Goal: Task Accomplishment & Management: Manage account settings

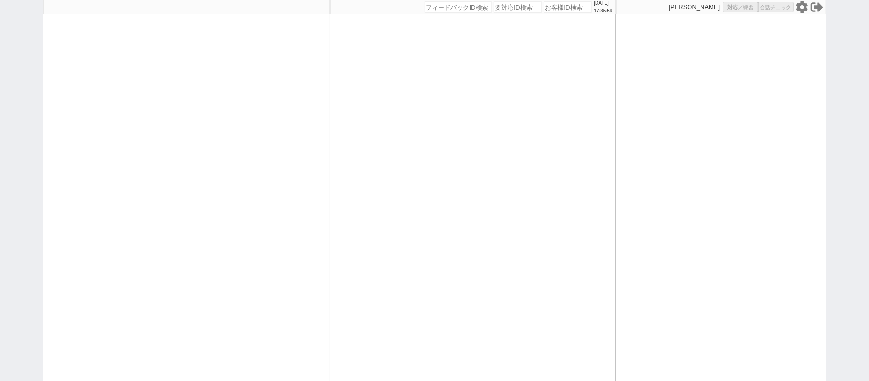
select select "1"
select select
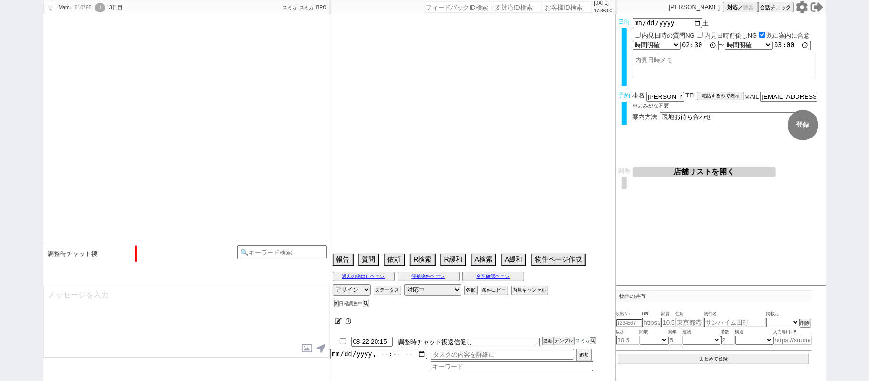
select select "13"
select select "0"
select select "14"
select select "91"
select select "2514"
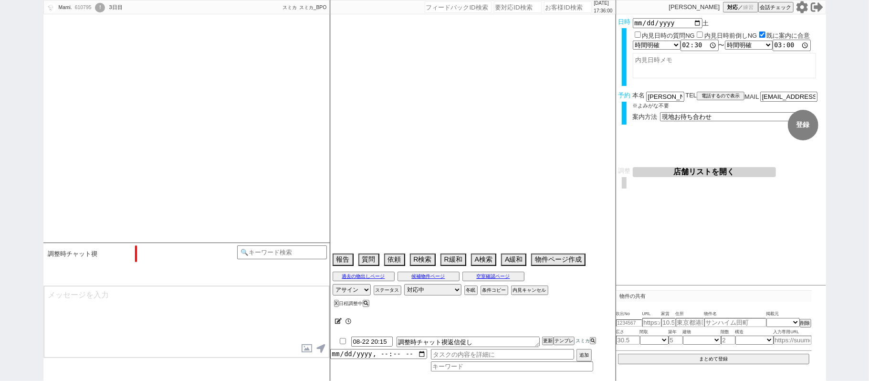
select select "[DATE]"
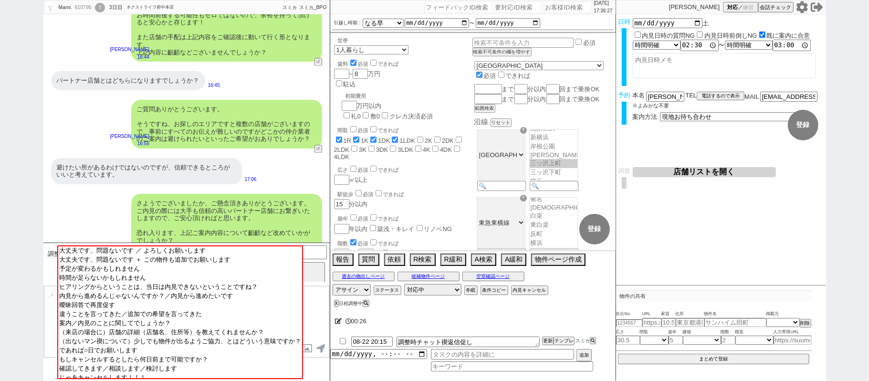
scroll to position [1367, 0]
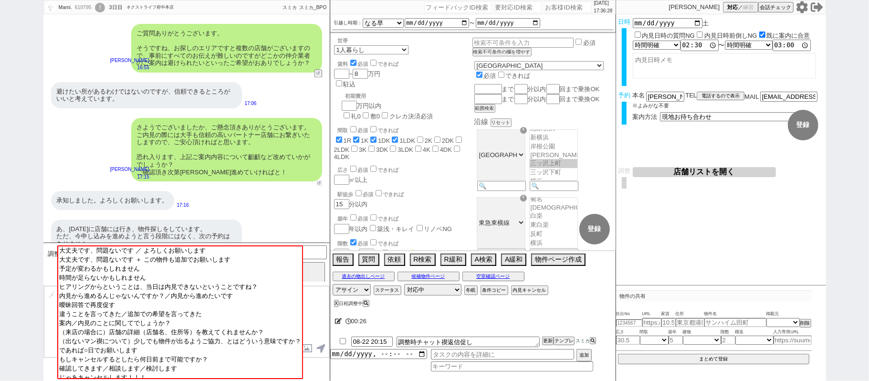
click at [317, 180] on button "↺" at bounding box center [319, 183] width 6 height 6
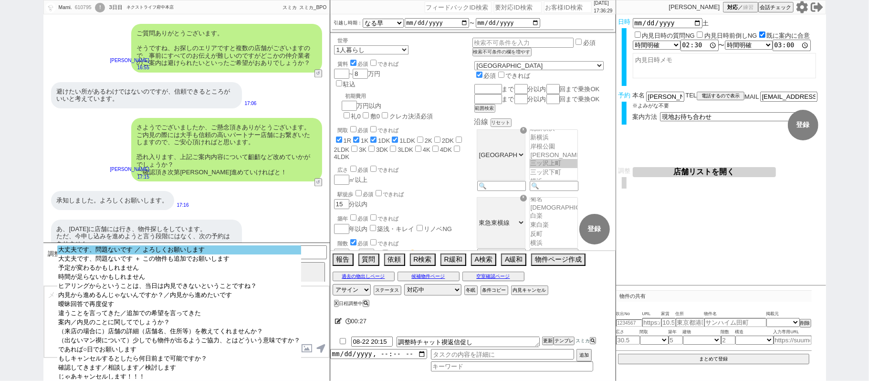
select select "大丈夫です、問題ないです ／ よろしくお願いします"
click at [212, 254] on option "大丈夫です、問題ないです ／ よろしくお願いします" at bounding box center [179, 258] width 244 height 9
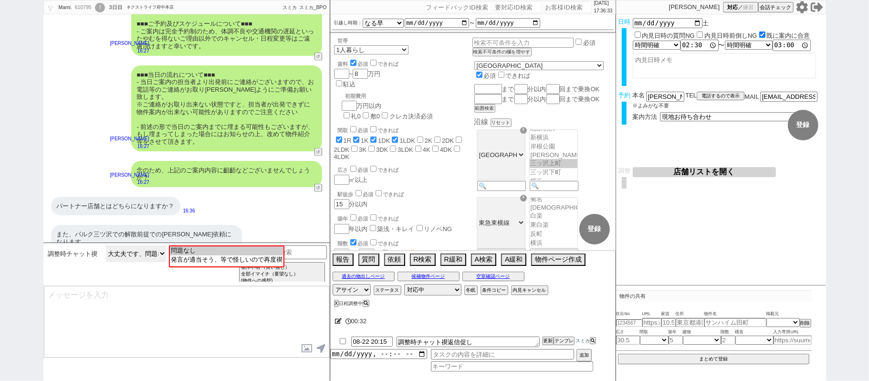
scroll to position [858, 0]
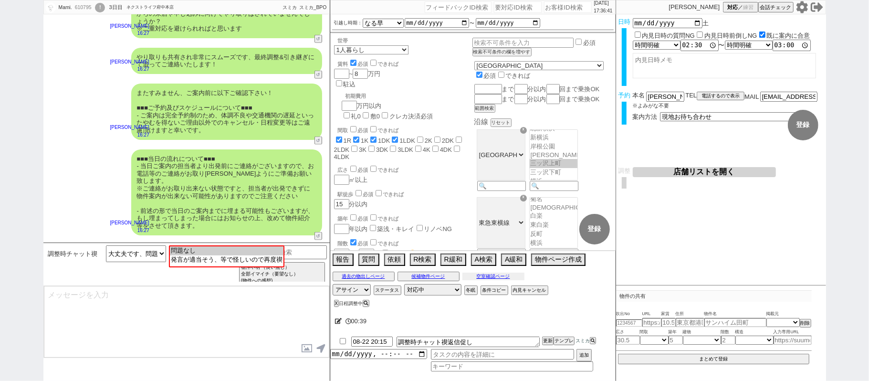
click at [488, 280] on button "空室確認ページ" at bounding box center [494, 277] width 62 height 8
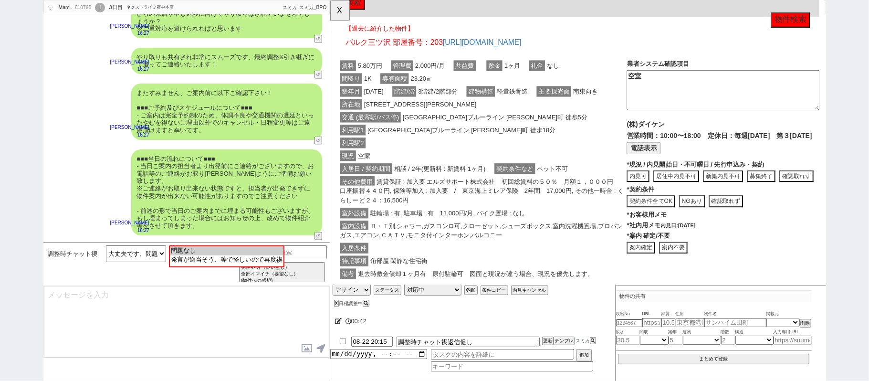
scroll to position [33, 0]
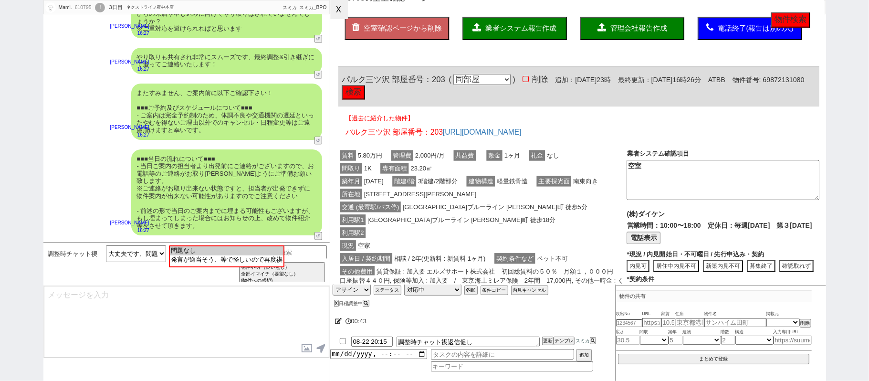
drag, startPoint x: 348, startPoint y: 11, endPoint x: 336, endPoint y: 10, distance: 11.6
click at [348, 11] on button "☓" at bounding box center [339, 9] width 18 height 19
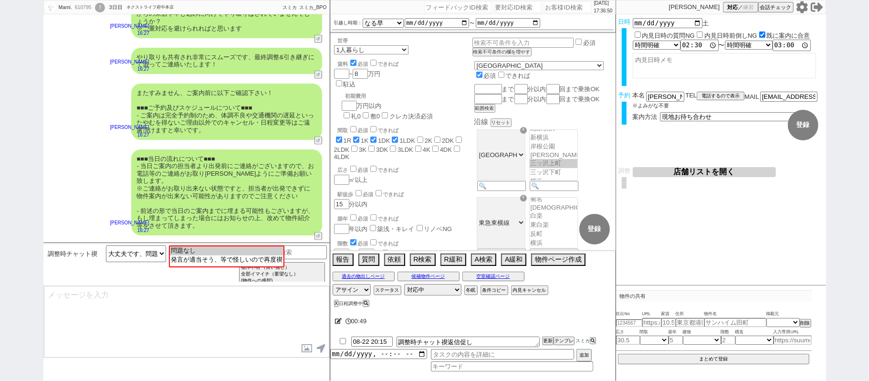
click at [578, 7] on input "number" at bounding box center [568, 6] width 48 height 11
paste input "609233"
type input "609233"
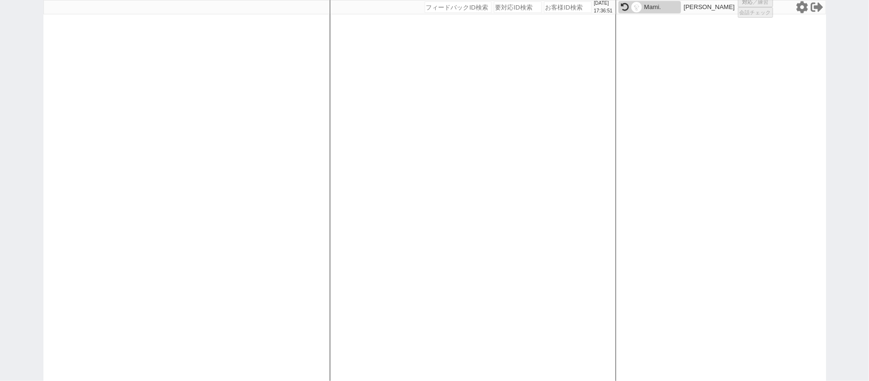
select select "1"
select select "2"
select select
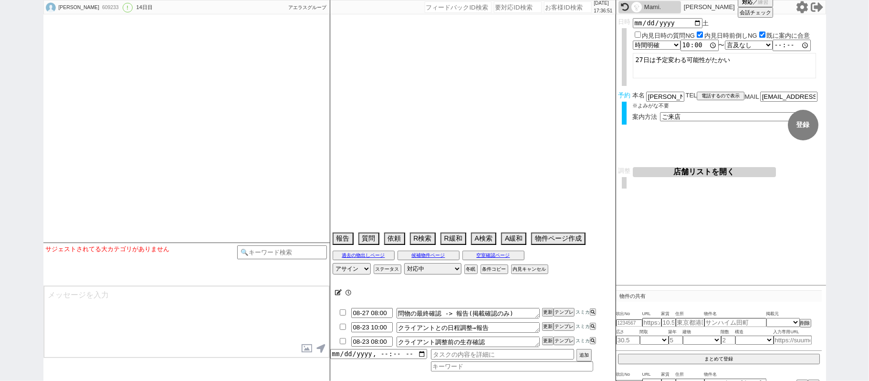
type textarea "当日までの他社予定なし"
select select "2025"
select select "9"
select select "34"
select select "0"
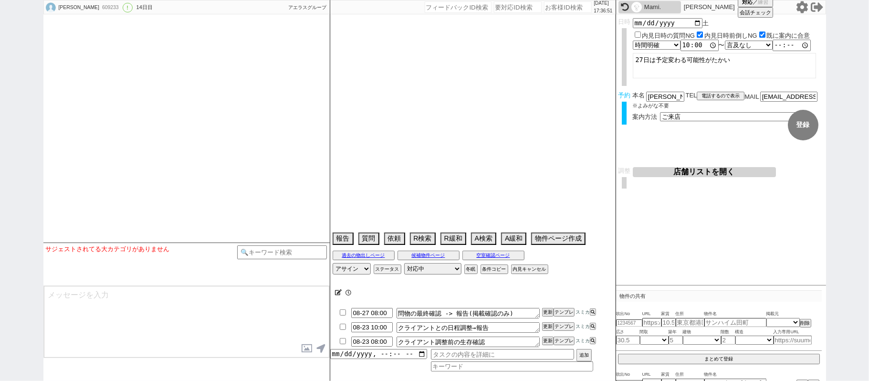
select select "11"
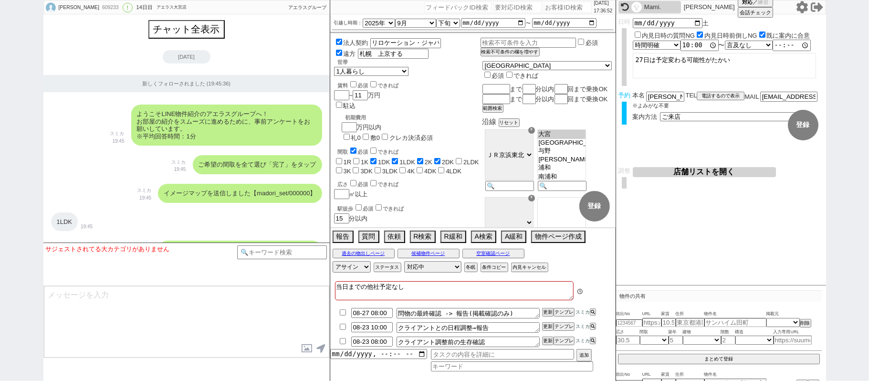
scroll to position [6871, 0]
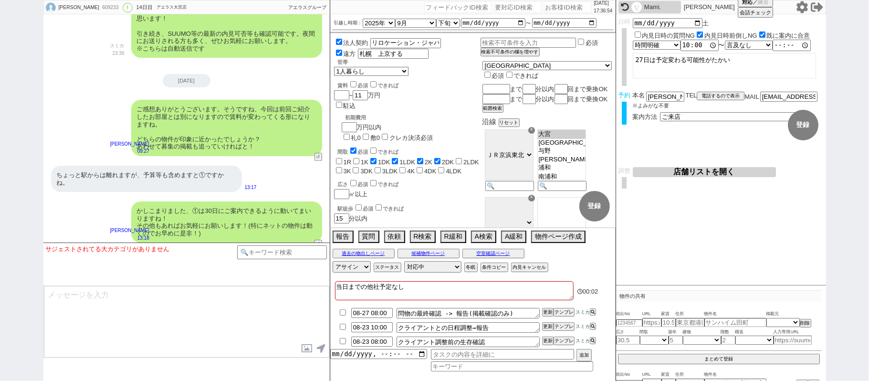
drag, startPoint x: 683, startPoint y: 179, endPoint x: 682, endPoint y: 175, distance: 4.8
click at [683, 179] on div "店舗リストを開く 希望エリアをもとに打診する店舗を選定 再選定 条件を満たしている店舗（優先度順） 条件を満たす店舗が見つかりませんでした 条件を満たしていな…" at bounding box center [728, 176] width 191 height 18
click at [681, 171] on button "店舗リストを開く" at bounding box center [704, 172] width 143 height 10
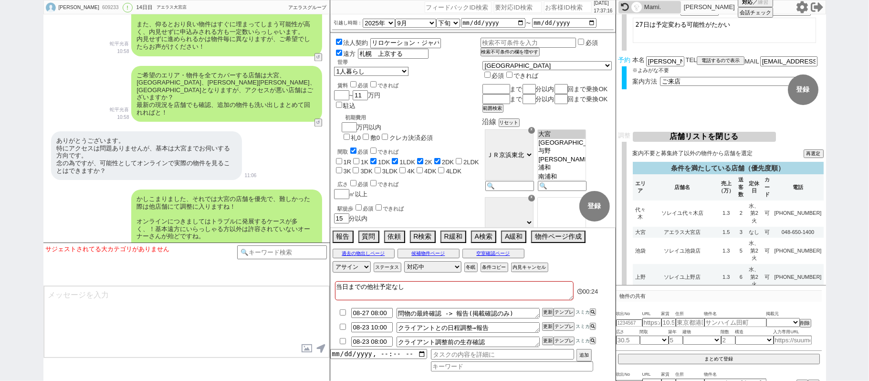
scroll to position [36, 0]
click at [561, 6] on input "number" at bounding box center [568, 6] width 48 height 11
paste input "609117"
type input "609117"
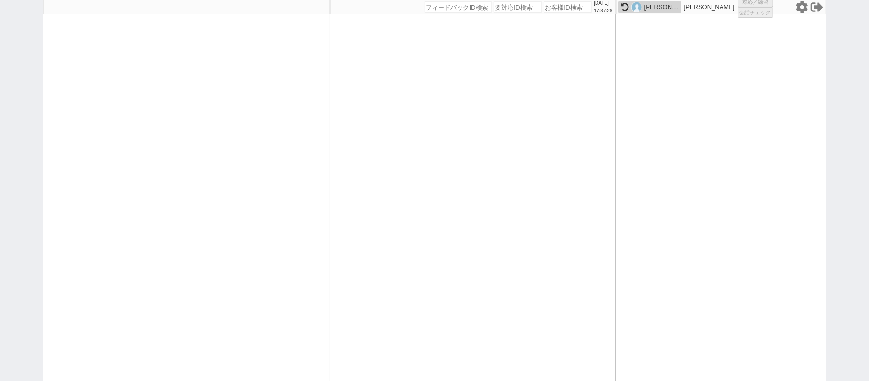
select select "1"
select select "2"
select select
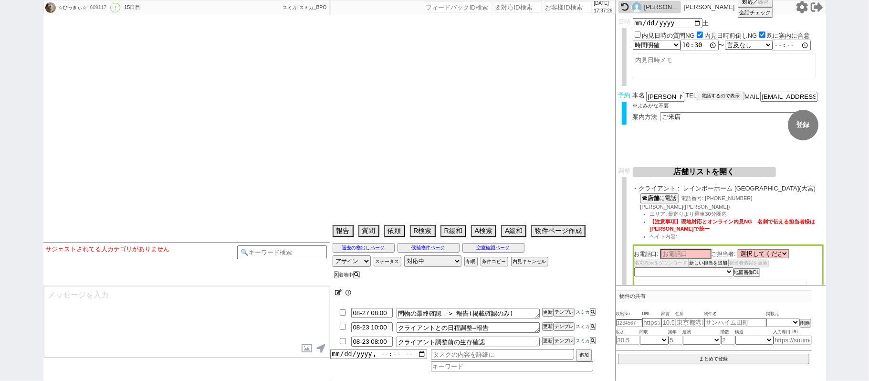
type textarea "8/30他社内見予約あり(ラテルーム)→キャンセルする 岩手在住 法人契約詳細確認中"
select select "2025"
select select "9"
select select "34"
select select "0"
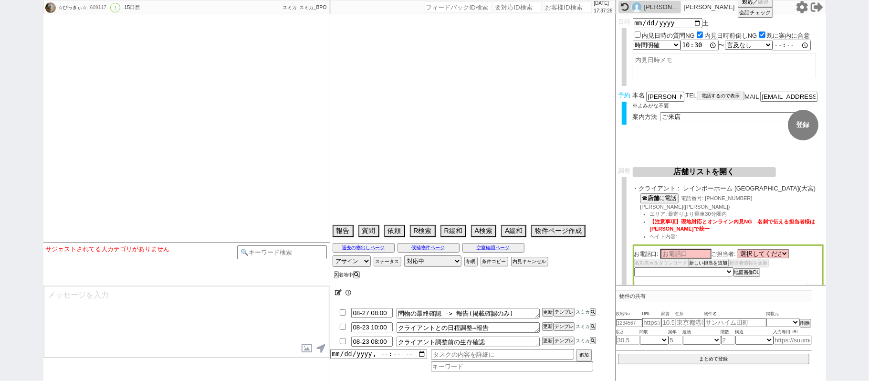
select select "11"
select select "123"
select select "3013"
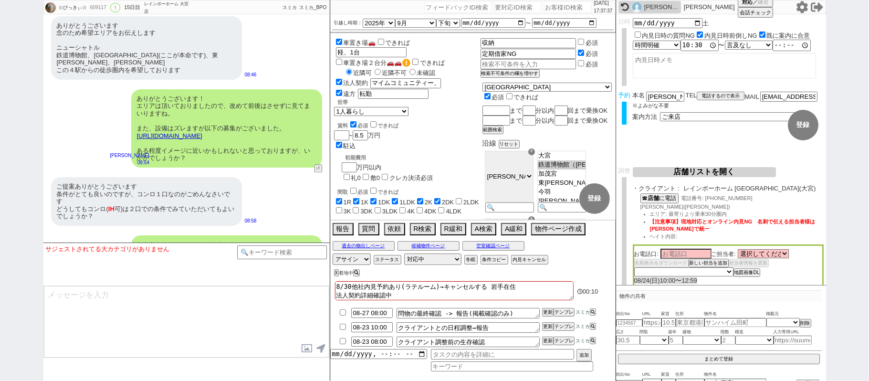
scroll to position [9399, 0]
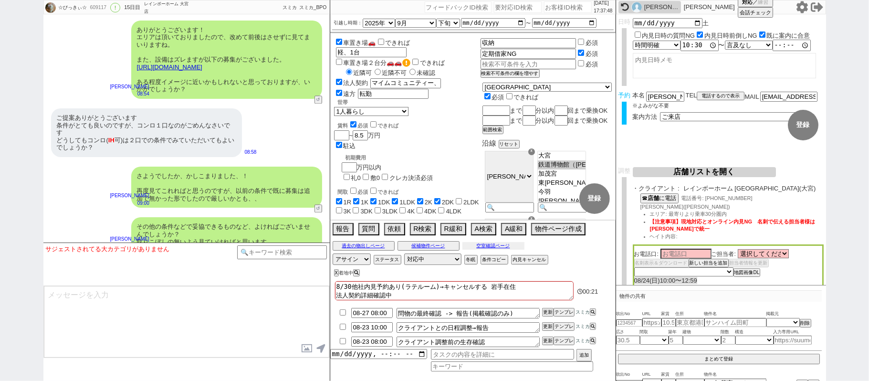
click at [504, 249] on button "空室確認ページ" at bounding box center [494, 246] width 62 height 8
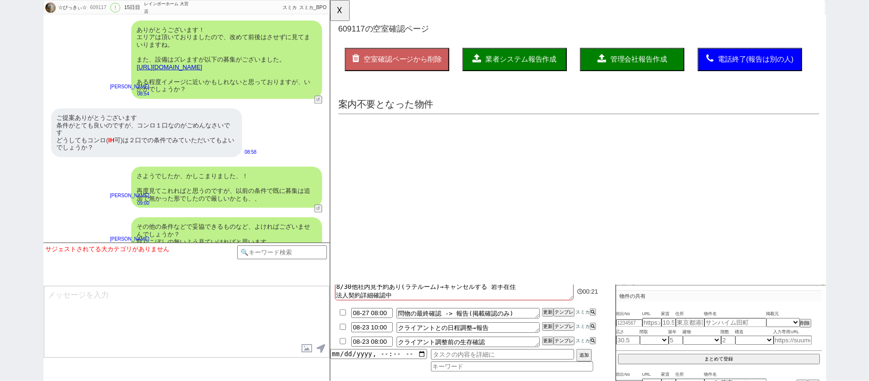
scroll to position [0, 0]
select select "another_room"
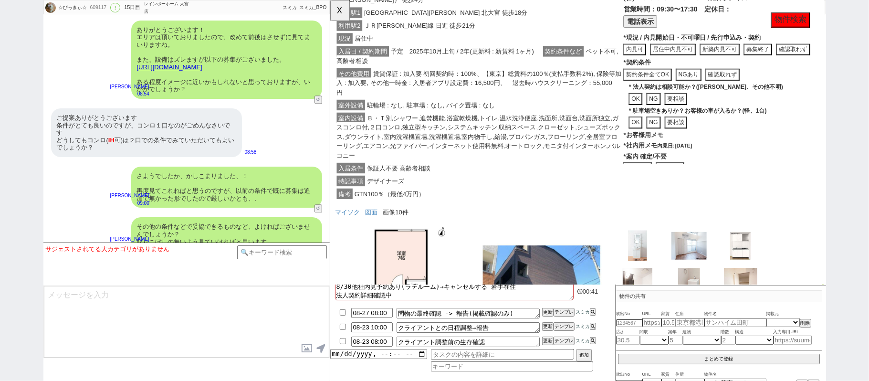
scroll to position [0, 9]
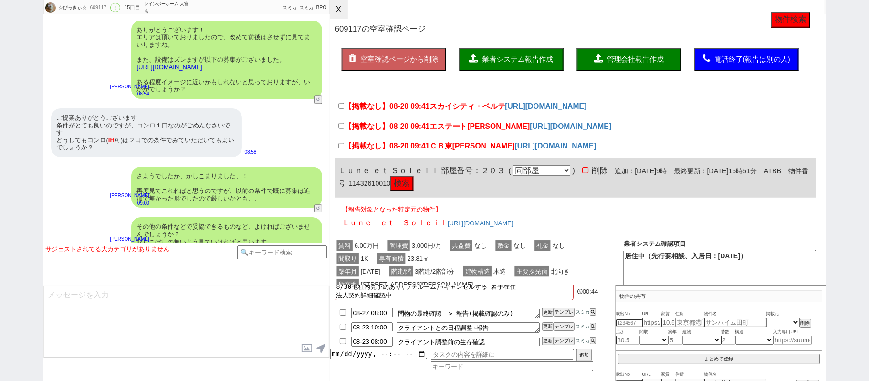
click at [343, 4] on button "☓" at bounding box center [339, 9] width 18 height 19
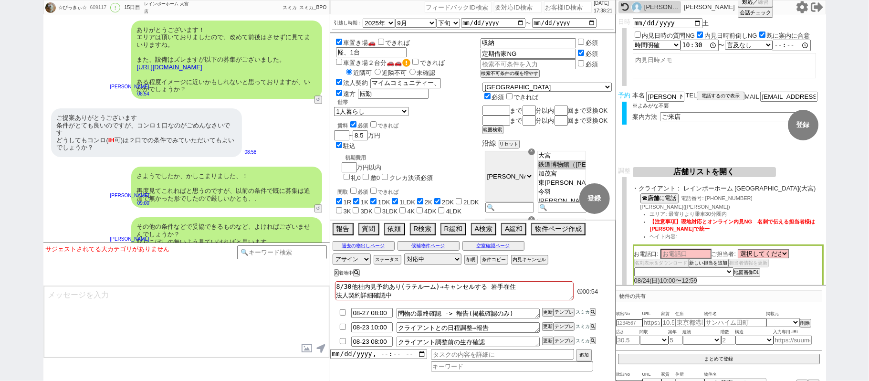
click at [565, 6] on input "number" at bounding box center [568, 6] width 48 height 11
paste input "607199"
type input "607199"
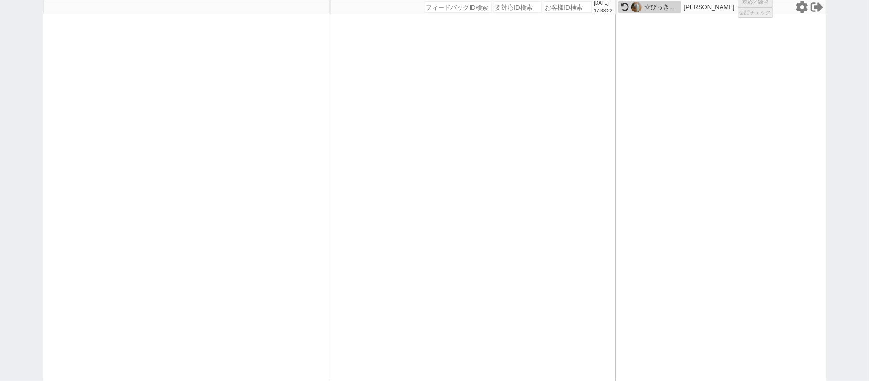
select select "3"
select select "2"
select select
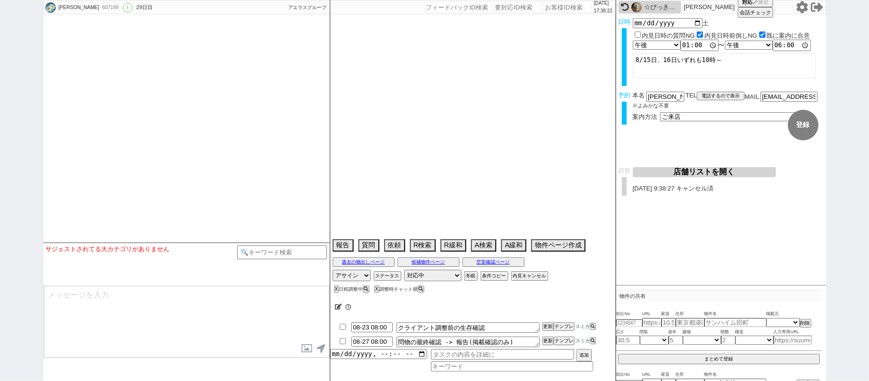
select select "20"
select select "0"
select select "19"
select select "601"
select select "60"
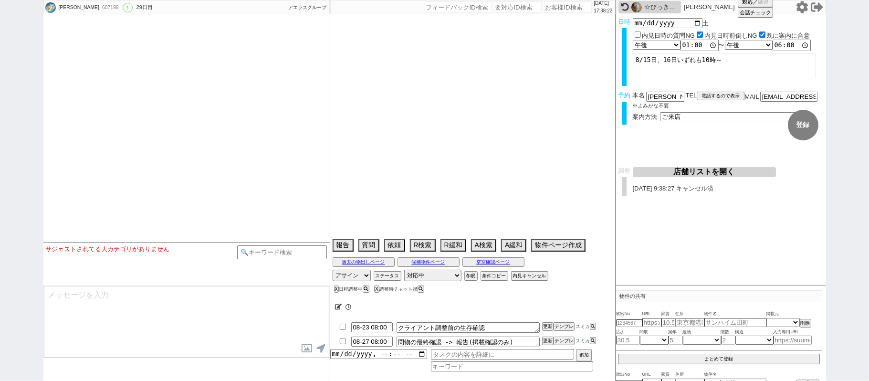
select select "1495"
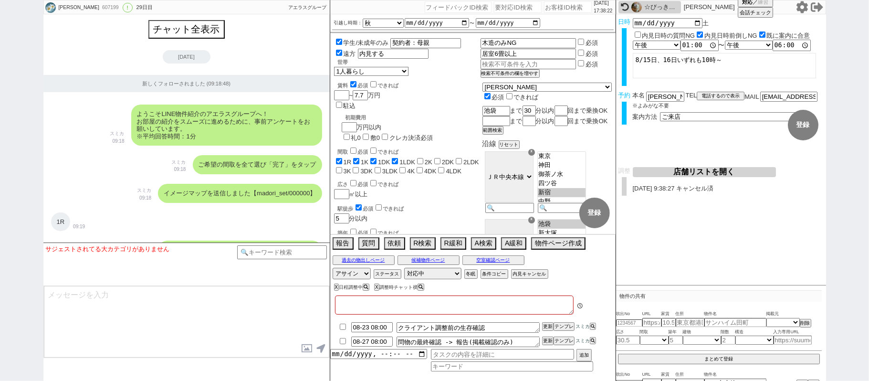
type textarea "旧ID:470898　2023/12/05にアエラス立川店に送客済み　山梨在住 調整前キャンセル 南平在住　娘の代理→このまま進める、他社なし"
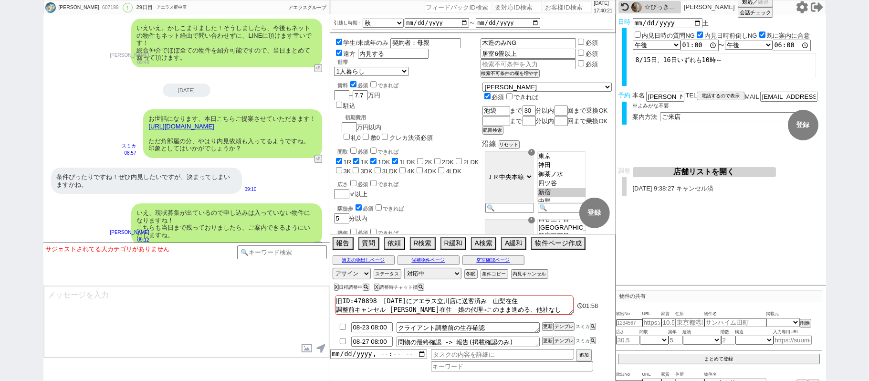
scroll to position [12229, 0]
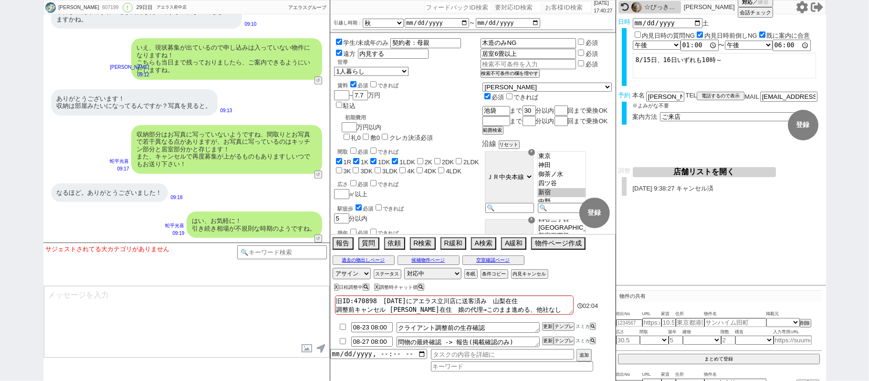
click at [691, 174] on button "店舗リストを開く" at bounding box center [704, 172] width 143 height 10
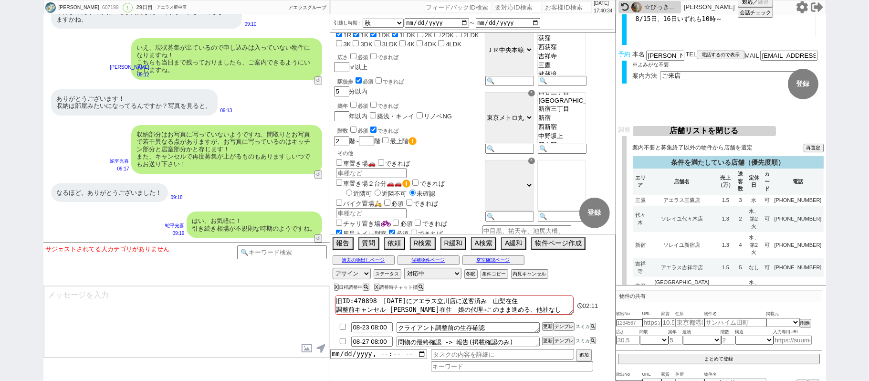
scroll to position [63, 0]
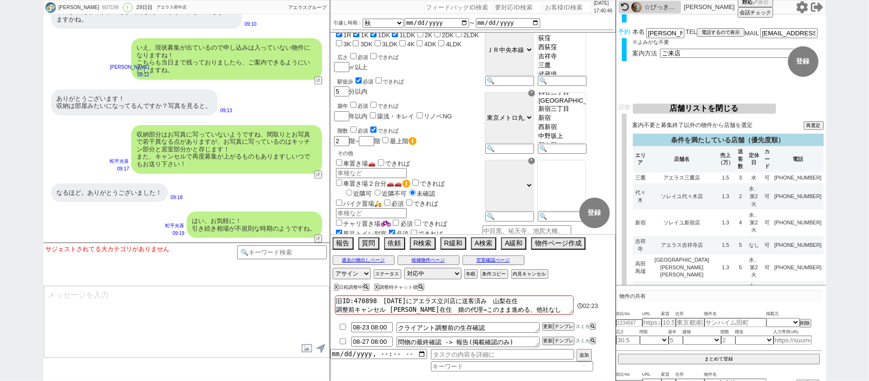
click at [554, 10] on input "number" at bounding box center [568, 6] width 48 height 11
paste input "607357"
type input "607357"
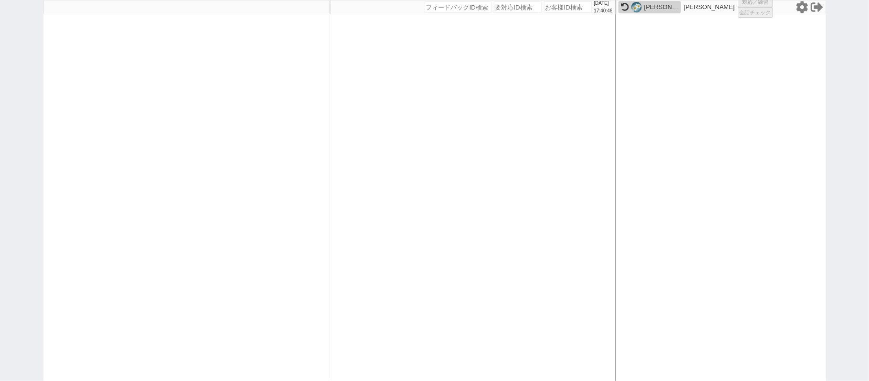
select select "6"
select select "1"
select select "2"
select select
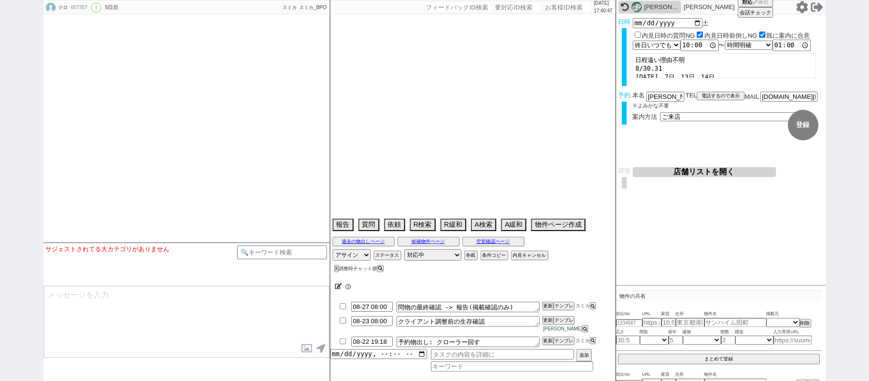
type textarea "できれば渋谷店 30日15時他社内見あり:アクセス,エーアイアール エーアイアールは調整禁止"
select select "2025"
select select "9"
select select "20"
select select "0"
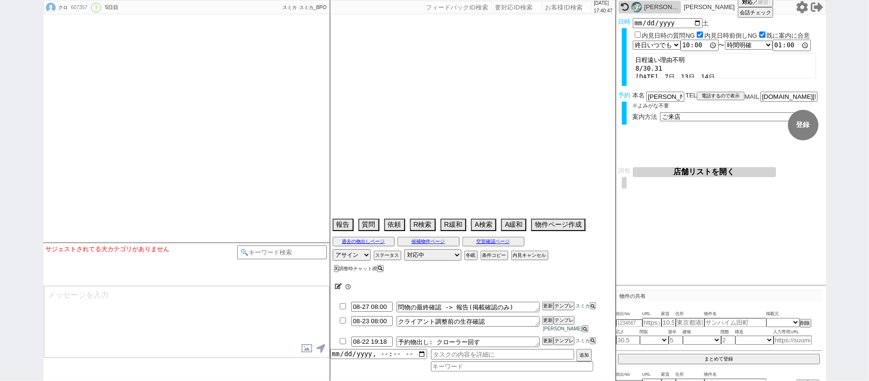
select select "831"
select select "60"
select select "1491"
select select "75"
select select "38"
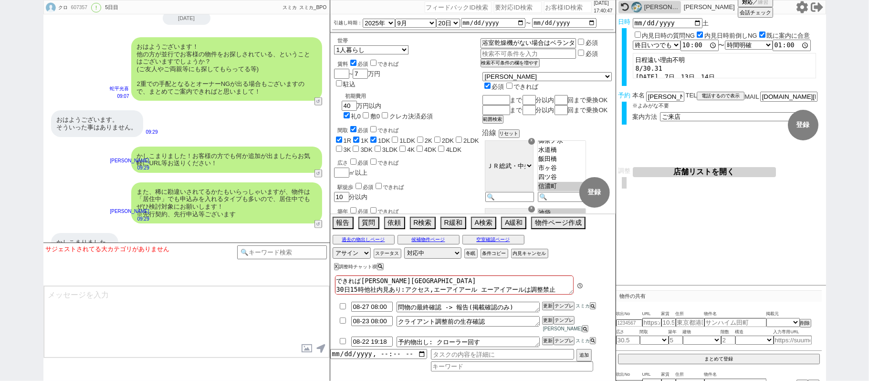
scroll to position [90, 0]
click at [704, 175] on button "店舗リストを開く" at bounding box center [704, 172] width 143 height 10
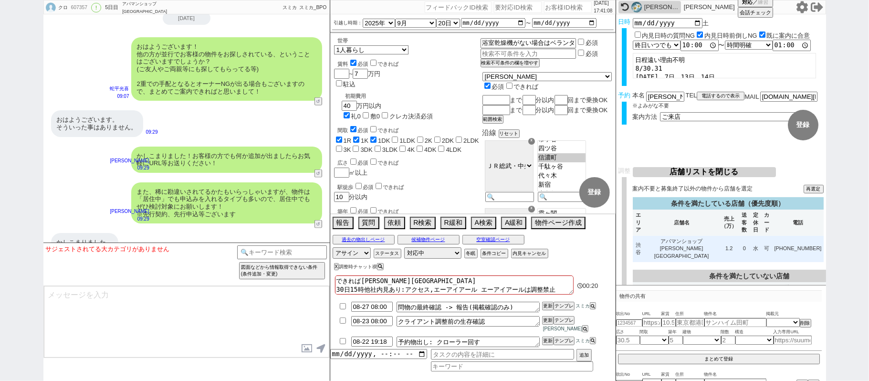
click at [726, 239] on td "1.2" at bounding box center [729, 249] width 20 height 26
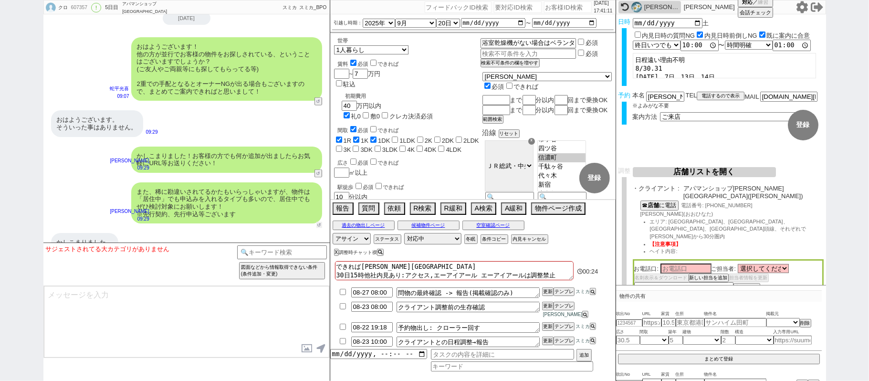
click at [317, 222] on button "↺" at bounding box center [319, 225] width 6 height 6
select select
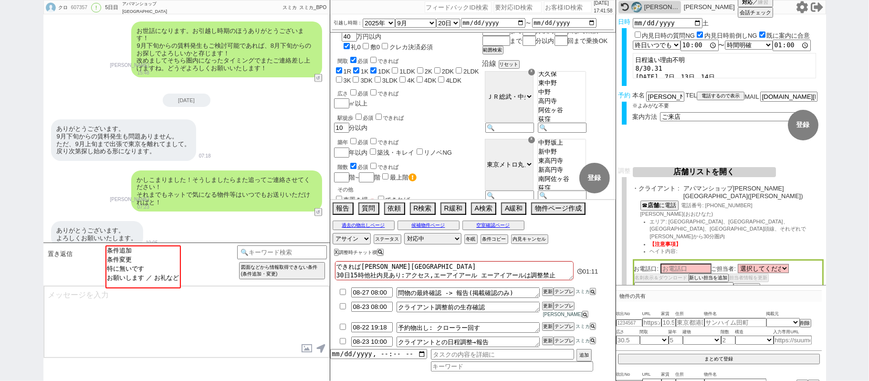
scroll to position [986, 0]
click at [270, 165] on div "2025-08-11 ありがとうございます。 9月下旬からの賃料発生も問題ありません。 ただ、9月上旬まで出張で東京を離れてまして。 戻り次第探し始める形にな…" at bounding box center [186, 190] width 286 height 51
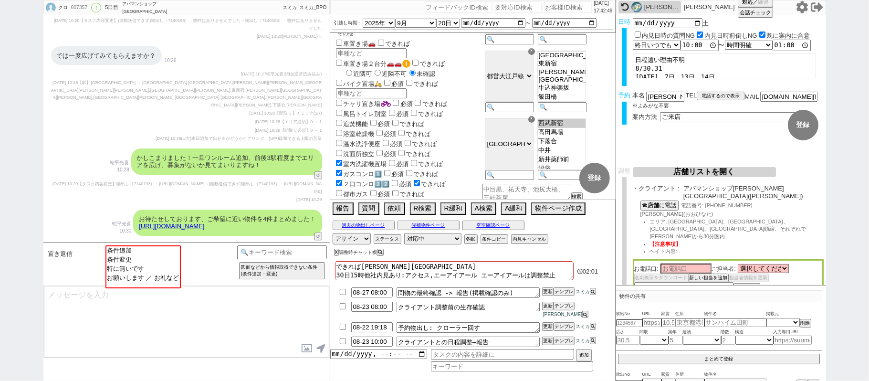
scroll to position [0, 0]
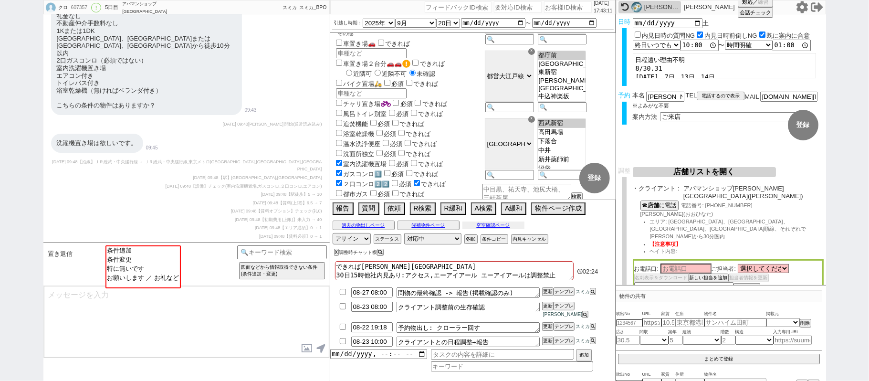
click at [518, 229] on button "空室確認ページ" at bounding box center [494, 225] width 62 height 8
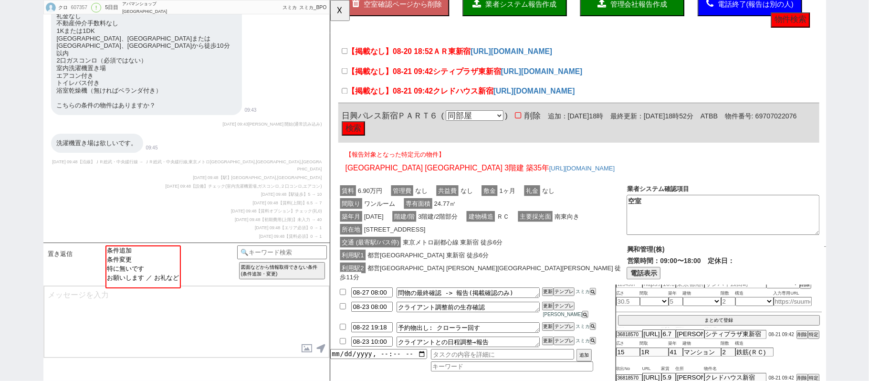
scroll to position [60, 0]
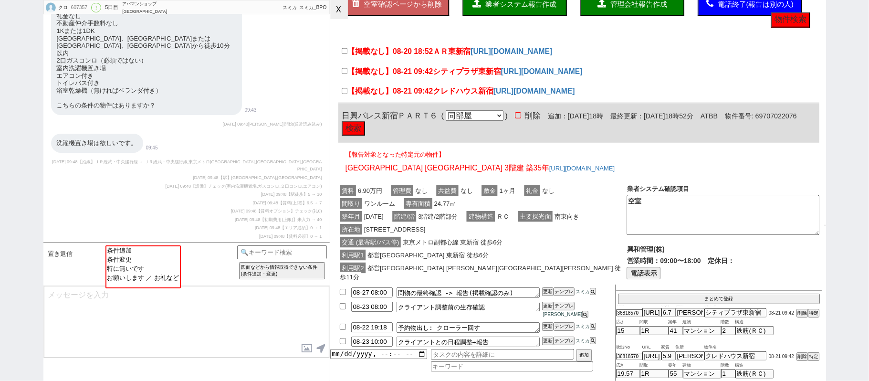
drag, startPoint x: 335, startPoint y: 3, endPoint x: 338, endPoint y: 18, distance: 15.3
click at [335, 3] on button "☓" at bounding box center [339, 9] width 18 height 19
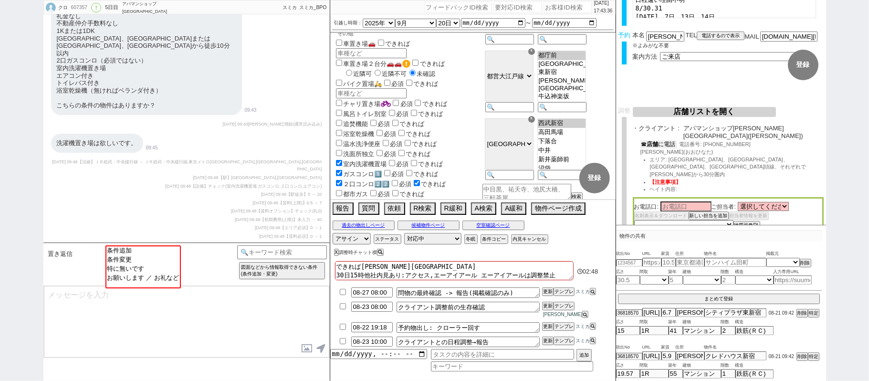
click at [673, 140] on button "☎ 店舗 に電話" at bounding box center [659, 144] width 36 height 8
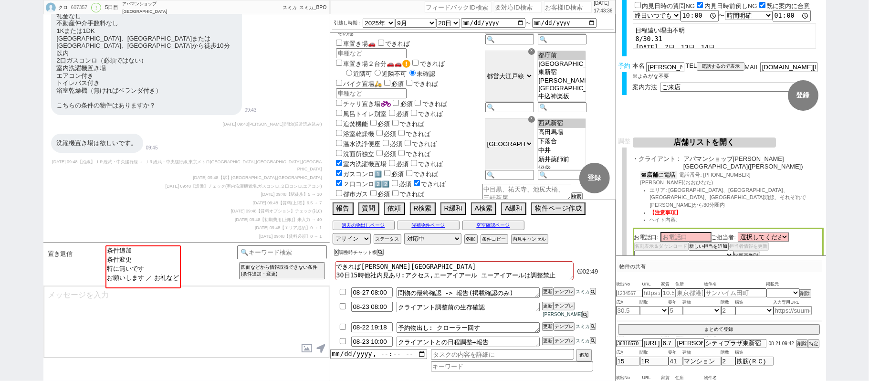
scroll to position [0, 0]
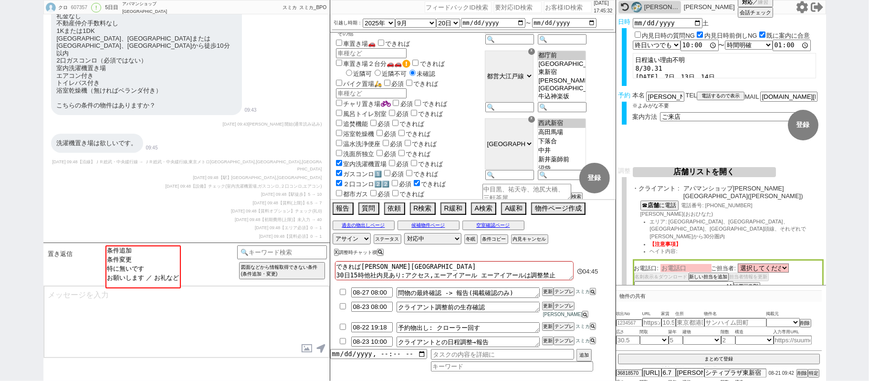
click at [692, 264] on input at bounding box center [686, 268] width 51 height 8
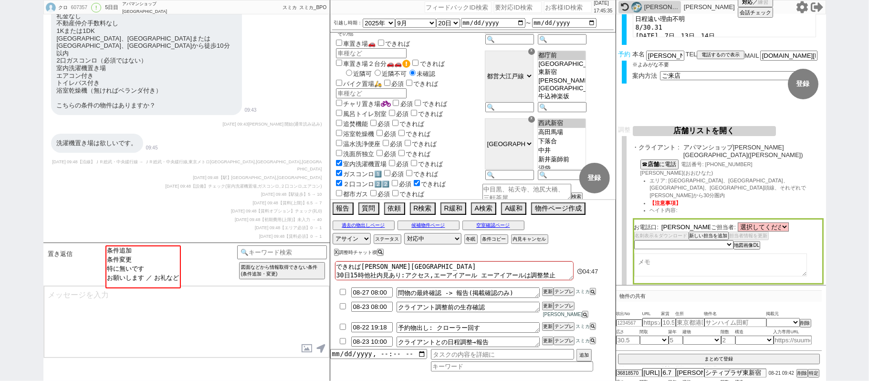
scroll to position [93, 0]
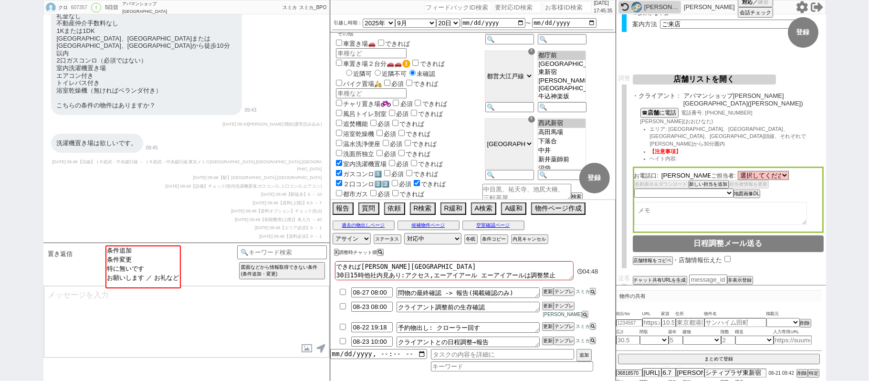
type input "大日向"
click at [712, 189] on select "未定 希望で最短でOK 最短以外でOK 日程がNG(直近で別日提案可) 日程がNG(直近はNG) お客様ごとNG 折返し待ち 店舗が定休/終業後で連絡取れず" at bounding box center [683, 193] width 98 height 8
select select "8"
click at [634, 189] on select "未定 希望で最短でOK 最短以外でOK 日程がNG(直近で別日提案可) 日程がNG(直近はNG) お客様ごとNG 折返し待ち 店舗が定休/終業後で連絡取れず" at bounding box center [683, 193] width 98 height 8
select select "8"
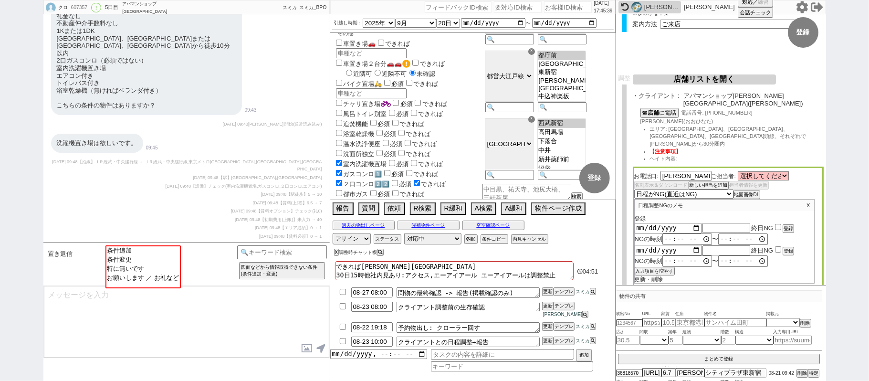
click at [778, 224] on input "checkbox" at bounding box center [778, 227] width 6 height 6
click at [788, 225] on button "登録" at bounding box center [788, 228] width 10 height 7
checkbox input "false"
click at [806, 200] on p "X" at bounding box center [808, 205] width 11 height 11
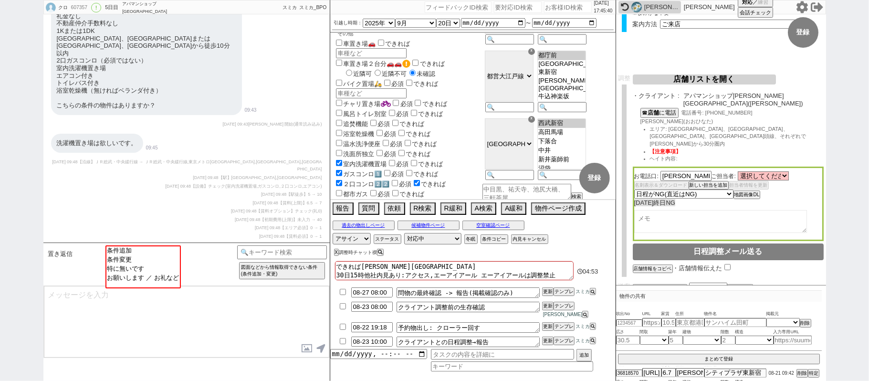
click at [683, 214] on textarea at bounding box center [720, 221] width 173 height 23
type textarea "新宿区辺り"
click at [84, 8] on div "607357" at bounding box center [78, 8] width 21 height 8
copy div "607357"
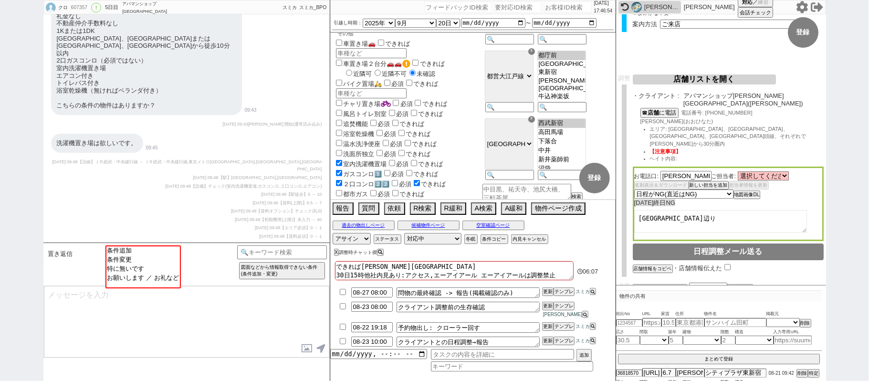
click at [869, 137] on div "クロ 607357 ! 0 5日目 アパマンショップ上大岡店 冬眠中 自社客 スミカ スミカ_BPO チャット全表示 2025-07-26 新しくフォローされ…" at bounding box center [434, 190] width 869 height 381
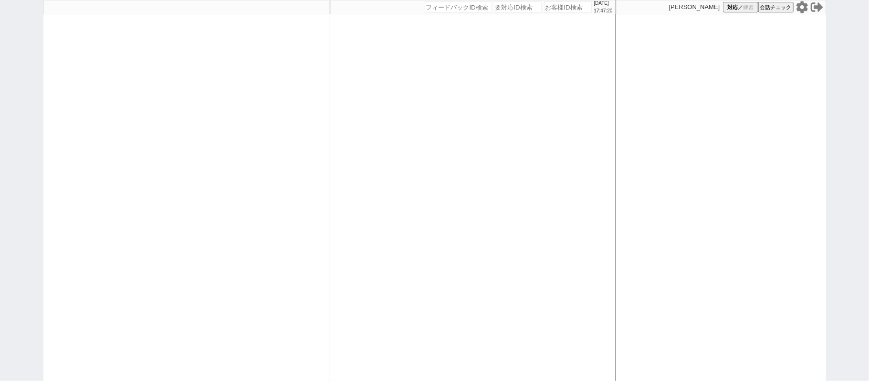
click at [377, 205] on div "[DATE] 17:47:20 候補物件を追加してしてください 紹介した物件一覧 他社物件を追加する 空室確認ページに追加・削除 紹介した物件一覧 他社物件を…" at bounding box center [473, 190] width 286 height 381
select select "100"
select select "1"
select select "2"
select select "5"
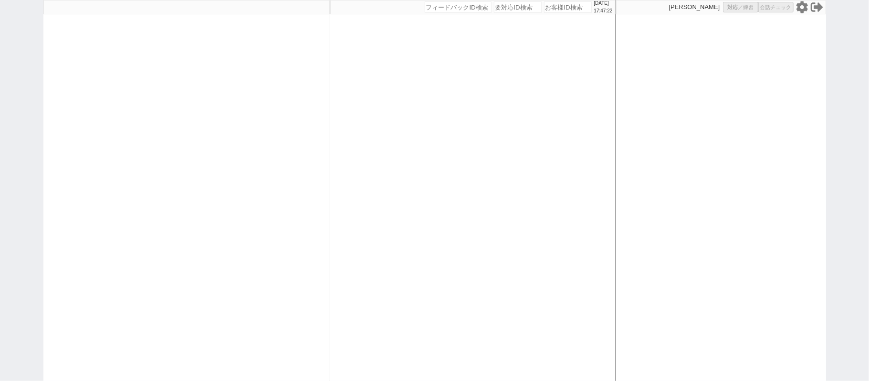
select select "10"
select select
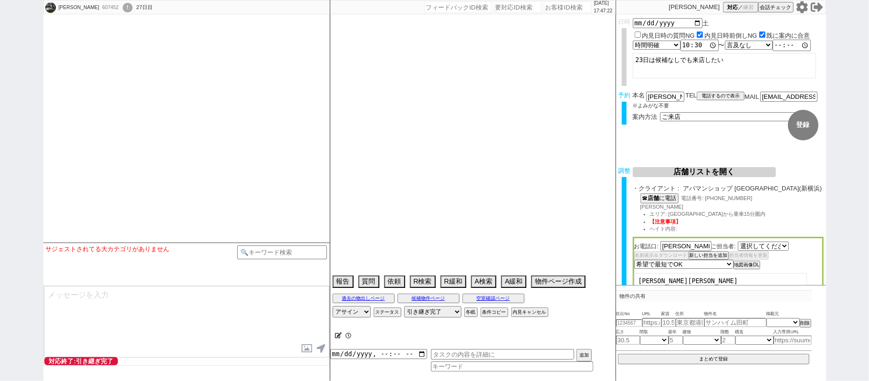
select select "2805"
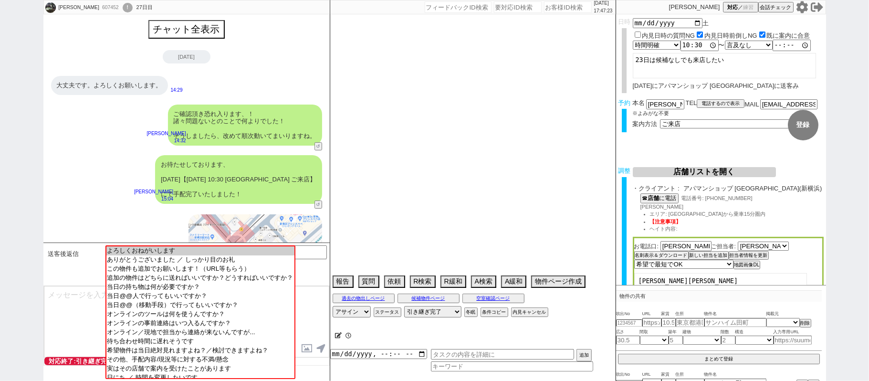
scroll to position [659, 0]
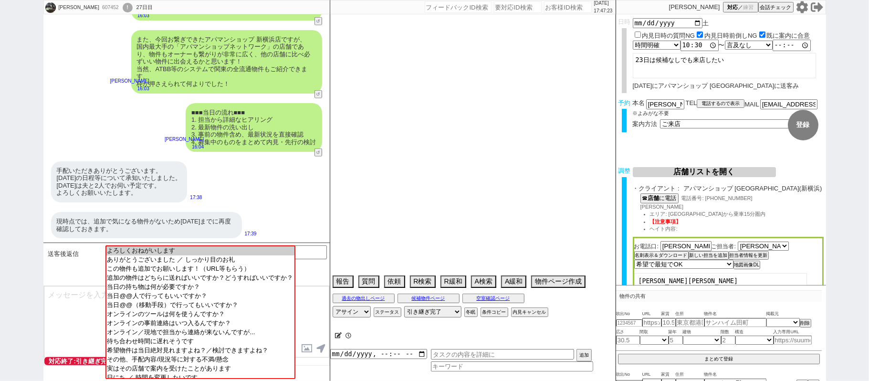
select select "2025"
select select "9"
select select "36"
select select "1"
select select "14"
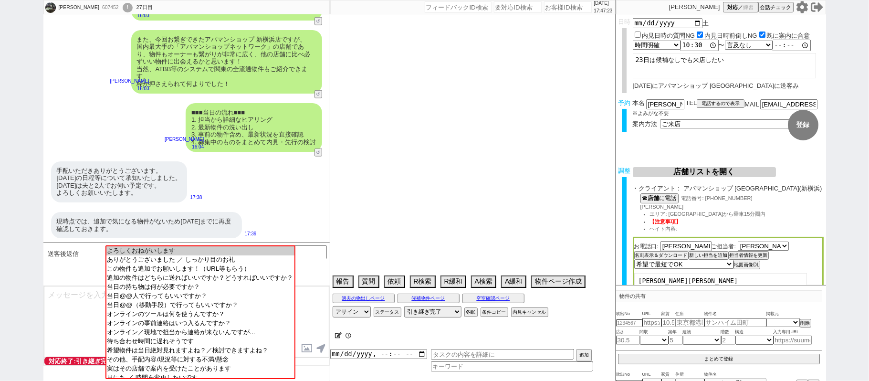
select select "64"
select select "65"
select select "66"
select select "67"
select select "68"
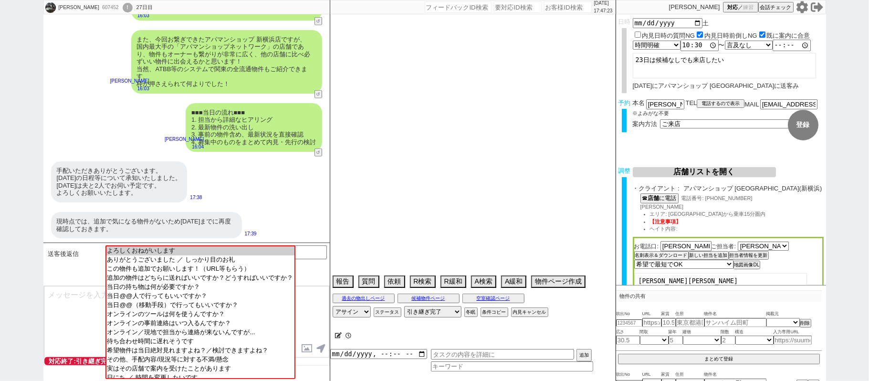
select select "69"
select select "70"
select select "71"
select select "72"
select select "73"
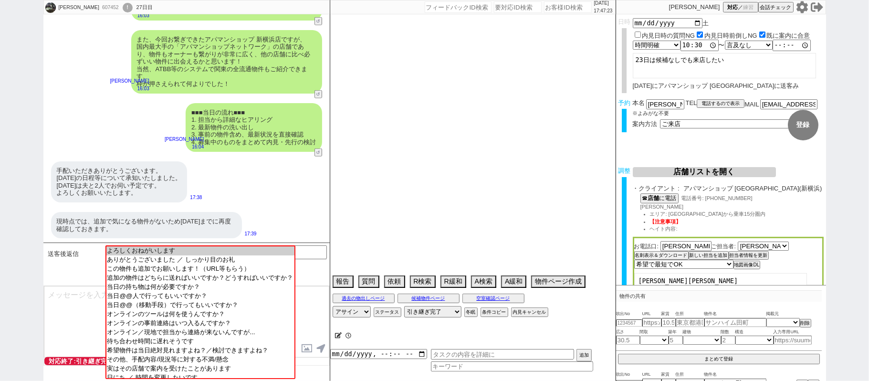
select select "74"
select select "75"
select select "76"
select select "77"
select select "78"
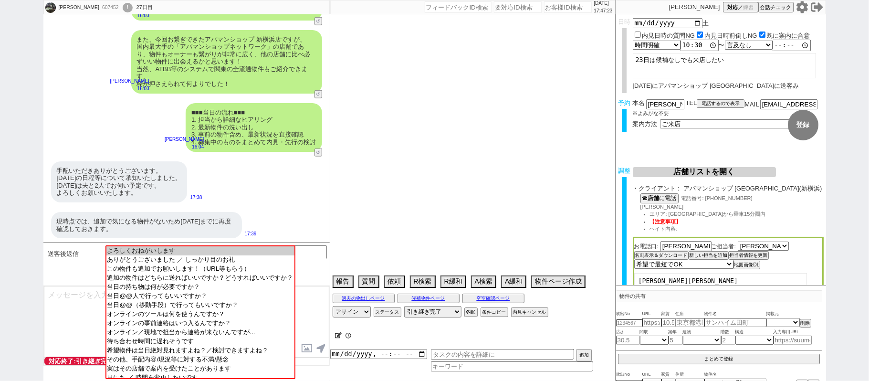
select select "79"
select select "80"
select select "57"
select select "1414"
select select "23"
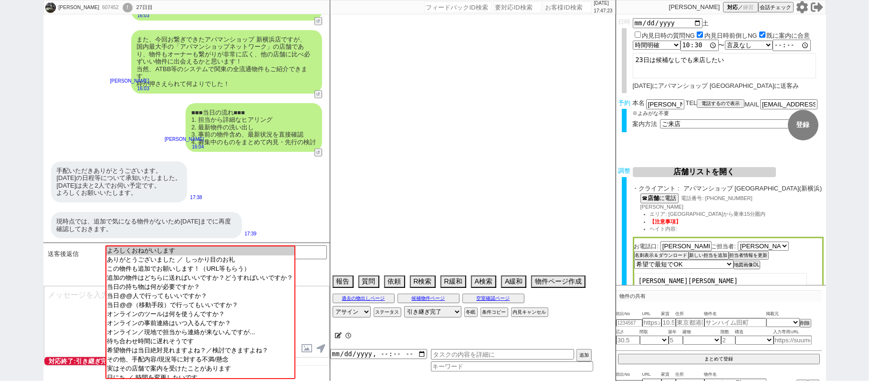
select select "752"
select select "91"
select select "1292"
select select "56"
select select "1396"
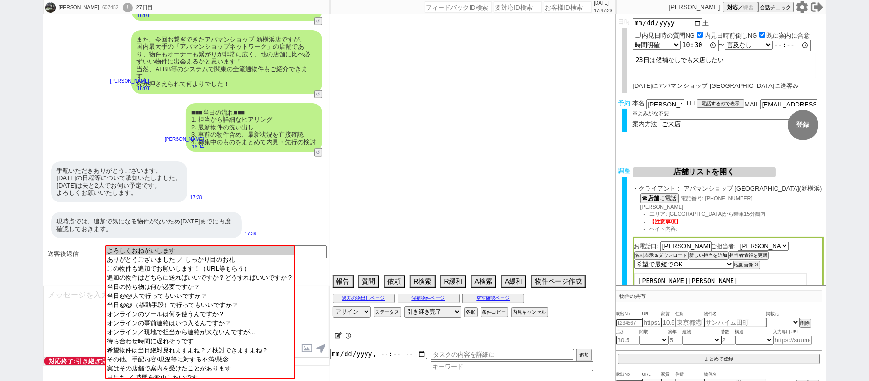
select select "15"
select select "503"
select select "9"
select select "341"
select select "13"
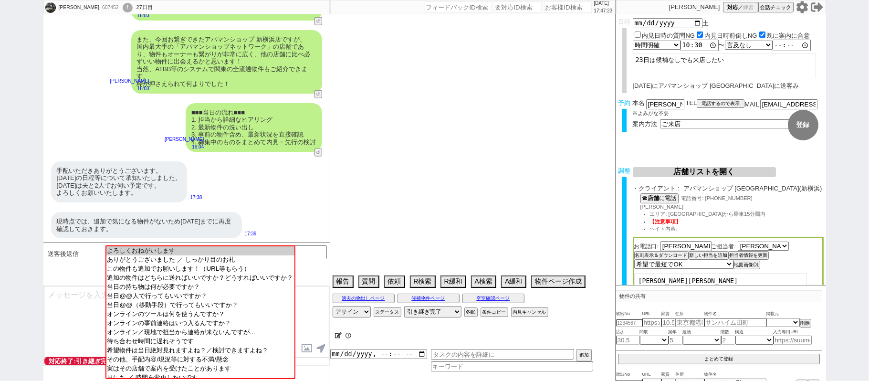
select select "449"
select select "89"
select select "25"
select select "93"
select select "17"
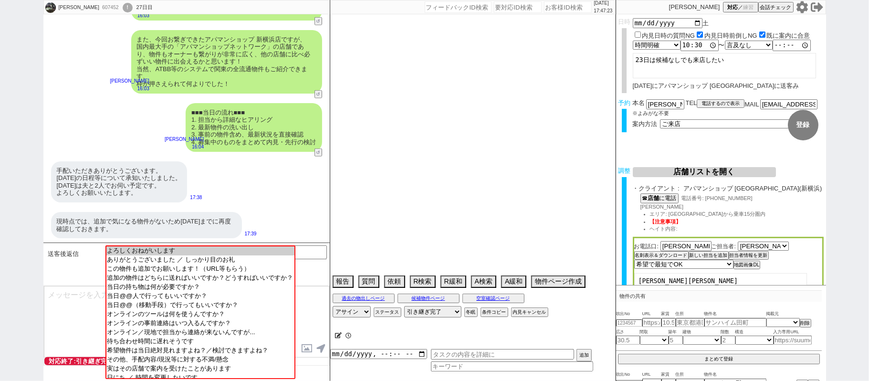
select select "94"
select select "2563"
select select "81"
select select "129"
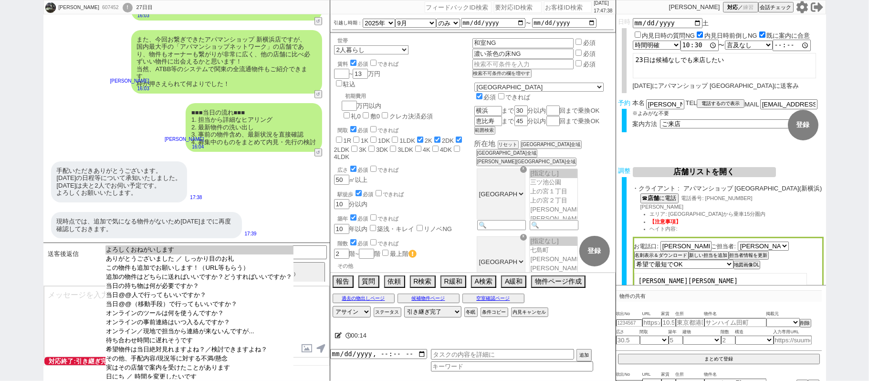
select select "よろしくおねがいします"
click at [176, 254] on option "よろしくおねがいします" at bounding box center [199, 258] width 188 height 9
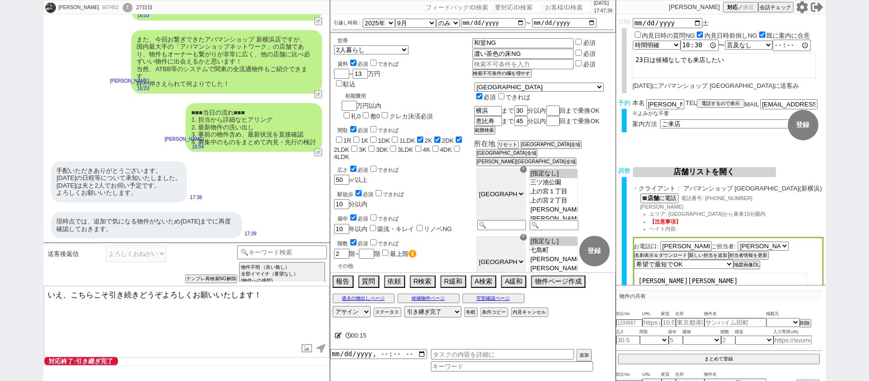
click at [65, 293] on textarea "いえ、こちらこそ引き続きどうぞよろしくお願いいたします！" at bounding box center [186, 322] width 285 height 72
type textarea "いえいえ、ご確認ありがとうございます！2名でいらっしゃる旨も承知いたしました。 こちらこそ引き続きどうぞよろしくお願いいたします！"
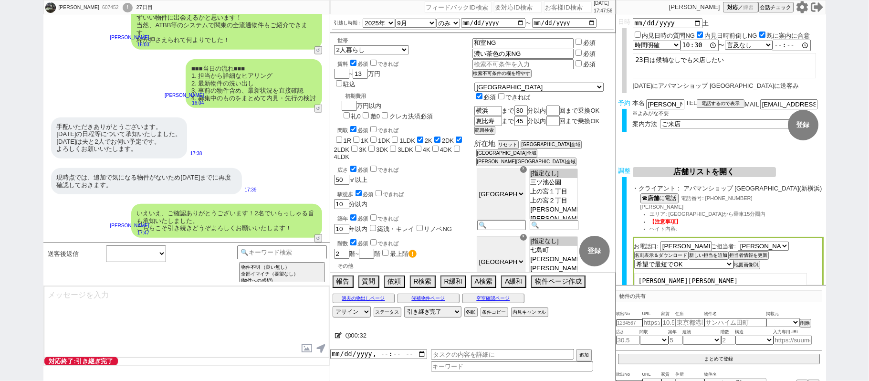
scroll to position [623, 0]
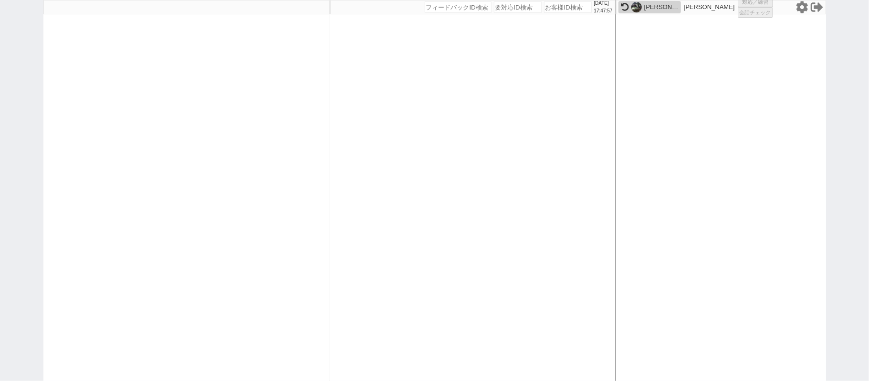
select select "1"
select select "2"
select select
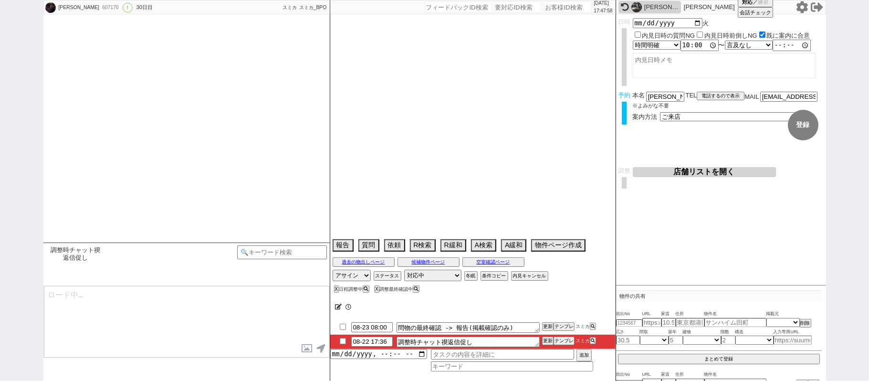
type textarea "予定コロコロ変わる、他社詰め必須、他社なし"
select select "2025"
select select "9"
select select "36"
select select "0"
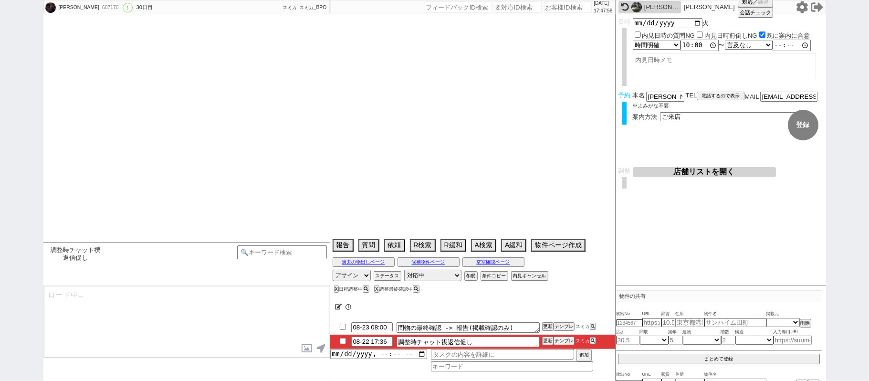
select select "14"
select select "67"
select select "57"
select select "1429"
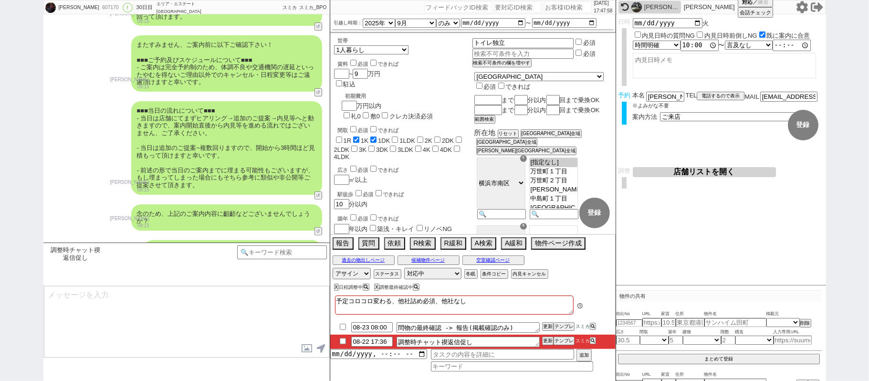
scroll to position [261, 0]
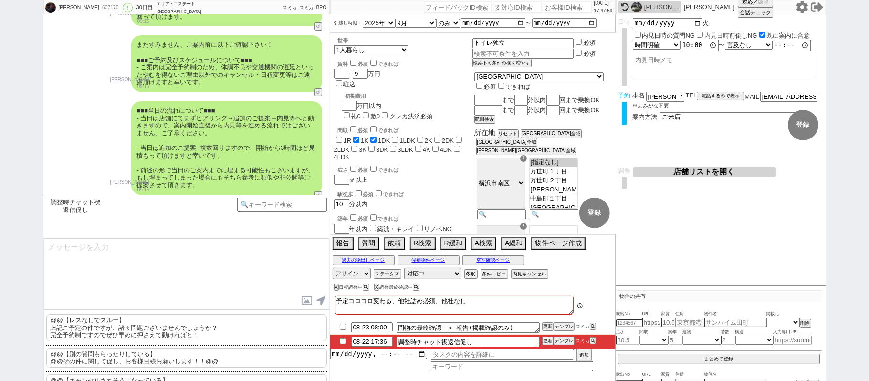
click at [644, 8] on div "渡辺絵里香" at bounding box center [661, 7] width 34 height 8
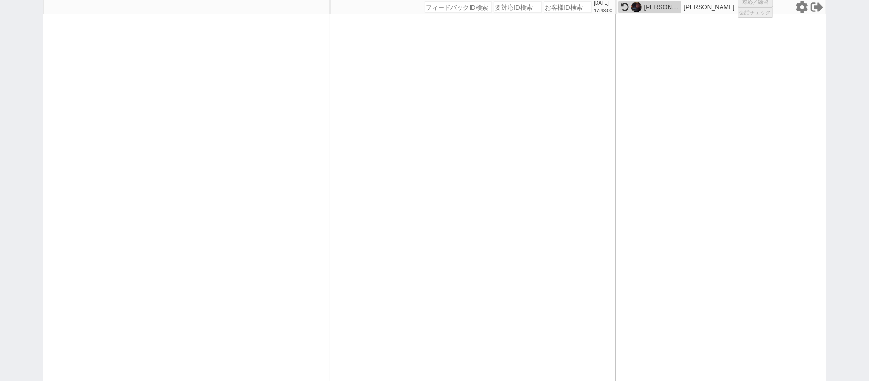
select select "100"
select select "1"
select select "2"
select select "5"
select select "10"
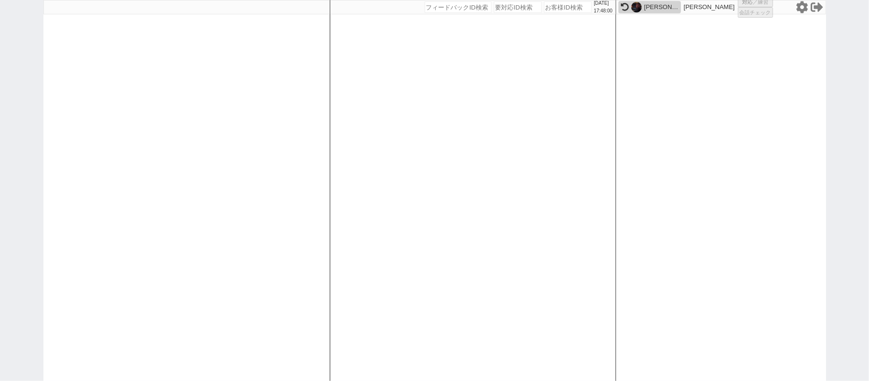
select select "10"
select select
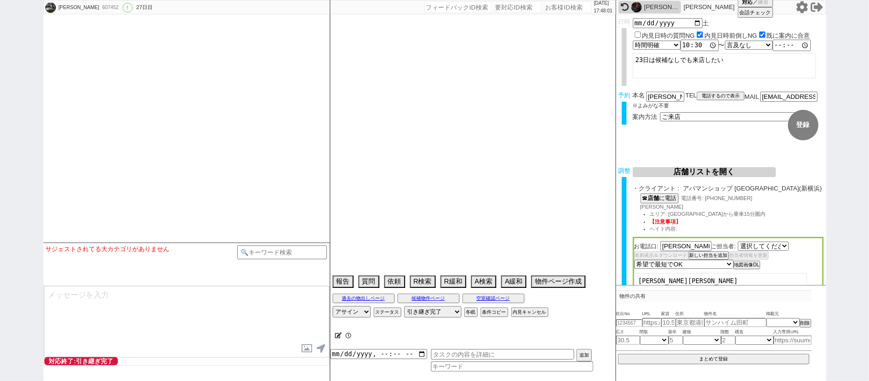
select select "2805"
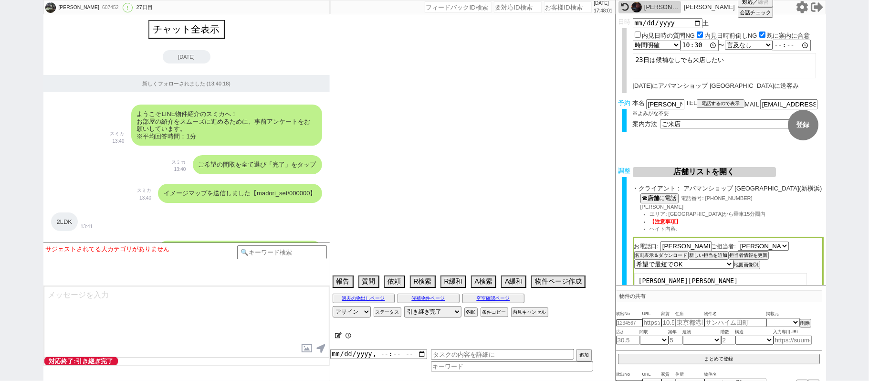
scroll to position [11973, 0]
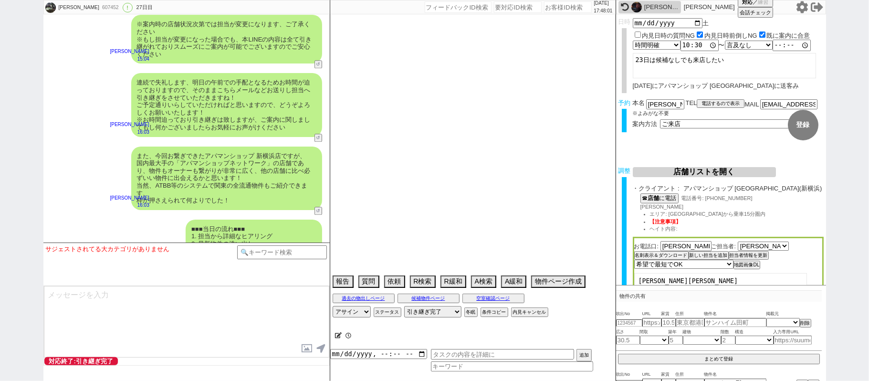
click at [253, 364] on div "いえいえ、ご確認ありがとうございます！2名でいらっしゃる旨も承知いたしました。 こちらこそ引き続きどうぞよろしくお願いいたします！" at bounding box center [226, 381] width 191 height 34
select select "2025"
select select "9"
select select "36"
select select "1"
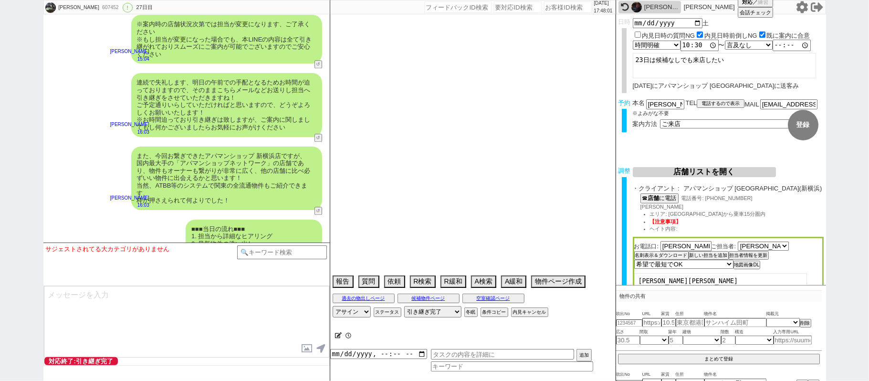
select select "14"
select select "64"
select select "65"
select select "66"
select select "67"
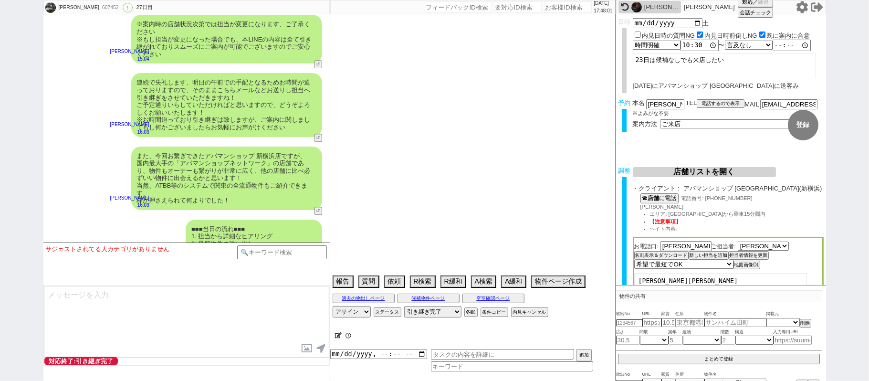
select select "68"
select select "69"
select select "70"
select select "71"
select select "72"
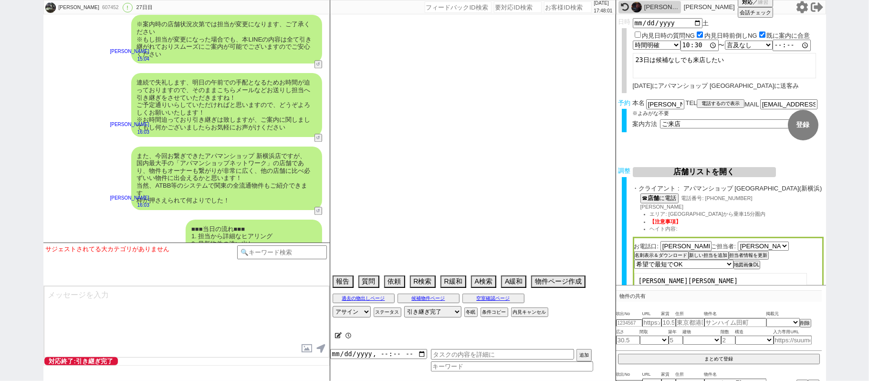
select select "73"
select select "74"
select select "75"
select select "76"
select select "77"
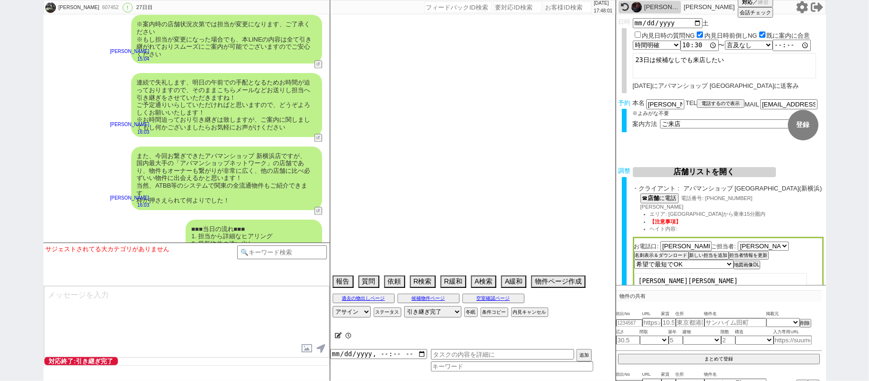
select select "78"
select select "79"
select select "80"
select select "57"
select select "1414"
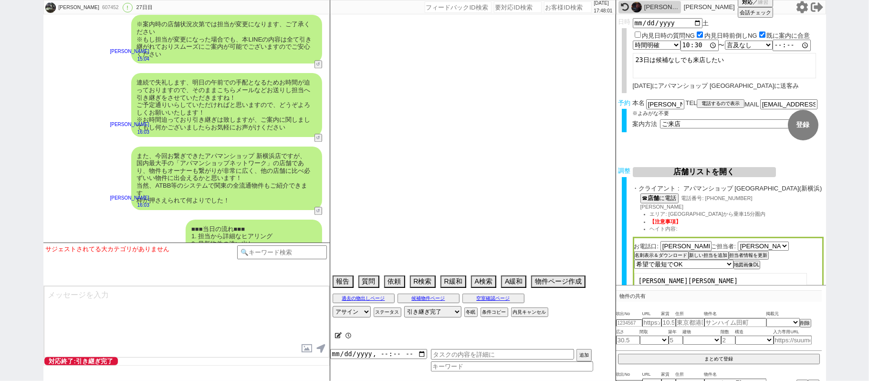
select select "23"
select select "752"
select select "91"
select select "1292"
select select "56"
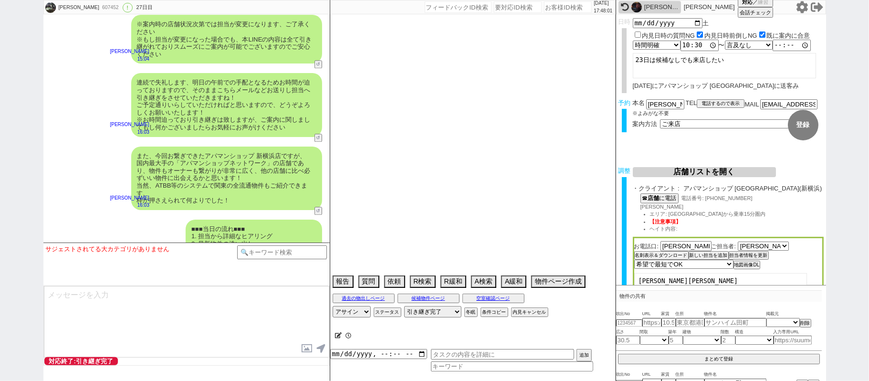
select select "1396"
select select "15"
select select "503"
select select "9"
select select "341"
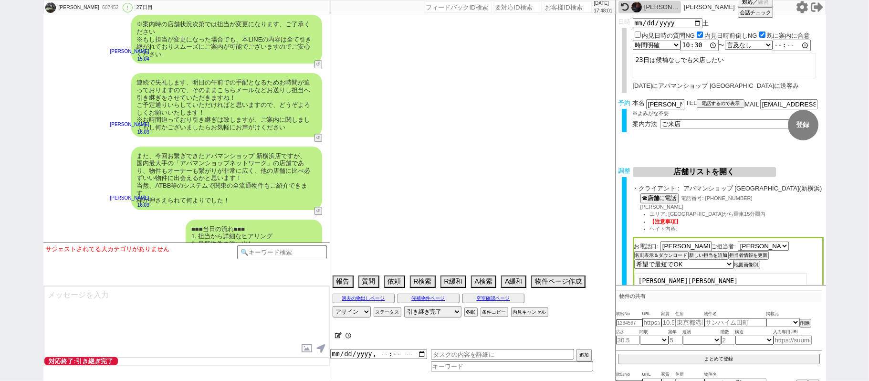
select select "13"
select select "449"
select select "89"
select select "25"
select select "93"
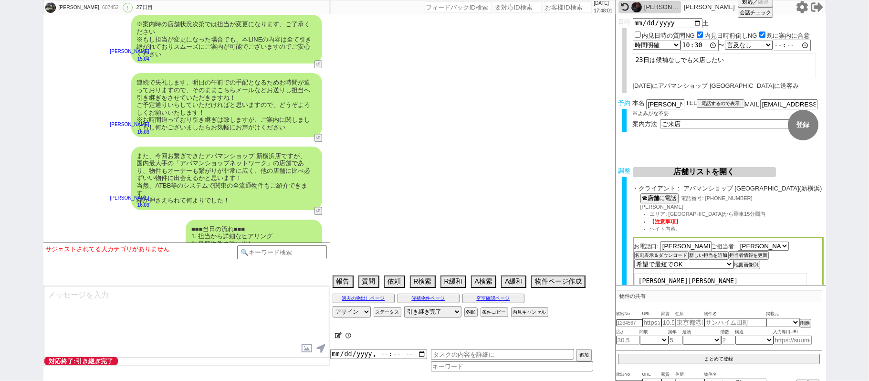
select select "17"
select select "94"
select select "2563"
select select "81"
select select "129"
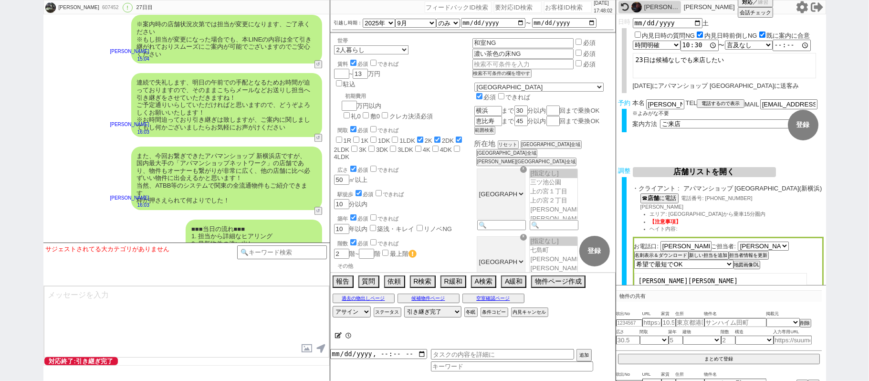
click at [253, 364] on div "いえいえ、ご確認ありがとうございます！2名でいらっしゃる旨も承知いたしました。 こちらこそ引き続きどうぞよろしくお願いいたします！" at bounding box center [226, 381] width 191 height 34
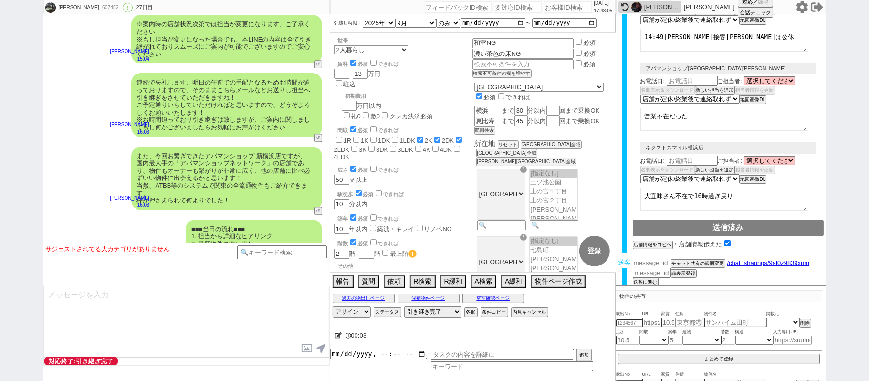
scroll to position [325, 0]
click at [664, 259] on input "number" at bounding box center [652, 263] width 38 height 8
paste input "36833240"
type input "36833240"
click at [689, 262] on button "チャット共有の範囲変更" at bounding box center [697, 265] width 53 height 7
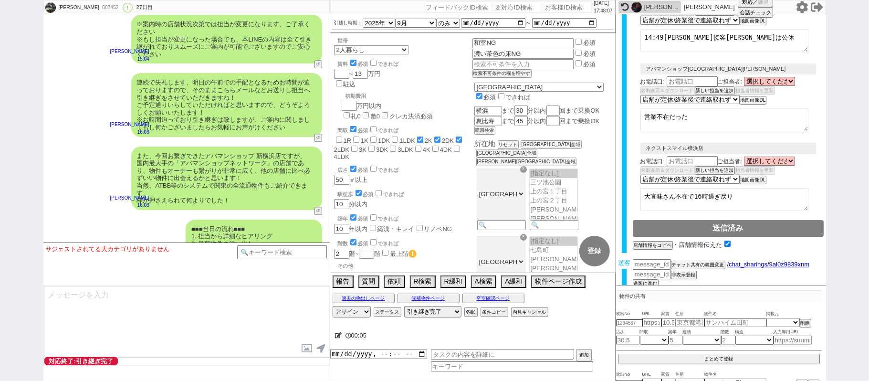
click at [648, 5] on div "秋山優也" at bounding box center [661, 7] width 34 height 8
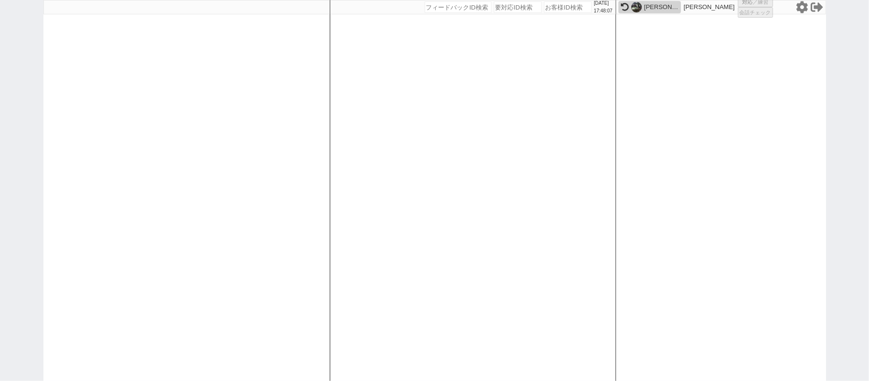
select select "1"
select select "2"
select select
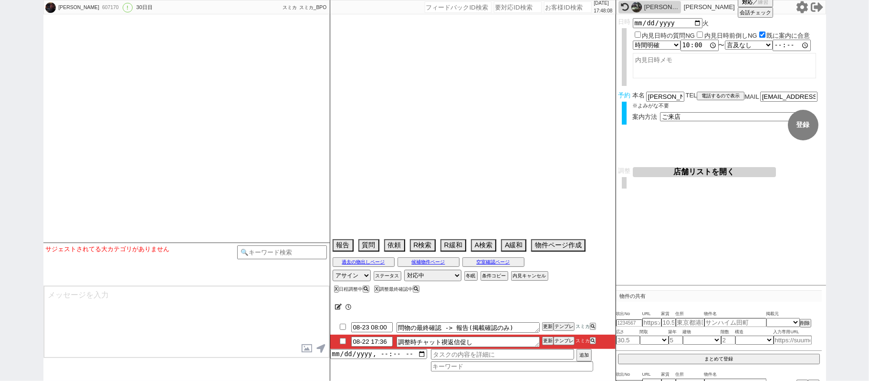
type textarea "予定コロコロ変わる、他社詰め必須、他社なし"
select select "2025"
select select "9"
select select "36"
select select "0"
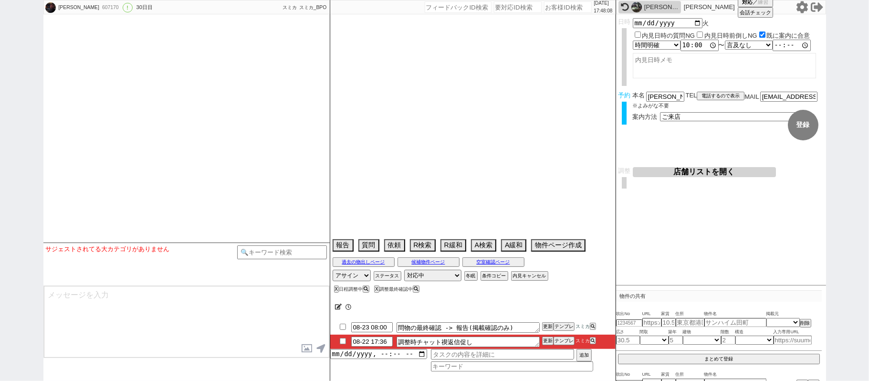
select select "14"
select select "67"
select select "57"
select select "1429"
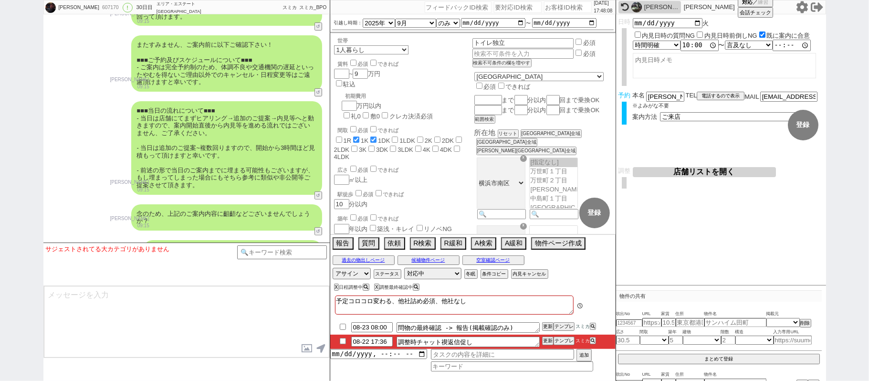
scroll to position [261, 0]
click at [560, 340] on button "テンプレ" at bounding box center [564, 340] width 21 height 7
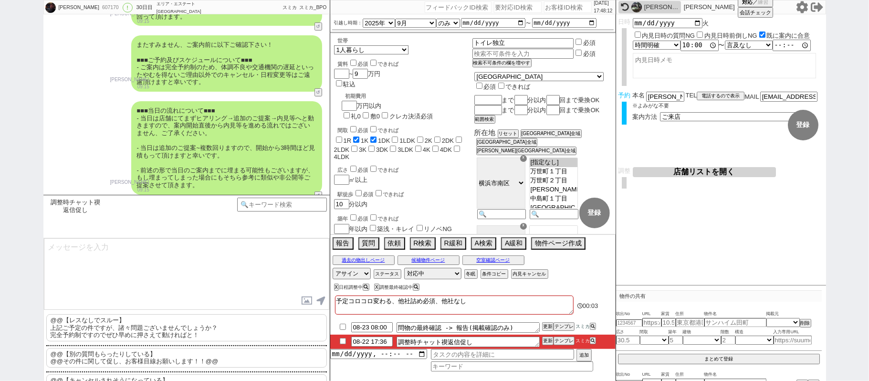
click at [132, 323] on p "@@【レスなしでスルー】 上記ご予定の件ですが、諸々問題ございませんでしょうか？ 完全予約制ですのでぜひ早めに押さえて動ければと！" at bounding box center [186, 327] width 281 height 27
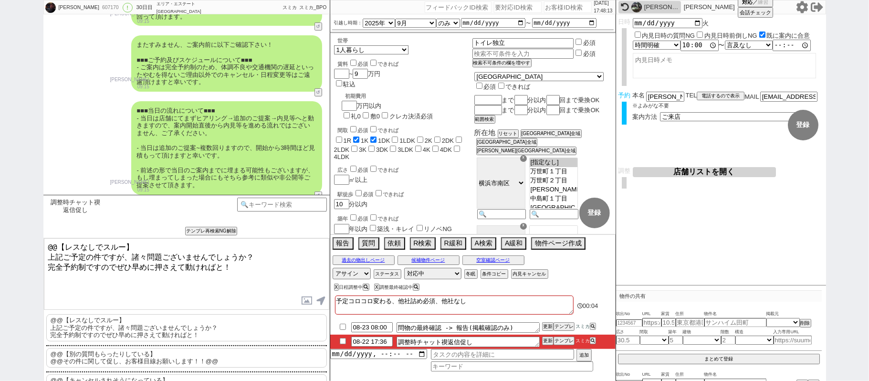
drag, startPoint x: 142, startPoint y: 241, endPoint x: 1, endPoint y: 254, distance: 142.0
click at [0, 208] on div "秋山優也 607170 ! 0 30日目 エリア・エステート横浜本店 冬眠中 自社客 スミカ スミカ_BPO チャット全表示 2025-07-24 新しくフォ…" at bounding box center [434, 190] width 869 height 381
click at [208, 262] on textarea "お世話になっております。 上記ご予定の件ですが、諸々問題ございませんでしょうか？ 完全予約制ですのでぜひ早めに押さえて動ければと！" at bounding box center [186, 274] width 285 height 72
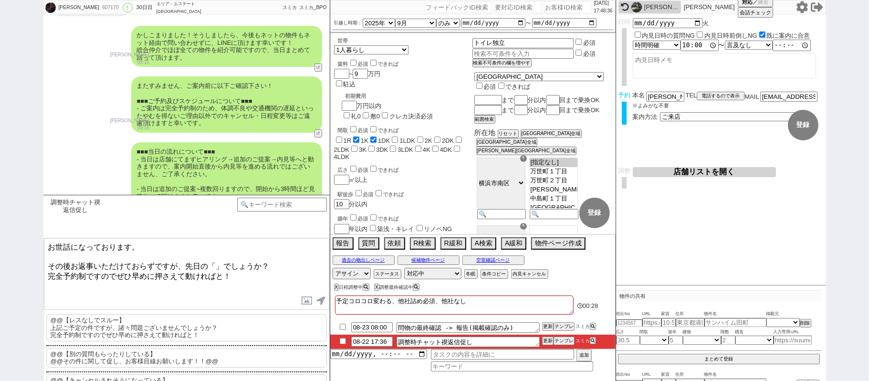
scroll to position [5310, 0]
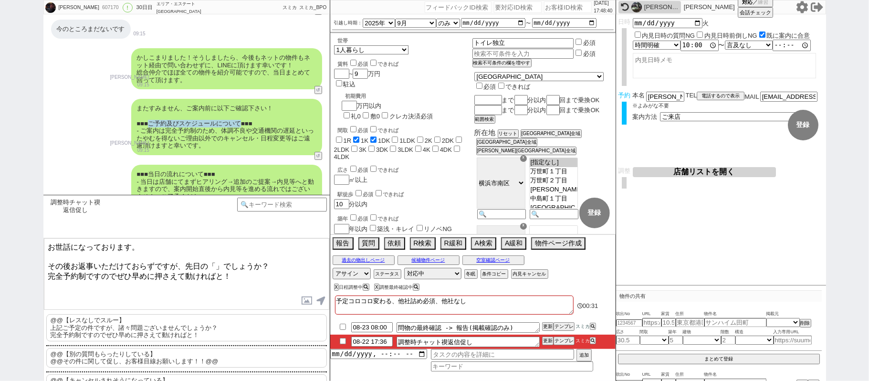
drag, startPoint x: 156, startPoint y: 93, endPoint x: 249, endPoint y: 91, distance: 93.6
click at [249, 99] on div "またすみません、ご案内前に以下ご確認下さい！ ■■■ご予約及びスケジュールについて■■■ - ご案内は完全予約制のため、体調不良や交通機関の遅延といったやむを…" at bounding box center [226, 127] width 191 height 56
copy div "ご予約及びスケジュールについて"
click at [216, 262] on textarea "お世話になっております。 その後お返事いただけておらずですが、先日の「」でしょうか？ 完全予約制ですのでぜひ早めに押さえて動ければと！" at bounding box center [186, 274] width 285 height 72
paste textarea "予約及びスケジュールについて"
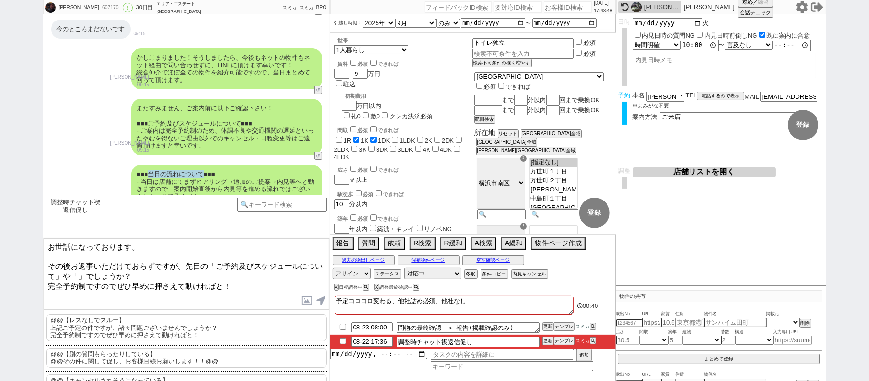
drag, startPoint x: 156, startPoint y: 145, endPoint x: 210, endPoint y: 140, distance: 54.7
click at [212, 165] on div "■■■当日の流れについて■■■ - 当日は店舗にてまずヒアリング→追加のご提案→内見等へと動きますので、案内開始直後から内見等を進める流れではございません、ご…" at bounding box center [226, 212] width 191 height 94
copy div "当日の流れについて"
click at [79, 267] on textarea "お世話になっております。 その後お返事いただけておらずですが、先日の「ご予約及びスケジュールについて」や「」でしょうか？ 完全予約制ですのでぜひ早めに押さえて…" at bounding box center [186, 274] width 285 height 72
paste textarea "当日の流れについて"
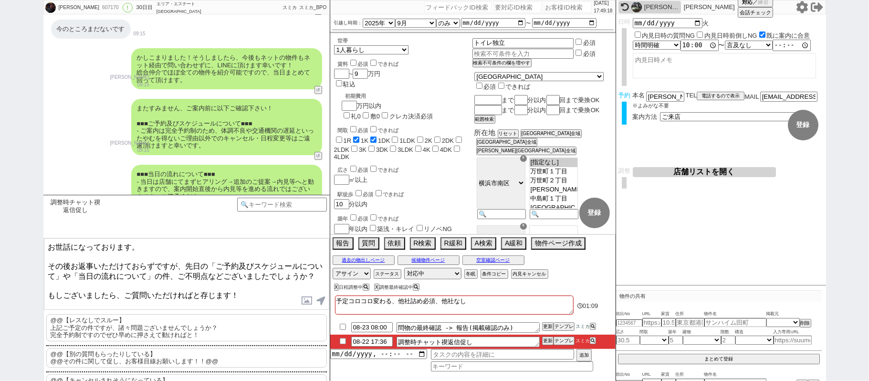
type textarea "お世話になっております。 その後お返事いただけておらずですが、先日の「ご予約及びスケジュールについて」や「当日の流れについて」の件、ご不明点などございましたで…"
checkbox input "true"
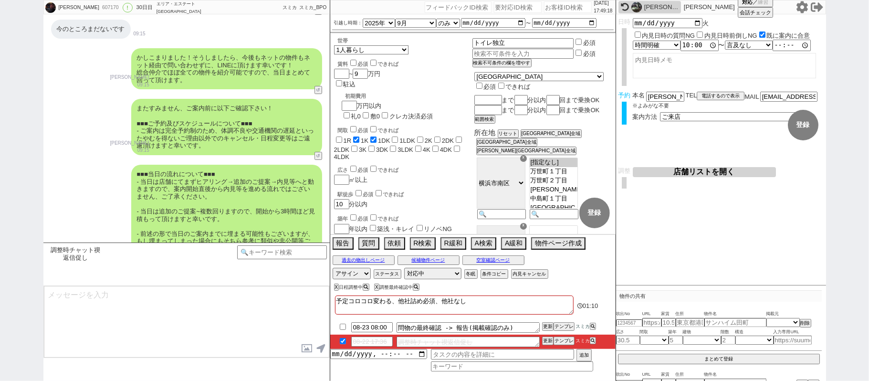
scroll to position [5478, 0]
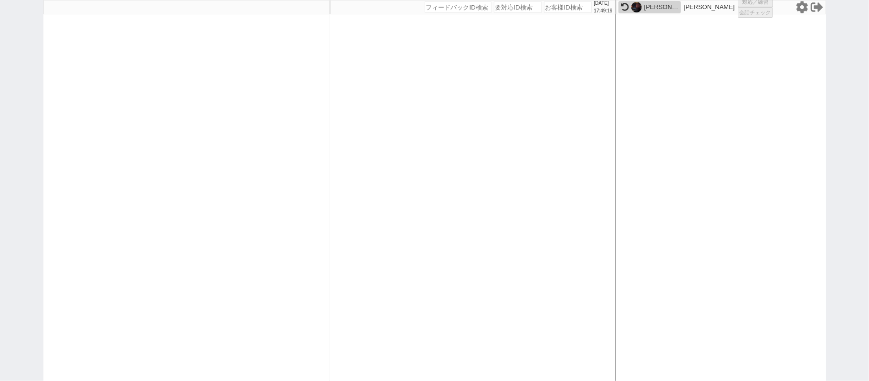
select select
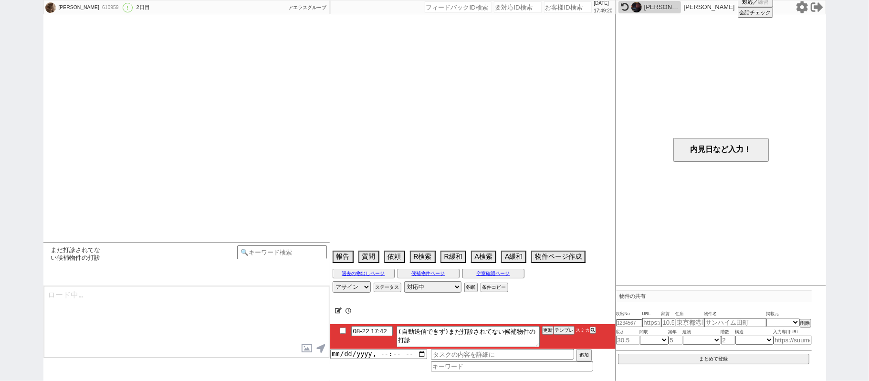
scroll to position [441, 0]
select select "2025"
select select "10"
select select "1"
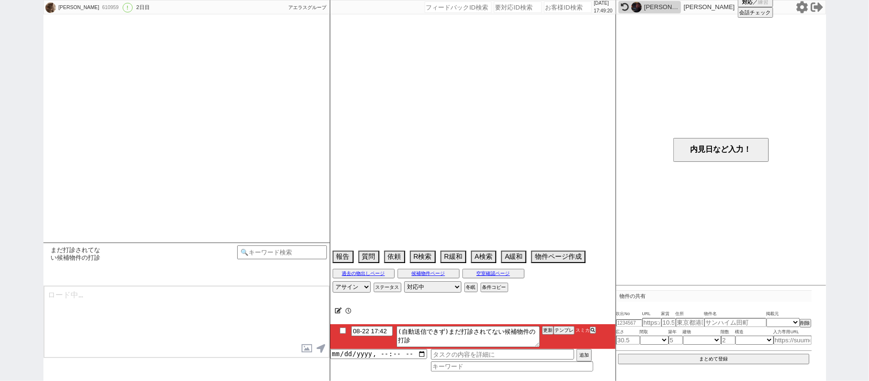
select select "11"
select select "181"
select select "123"
select select "3013"
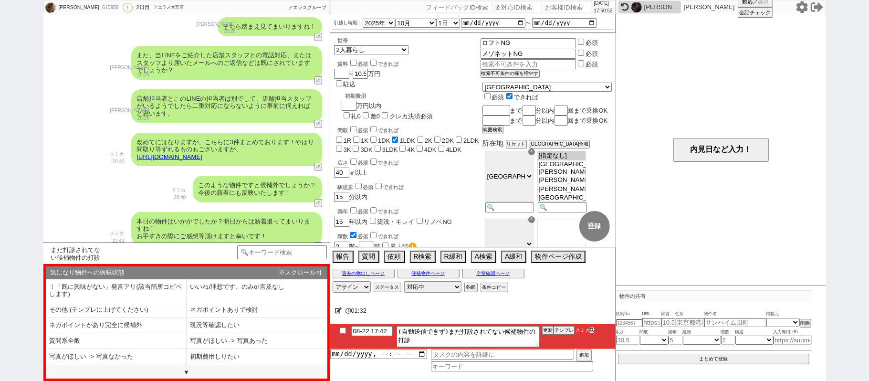
click at [592, 332] on icon at bounding box center [592, 330] width 4 height 4
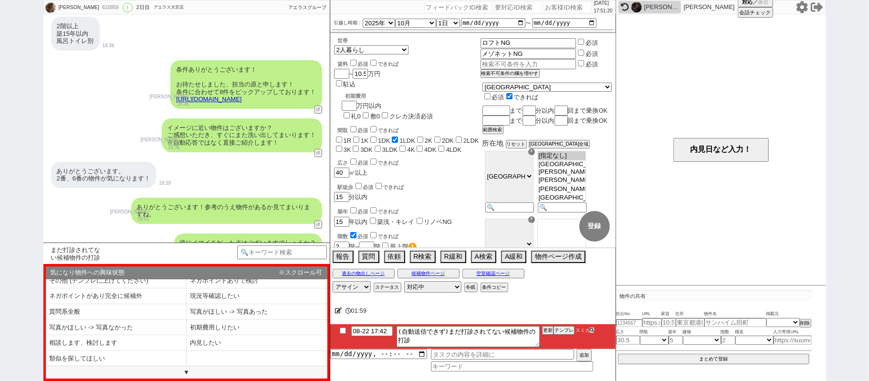
scroll to position [0, 0]
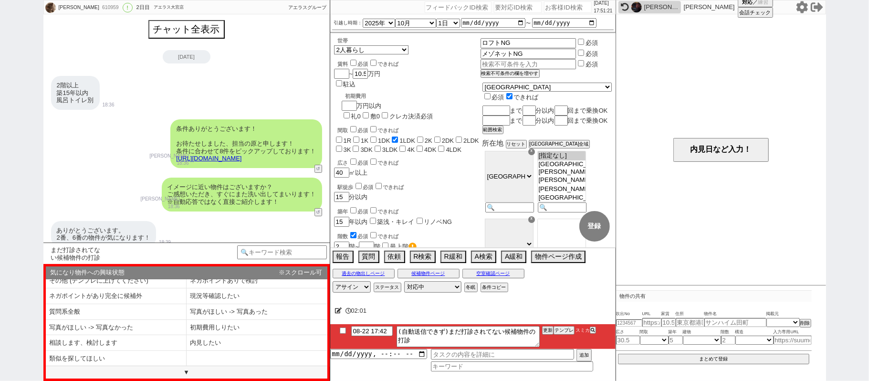
click at [342, 329] on input "checkbox" at bounding box center [343, 330] width 14 height 6
checkbox input "true"
click at [545, 328] on button "更新" at bounding box center [547, 330] width 10 height 7
click at [545, 323] on div at bounding box center [472, 322] width 285 height 4
click at [545, 327] on li "08-22 17:42 (自動送信できず)まだ打診されてない候補物件の打診 更新 テンプレ スミカ" at bounding box center [472, 336] width 285 height 25
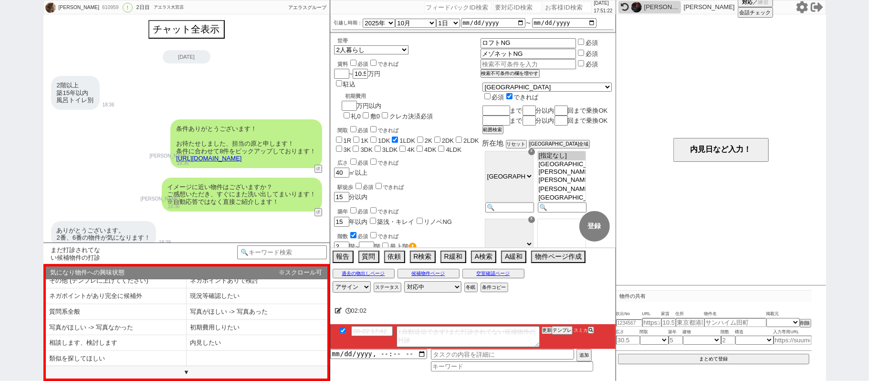
click at [545, 328] on button "更新" at bounding box center [547, 330] width 10 height 7
click at [545, 325] on li "08-22 17:42 (自動送信できず)まだ打診されてない候補物件の打診 更新 テンプレ スミカ" at bounding box center [472, 336] width 285 height 25
click at [545, 326] on li "08-22 17:42 (自動送信できず)まだ打診されてない候補物件の打診 更新 テンプレ スミカ" at bounding box center [472, 336] width 285 height 25
click at [554, 256] on button "物件ページ作成 今は物件がないので押せません" at bounding box center [557, 256] width 53 height 11
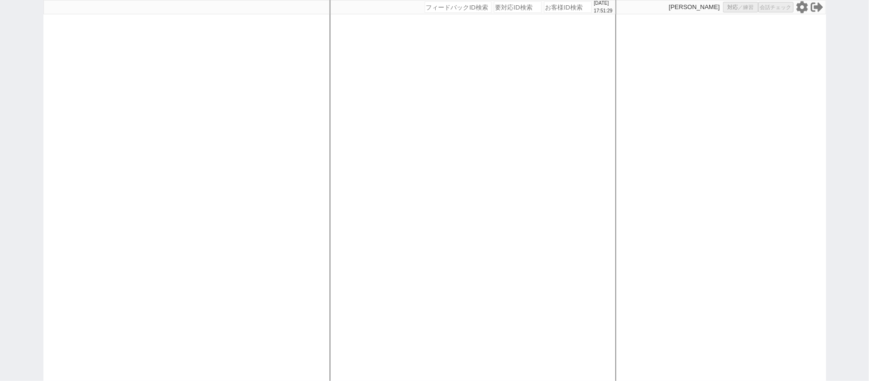
select select
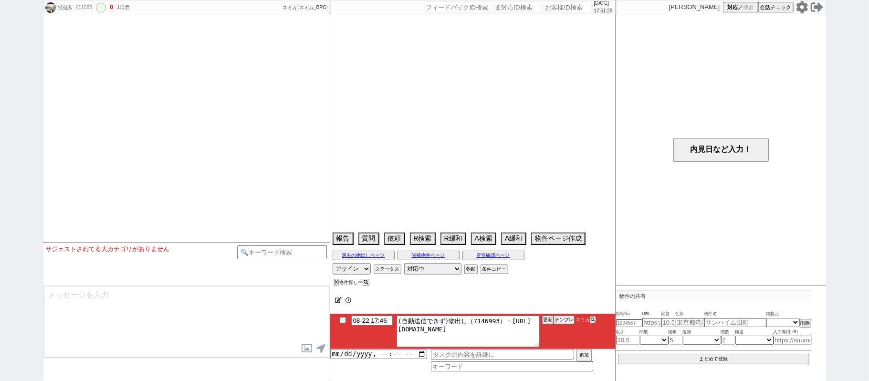
select select "2025"
select select "10"
select select "36"
select select "6"
select select "53"
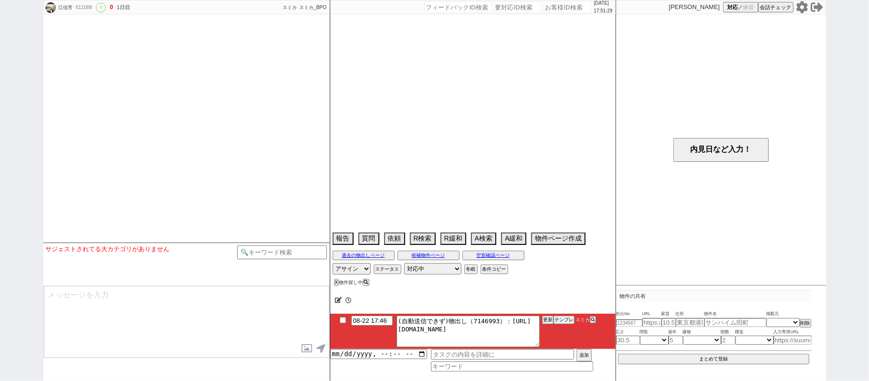
select select "1336"
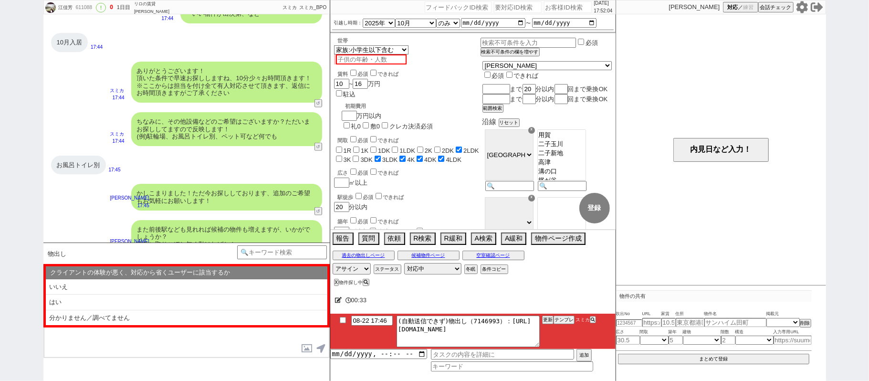
scroll to position [753, 0]
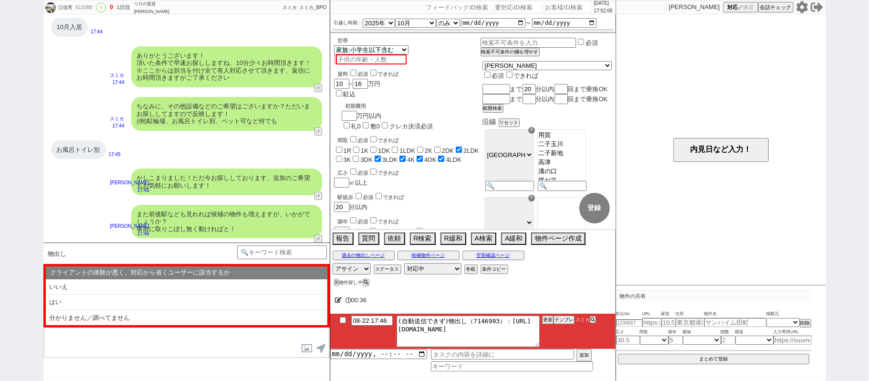
click at [216, 158] on div "お風呂トイレ別 17:45" at bounding box center [186, 150] width 286 height 29
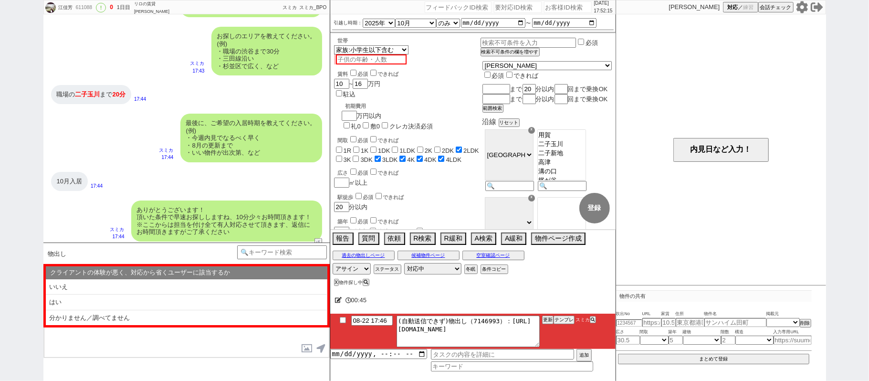
scroll to position [562, 0]
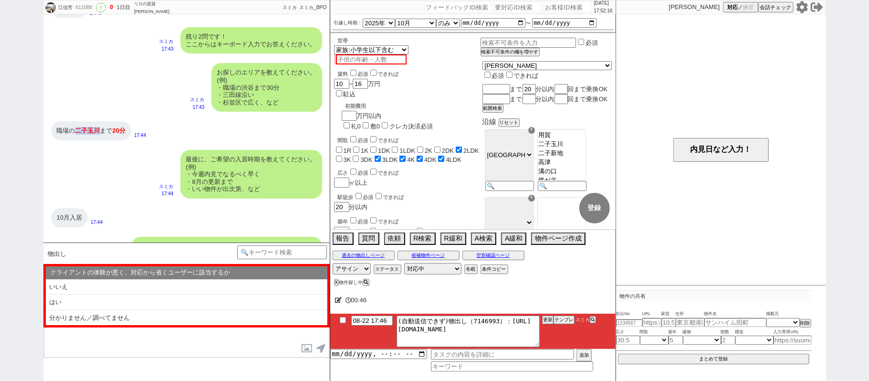
drag, startPoint x: 77, startPoint y: 126, endPoint x: 97, endPoint y: 129, distance: 20.7
click at [98, 129] on div "職場の 二子 玉川 まで 20分" at bounding box center [91, 130] width 80 height 19
copy div "二子 玉川"
click at [508, 85] on input "text" at bounding box center [496, 89] width 26 height 8
paste input "二子玉川"
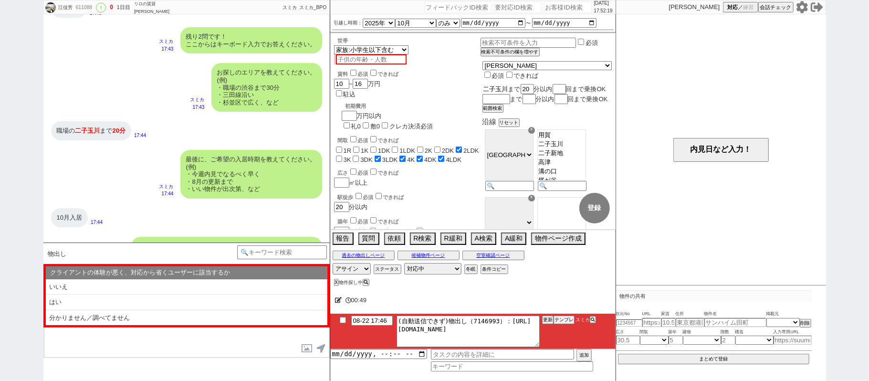
scroll to position [0, 1]
type input "二子玉川"
click at [481, 167] on div "広さ 必須 できれば" at bounding box center [409, 172] width 143 height 10
click at [518, 126] on button "リセット" at bounding box center [508, 123] width 19 height 7
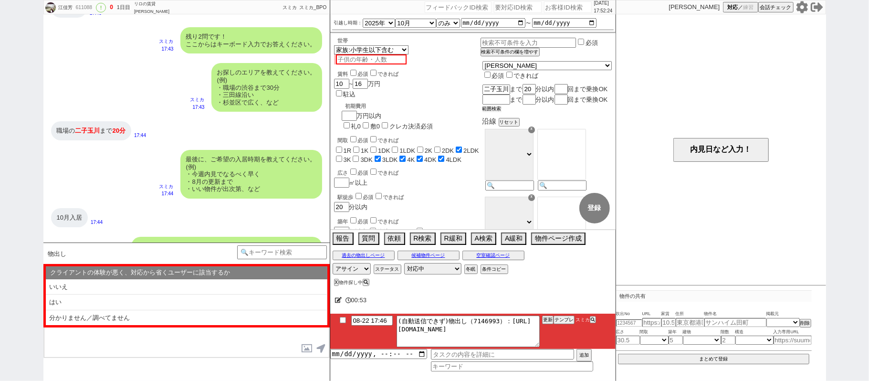
click at [502, 112] on button "範囲検索" at bounding box center [492, 108] width 19 height 7
checkbox input "false"
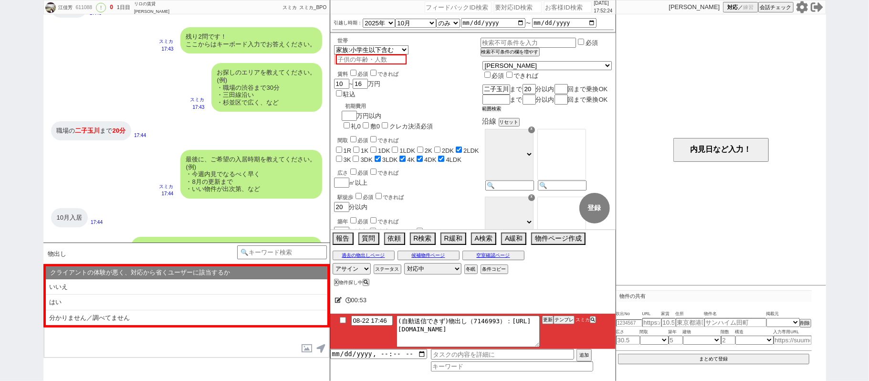
checkbox input "false"
checkbox input "true"
checkbox input "false"
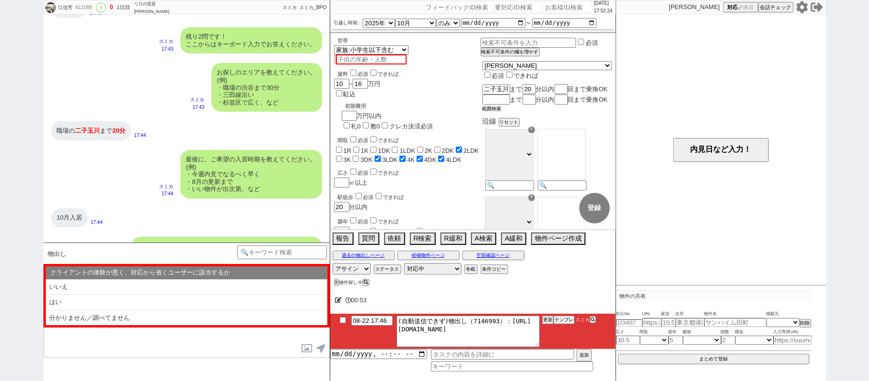
checkbox input "true"
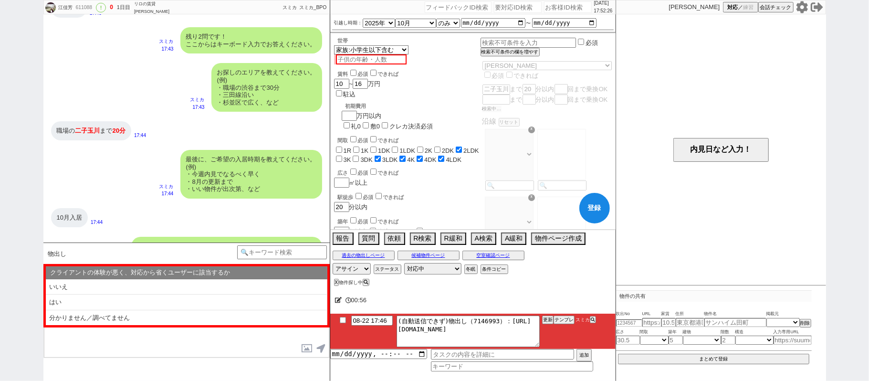
select select "53"
select select "52"
select select "15"
select select "50"
select select "1289"
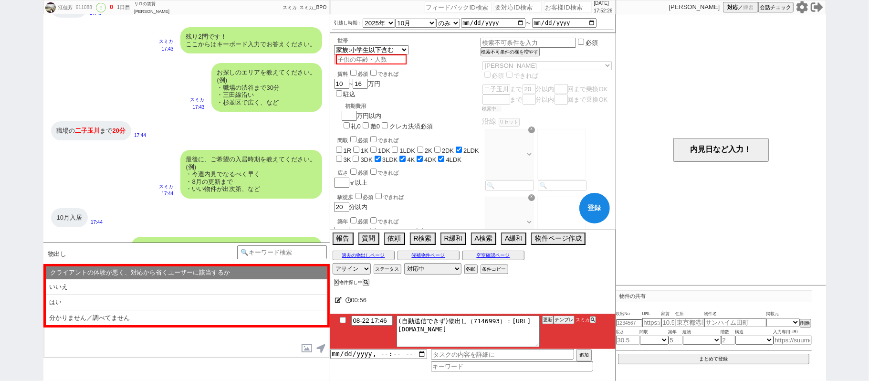
select select "56"
select select "1393"
select select "66"
select select "1605"
select select "59"
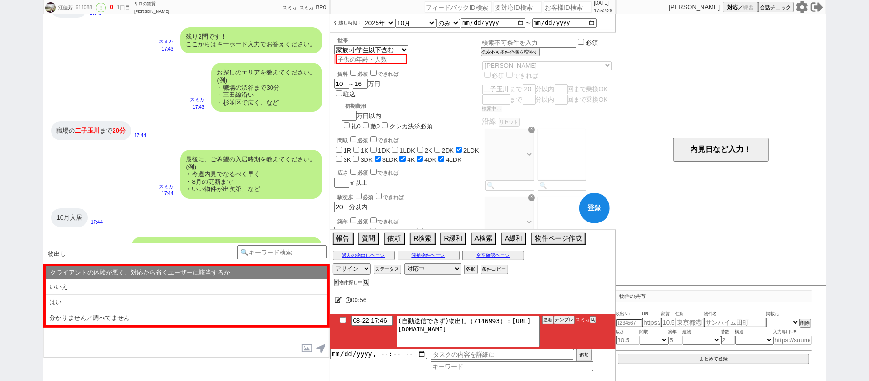
select select "1474"
select select "64"
select select "55"
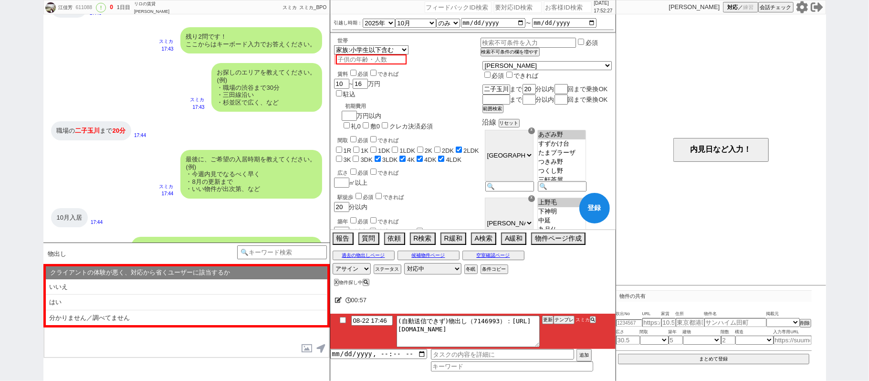
click at [592, 215] on button "登録" at bounding box center [594, 208] width 31 height 31
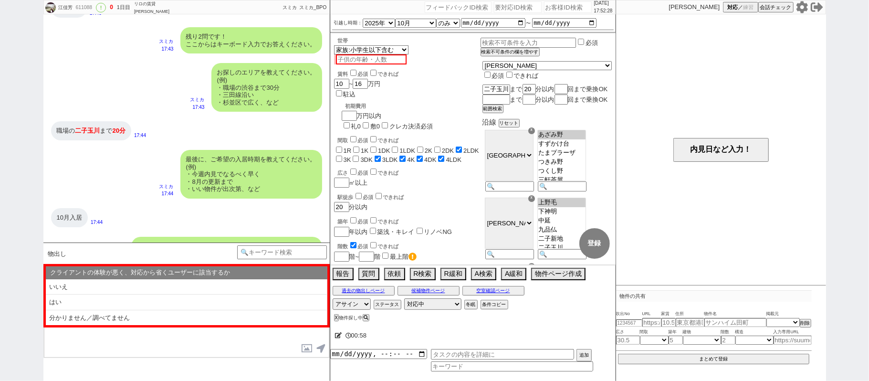
scroll to position [753, 0]
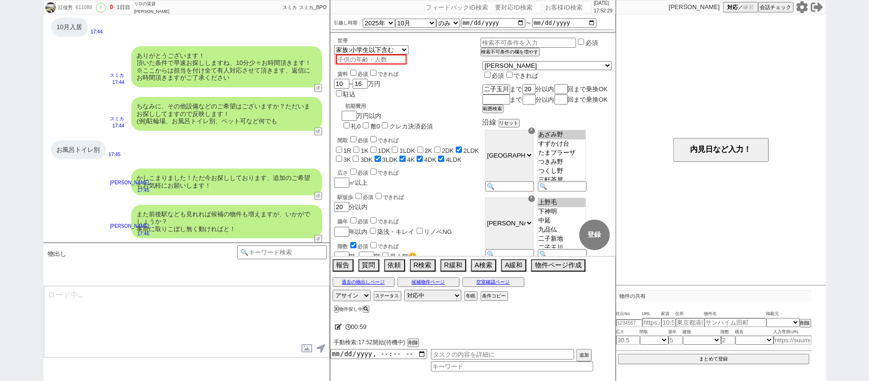
select select "53"
select select "52"
select select "1312"
select select "15"
select select "507"
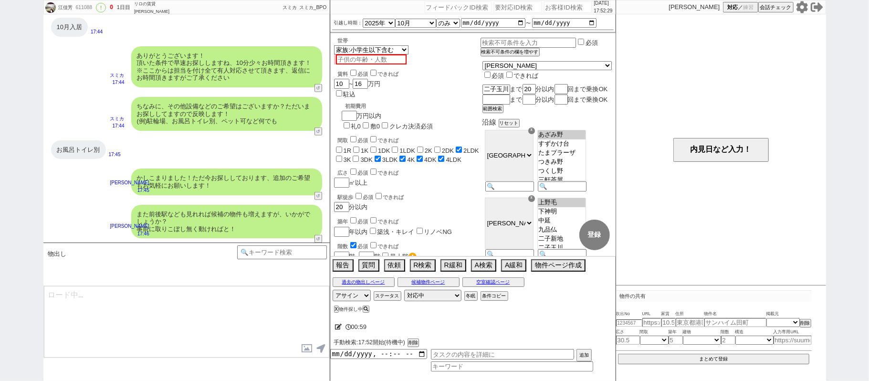
select select "50"
select select "56"
select select "1387"
select select "66"
select select "59"
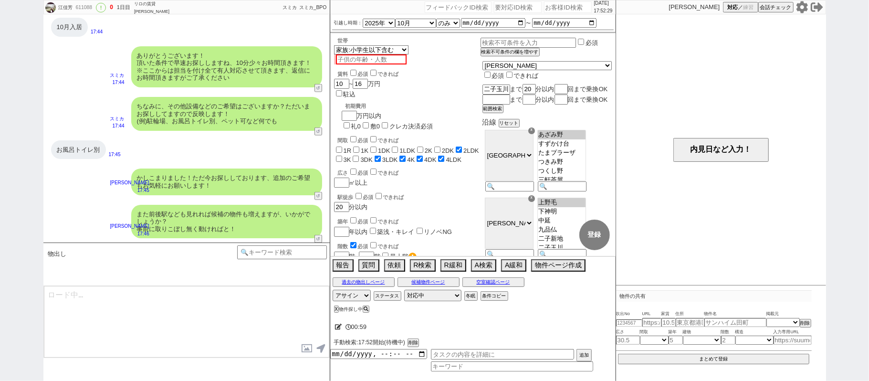
select select "1473"
select select "64"
select select "1570"
select select "55"
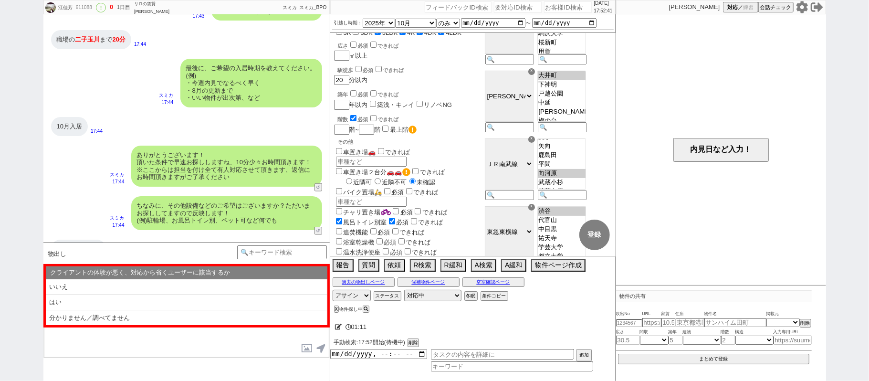
scroll to position [827, 0]
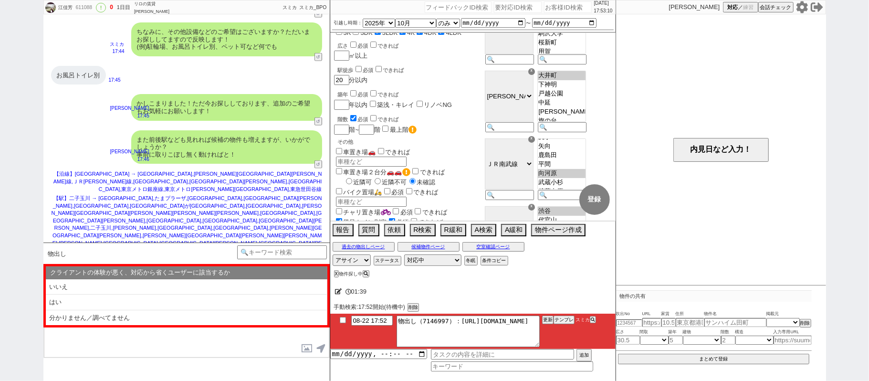
click at [181, 284] on li "いいえ" at bounding box center [187, 287] width 282 height 16
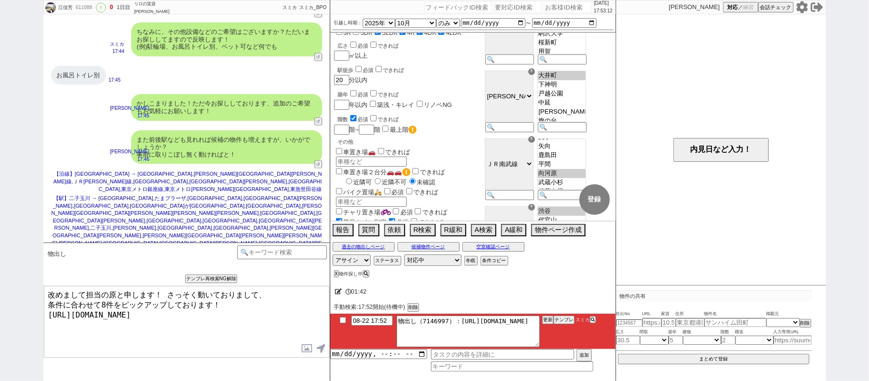
click at [217, 314] on textarea "改めまして担当の原と申します！ さっそく動いておりまして、 条件に合わせて8件をピックアップしております！ https://tools.sumika.live…" at bounding box center [186, 322] width 285 height 72
type textarea "改めまして担当の原と申します！ さっそく動いておりまして、 条件に合わせて8件をピックアップしております！ https://tools.sumika.live…"
checkbox input "true"
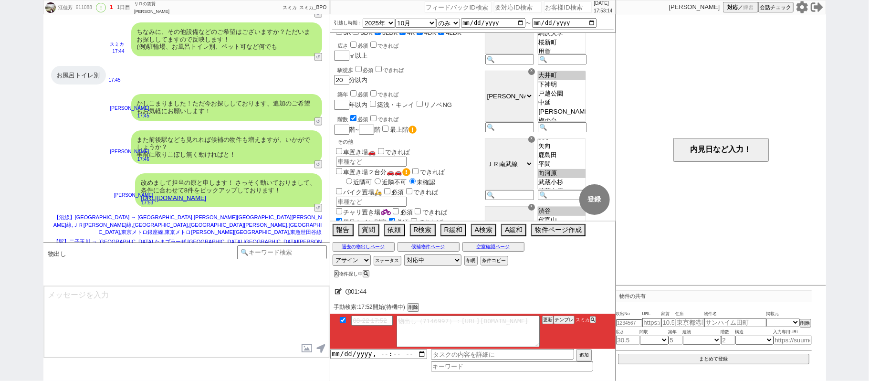
scroll to position [871, 0]
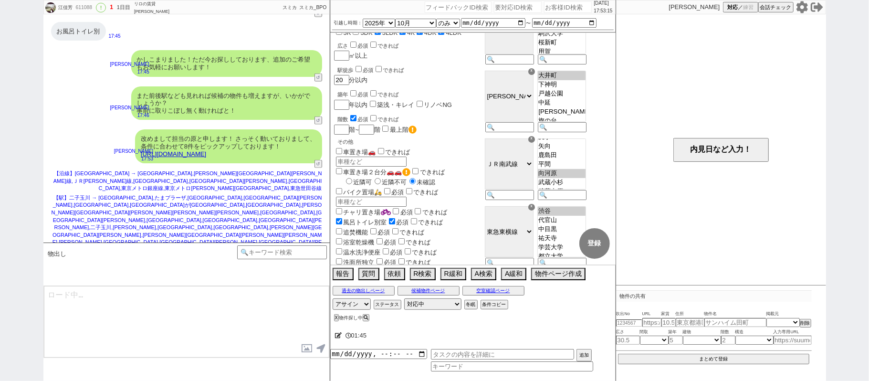
type textarea "イメージに近い物件はございますか？ ご感想いただき、すぐにまた洗い出してまいります！ ※自動応答ではなく直接ご紹介します！"
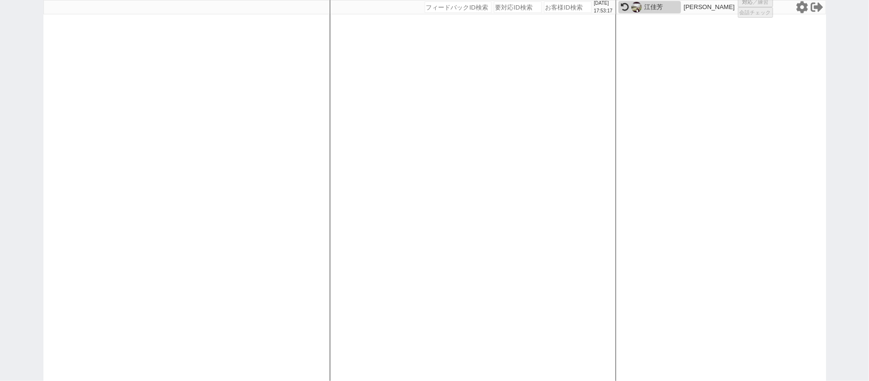
select select "6"
select select "2"
select select
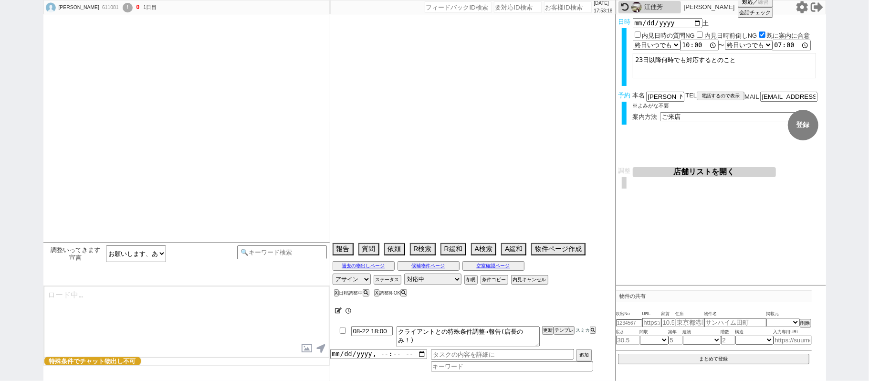
type textarea "株式会社キーポイント池袋とやり取り"
select select "2025"
select select "9"
select select "15"
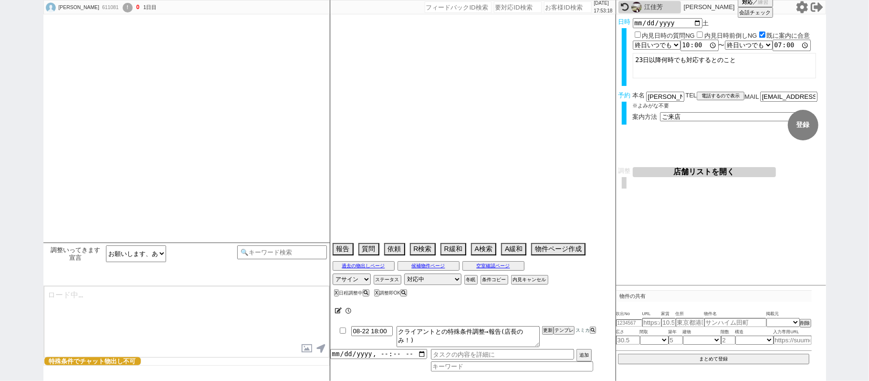
select select "0"
select select "11"
select select "25"
select select "798"
select select "16"
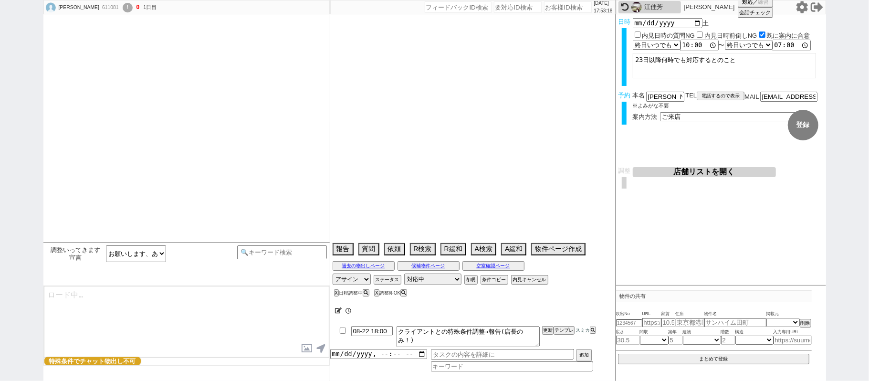
select select "537"
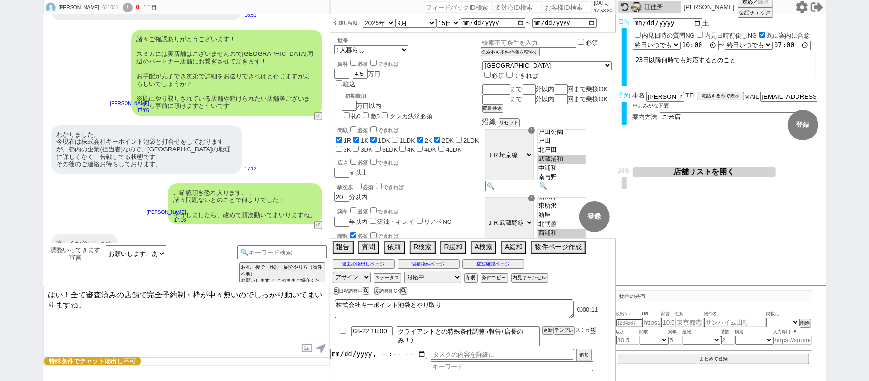
drag, startPoint x: 63, startPoint y: 292, endPoint x: 0, endPoint y: 206, distance: 106.8
click at [0, 238] on div "風見一雄 611081 ! 0 1日目 冬眠中 自社客 スミカ スミカ_BPO チャット全表示 2025-08-22 大丈夫です。 宜しくお願い致します。 1…" at bounding box center [434, 190] width 869 height 381
type textarea "かしこまりました！全て審査済みの店舗で完全予約制・枠が中々無いのでしっかり動いてまいりますね。"
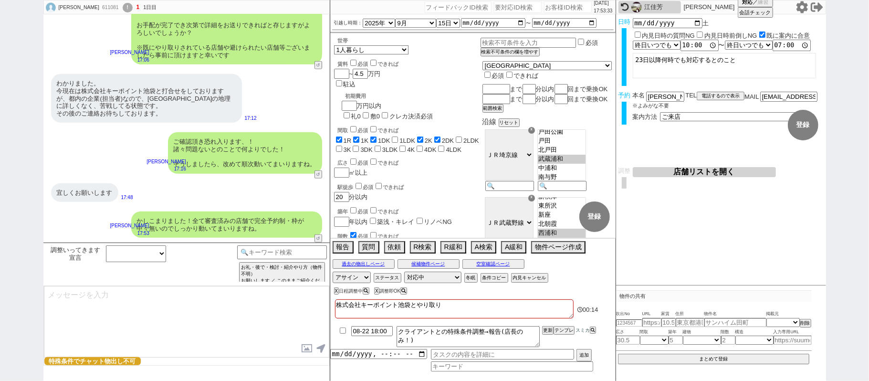
scroll to position [531, 0]
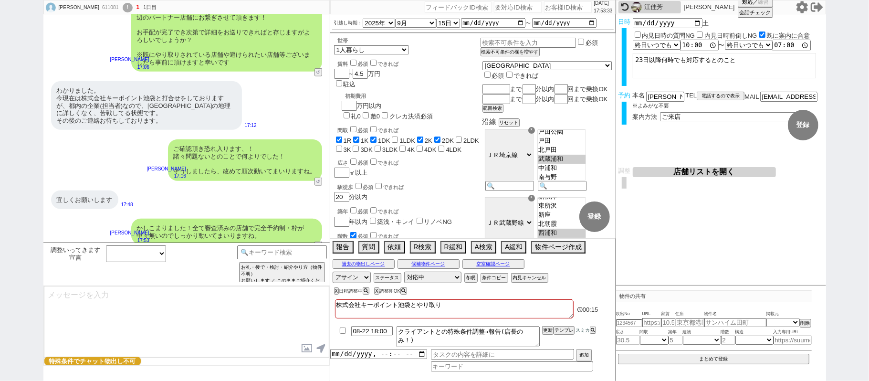
select select "431"
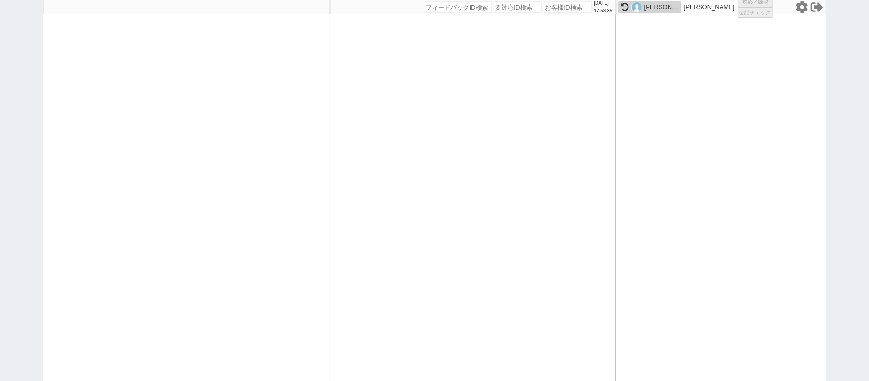
select select "2"
select select "8"
select select "9"
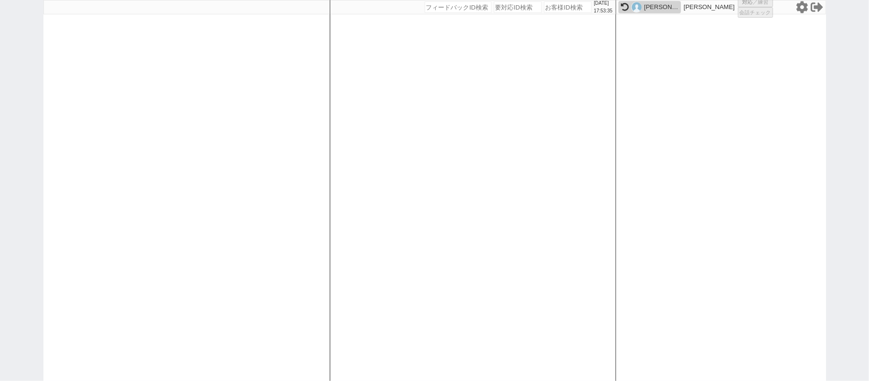
select select "8"
select select
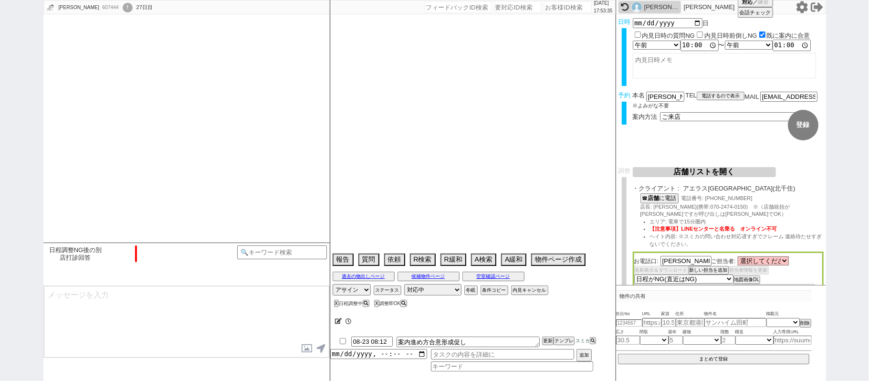
scroll to position [180, 0]
select select "2025"
select select "8"
select select "35"
select select "0"
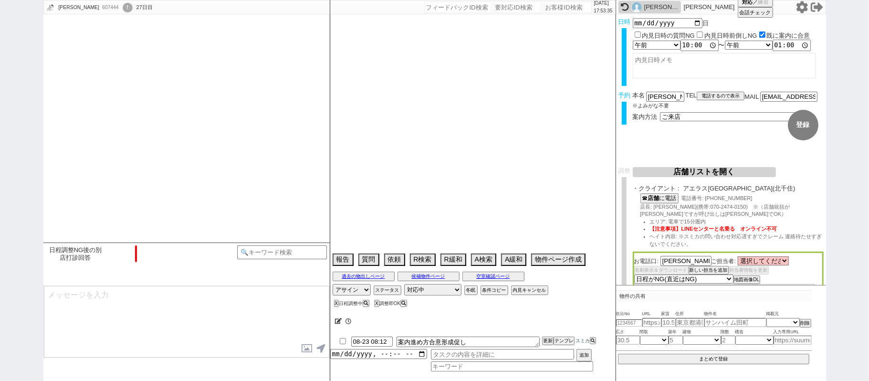
select select "11"
select select "33"
select select "969"
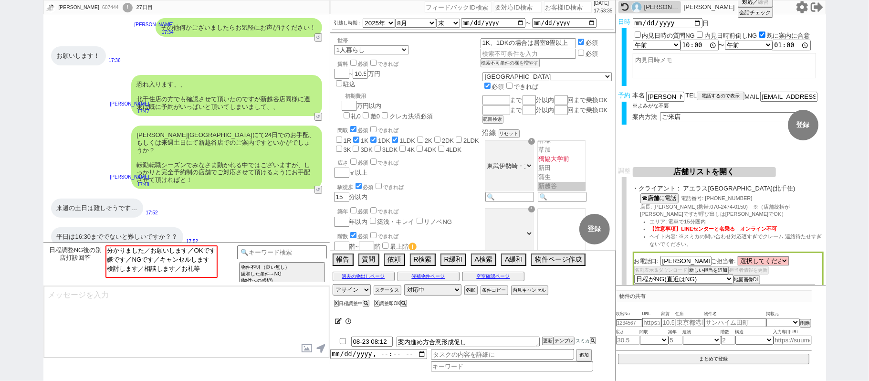
click at [651, 6] on div "風見一雄" at bounding box center [661, 7] width 34 height 8
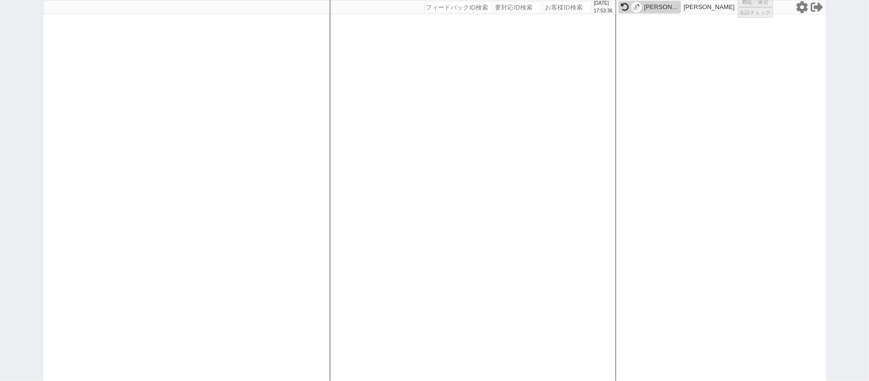
select select "431"
select select "6"
select select "2"
select select
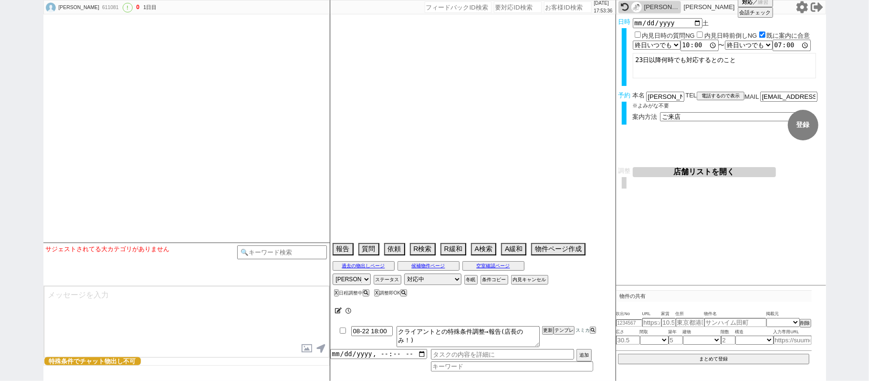
select select "2025"
select select "9"
select select "15"
select select "0"
select select "11"
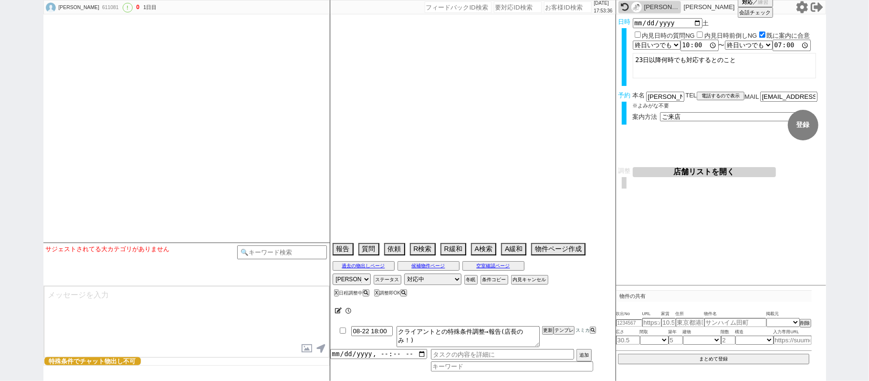
select select "25"
select select "798"
select select "16"
select select "537"
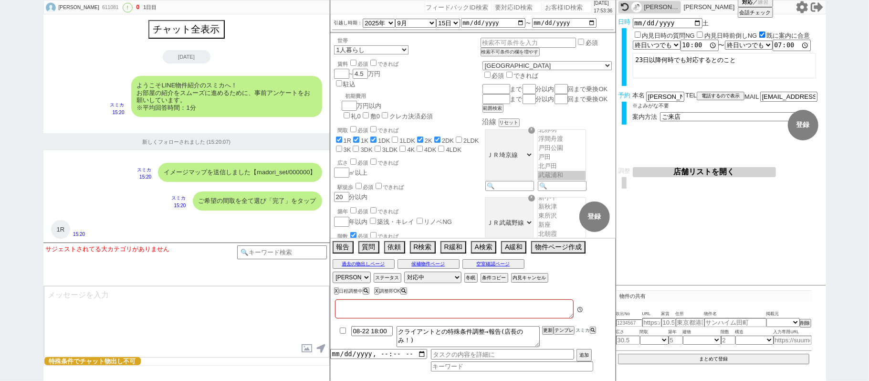
type textarea "株式会社キーポイント池袋とやり取り"
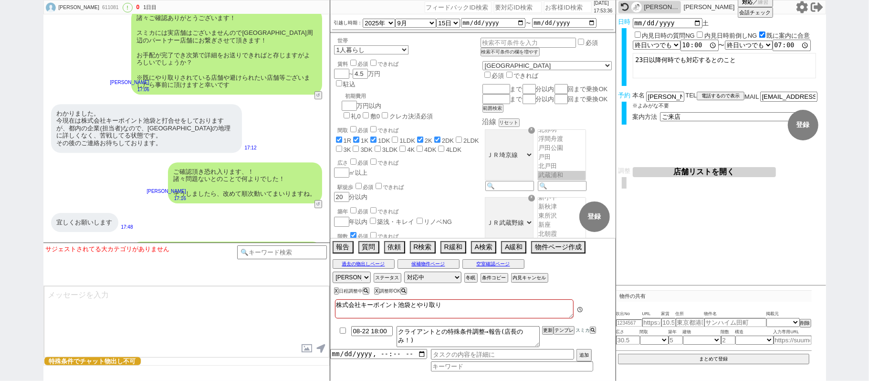
scroll to position [40, 0]
click at [342, 278] on select "アサイン 御手洗侑矢 松井健太朗 廣瀬晶子" at bounding box center [352, 277] width 38 height 11
select select
click at [333, 273] on select "アサイン 御手洗侑矢 松井健太朗 廣瀬晶子" at bounding box center [352, 277] width 38 height 11
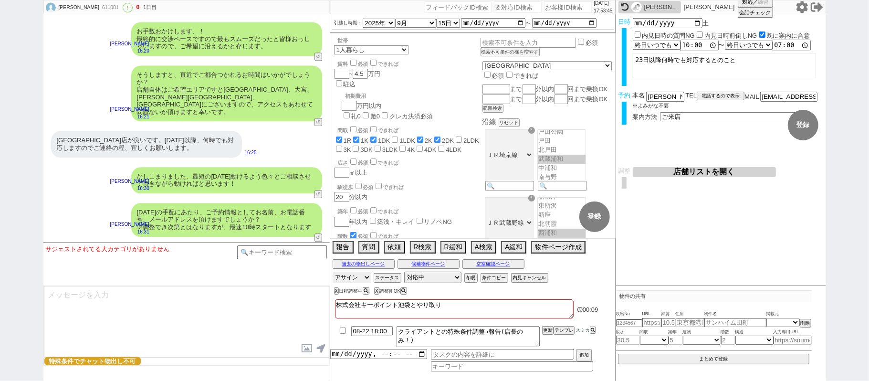
scroll to position [1467, 0]
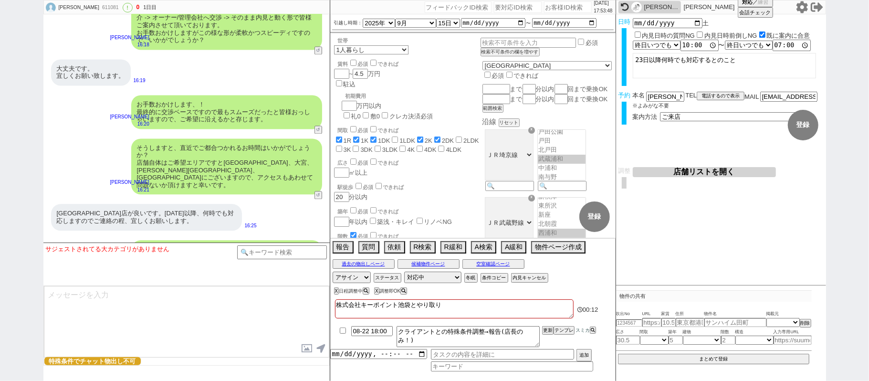
click at [678, 176] on button "店舗リストを開く" at bounding box center [704, 172] width 143 height 10
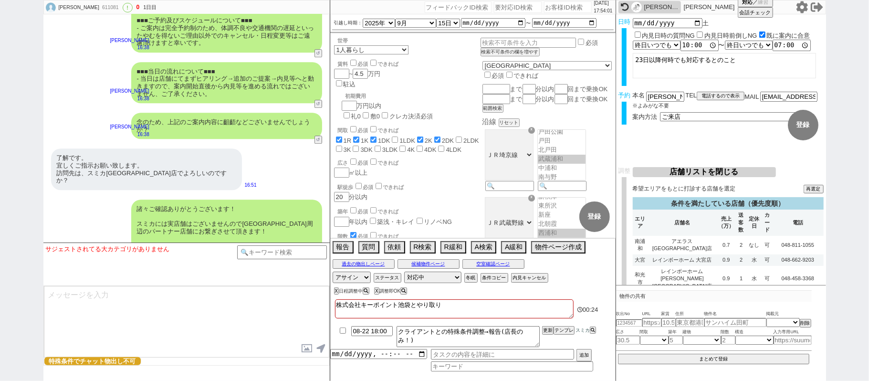
scroll to position [2103, 0]
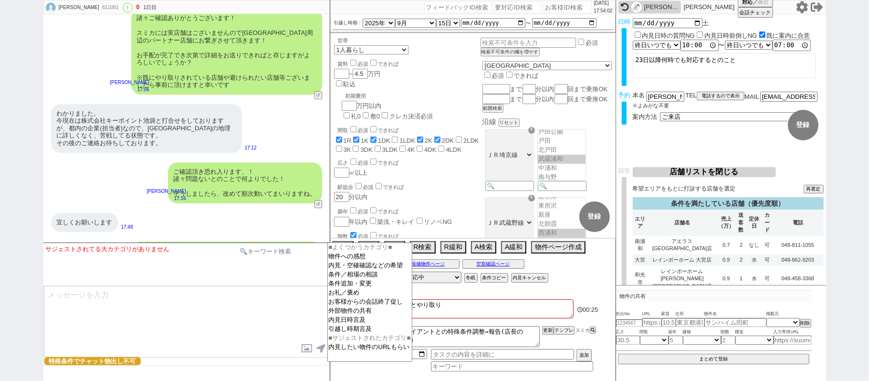
click at [258, 250] on input at bounding box center [282, 251] width 90 height 12
click at [366, 298] on option "お礼／褒め" at bounding box center [370, 301] width 84 height 9
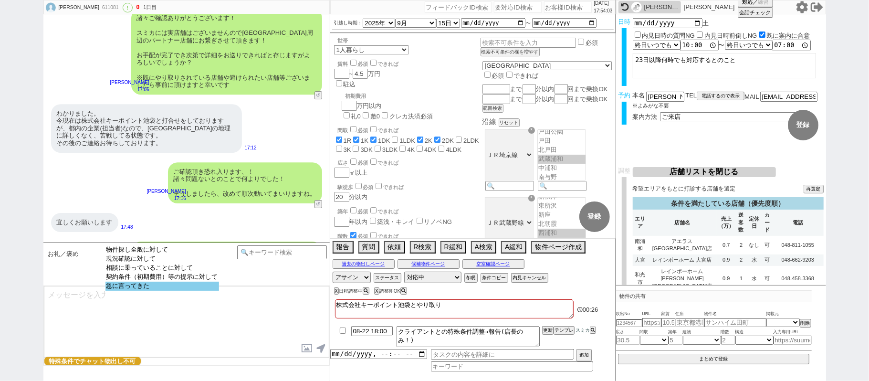
select select "急に言ってきた"
click at [218, 288] on option "急に言ってきた" at bounding box center [162, 286] width 114 height 9
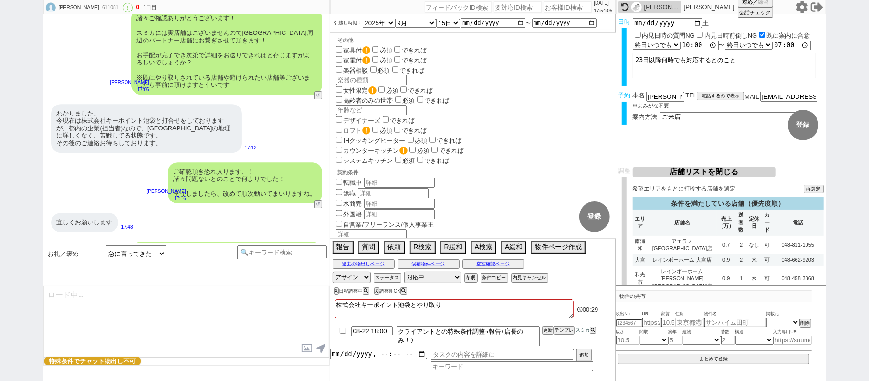
scroll to position [0, 73]
drag, startPoint x: 395, startPoint y: 236, endPoint x: 482, endPoint y: 235, distance: 86.9
click at [481, 271] on span "生活保護 身体的、ケースワーカー相談している、役所負担" at bounding box center [407, 276] width 147 height 10
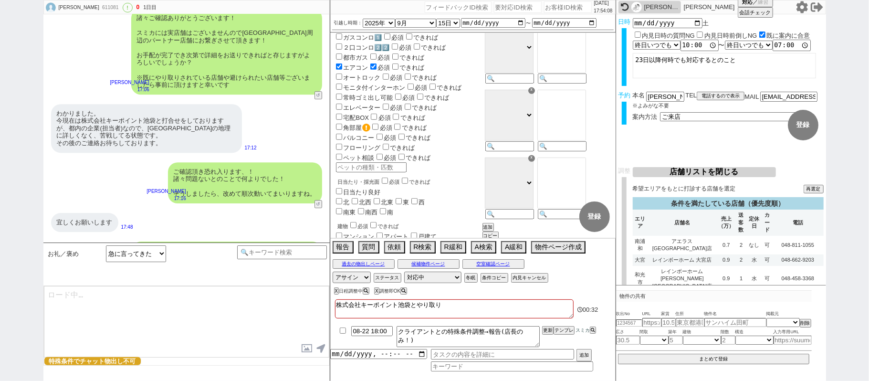
scroll to position [247, 0]
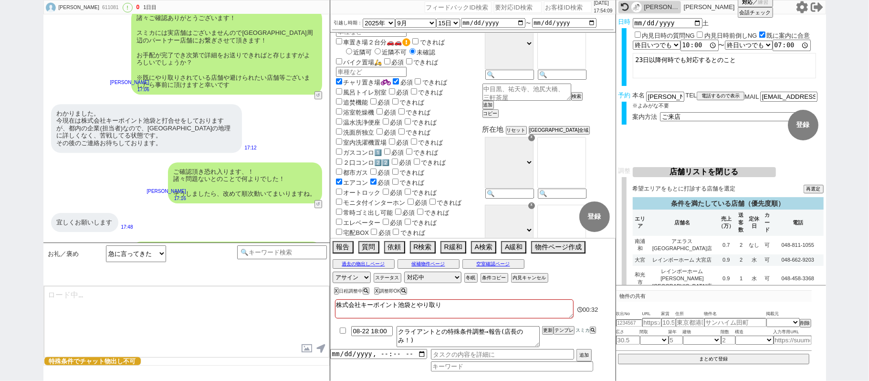
click at [475, 197] on div "モニタ付インターホン 必須 できれば" at bounding box center [407, 202] width 147 height 10
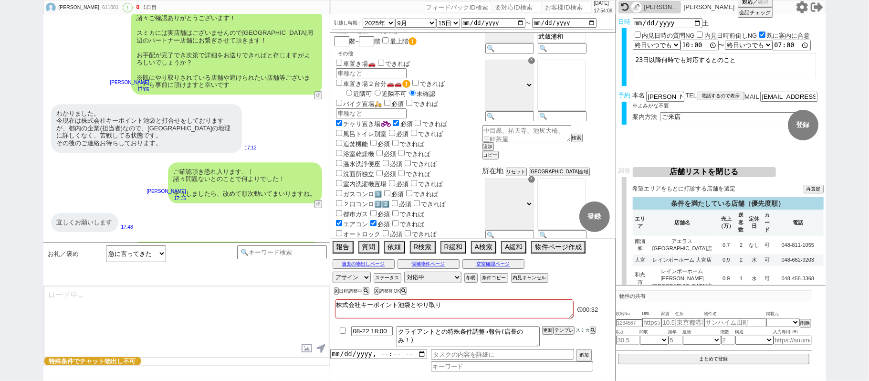
scroll to position [0, 0]
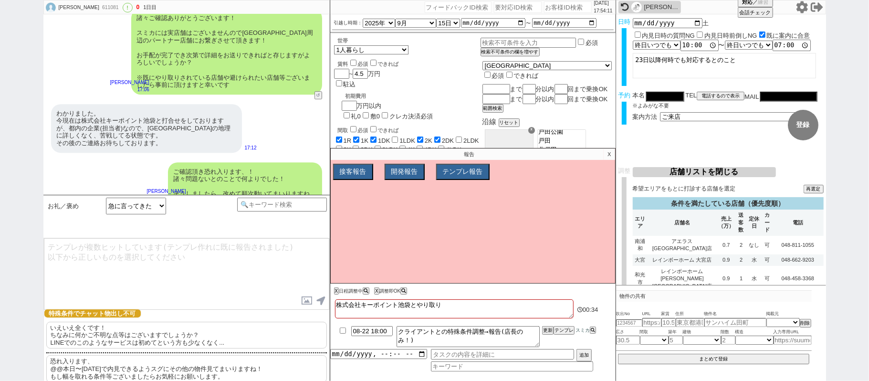
click at [608, 153] on p "X" at bounding box center [609, 153] width 11 height 11
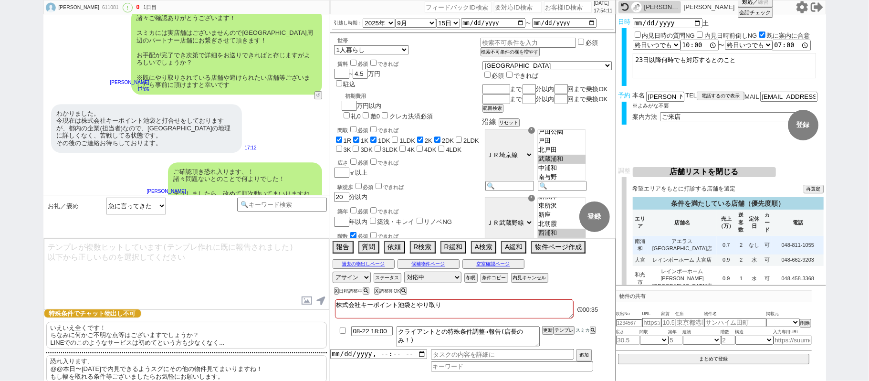
click at [676, 236] on td "アエラス[GEOGRAPHIC_DATA]店" at bounding box center [682, 245] width 69 height 19
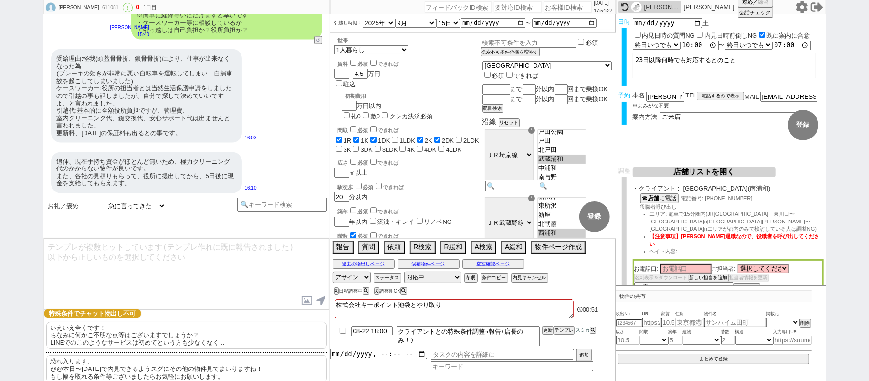
scroll to position [1085, 0]
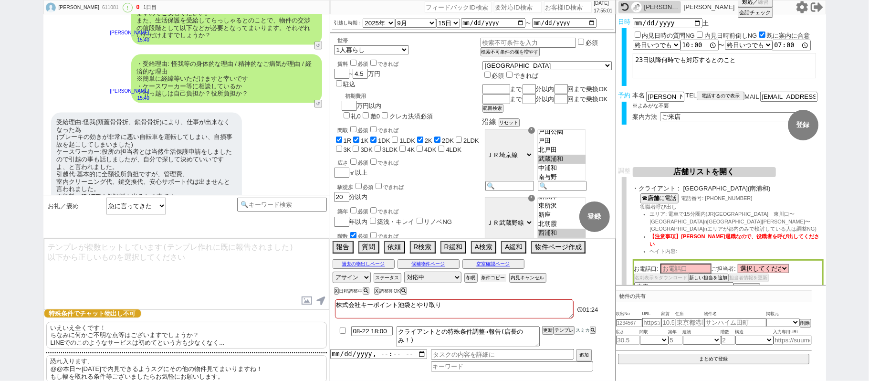
click at [491, 280] on button "条件コピー" at bounding box center [494, 278] width 26 height 8
click at [491, 280] on button "もう1回押してください" at bounding box center [507, 278] width 53 height 8
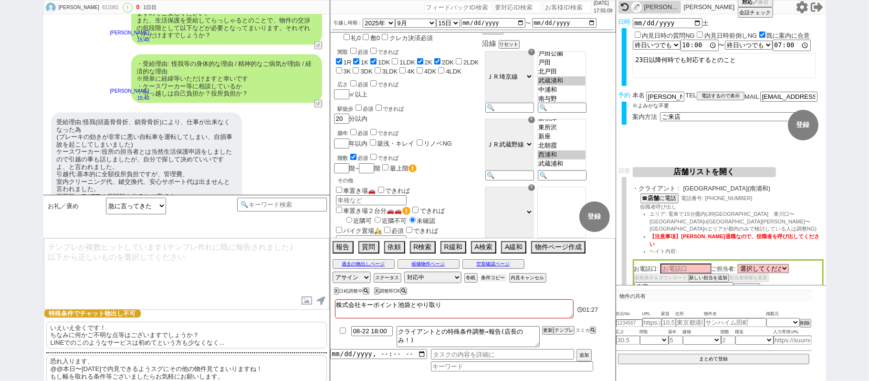
scroll to position [191, 0]
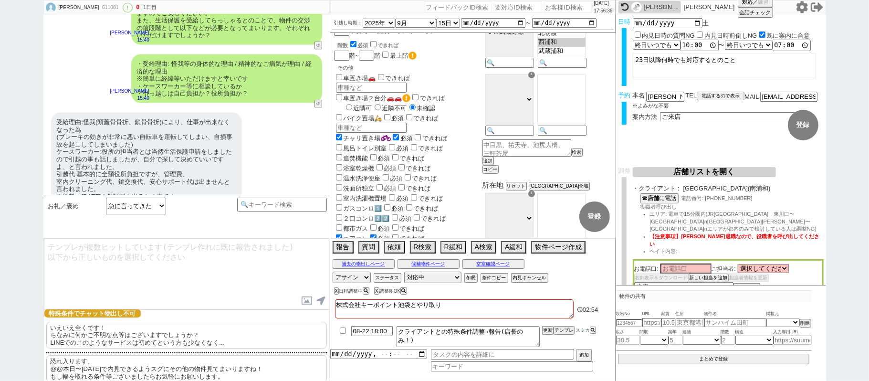
click at [163, 149] on div "受給理由:怪我(頭蓋骨骨折、鎖骨骨折)により、仕事が出来なくなった為 (ブレーキの効きが非常に悪い自転車を運転してしまい、自損事故を起こしてしまいました) ケ…" at bounding box center [146, 160] width 191 height 94
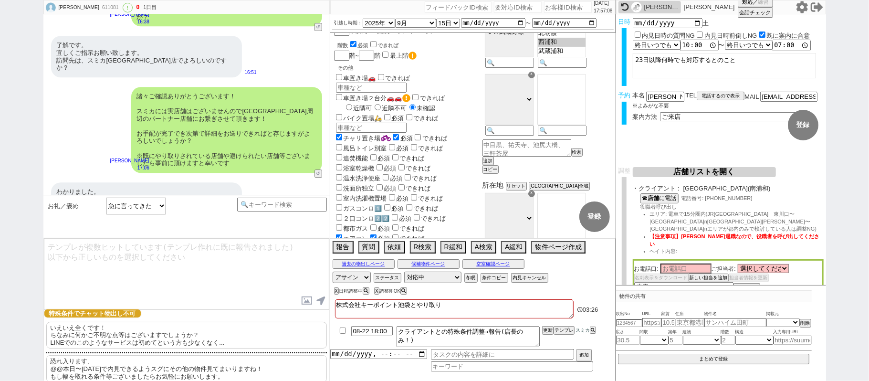
scroll to position [2151, 0]
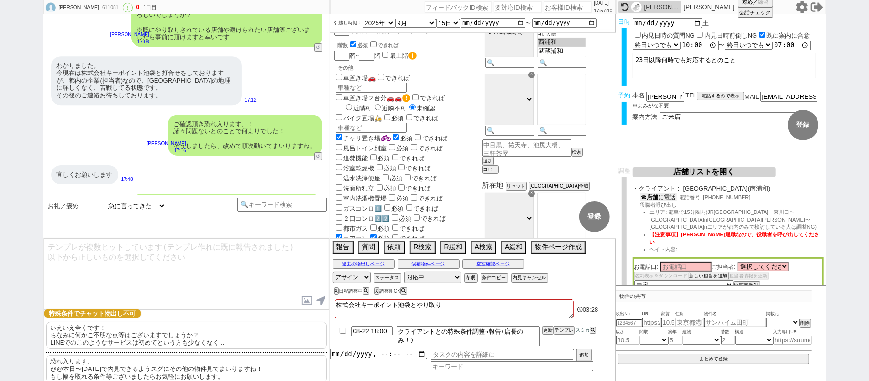
click at [662, 202] on div "☎ 店舗 に電話 電話番号: 048-811-1055 役職者呼び出し エリア: 電車で15分圏内(JR武蔵野線　東川口〜西浦和\n京浜東北線　川口〜大宮\n…" at bounding box center [728, 225] width 191 height 64
click at [659, 197] on b "店舗" at bounding box center [652, 197] width 11 height 7
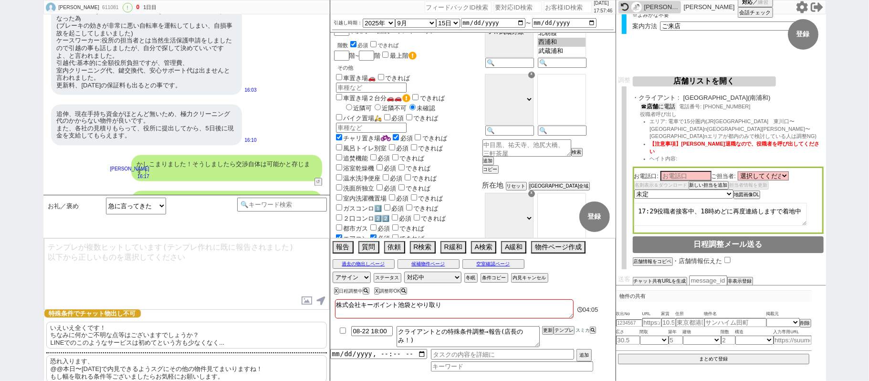
scroll to position [92, 0]
click at [704, 203] on textarea "17:29役職者接客中、18時めどに再度連絡しますで着地中" at bounding box center [720, 214] width 173 height 23
type textarea "17:29役職者接客中、18時めどに再度連絡しますで着地中 18時不在、再度時間空ける"
click at [386, 334] on input "08-22 18:00" at bounding box center [372, 330] width 42 height 8
type input "08-22 18:20"
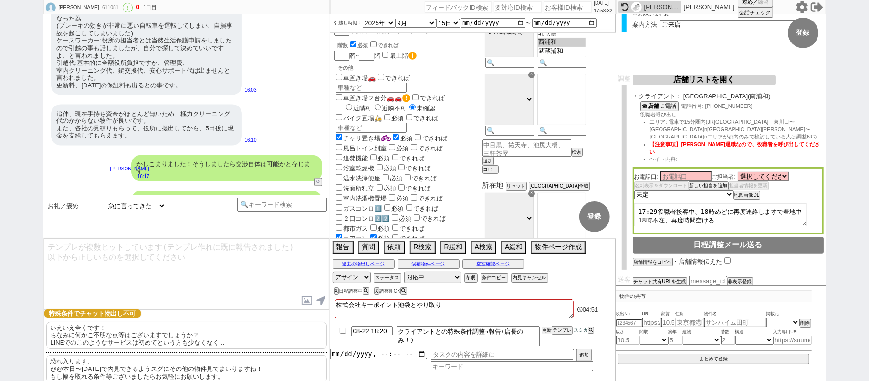
click at [547, 332] on button "更新" at bounding box center [547, 330] width 10 height 7
drag, startPoint x: 547, startPoint y: 342, endPoint x: 545, endPoint y: 335, distance: 7.9
click at [546, 342] on li "08-22 18:20 クライアントとの特殊条件調整→報告(店長のみ！) 更新 テンプレ スミカ" at bounding box center [472, 336] width 285 height 25
click at [545, 334] on button "更新" at bounding box center [547, 330] width 10 height 7
click at [544, 340] on li "08-22 18:20 クライアントとの特殊条件調整→報告(店長のみ！) 更新 テンプレ スミカ" at bounding box center [472, 336] width 285 height 25
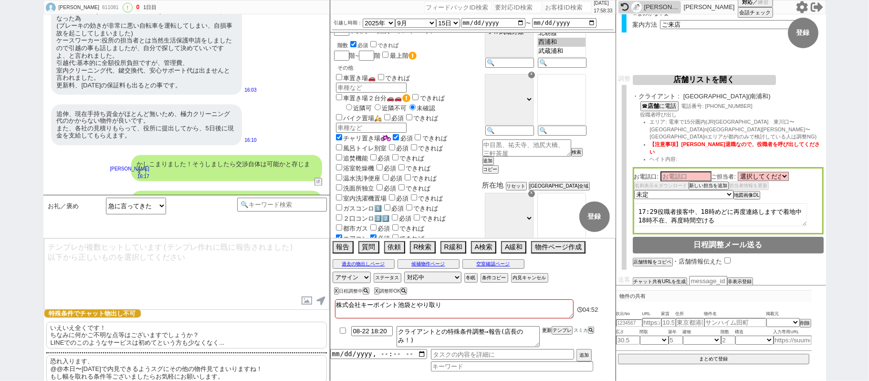
click at [544, 334] on button "更新" at bounding box center [547, 330] width 10 height 7
click at [545, 338] on li "08-22 18:20 クライアントとの特殊条件調整→報告(店長のみ！) 更新 テンプレ スミカ" at bounding box center [472, 336] width 285 height 25
click at [545, 340] on li "08-22 18:20 クライアントとの特殊条件調整→報告(店長のみ！) 更新 テンプレ スミカ" at bounding box center [472, 336] width 285 height 25
drag, startPoint x: 545, startPoint y: 336, endPoint x: 547, endPoint y: 343, distance: 6.8
click at [547, 339] on li "08-22 18:20 クライアントとの特殊条件調整→報告(店長のみ！) 更新 テンプレ スミカ" at bounding box center [472, 336] width 285 height 25
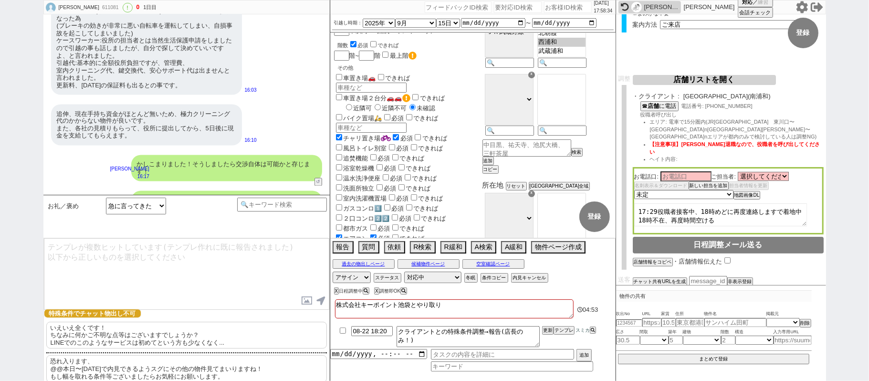
drag, startPoint x: 547, startPoint y: 343, endPoint x: 547, endPoint y: 329, distance: 13.4
click at [547, 338] on li "08-22 18:20 クライアントとの特殊条件調整→報告(店長のみ！) 更新 テンプレ スミカ" at bounding box center [472, 336] width 285 height 25
drag, startPoint x: 547, startPoint y: 329, endPoint x: 547, endPoint y: 339, distance: 9.5
click at [547, 332] on button "更新" at bounding box center [547, 330] width 10 height 7
drag, startPoint x: 547, startPoint y: 339, endPoint x: 547, endPoint y: 331, distance: 8.1
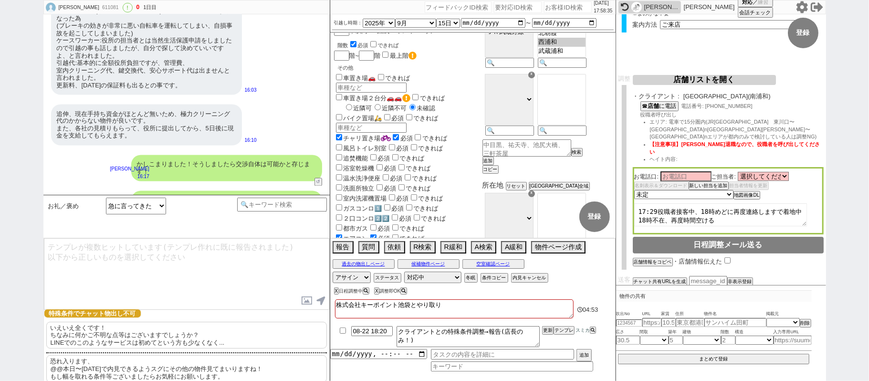
click at [547, 338] on li "08-22 18:20 クライアントとの特殊条件調整→報告(店長のみ！) 更新 テンプレ スミカ" at bounding box center [472, 336] width 285 height 25
drag, startPoint x: 547, startPoint y: 331, endPoint x: 547, endPoint y: 336, distance: 5.7
click at [547, 334] on button "更新" at bounding box center [547, 330] width 10 height 7
drag, startPoint x: 547, startPoint y: 340, endPoint x: 547, endPoint y: 331, distance: 9.1
click at [547, 339] on li "08-22 18:20 クライアントとの特殊条件調整→報告(店長のみ！) 更新 テンプレ スミカ" at bounding box center [472, 336] width 285 height 25
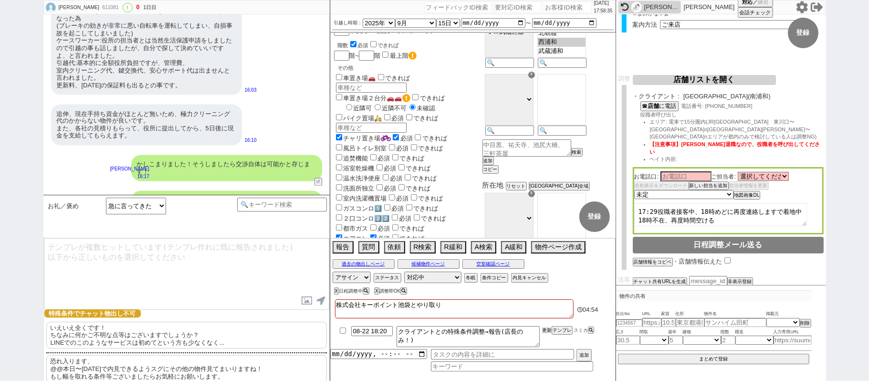
drag, startPoint x: 547, startPoint y: 331, endPoint x: 547, endPoint y: 340, distance: 9.1
click at [547, 340] on li "08-22 18:20 クライアントとの特殊条件調整→報告(店長のみ！) 更新 テンプレ スミカ" at bounding box center [472, 336] width 285 height 25
click at [547, 338] on li "08-22 18:20 クライアントとの特殊条件調整→報告(店長のみ！) 更新 テンプレ スミカ" at bounding box center [472, 336] width 285 height 25
click at [547, 335] on li "08-22 18:20 クライアントとの特殊条件調整→報告(店長のみ！) 更新 テンプレ スミカ" at bounding box center [472, 336] width 285 height 25
drag, startPoint x: 547, startPoint y: 337, endPoint x: 541, endPoint y: 335, distance: 6.0
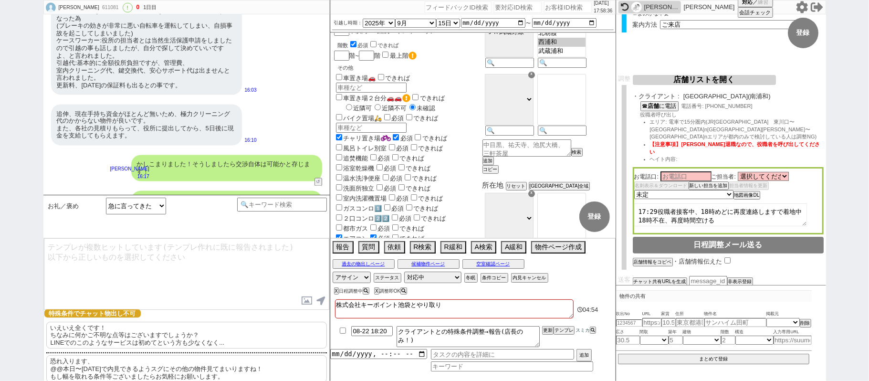
click at [545, 337] on li "08-22 18:20 クライアントとの特殊条件調整→報告(店長のみ！) 更新 テンプレ スミカ" at bounding box center [472, 336] width 285 height 25
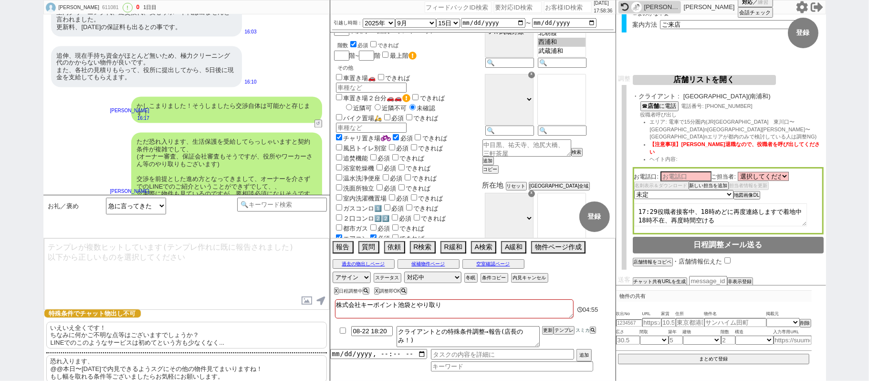
scroll to position [1514, 0]
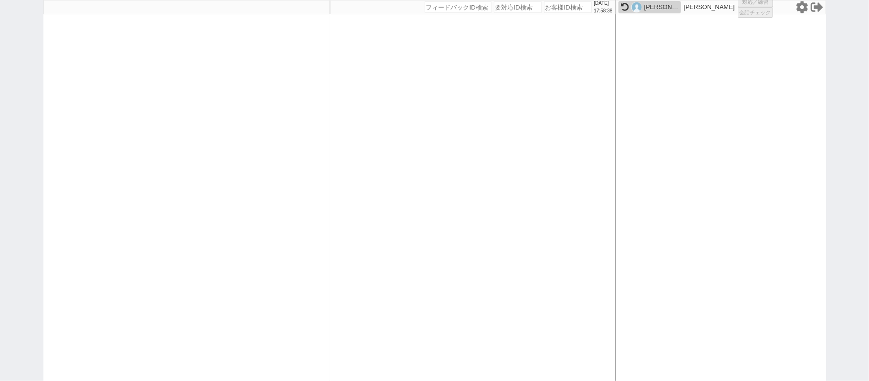
select select "2"
select select "8"
select select "9"
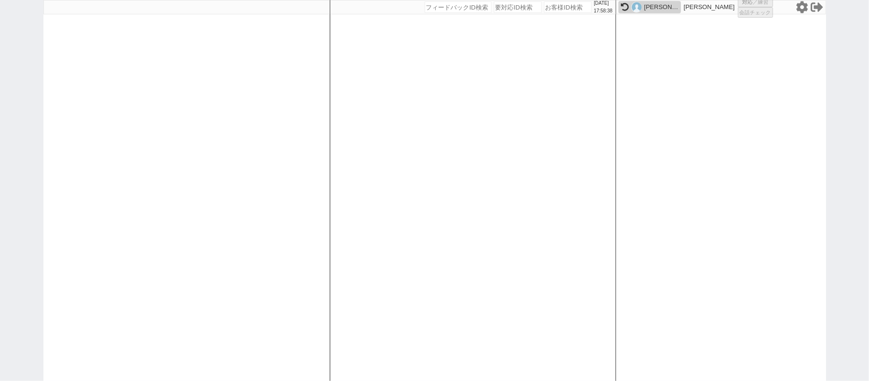
select select "8"
select select
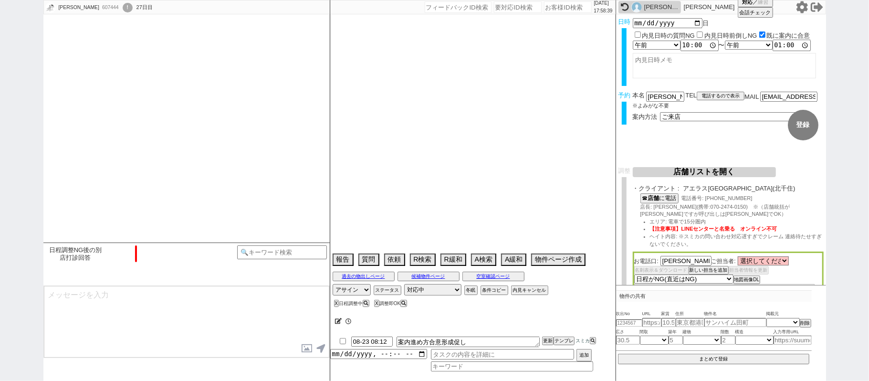
scroll to position [180, 0]
select select "2025"
select select "8"
select select "35"
select select "0"
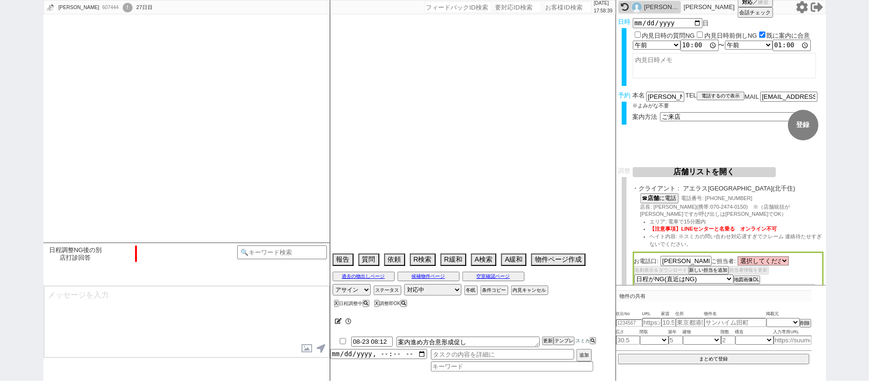
select select "11"
select select "33"
select select "969"
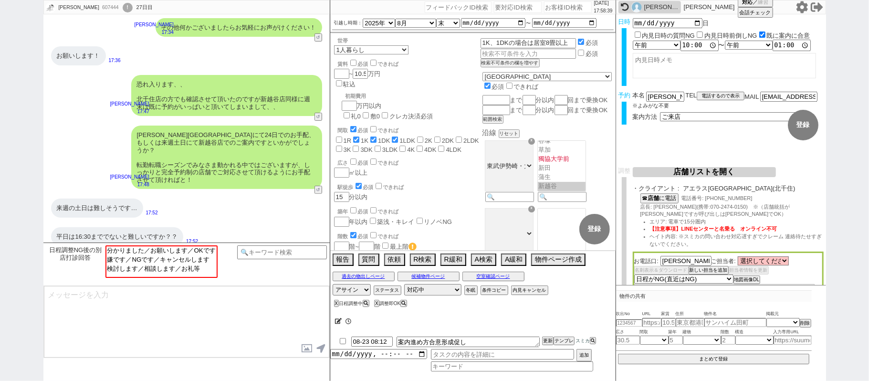
scroll to position [160, 0]
click at [661, 6] on div "風見一雄" at bounding box center [661, 7] width 34 height 8
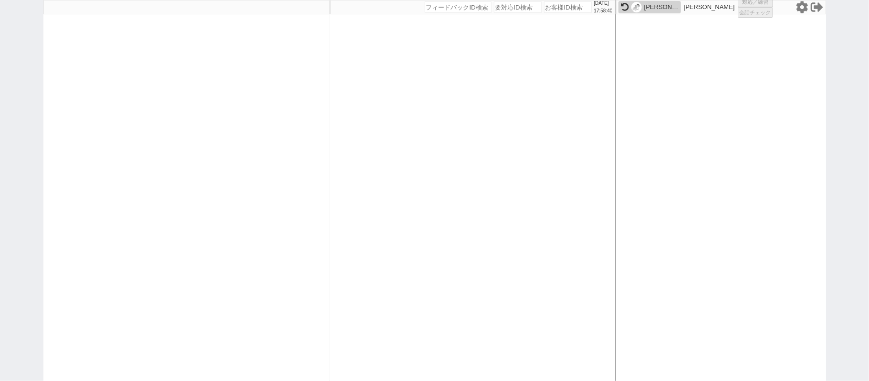
select select "6"
select select "2"
select select
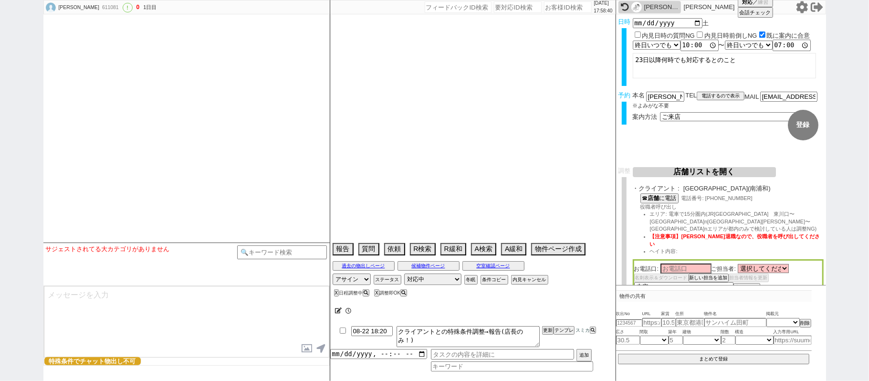
type textarea "株式会社キーポイント池袋とやり取り"
select select "2025"
select select "9"
select select "15"
select select "0"
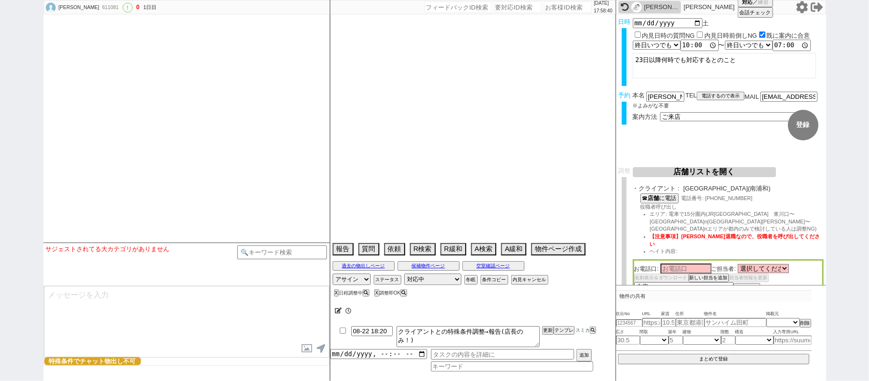
select select "11"
select select "25"
select select "798"
select select "16"
select select "537"
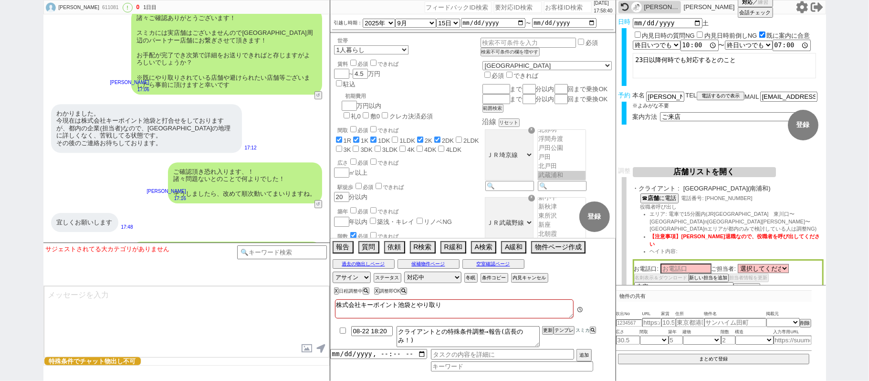
scroll to position [40, 0]
click at [0, 62] on div "風見一雄 611081 ! 0 1日目 冬眠中 自社客 スミカ スミカ_BPO チャット全表示 2025-08-22 ようこそLINE物件紹介のスミカへ！ お…" at bounding box center [434, 190] width 869 height 381
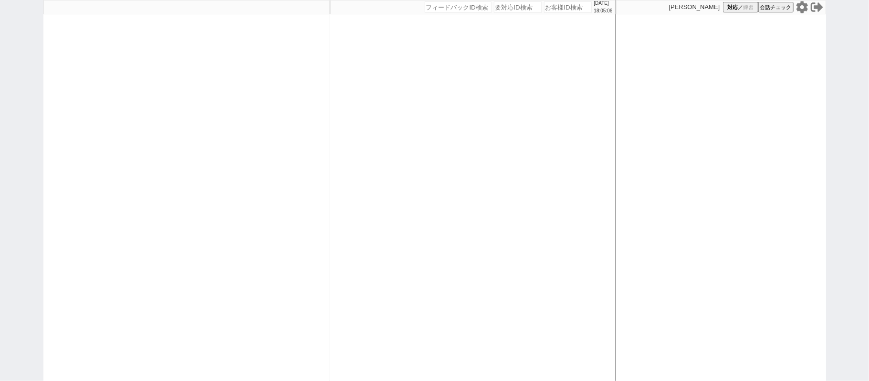
click at [314, 200] on div at bounding box center [186, 190] width 286 height 381
select select "1"
select select
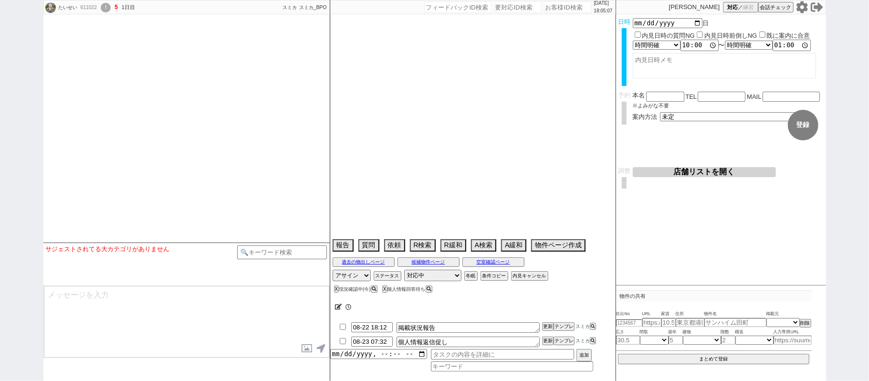
select select
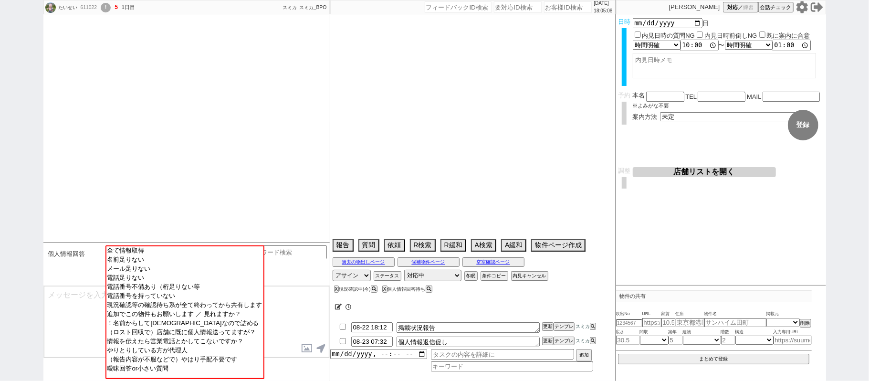
scroll to position [1179, 0]
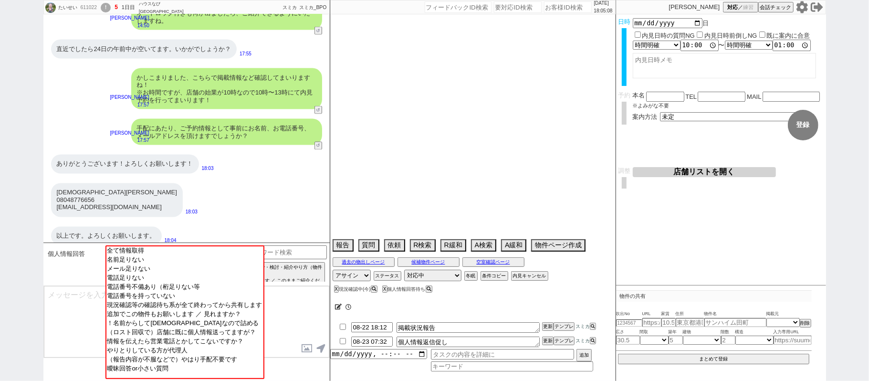
select select "2025"
select select "9"
select select "35"
select select "0"
select select "69"
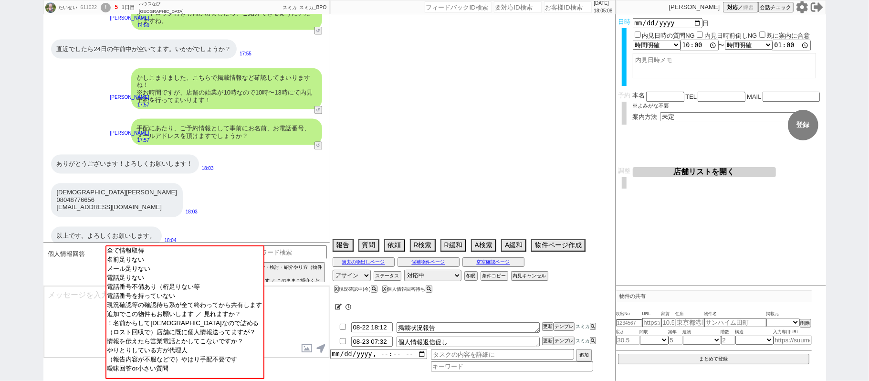
select select "54"
select select "14"
select select "75"
select select "23"
select select "736"
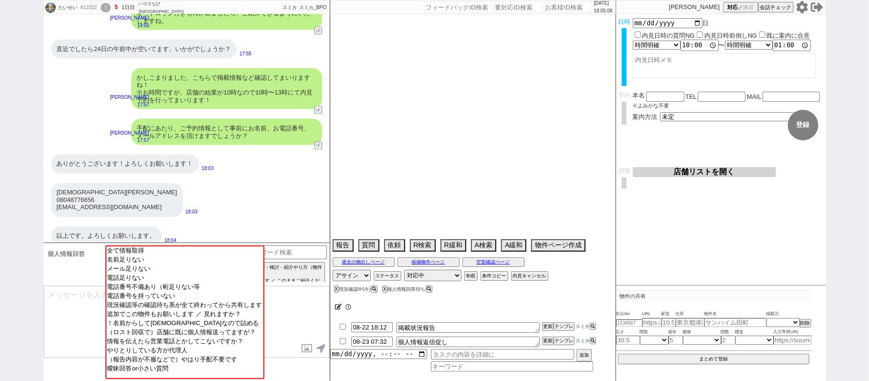
select select "60"
select select "62"
select select "1513"
select select "52"
select select "59"
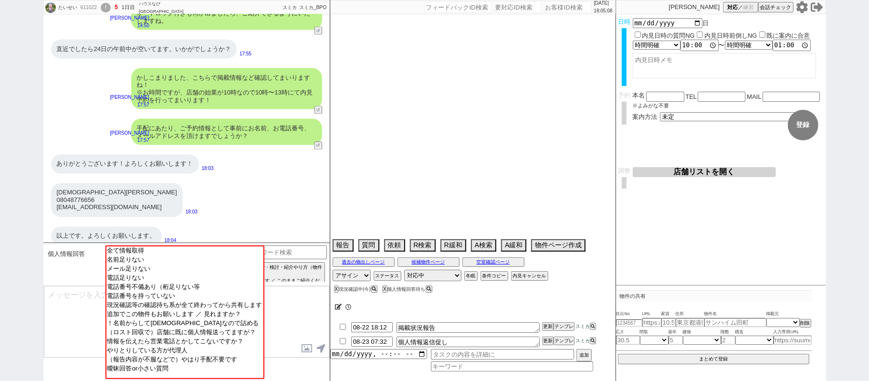
select select "824"
select select "50"
select select "64"
select select "1559"
select select "57"
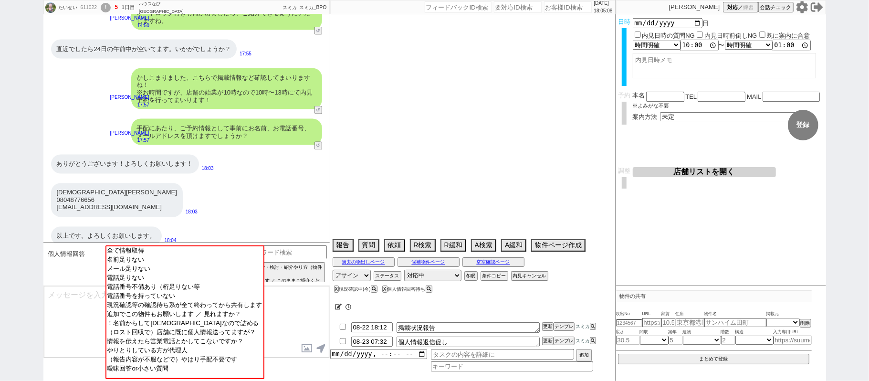
select select "63"
select select "56"
select select "70"
select select "1686"
select select "65"
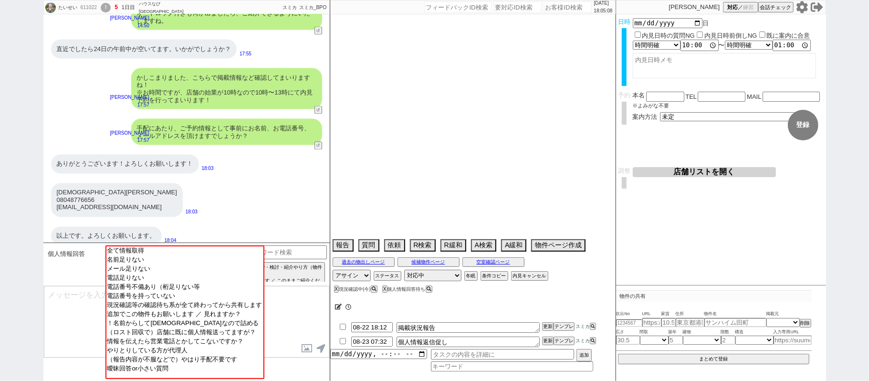
select select "1584"
select select "66"
select select "67"
select select "53"
select select "47"
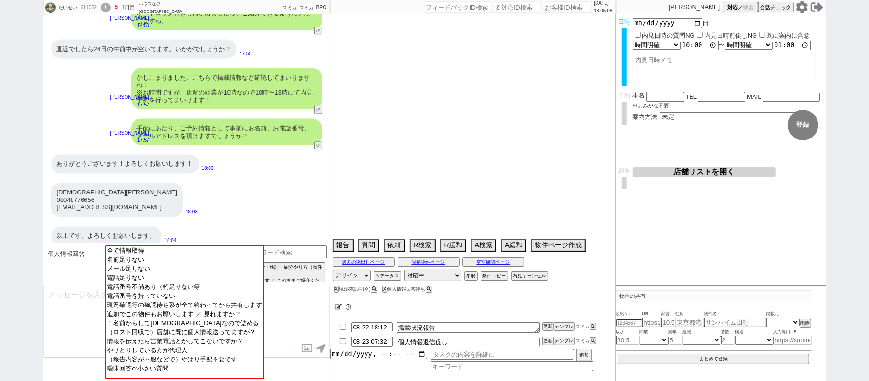
select select "25"
select select "3116"
select select "9"
select select "334"
select select "71"
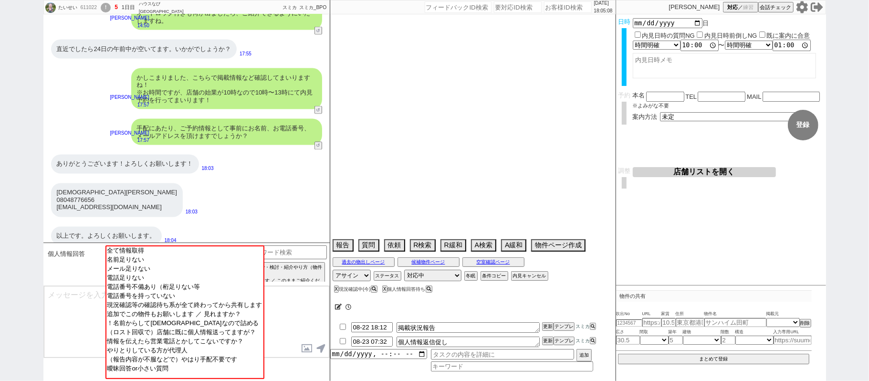
select select "77"
select select "48"
select select "68"
select select "1644"
select select "74"
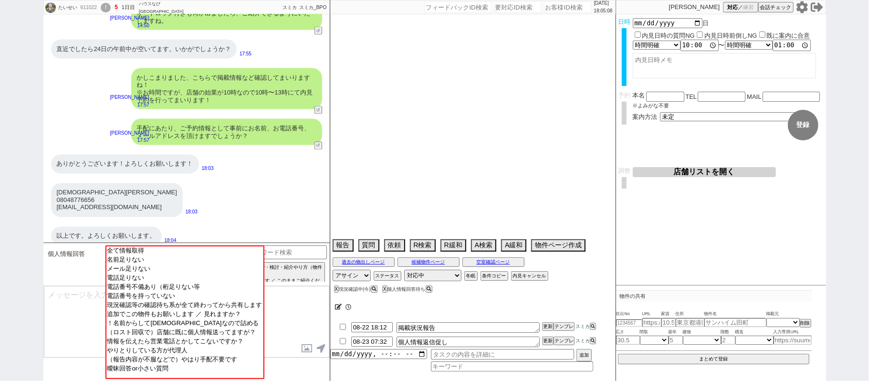
select select "7"
select select "44"
select select "15"
select select "51"
select select "38"
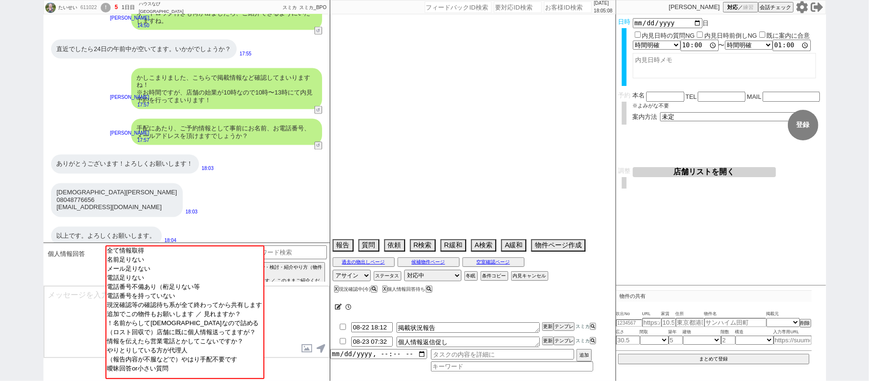
select select "61"
select select "11"
select select "73"
select select "1762"
select select "29"
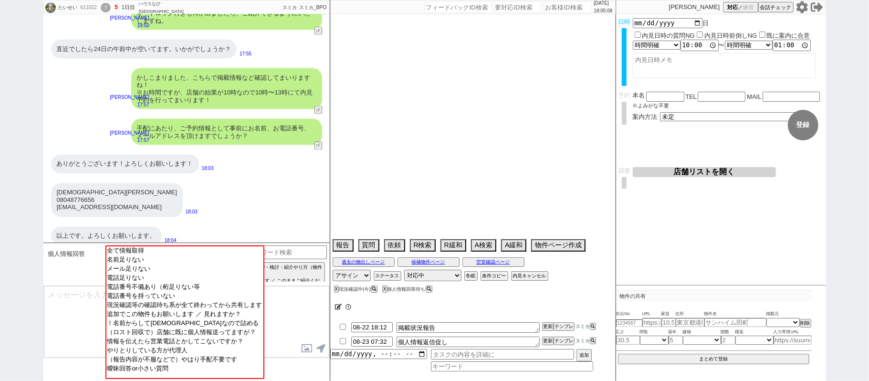
select select "58"
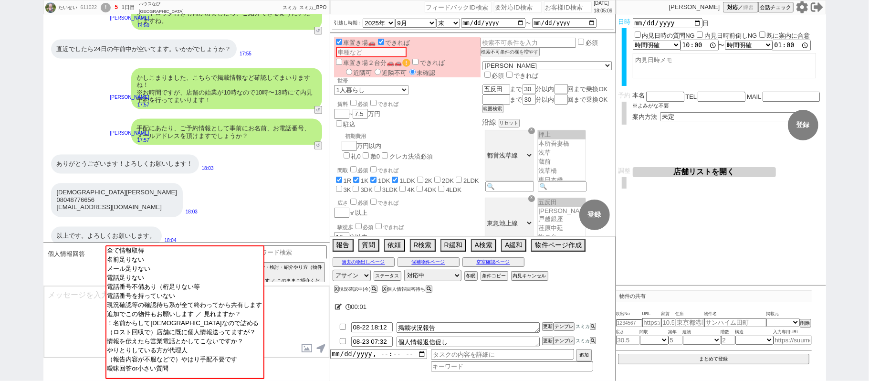
scroll to position [30, 0]
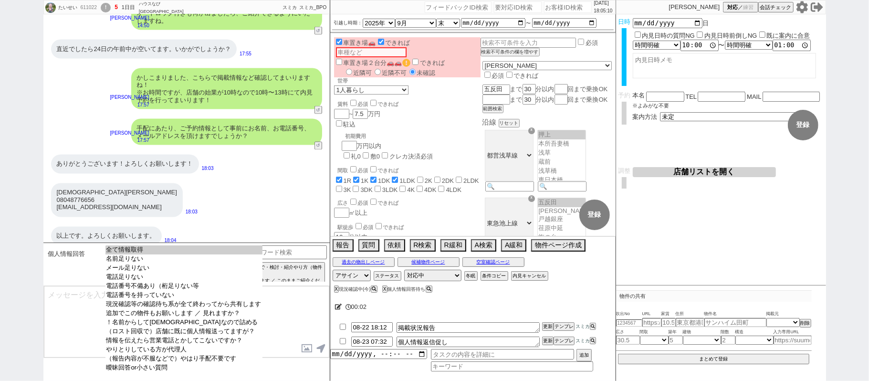
click at [196, 254] on option "全て情報取得" at bounding box center [183, 258] width 157 height 9
type input "08048776656"
type input "taisei_terauchi@yahoo.co.jp"
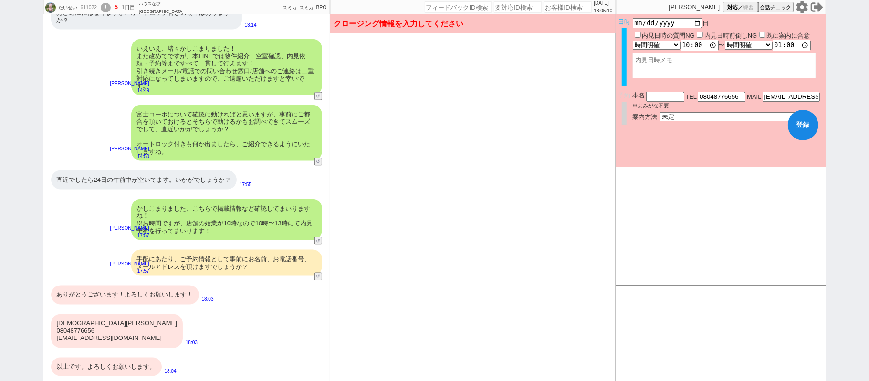
scroll to position [1041, 0]
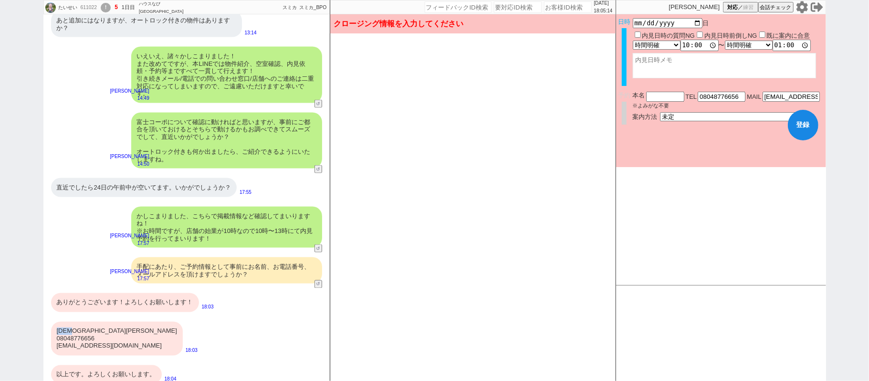
drag, startPoint x: 56, startPoint y: 322, endPoint x: 84, endPoint y: 319, distance: 28.8
click at [84, 322] on div "寺内大晟 08048776656 taisei_terauchi@yahoo.co.jp" at bounding box center [117, 339] width 132 height 34
copy div "寺内大晟"
click at [662, 95] on input "text" at bounding box center [665, 96] width 38 height 8
paste input "寺内大晟"
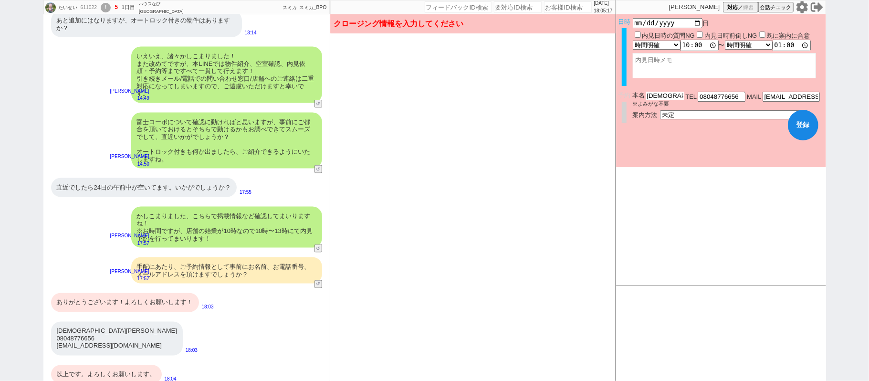
type input "寺内大晟"
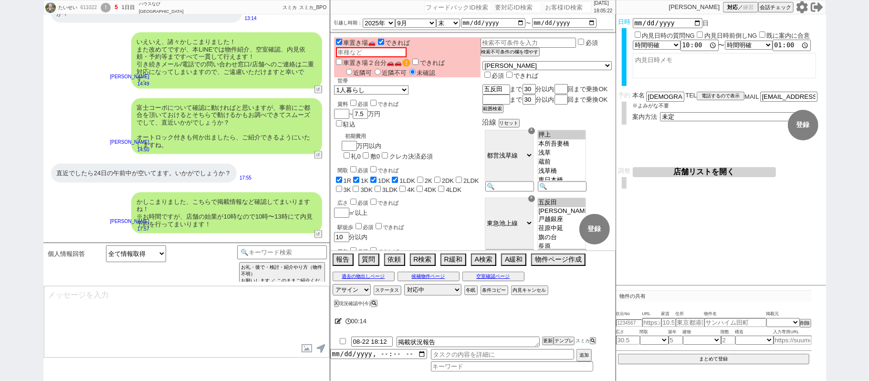
scroll to position [1052, 0]
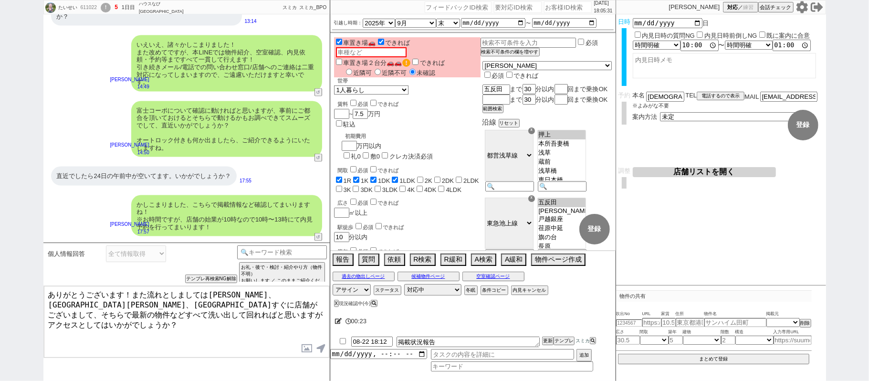
click at [232, 319] on textarea "ありがとうございます！また流れとしましては五反田、大井町、品川駅すぐに店舗がございまして、そちらで最新の物件などすべて洗い出して回れればと思いますがアクセスと…" at bounding box center [186, 322] width 285 height 72
type textarea "ありがとうございます！また流れとしましては五反田、大井町、品川駅すぐに店舗がございまして、そちらで最新の物件などすべて洗い出して回れればと思いますがアクセスと…"
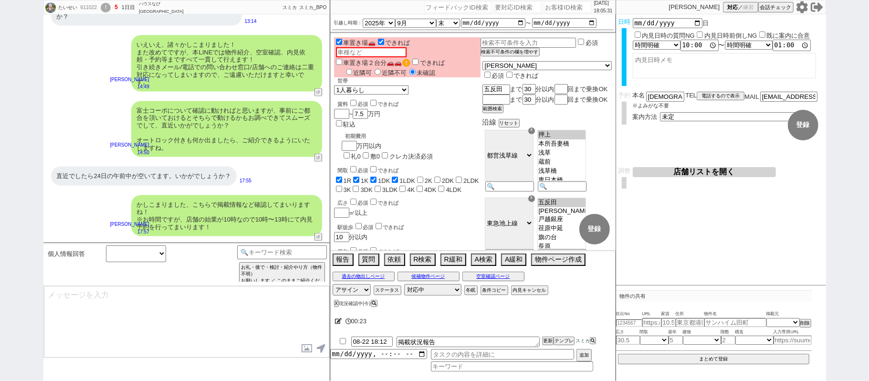
scroll to position [1230, 0]
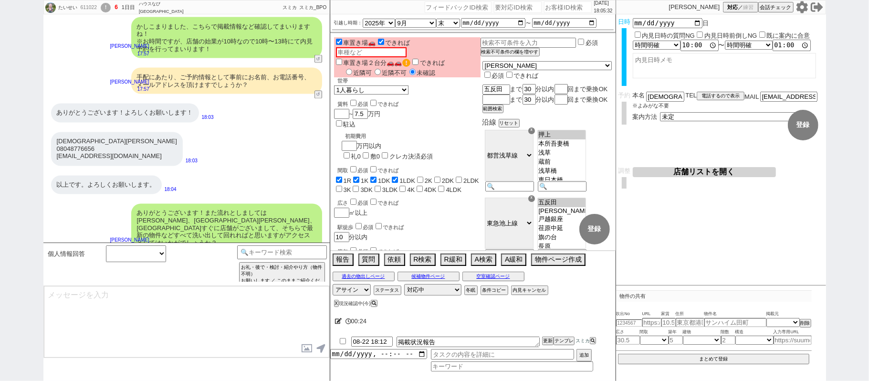
type input "08-22 18:20"
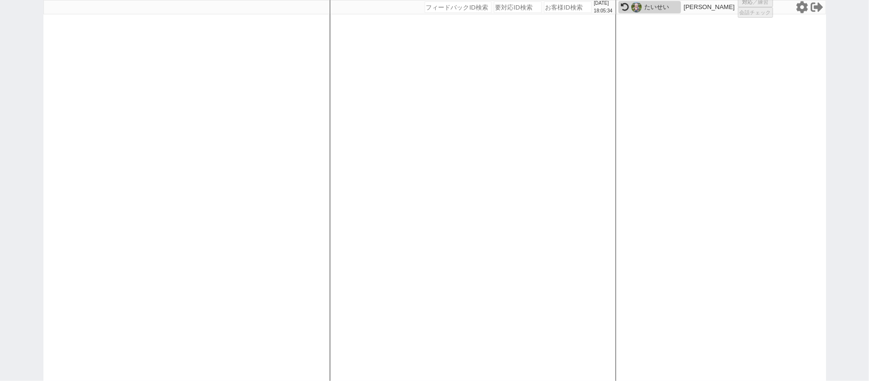
select select "1"
select select "2"
select select
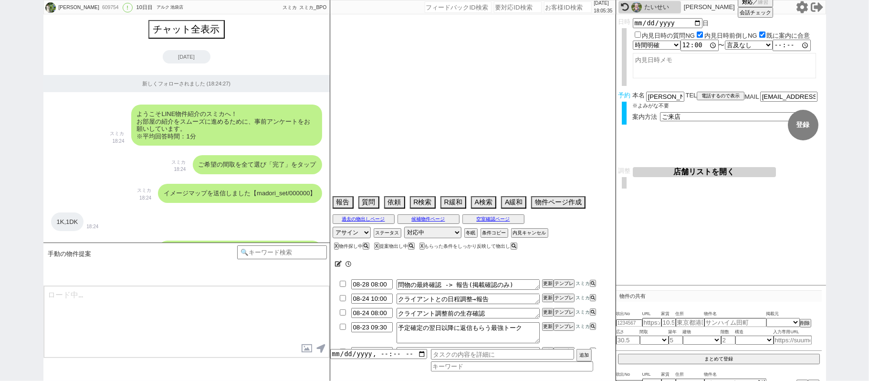
scroll to position [8285, 0]
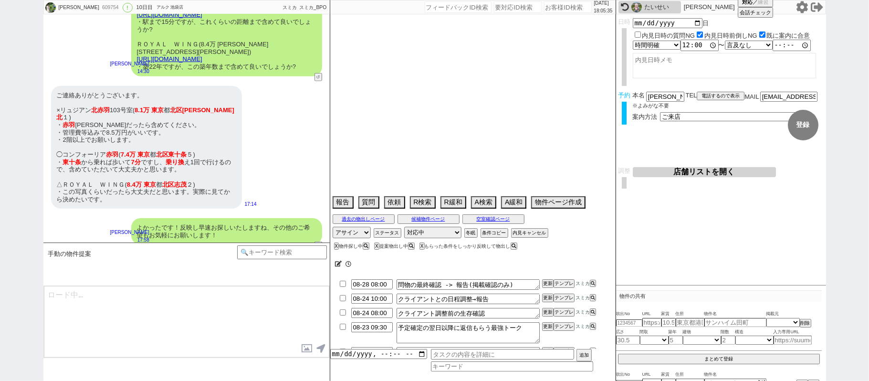
type textarea "他社なし@新潟から来る"
select select "2025"
select select "9"
select select "27"
select select "0"
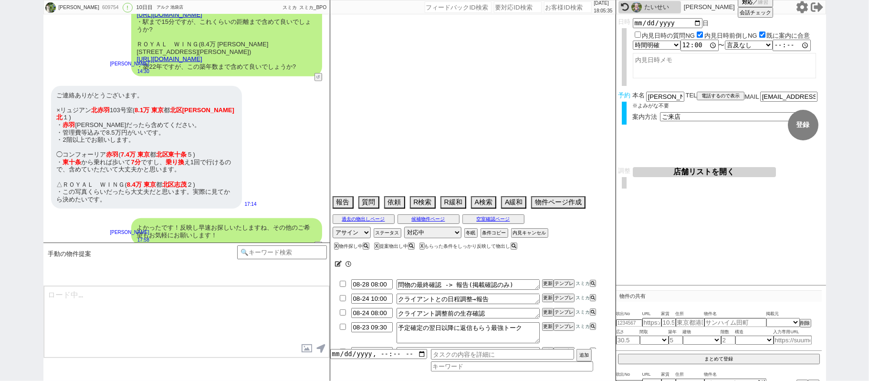
select select "60"
select select "59"
select select "75"
select select "14"
select select "819"
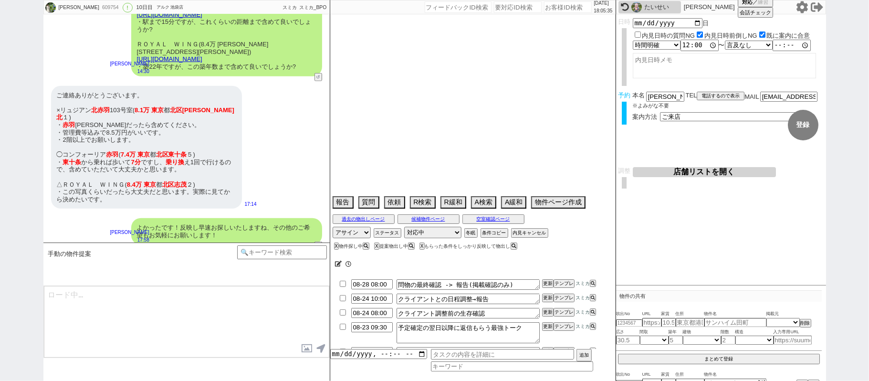
select select "62"
select select "1510"
select select "65"
select select "1577"
select select "23"
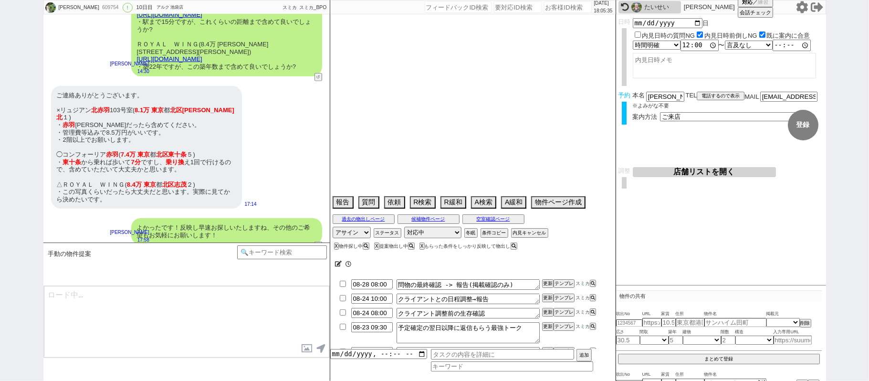
select select "733"
select select "67"
select select "64"
select select "1559"
select select "63"
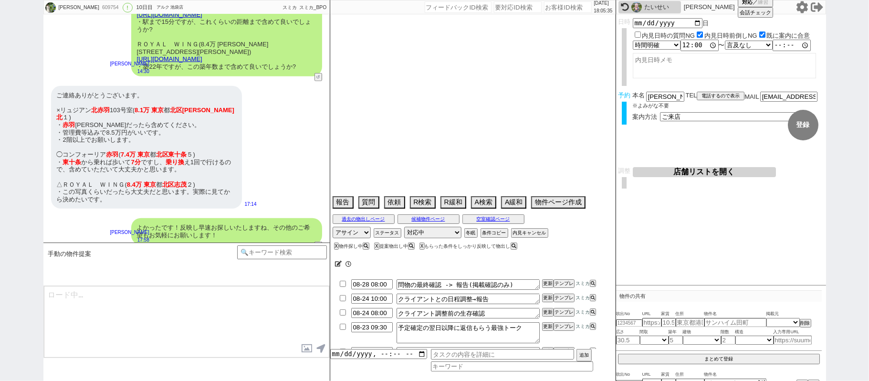
select select "70"
select select "1685"
select select "69"
select select "66"
select select "71"
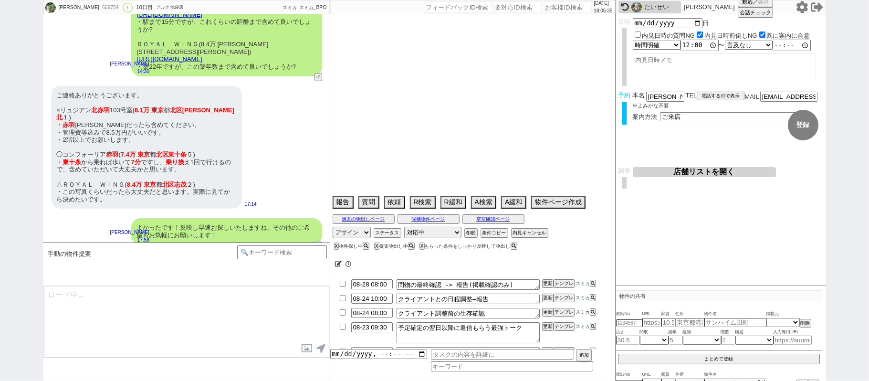
select select "68"
select select "1640"
select select "48"
select select "47"
select select "50"
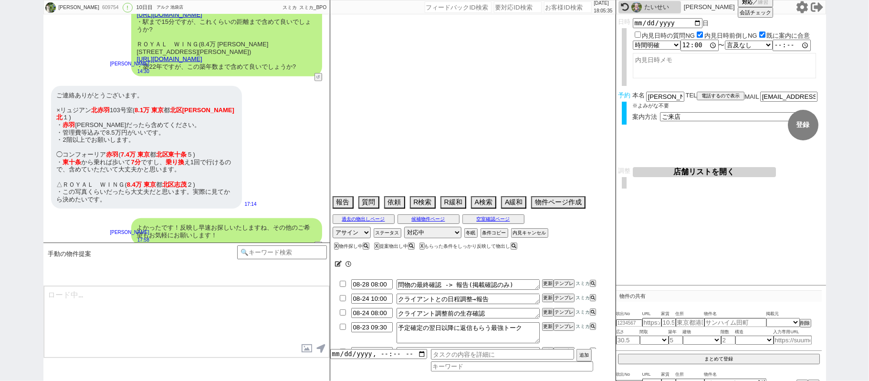
select select "53"
select select "74"
select select "56"
select select "25"
select select "3117"
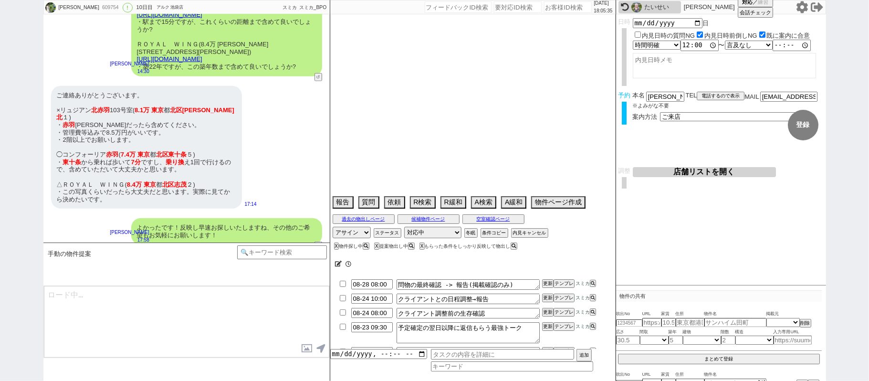
select select "44"
select select "52"
select select "7"
select select "55"
select select "12"
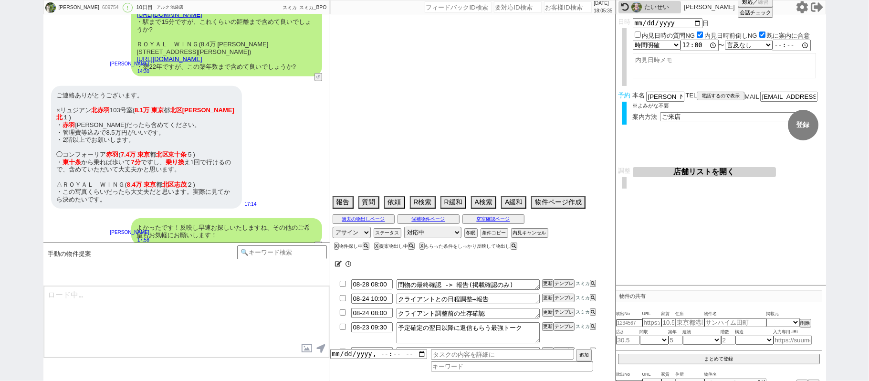
select select "11"
select select "38"
select select "77"
select select "61"
select select "72"
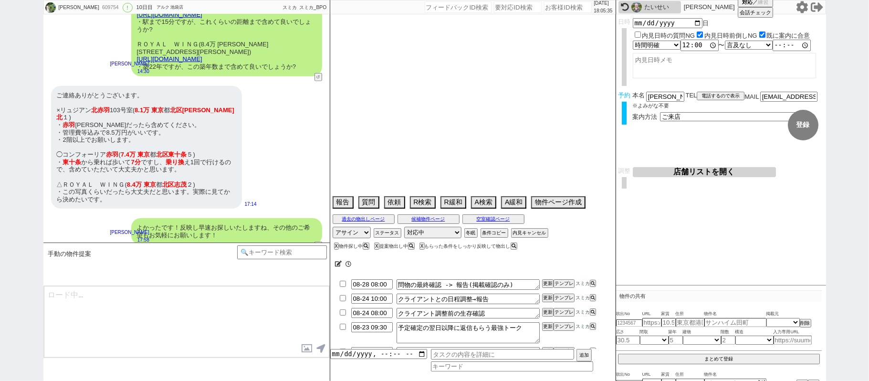
select select "1747"
select select "15"
select select "54"
select select "35"
select select "29"
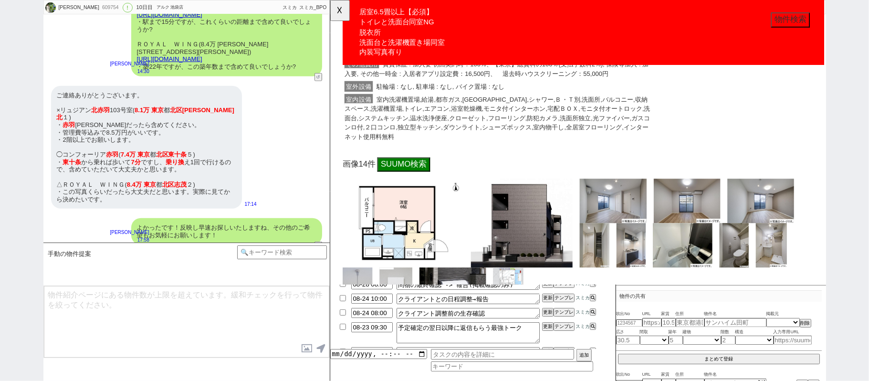
scroll to position [382, 0]
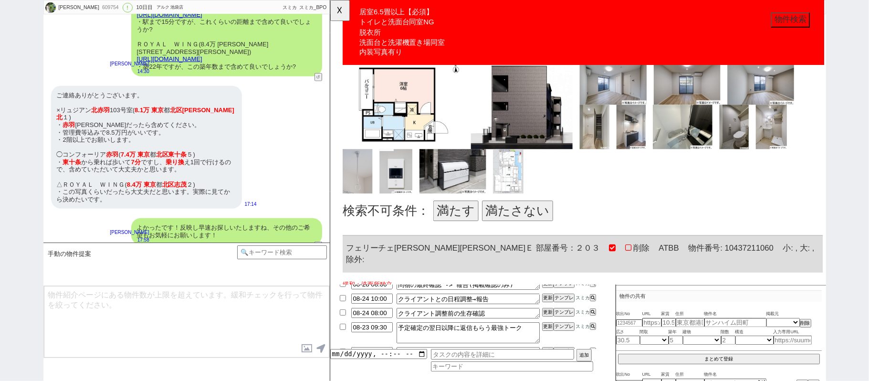
click at [530, 221] on button "満たさない" at bounding box center [531, 227] width 76 height 22
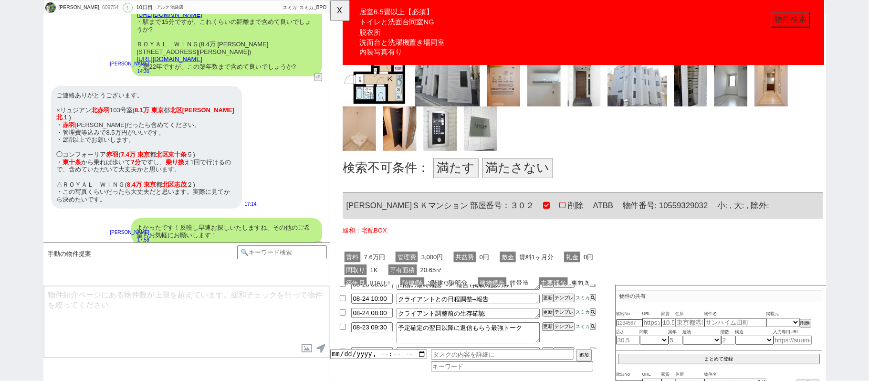
click at [526, 170] on button "満たさない" at bounding box center [531, 181] width 76 height 22
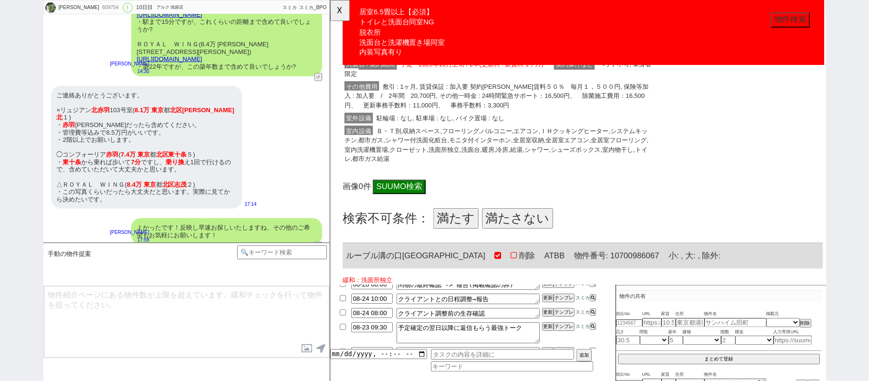
click at [542, 224] on button "満たさない" at bounding box center [531, 235] width 76 height 22
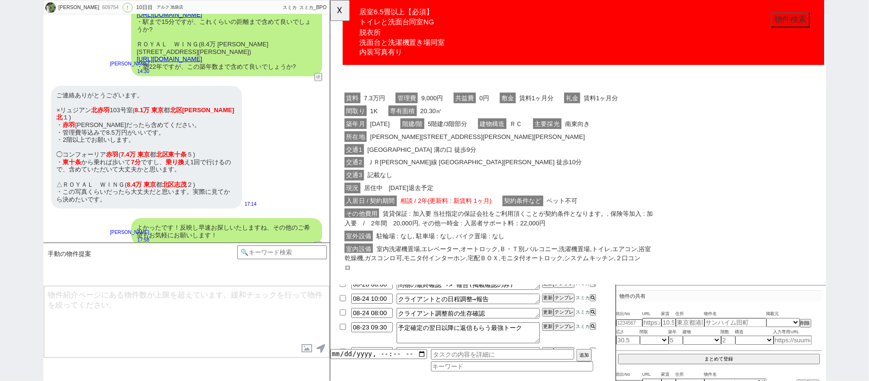
scroll to position [1718, 0]
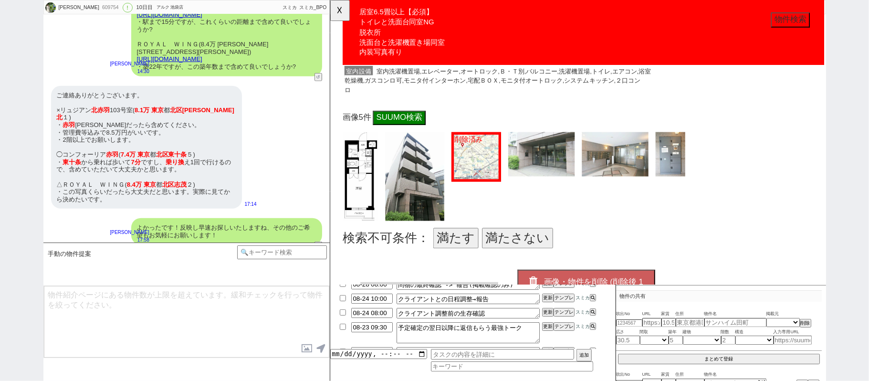
click at [540, 248] on button "満たさない" at bounding box center [531, 256] width 76 height 22
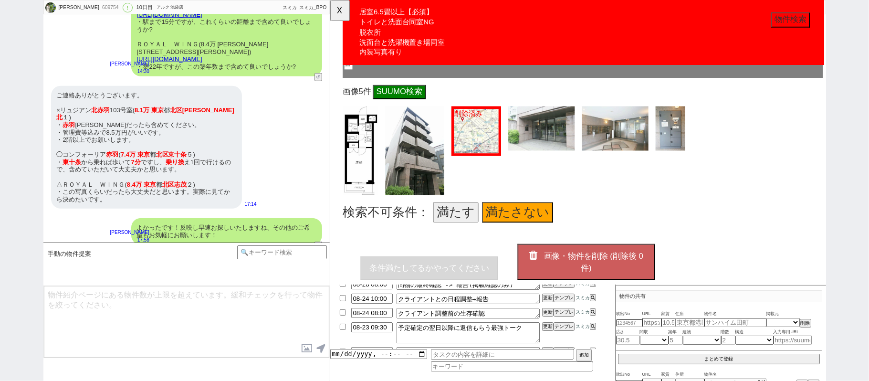
scroll to position [1788, 0]
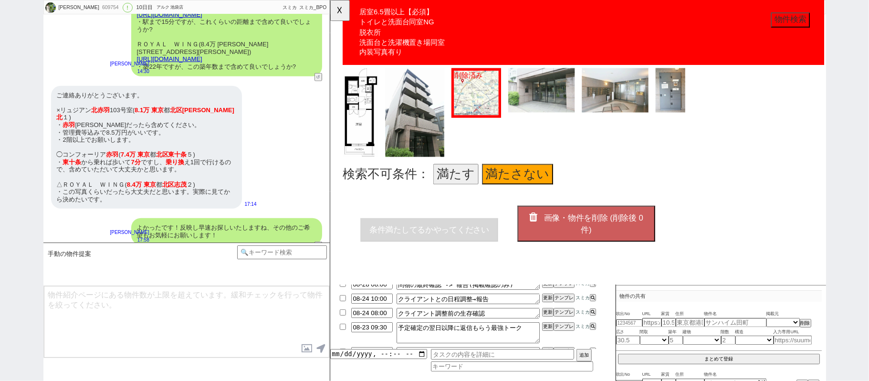
drag, startPoint x: 618, startPoint y: 214, endPoint x: 619, endPoint y: 219, distance: 5.0
click at [619, 230] on span "画像・物件を削除 (削除後 0 件)" at bounding box center [612, 241] width 107 height 22
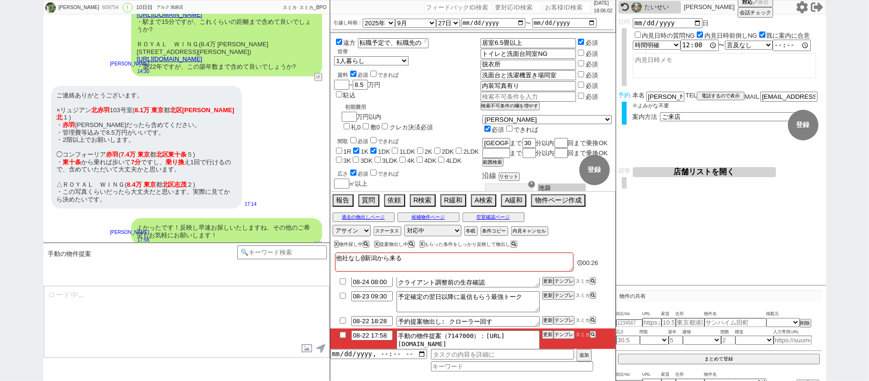
scroll to position [46, 0]
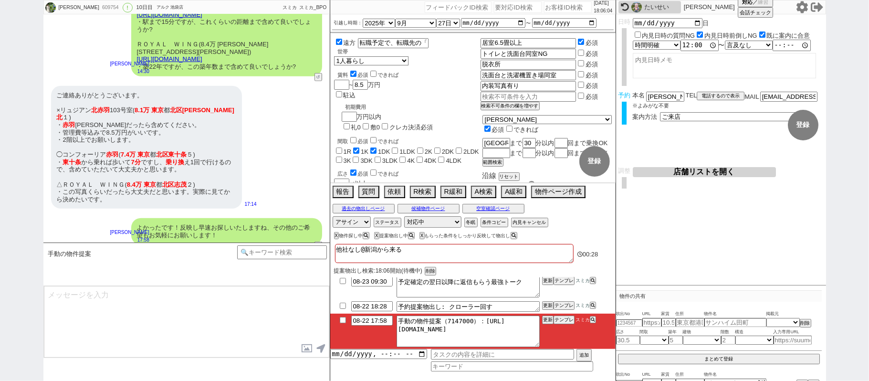
type textarea "@@【@@提案物出しのシーンですが物件が自動で取れてません。「もらった条件をしっかり反映して物出し」なシーンなので手動でしっかり探して1件物出しします。物件を…"
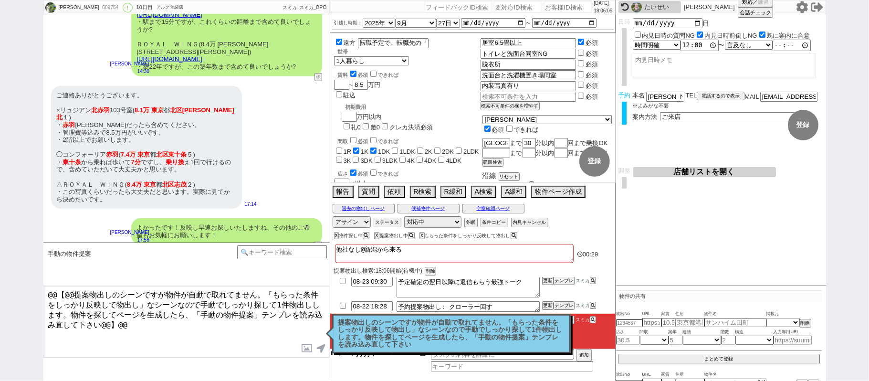
click at [371, 354] on input "datetime-local" at bounding box center [378, 353] width 97 height 8
click at [389, 327] on p "提案物出しのシーンですが物件が自動で取れてません。「もらった条件をしっかり反映して物出し」なシーンなので手動でしっかり探して1件物出しします。物件を探してペー…" at bounding box center [451, 334] width 226 height 30
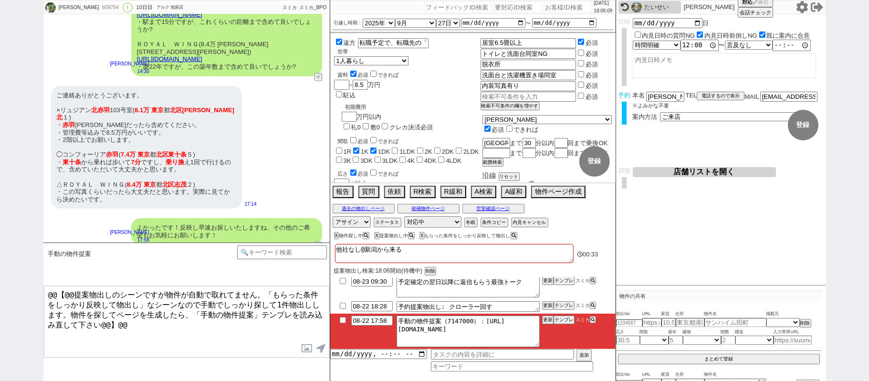
drag, startPoint x: 343, startPoint y: 321, endPoint x: 352, endPoint y: 321, distance: 9.1
click at [348, 321] on input "checkbox" at bounding box center [343, 320] width 14 height 6
checkbox input "true"
drag, startPoint x: 549, startPoint y: 323, endPoint x: 550, endPoint y: 328, distance: 5.3
click at [550, 328] on li "08-22 17:58 手動の物件提案（7147000）：https://jent-crm.com/2ng-84y191pn3984hy/introducti…" at bounding box center [472, 331] width 285 height 35
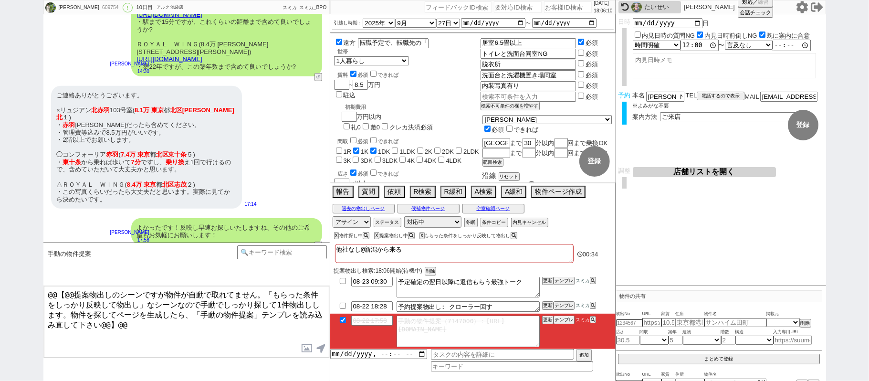
click at [549, 328] on li "08-22 17:58 手動の物件提案（7147000）：https://jent-crm.com/2ng-84y191pn3984hy/introducti…" at bounding box center [472, 331] width 285 height 35
drag, startPoint x: 548, startPoint y: 321, endPoint x: 550, endPoint y: 329, distance: 8.3
click at [550, 326] on li "08-22 17:58 手動の物件提案（7147000）：https://jent-crm.com/2ng-84y191pn3984hy/introducti…" at bounding box center [472, 331] width 285 height 35
click at [551, 329] on li "08-22 17:58 手動の物件提案（7147000）：https://jent-crm.com/2ng-84y191pn3984hy/introducti…" at bounding box center [472, 331] width 285 height 35
drag, startPoint x: 548, startPoint y: 323, endPoint x: 550, endPoint y: 330, distance: 7.3
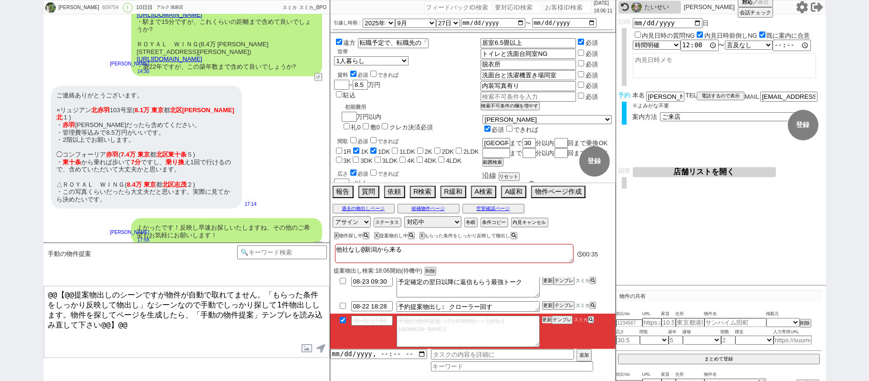
click at [548, 325] on li "08-22 17:58 手動の物件提案（7147000）：https://jent-crm.com/2ng-84y191pn3984hy/introducti…" at bounding box center [472, 331] width 285 height 35
click at [550, 330] on li "08-22 17:58 手動の物件提案（7147000）：https://jent-crm.com/2ng-84y191pn3984hy/introducti…" at bounding box center [472, 331] width 285 height 35
click at [548, 323] on button "更新" at bounding box center [547, 319] width 10 height 7
click at [548, 329] on li "08-22 17:58 手動の物件提案（7147000）：https://jent-crm.com/2ng-84y191pn3984hy/introducti…" at bounding box center [472, 331] width 285 height 35
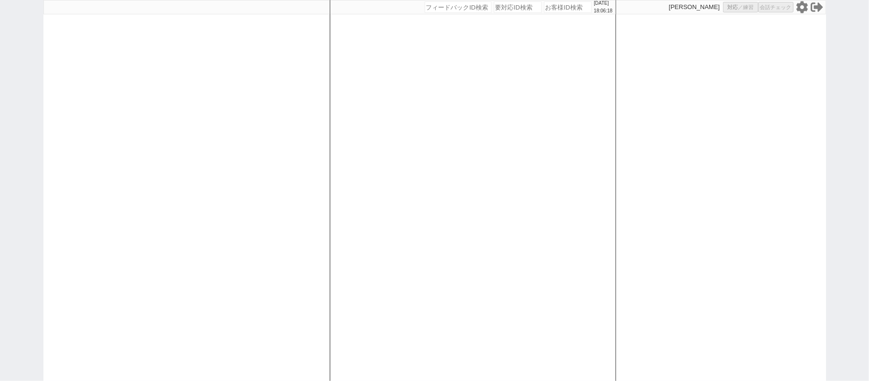
select select
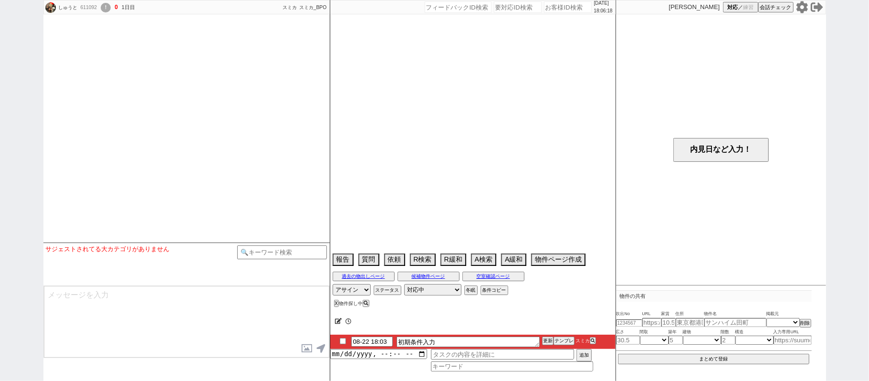
select select
select select "0"
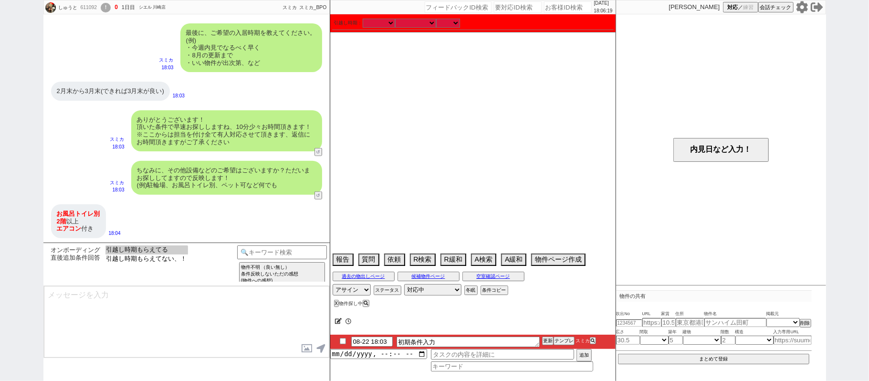
click at [172, 254] on option "引越し時期もらえてる" at bounding box center [146, 258] width 83 height 9
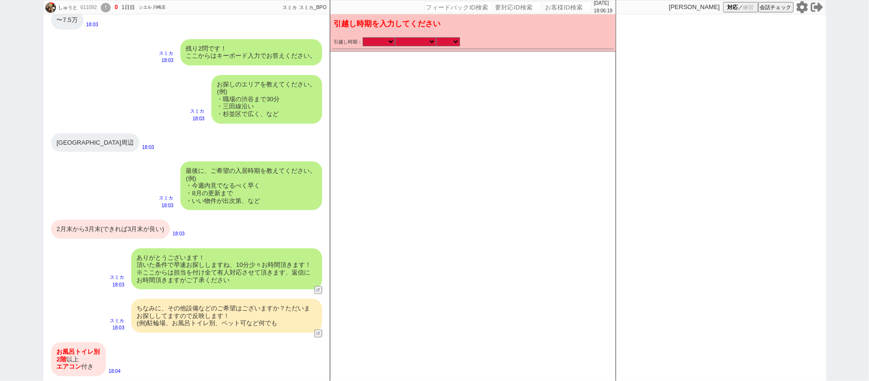
scroll to position [464, 0]
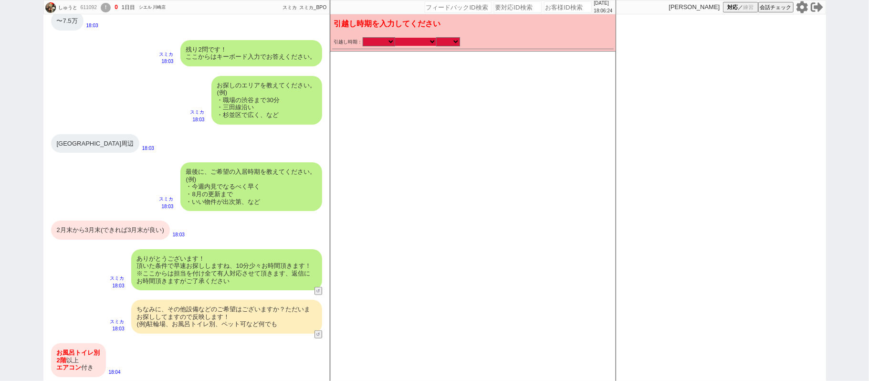
click at [418, 42] on select "なる早 未定 いつでも 物件あれば 年内 来年 1月 2月 3月 4月 5月 6月 7月 8月 9月 10月 11月 12月 春 [PERSON_NAME]" at bounding box center [415, 42] width 41 height 8
select select "2"
click at [395, 38] on select "なる早 未定 いつでも 物件あれば 年内 来年 1月 2月 3月 4月 5月 6月 7月 8月 9月 10月 11月 12月 春 [PERSON_NAME]" at bounding box center [415, 42] width 41 height 8
select select "2026"
checkbox input "false"
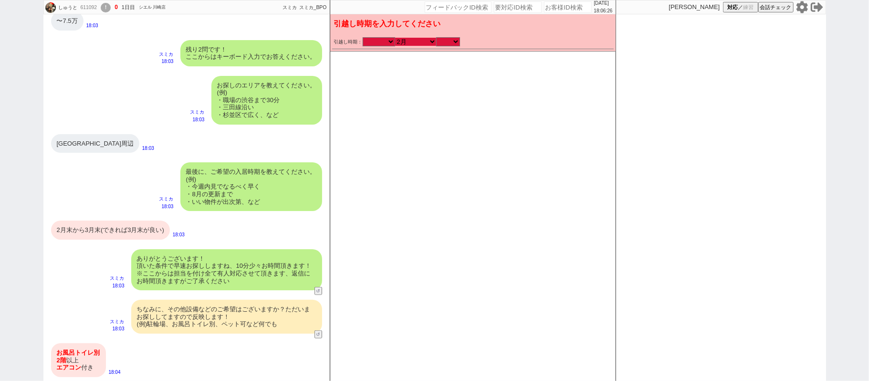
checkbox input "true"
checkbox input "false"
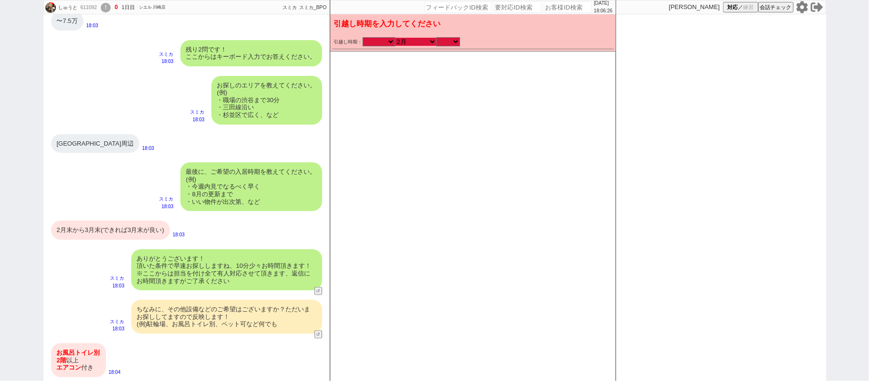
checkbox input "false"
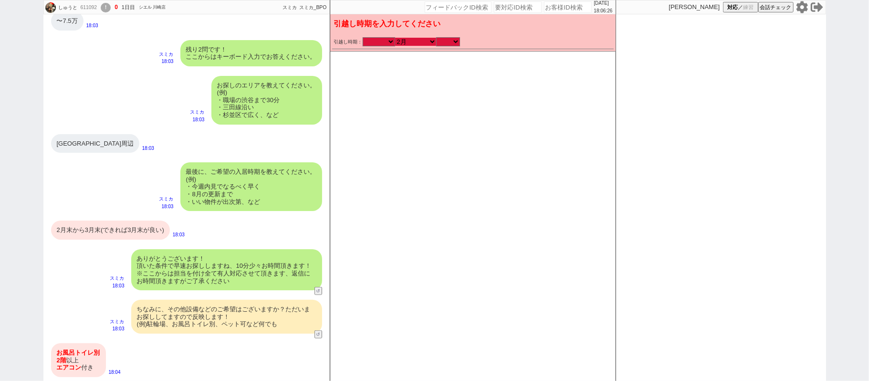
checkbox input "false"
click at [450, 41] on select "のみ 上旬 中旬 下旬 末 まで 1日 2日 3日 4日 5日 6日 7日 8日 9日 10日 11日 12日 13日 14日 15日 16日 17日 18日…" at bounding box center [448, 42] width 24 height 8
select select "35"
click at [436, 38] on select "のみ 上旬 中旬 下旬 末 まで 1日 2日 3日 4日 5日 6日 7日 8日 9日 10日 11日 12日 13日 14日 15日 16日 17日 18日…" at bounding box center [448, 42] width 24 height 8
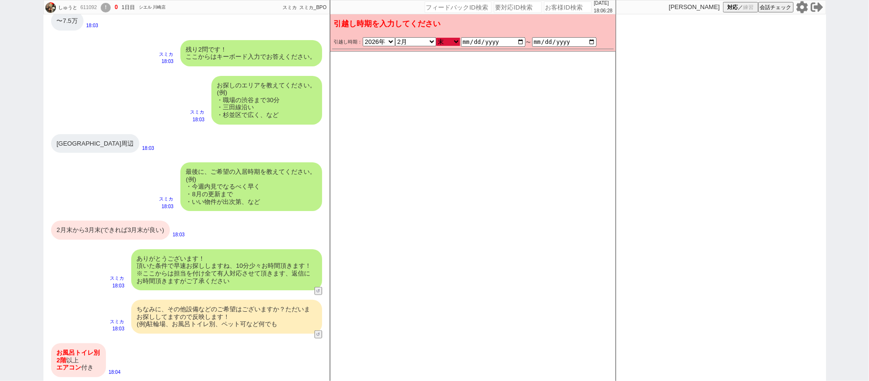
type input "[DATE]"
checkbox input "false"
checkbox input "true"
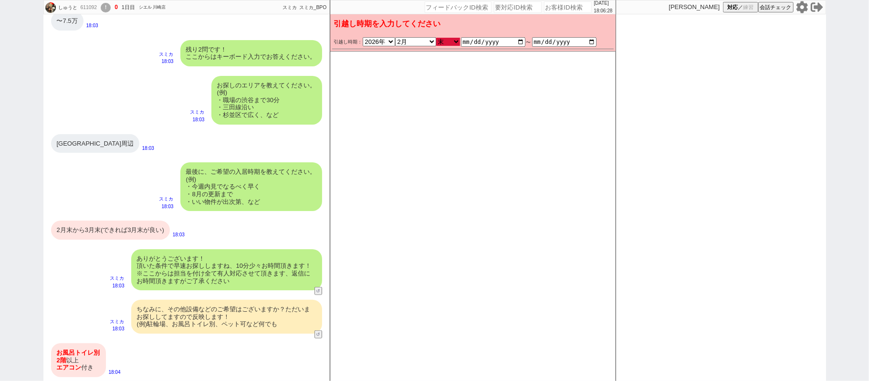
checkbox input "false"
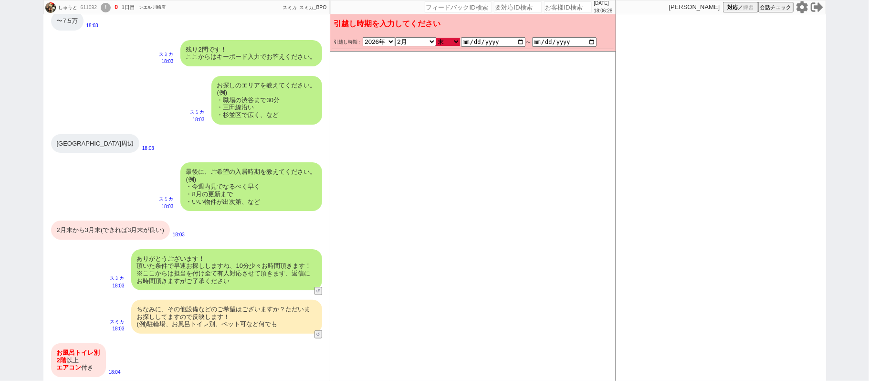
checkbox input "false"
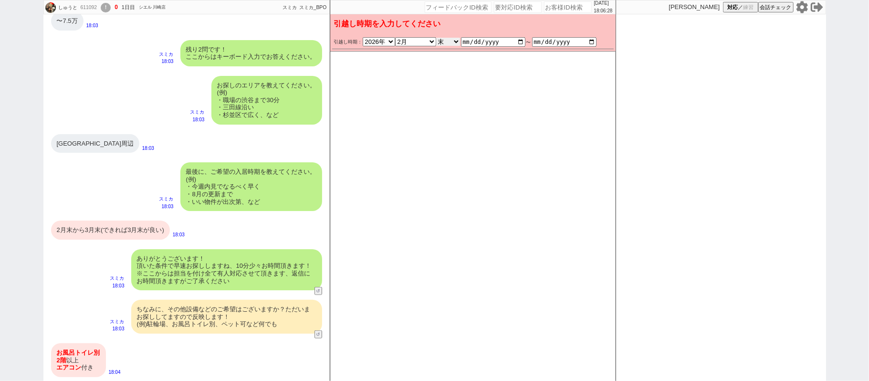
scroll to position [603, 0]
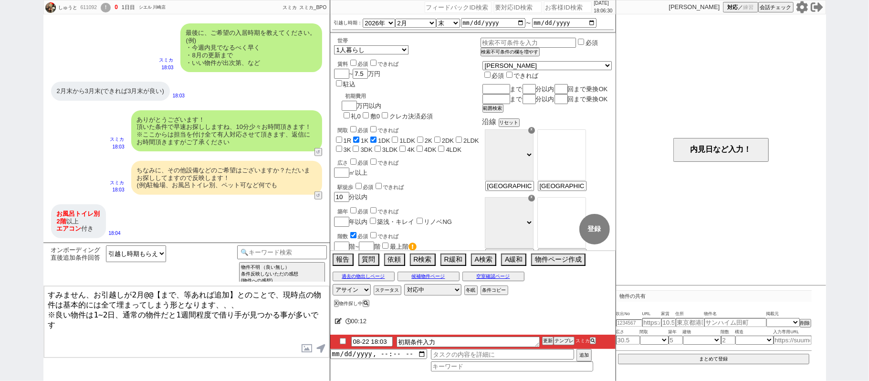
drag, startPoint x: 143, startPoint y: 292, endPoint x: 239, endPoint y: 290, distance: 96.0
click at [239, 290] on textarea "すみません、お引越しが2月@@【まで、等あれば追加】とのことで、現時点の物件は基本的には全て埋まってしまう形となります、、、 ※良い物件は1~2日、通常の物件…" at bounding box center [186, 322] width 285 height 72
type textarea "すみません、お引越しが2月末からとのことで、現時点の物件は基本的には全て埋まってしまう形となります、、、 ※良い物件は1~2日、通常の物件だと1週間程度で借り…"
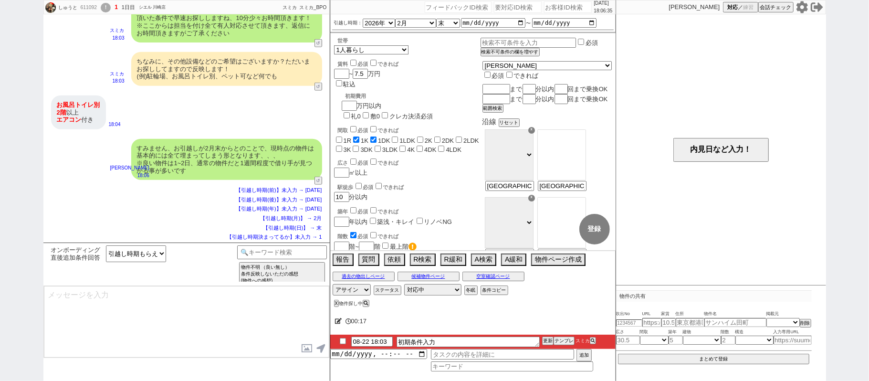
type textarea "ご希望のスケジュールが圏内に入り次第、改めて物件をご紹介させてください！ 一旦お待たせする形にはなりますが、どうぞよろしくお願いいたします。 ※メールの自動配…"
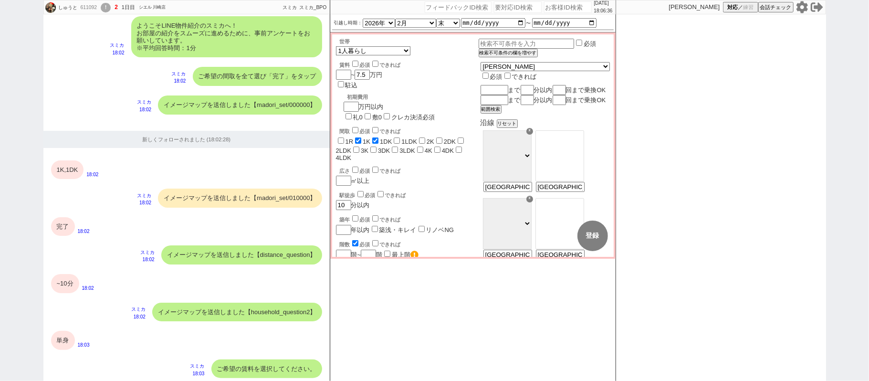
scroll to position [700, 0]
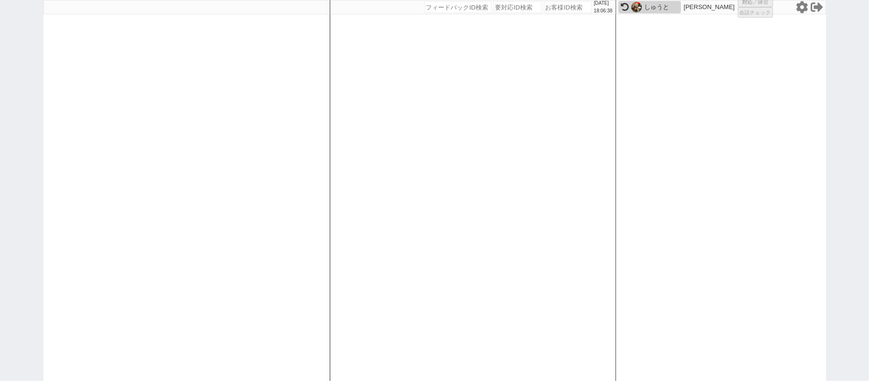
select select
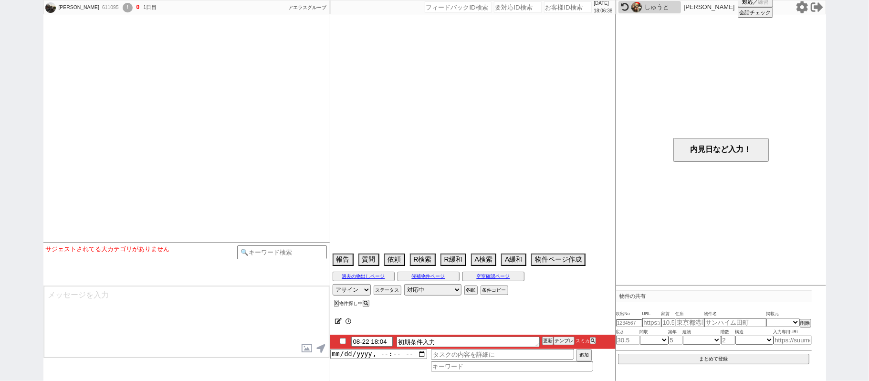
scroll to position [667, 0]
select select
select select "1"
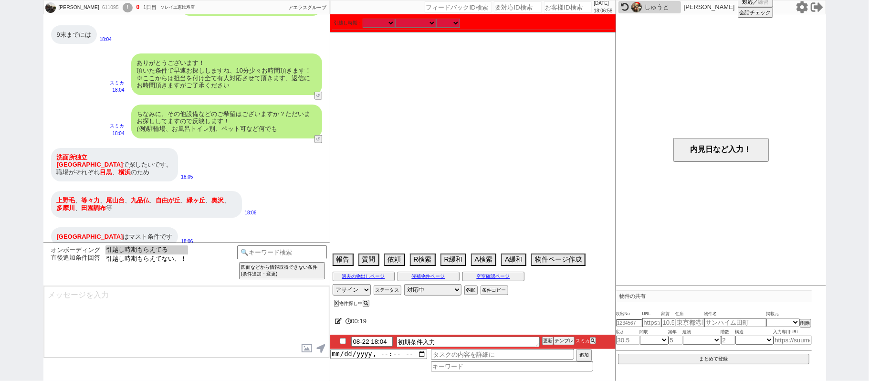
click at [167, 254] on option "引越し時期もらえてる" at bounding box center [146, 258] width 83 height 9
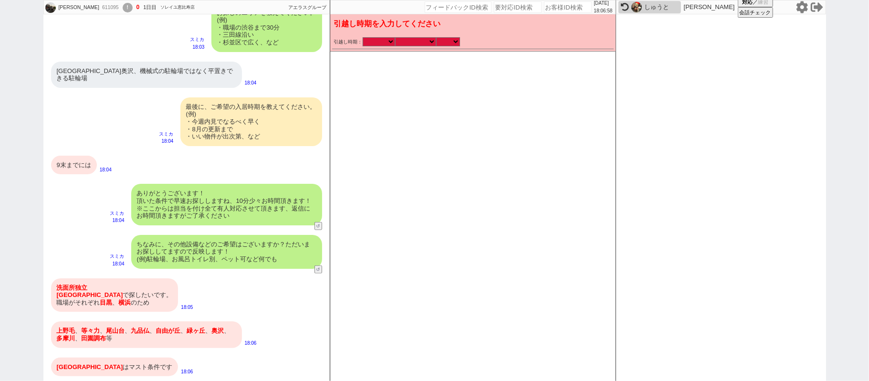
scroll to position [453, 0]
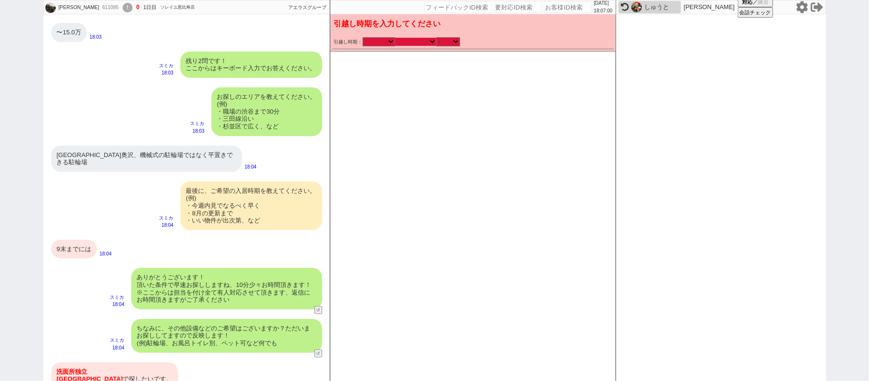
drag, startPoint x: 424, startPoint y: 37, endPoint x: 449, endPoint y: 71, distance: 41.3
click at [424, 38] on select "なる早 未定 いつでも 物件あれば 年内 来年 1月 2月 3月 4月 5月 6月 7月 8月 9月 10月 11月 12月 春 [PERSON_NAME]" at bounding box center [415, 42] width 41 height 8
select select "8"
click at [395, 38] on select "なる早 未定 いつでも 物件あれば 年内 来年 1月 2月 3月 4月 5月 6月 7月 8月 9月 10月 11月 12月 春 [PERSON_NAME]" at bounding box center [415, 42] width 41 height 8
select select "2025"
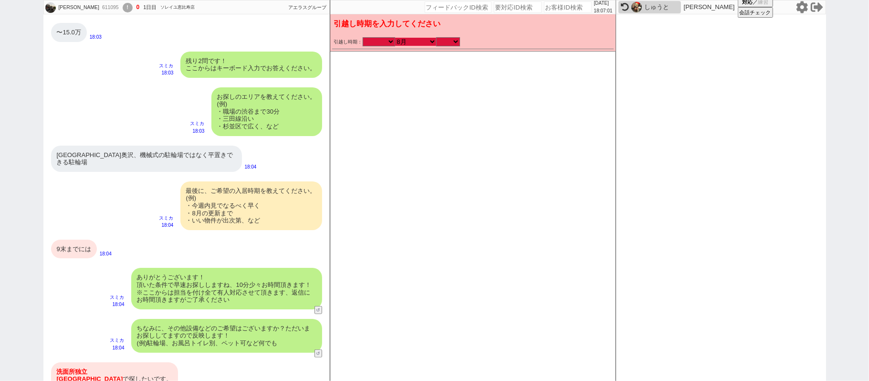
checkbox input "false"
checkbox input "true"
checkbox input "false"
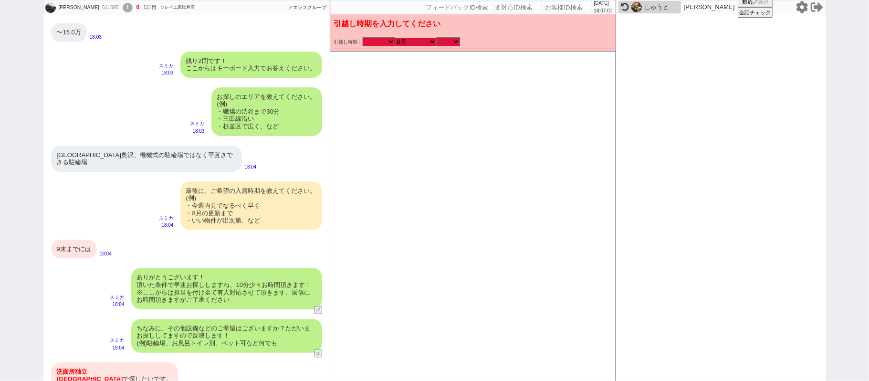
checkbox input "false"
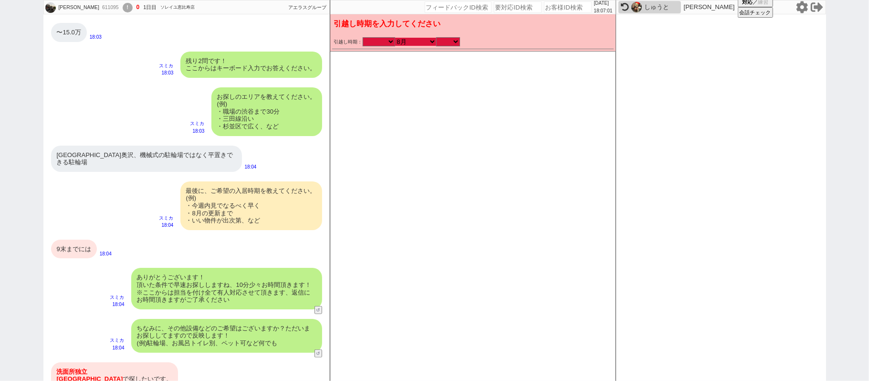
checkbox input "false"
click at [441, 40] on select "のみ 上旬 中旬 下旬 末 まで 1日 2日 3日 4日 5日 6日 7日 8日 9日 10日 11日 12日 13日 14日 15日 16日 17日 18日…" at bounding box center [448, 42] width 24 height 8
select select "37"
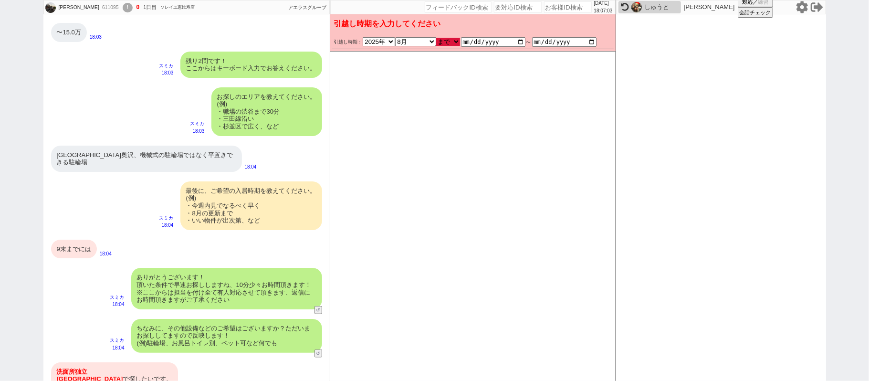
click at [436, 38] on select "のみ 上旬 中旬 下旬 末 まで 1日 2日 3日 4日 5日 6日 7日 8日 9日 10日 11日 12日 13日 14日 15日 16日 17日 18日…" at bounding box center [448, 42] width 24 height 8
type input "[DATE]"
checkbox input "false"
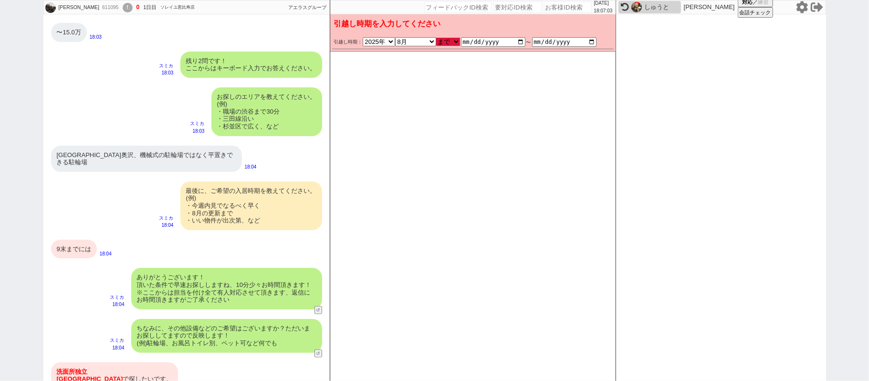
checkbox input "false"
checkbox input "true"
checkbox input "false"
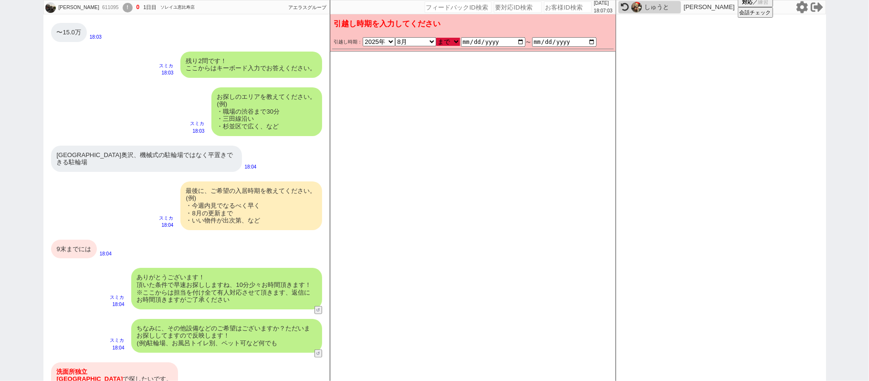
checkbox input "false"
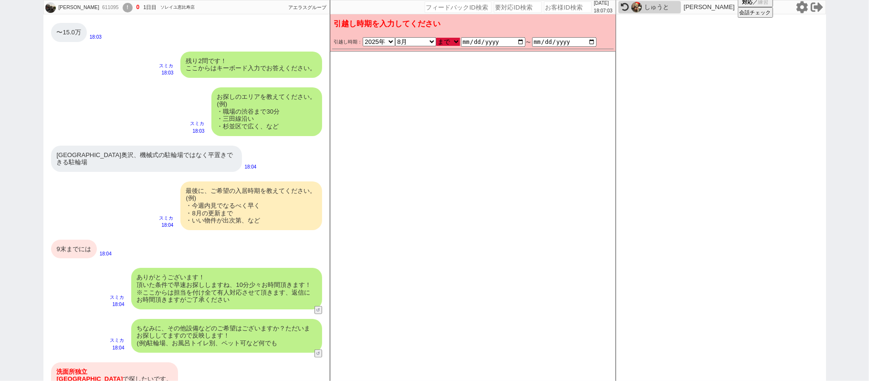
checkbox input "false"
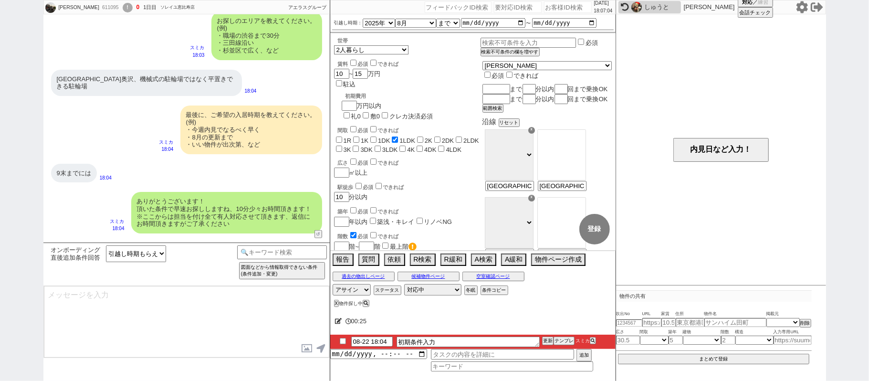
type textarea "かしこまりました！ただ今お探ししております、追加のご希望もお気軽にお願いします！"
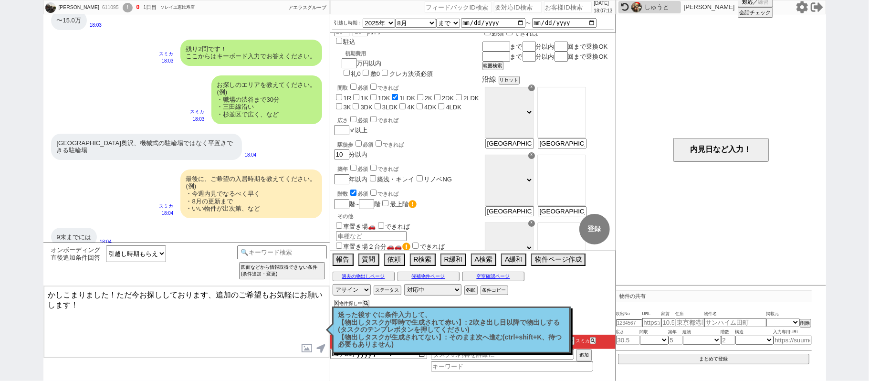
scroll to position [63, 0]
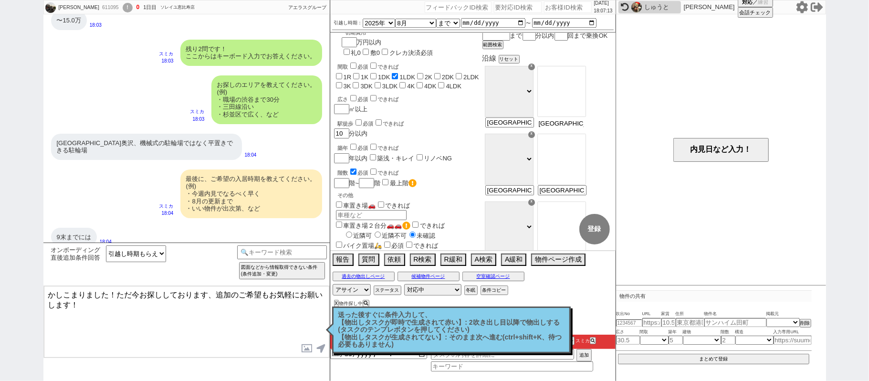
drag, startPoint x: 587, startPoint y: 131, endPoint x: 512, endPoint y: 101, distance: 80.6
click at [516, 131] on div "☓ ＪＲ総武・中央緩行線 [GEOGRAPHIC_DATA] 小田急[PERSON_NAME]線 ＪＲ[GEOGRAPHIC_DATA]・[PERSON_NA…" at bounding box center [547, 165] width 129 height 68
type input "奥沢"
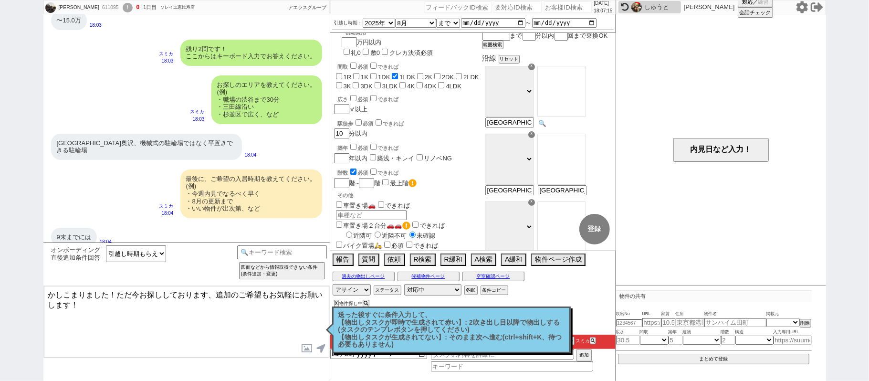
select select "56"
type input "[GEOGRAPHIC_DATA]奥沢、機械式の駐輪場ではなく平置きできる駐輪場"
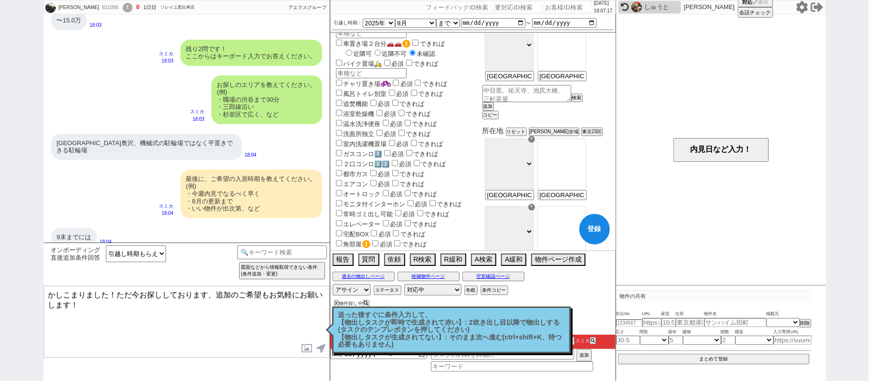
scroll to position [318, 0]
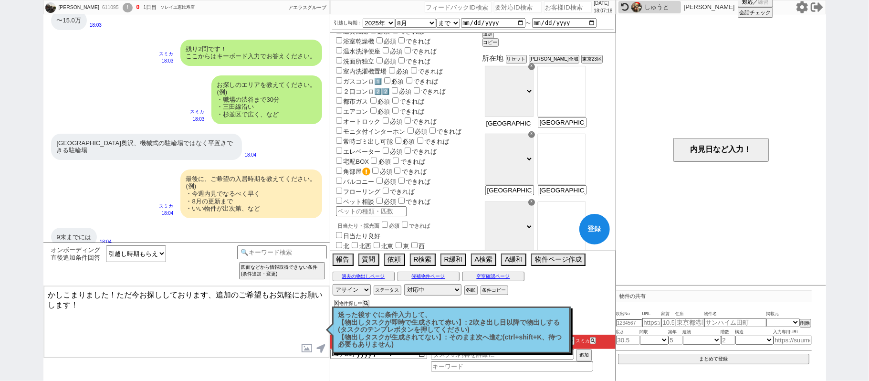
drag, startPoint x: 530, startPoint y: 130, endPoint x: 869, endPoint y: 118, distance: 339.1
click at [869, 130] on div "[PERSON_NAME] 611095 ! 0 1日目 ソレイユ恵比寿店 冬眠中 自社客 アエラスグループ スミカ_BPO チャット全表示 [DATE] よ…" at bounding box center [434, 190] width 869 height 381
type input "世田谷"
select select "12"
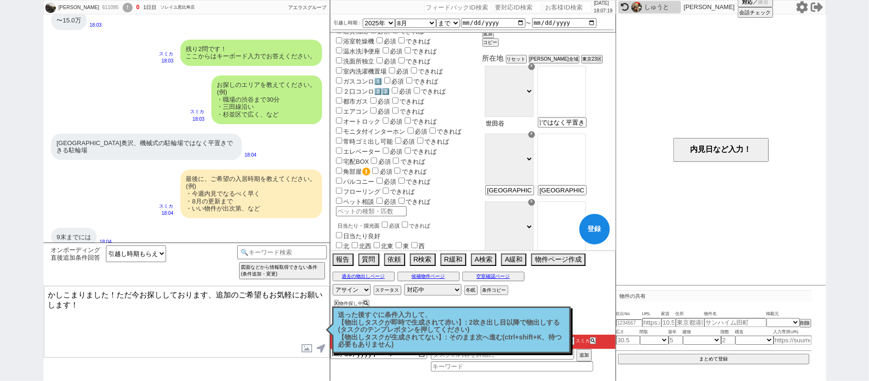
type input "[GEOGRAPHIC_DATA]奥沢、機械式の駐輪場ではなく平置きできる駐輪場"
select select "1366"
click at [586, 83] on option "[指定なし]" at bounding box center [562, 79] width 48 height 9
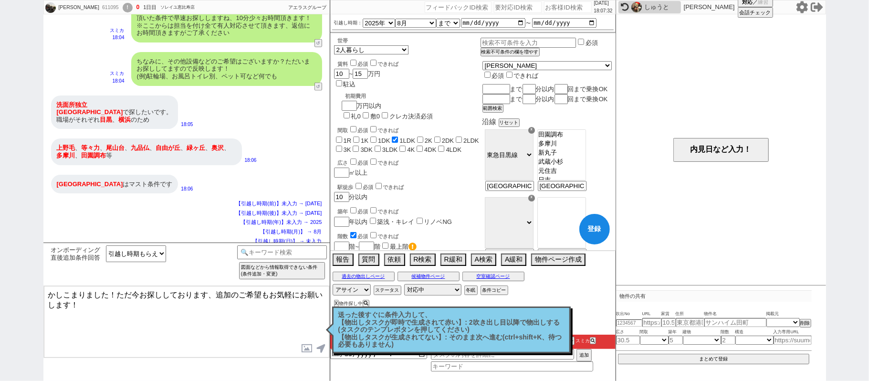
scroll to position [63, 0]
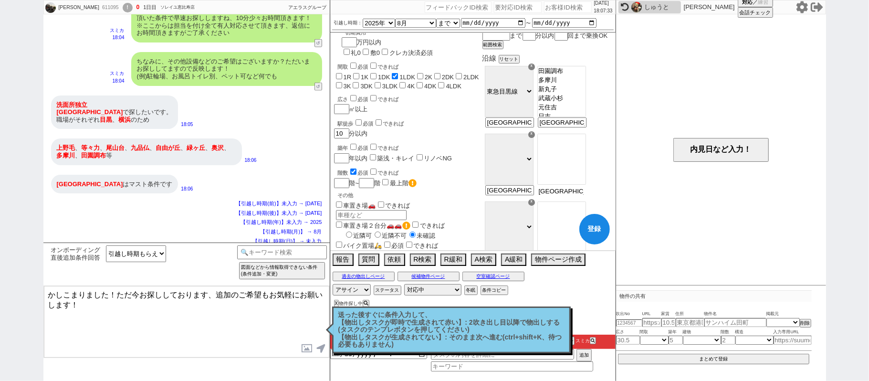
click at [574, 195] on input "[GEOGRAPHIC_DATA]奥沢、機械式の駐輪場ではなく平置きできる駐輪場" at bounding box center [561, 191] width 47 height 8
type input "上野毛"
select select "52"
type input "[GEOGRAPHIC_DATA]奥沢、機械式の駐輪場ではなく平置きできる駐輪場"
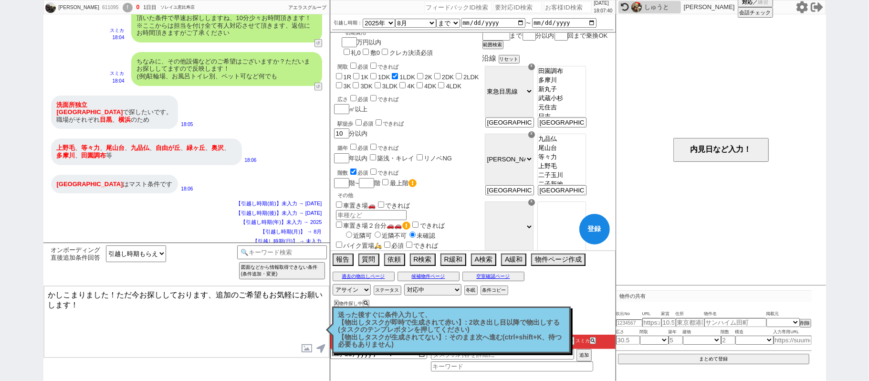
click at [577, 171] on option "等々力" at bounding box center [562, 166] width 48 height 9
click at [575, 162] on option "尾山台" at bounding box center [562, 157] width 48 height 9
click at [573, 153] on option "九品仏" at bounding box center [562, 148] width 48 height 9
click at [573, 144] on option "自由が丘" at bounding box center [562, 139] width 48 height 9
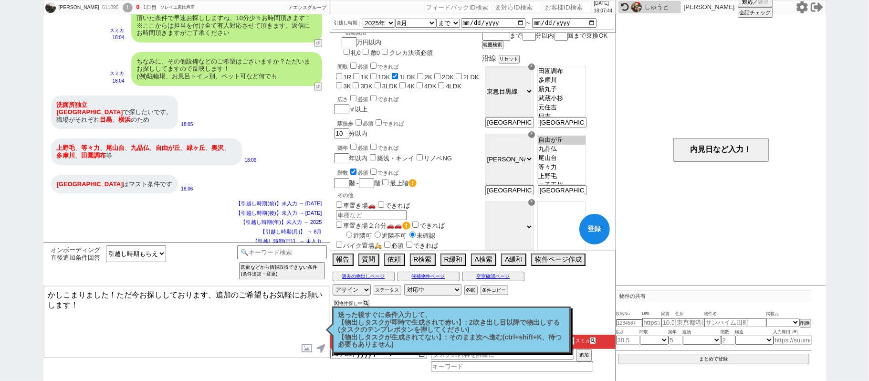
select select "1319"
click at [573, 145] on option "緑が丘" at bounding box center [562, 140] width 48 height 9
click at [586, 84] on select "目黒 不動前 武蔵小山 西小山 洗足 大岡山 奥沢 田園調布 多摩川 新丸子 武蔵小杉 元住吉 日吉" at bounding box center [561, 91] width 49 height 51
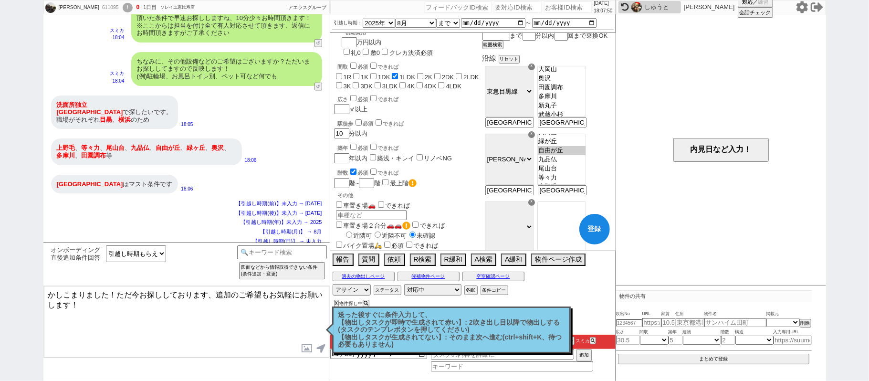
select select "1391"
click at [586, 110] on option "多摩川" at bounding box center [562, 105] width 48 height 9
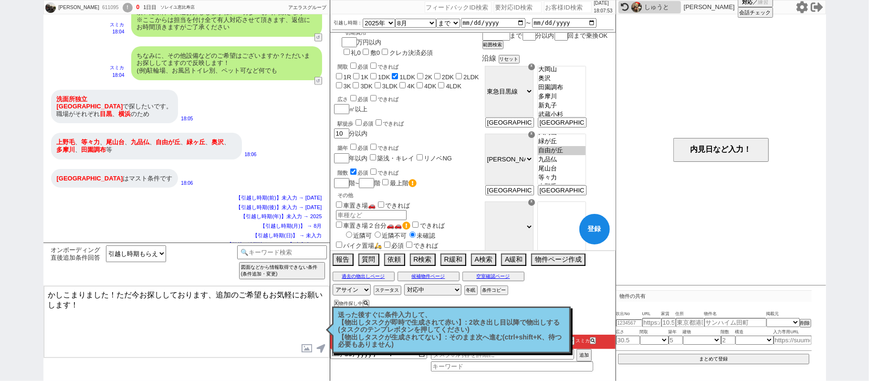
scroll to position [0, 0]
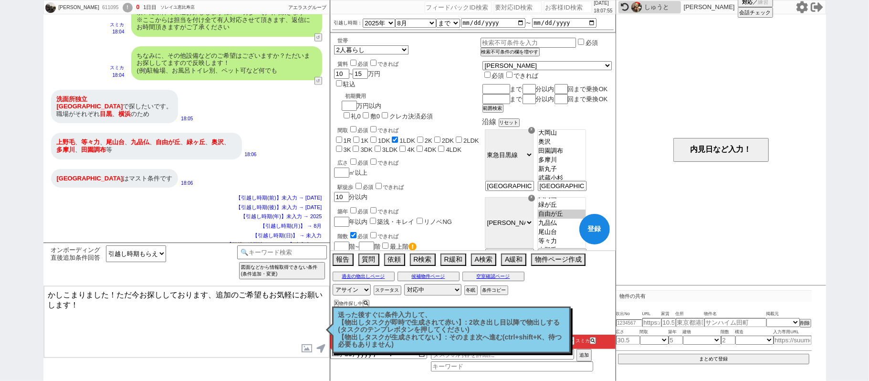
click at [491, 72] on input "checkbox" at bounding box center [487, 75] width 6 height 6
checkbox input "true"
checkbox input "false"
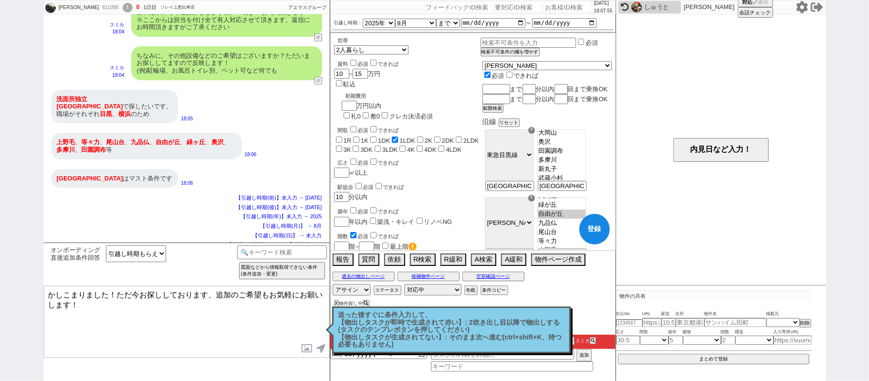
checkbox input "true"
checkbox input "false"
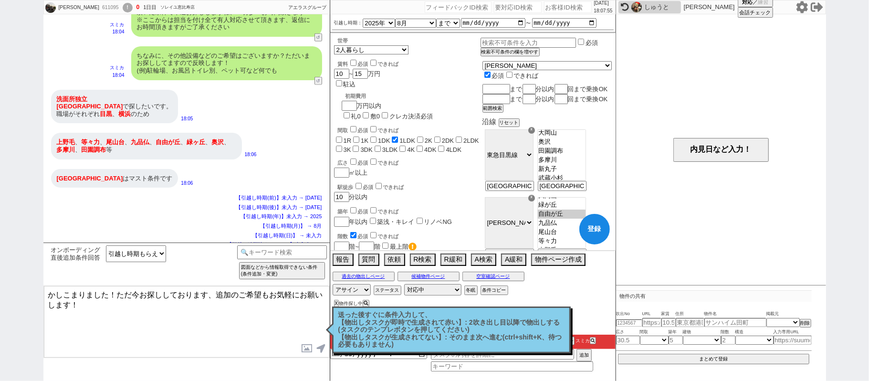
checkbox input "false"
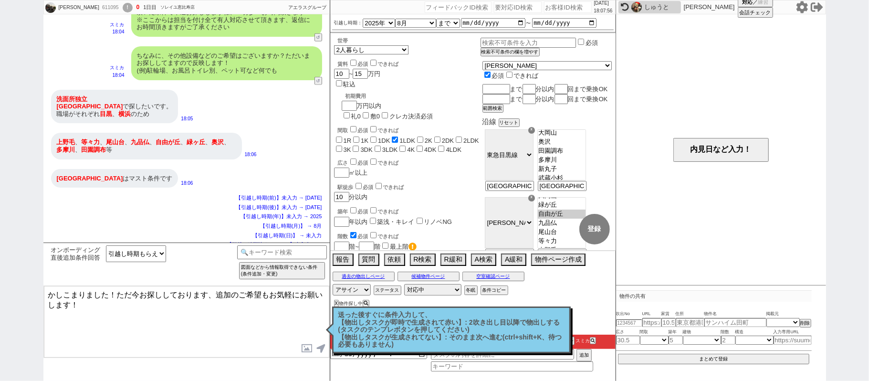
checkbox input "false"
checkbox input "true"
checkbox input "false"
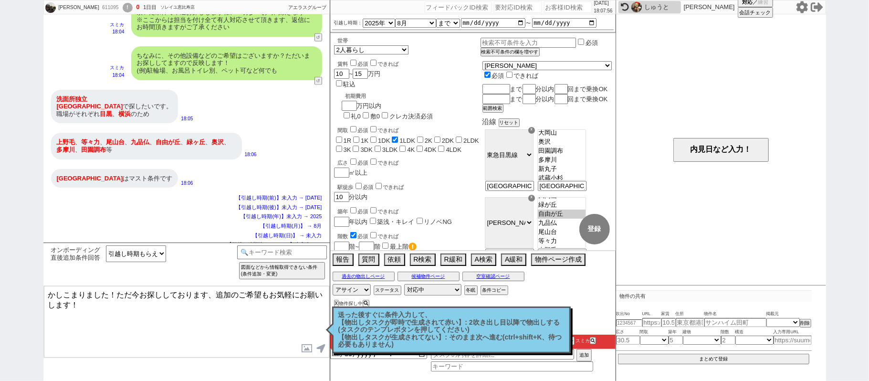
checkbox input "false"
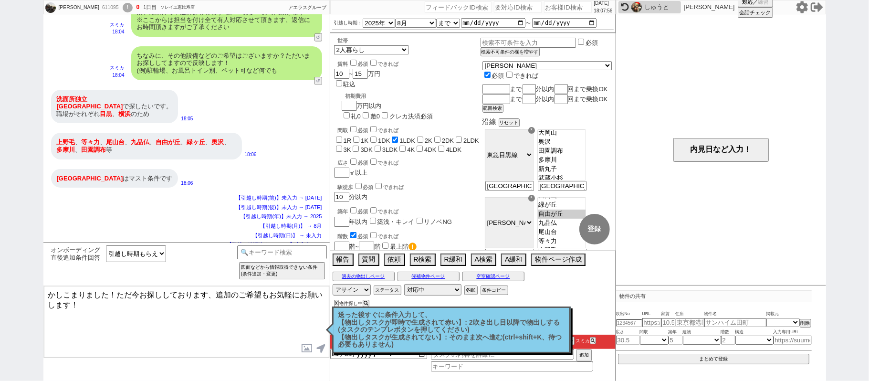
checkbox input "false"
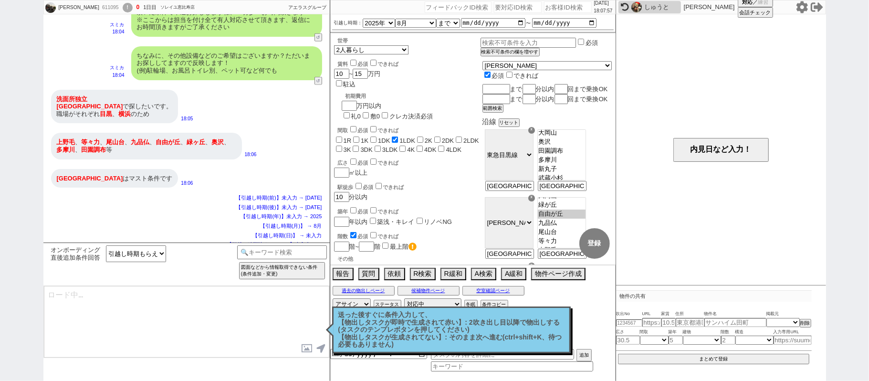
select select "56"
select select "1391"
select select "52"
select select "1320"
select select "12"
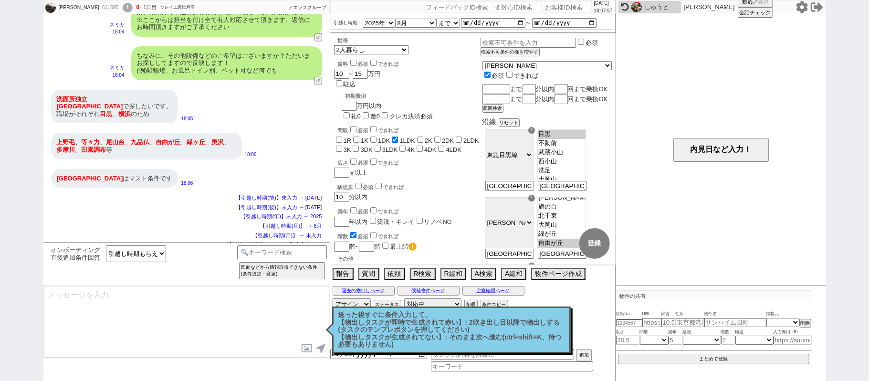
type textarea "@@【@@メッセージは打たず、以下やってください@@】@@ @@【@@すでに条件入力もされているので、「オンボーディング直後追加条件回答」カテゴリでは対応しま…"
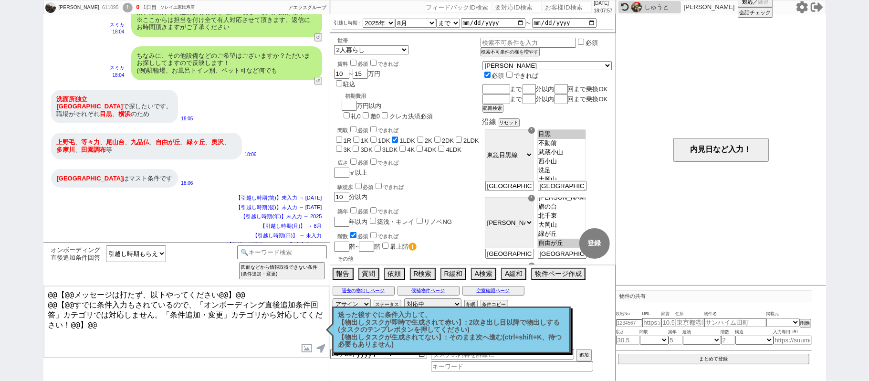
scroll to position [50, 0]
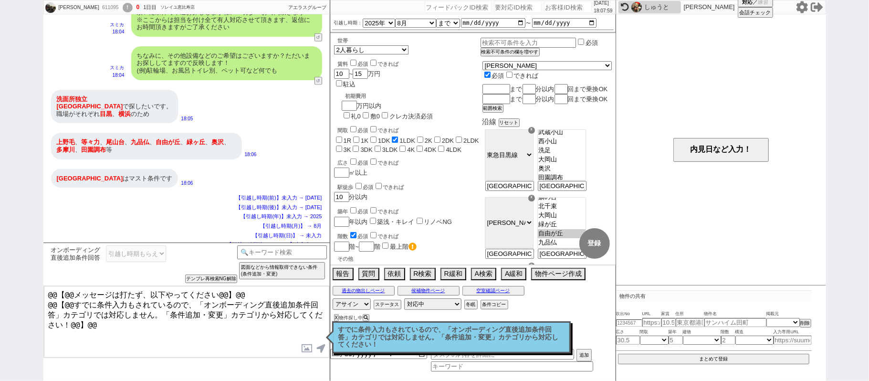
click at [433, 340] on p "すでに条件入力もされているので、「オンボーディング直後追加条件回答」カテゴリでは対応しません。「条件追加・変更」カテゴリから対応してください！" at bounding box center [451, 337] width 226 height 22
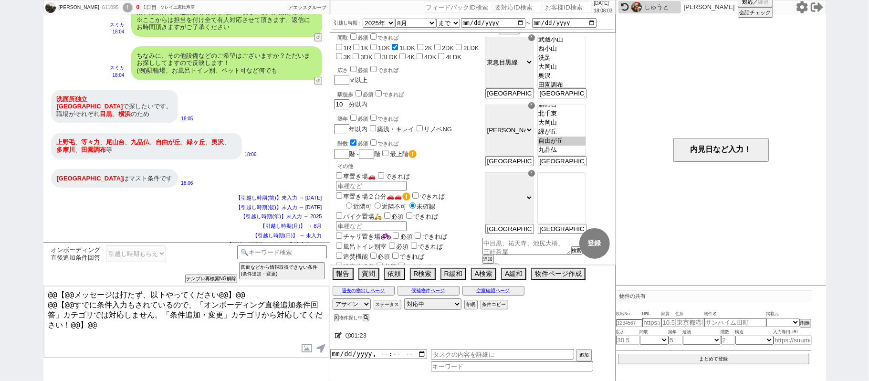
scroll to position [0, 0]
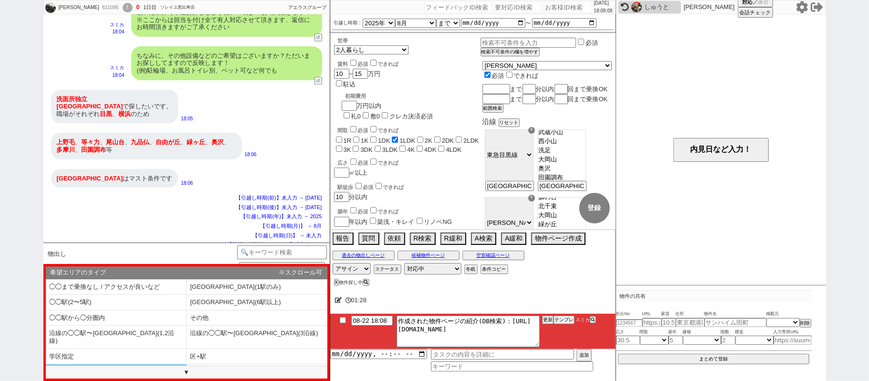
click at [133, 364] on li "区2つ以下" at bounding box center [116, 372] width 141 height 16
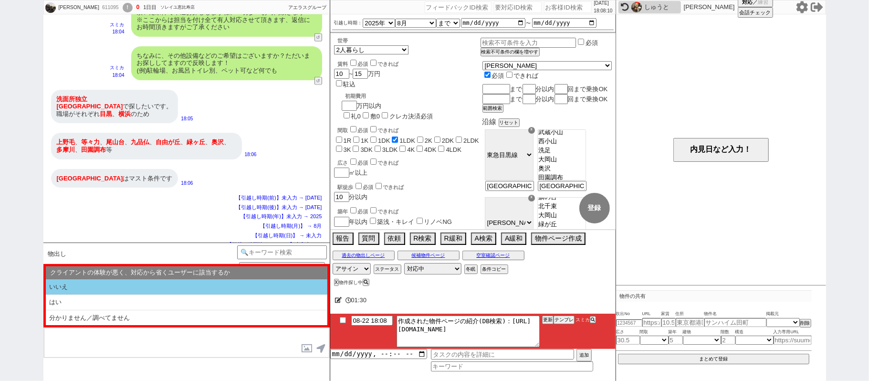
click at [139, 289] on li "いいえ" at bounding box center [187, 287] width 282 height 16
select select "区2つ以下"
select select "いいえ"
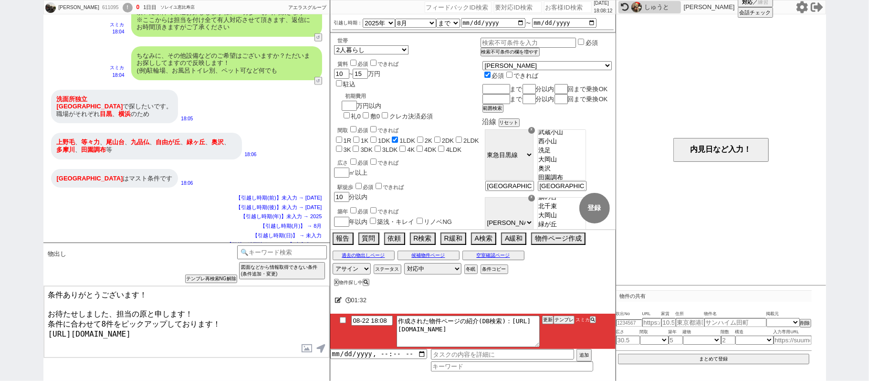
type textarea "条件ありがとうございます！ お待たせしました、担当の原と申します！ 条件に合わせて8件をピックアップしております！ https://tools.sumika.…"
checkbox input "true"
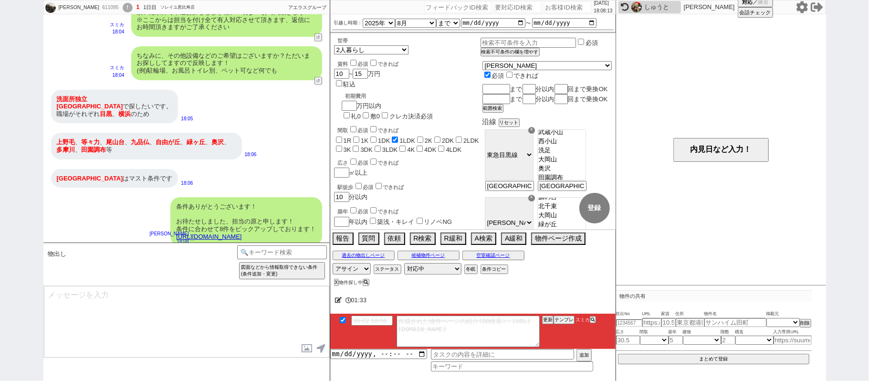
scroll to position [840, 0]
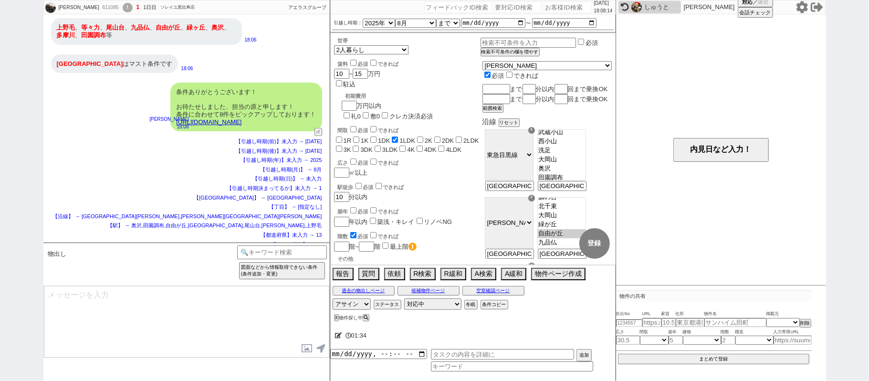
type textarea "イメージに近い物件はございますか？ ご感想いただき、すぐにまた洗い出してまいります！ ※自動応答ではなく直接ご紹介します！"
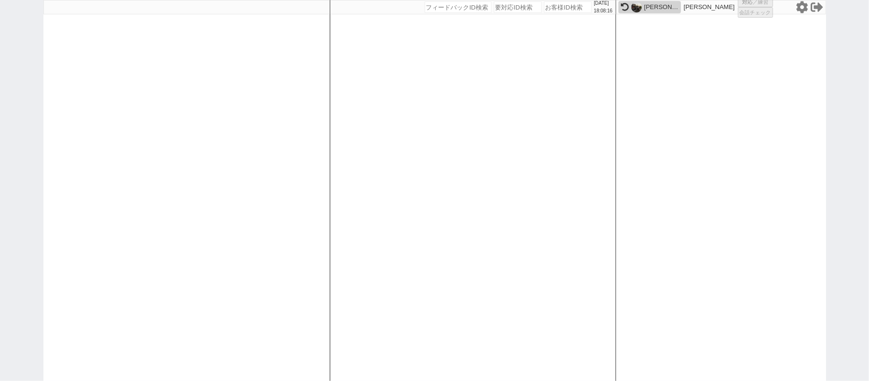
select select
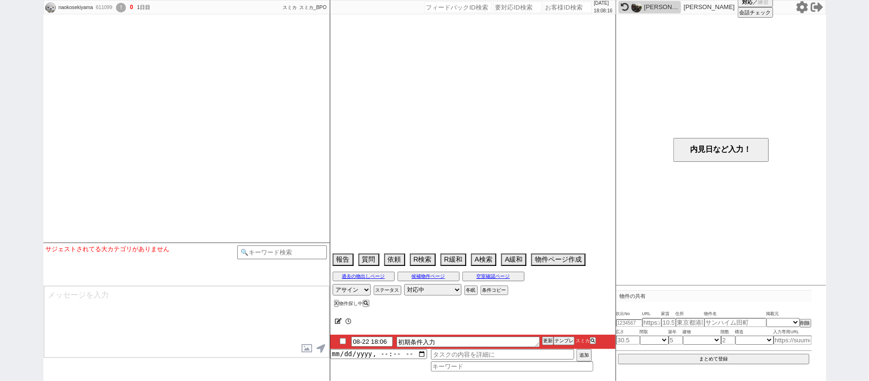
select select
select select "0"
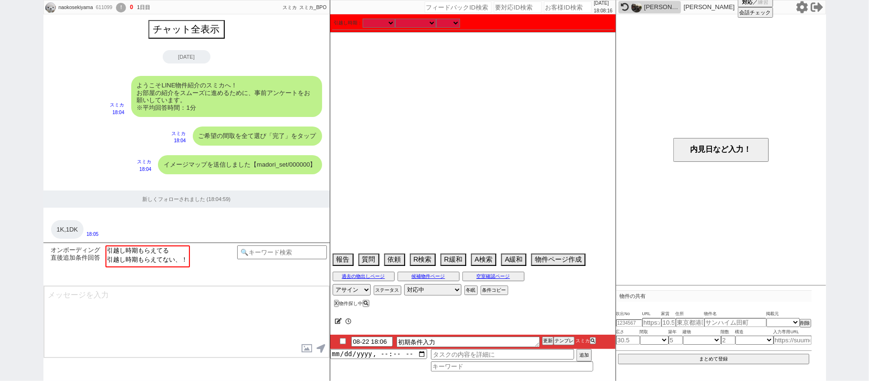
scroll to position [596, 0]
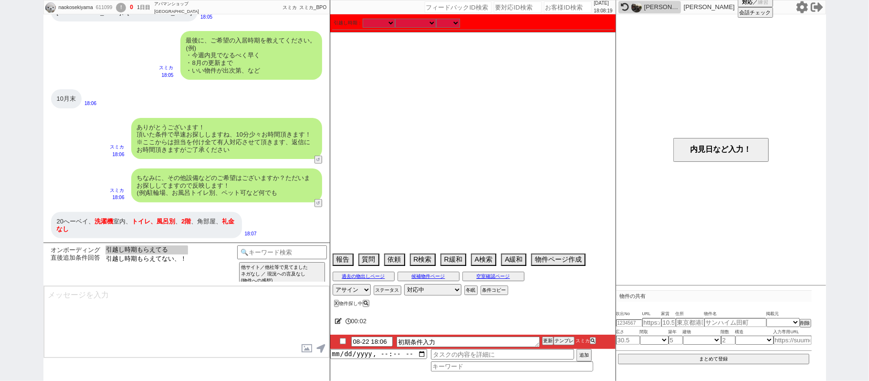
click at [179, 254] on option "引越し時期もらえてる" at bounding box center [146, 258] width 83 height 9
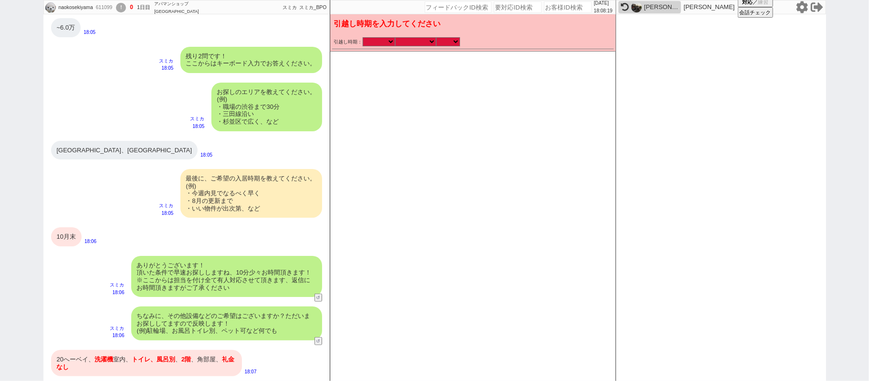
scroll to position [453, 0]
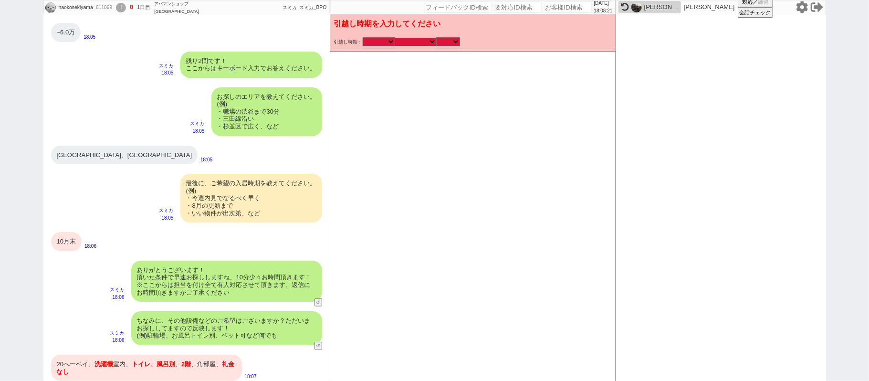
drag, startPoint x: 415, startPoint y: 41, endPoint x: 442, endPoint y: 112, distance: 76.1
click at [415, 41] on select "なる早 未定 いつでも 物件あれば 年内 来年 1月 2月 3月 4月 5月 6月 7月 8月 9月 10月 11月 12月 春 夏 秋 冬" at bounding box center [415, 42] width 41 height 8
select select "10"
click at [395, 38] on select "なる早 未定 いつでも 物件あれば 年内 来年 1月 2月 3月 4月 5月 6月 7月 8月 9月 10月 11月 12月 春 夏 秋 冬" at bounding box center [415, 42] width 41 height 8
select select "2025"
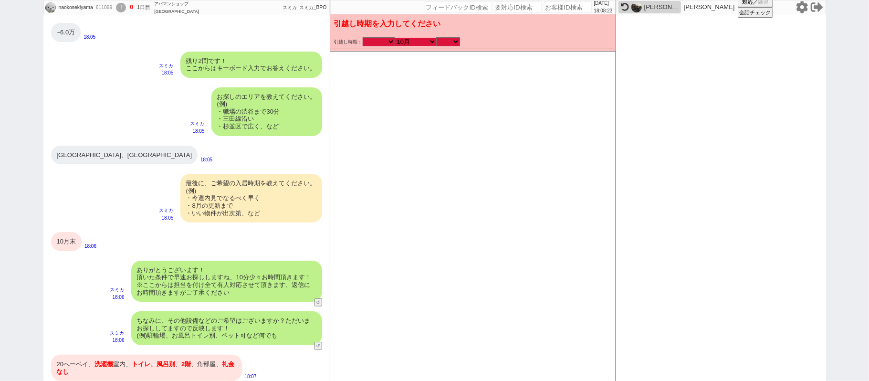
checkbox input "false"
checkbox input "true"
checkbox input "false"
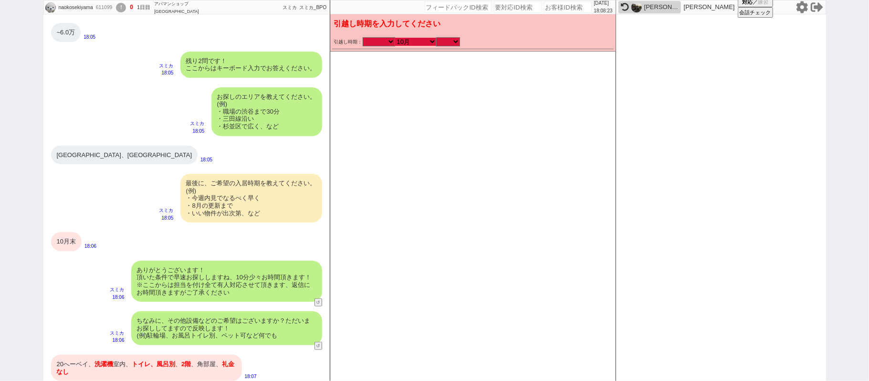
checkbox input "false"
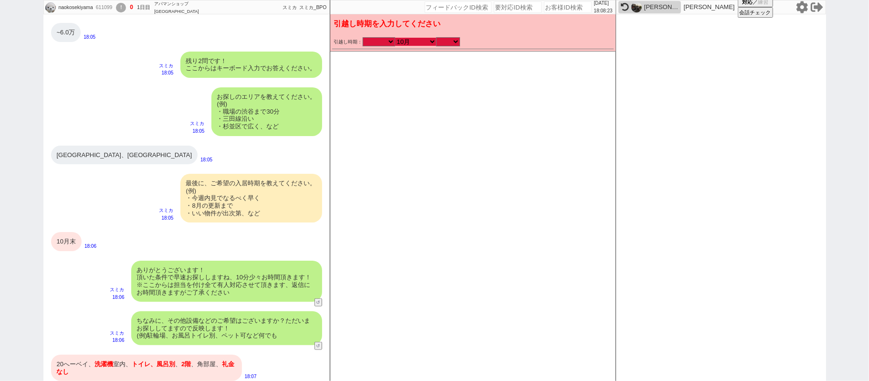
checkbox input "false"
drag, startPoint x: 454, startPoint y: 37, endPoint x: 454, endPoint y: 44, distance: 6.7
click at [454, 38] on select "のみ 上旬 中旬 下旬 末 まで 1日 2日 3日 4日 5日 6日 7日 8日 9日 10日 11日 12日 13日 14日 15日 16日 17日 18日…" at bounding box center [448, 42] width 24 height 8
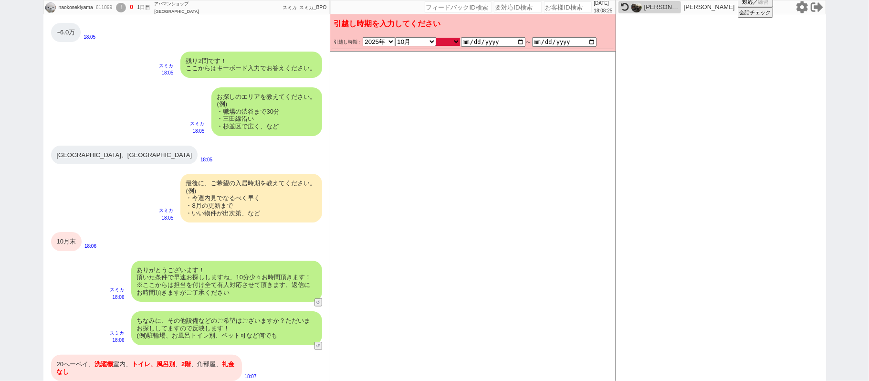
select select "35"
click at [436, 38] on select "のみ 上旬 中旬 下旬 末 まで 1日 2日 3日 4日 5日 6日 7日 8日 9日 10日 11日 12日 13日 14日 15日 16日 17日 18日…" at bounding box center [448, 42] width 24 height 8
type input "2025-10-20"
type input "2025-10-31"
checkbox input "false"
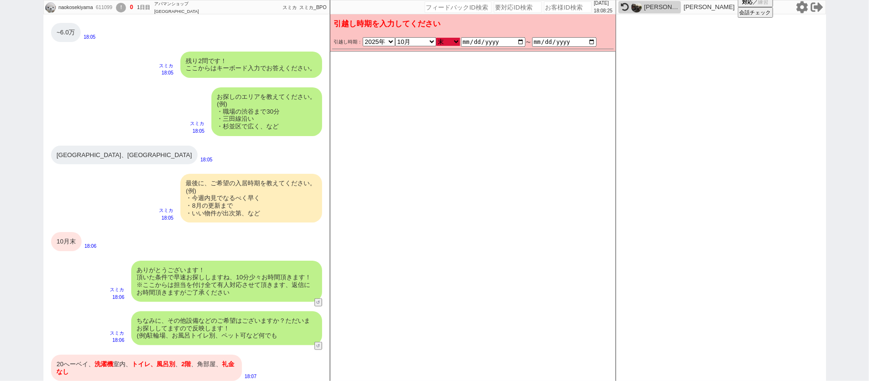
checkbox input "true"
checkbox input "false"
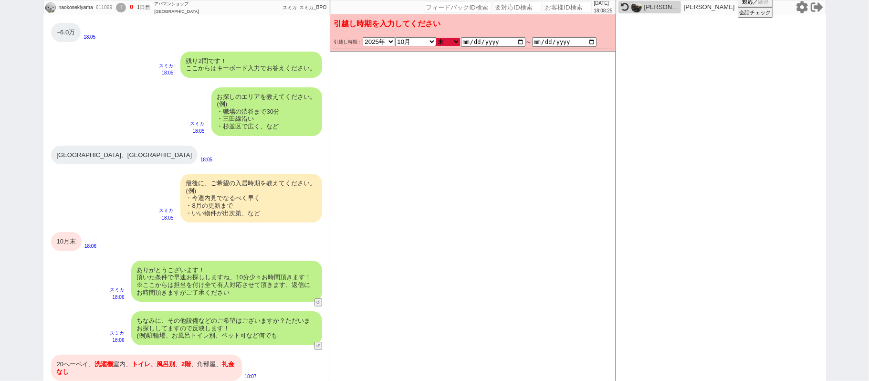
checkbox input "false"
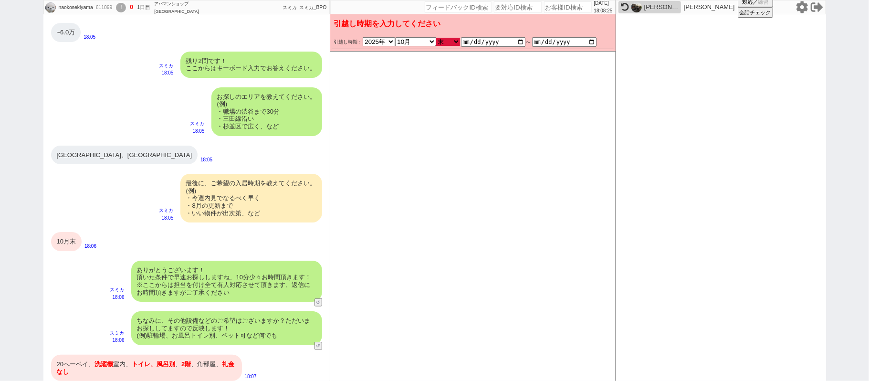
checkbox input "false"
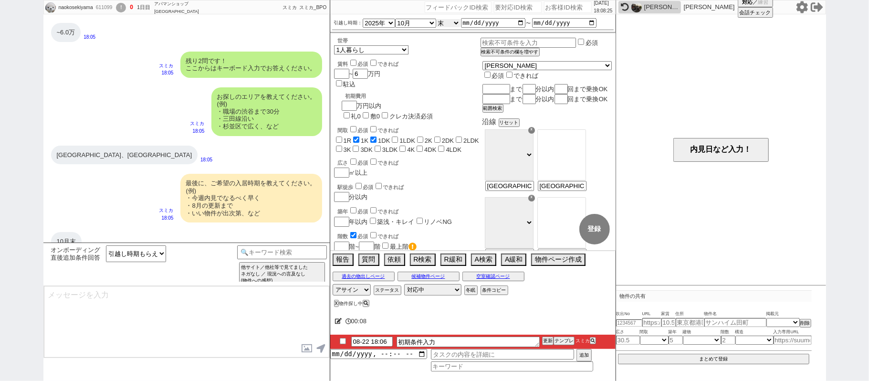
scroll to position [457, 0]
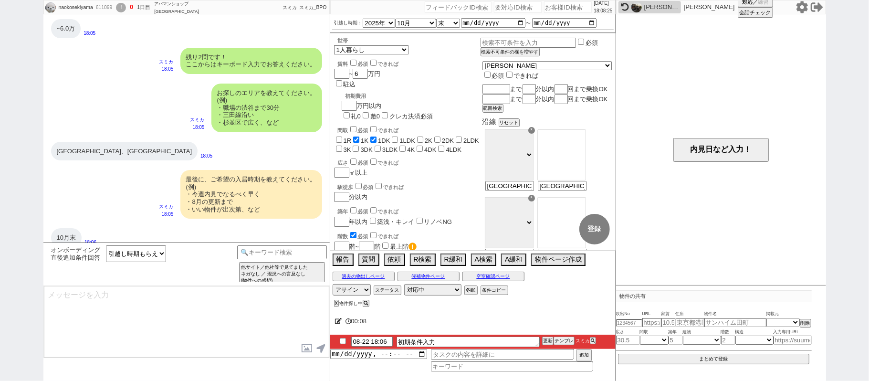
type textarea "かしこまりました！ただ今お探ししております、追加のご希望もお気軽にお願いします！"
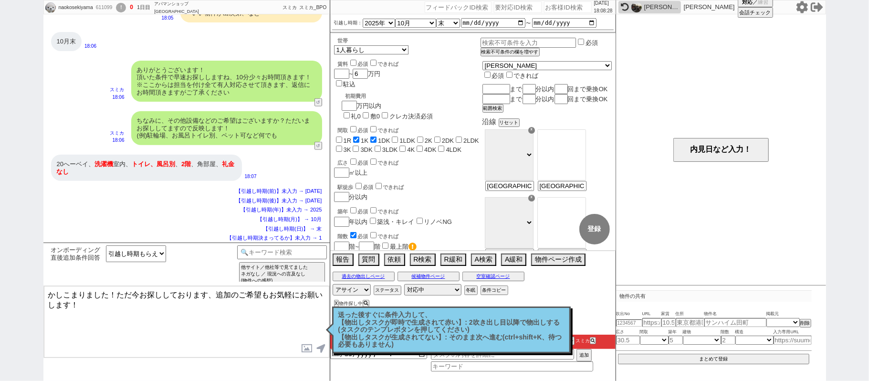
scroll to position [653, 0]
click at [345, 168] on input "number" at bounding box center [340, 172] width 13 height 8
checkbox input "false"
checkbox input "true"
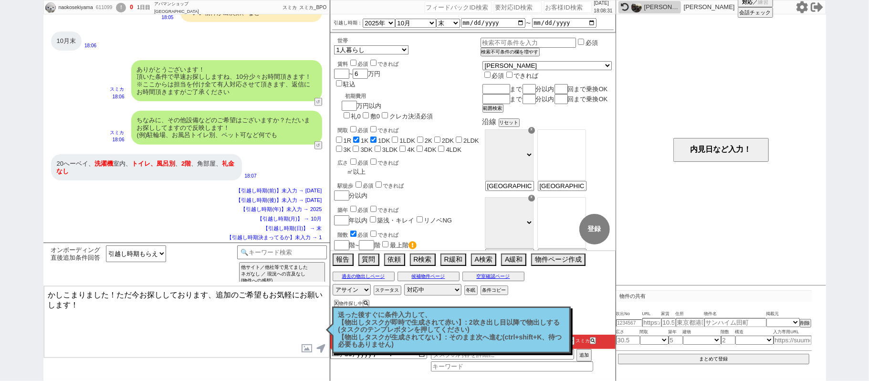
checkbox input "false"
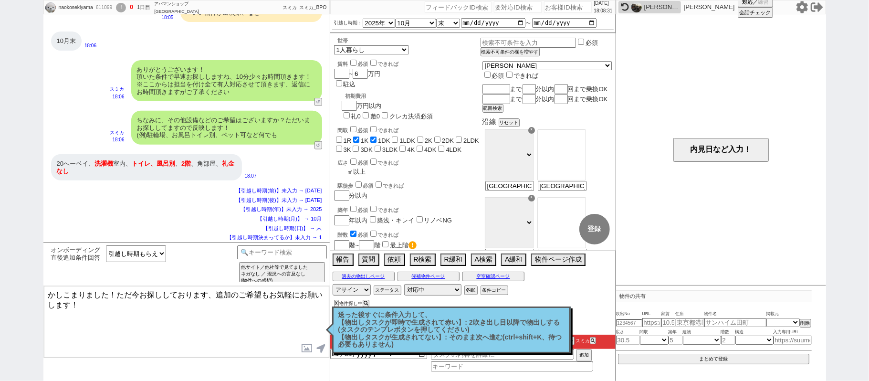
checkbox input "false"
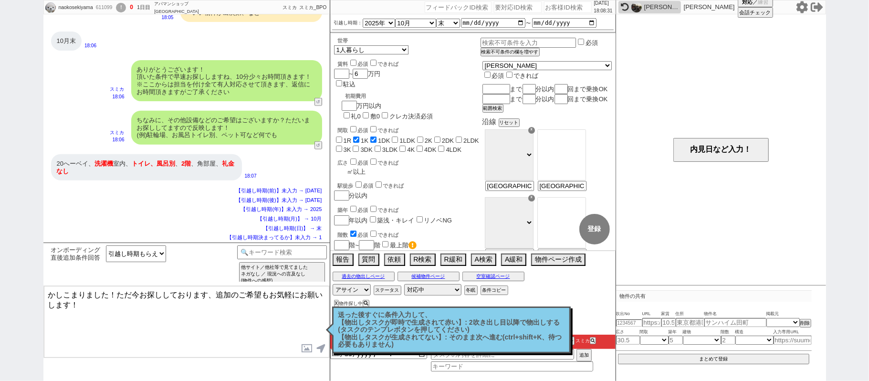
type input "2"
checkbox input "false"
checkbox input "true"
checkbox input "false"
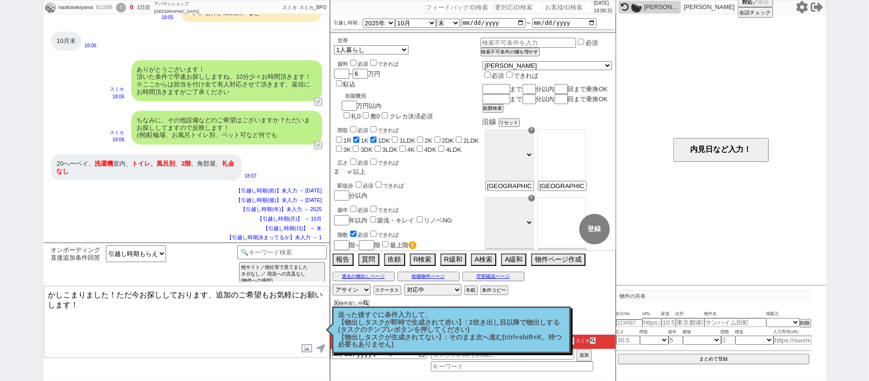
checkbox input "false"
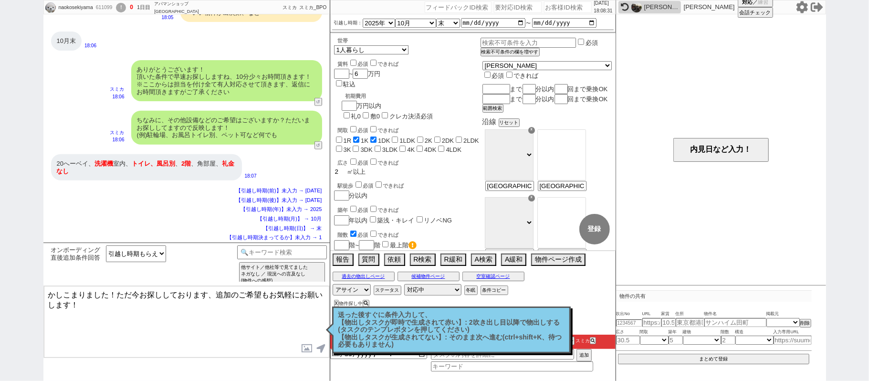
checkbox input "false"
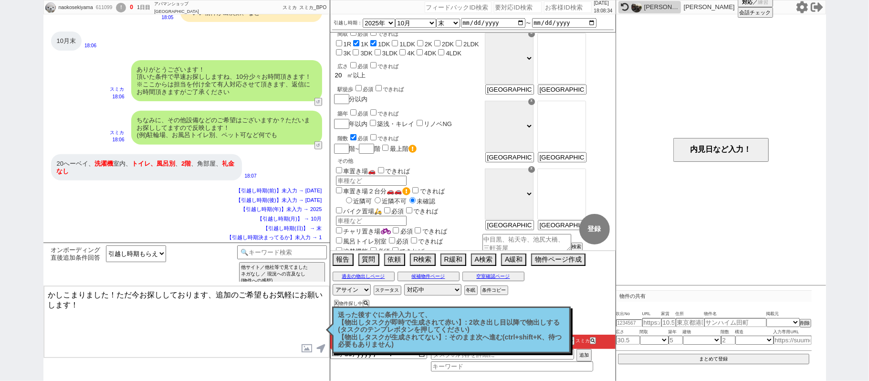
scroll to position [127, 0]
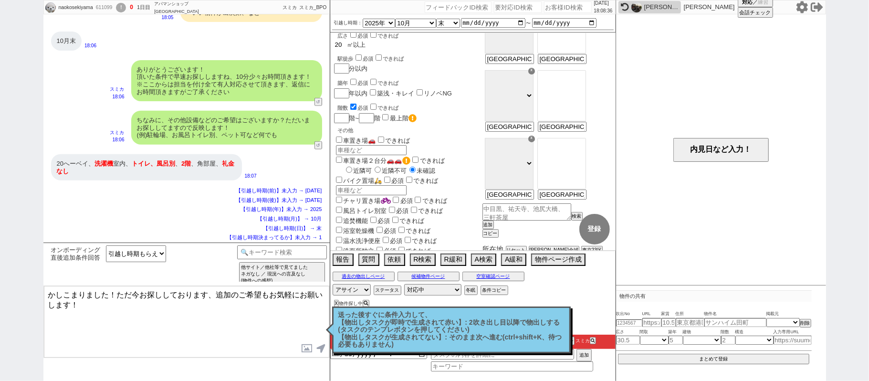
type input "20"
click at [370, 259] on label "室内洗濯機置場" at bounding box center [360, 262] width 53 height 7
click at [342, 258] on input "室内洗濯機置場" at bounding box center [339, 261] width 6 height 6
checkbox input "true"
checkbox input "false"
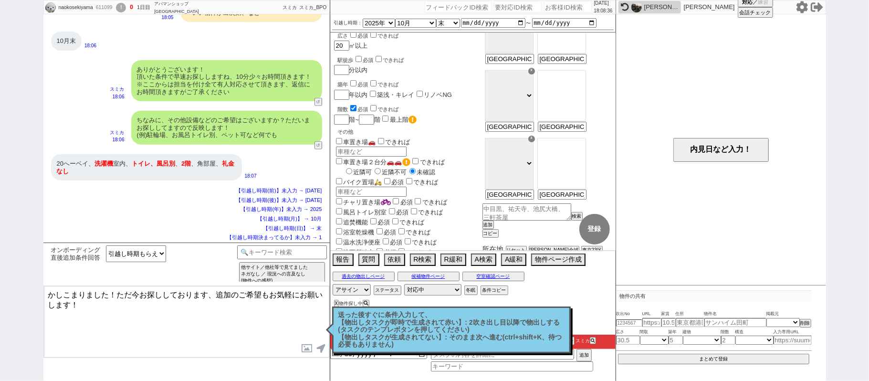
checkbox input "true"
checkbox input "false"
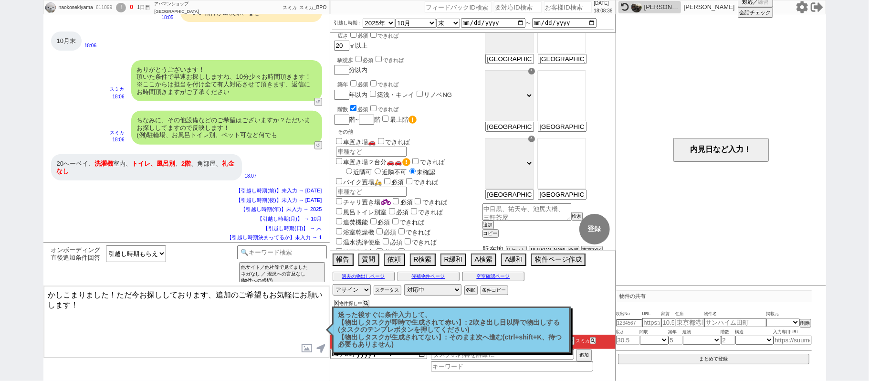
checkbox input "false"
click at [366, 208] on label "風呂トイレ別室" at bounding box center [360, 211] width 53 height 7
click at [342, 207] on input "風呂トイレ別室" at bounding box center [339, 210] width 6 height 6
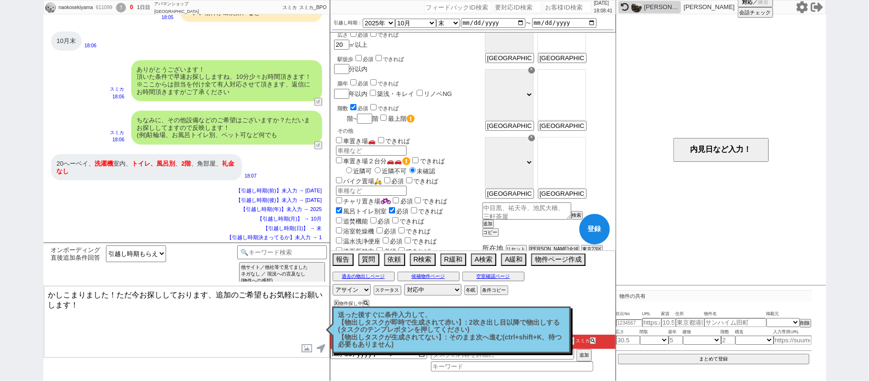
click at [343, 115] on input "number" at bounding box center [340, 119] width 13 height 8
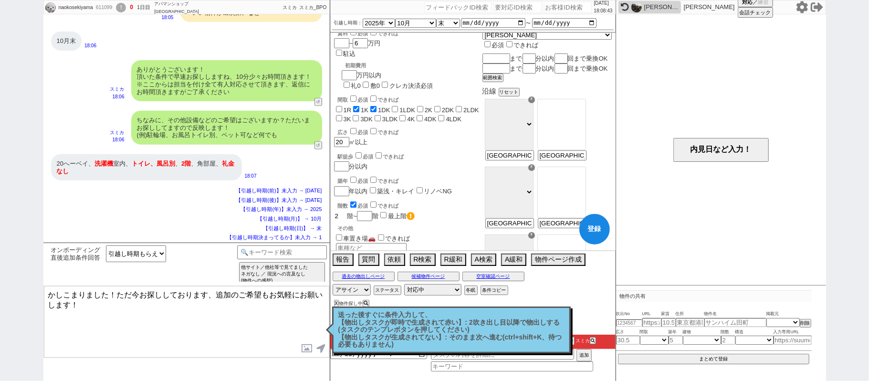
scroll to position [0, 0]
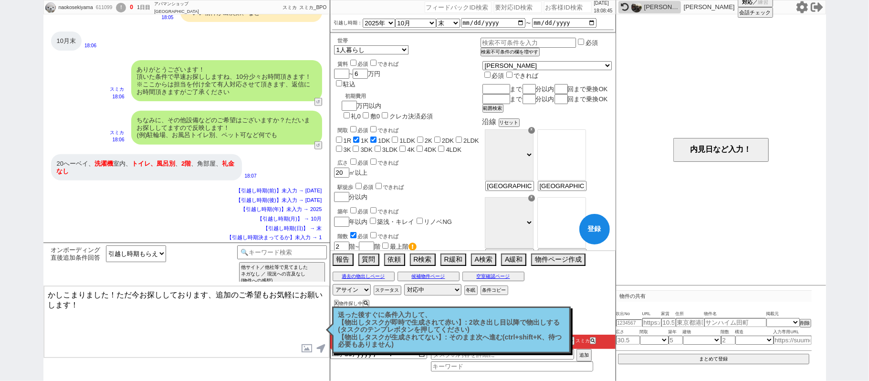
click at [415, 111] on div "礼0 敷0 クレカ決済必須" at bounding box center [387, 116] width 91 height 10
click at [350, 112] on input "礼0" at bounding box center [347, 115] width 6 height 6
drag, startPoint x: 411, startPoint y: 74, endPoint x: 417, endPoint y: 84, distance: 11.5
click at [355, 101] on input "number" at bounding box center [348, 105] width 13 height 8
click at [481, 157] on div "広さ 必須 できれば 20 ㎡以上" at bounding box center [407, 167] width 147 height 21
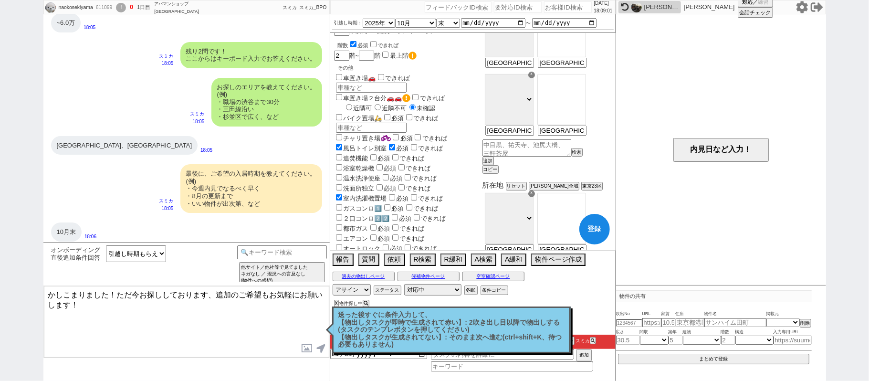
scroll to position [254, 0]
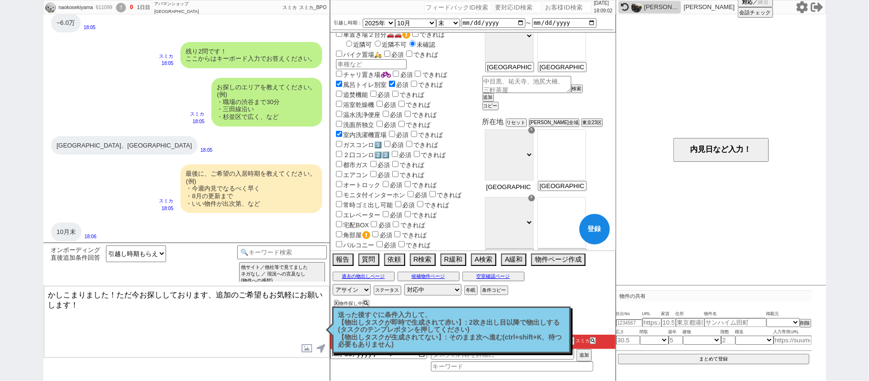
drag, startPoint x: 537, startPoint y: 197, endPoint x: 869, endPoint y: 177, distance: 332.3
click at [869, 182] on div "naokosekiyama 611099 ! 0 1日目 アパマンショップ 品川駅前店 冬眠中 自社客 スミカ スミカ_BPO チャット全表示 2025-08…" at bounding box center [434, 190] width 869 height 381
click at [581, 142] on option "[指定なし]" at bounding box center [562, 143] width 48 height 9
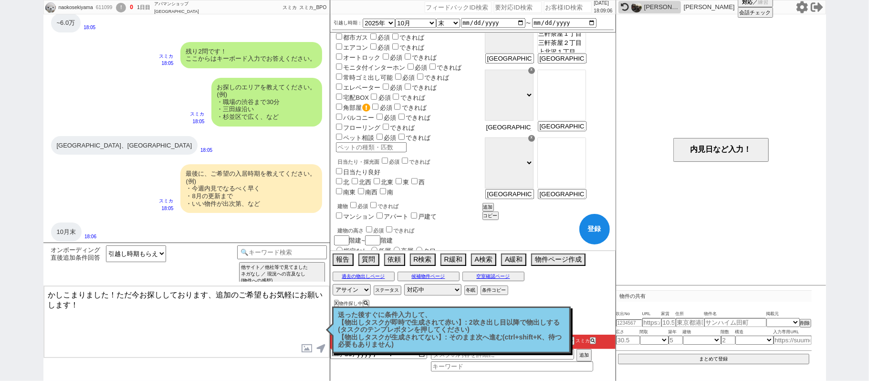
drag, startPoint x: 541, startPoint y: 135, endPoint x: 0, endPoint y: 129, distance: 541.3
click at [258, 115] on div "naokosekiyama 611099 ! 0 1日目 アパマンショップ 品川駅前店 冬眠中 自社客 スミカ スミカ_BPO チャット全表示 2025-08…" at bounding box center [434, 190] width 783 height 381
click at [579, 80] on option "[指定なし]" at bounding box center [562, 83] width 48 height 9
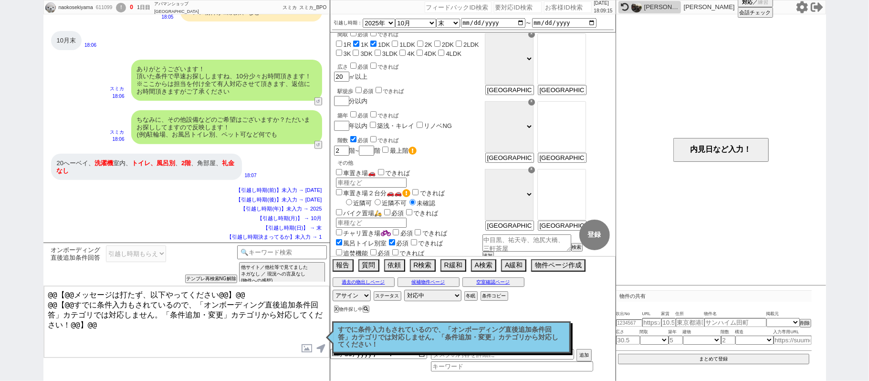
scroll to position [0, 0]
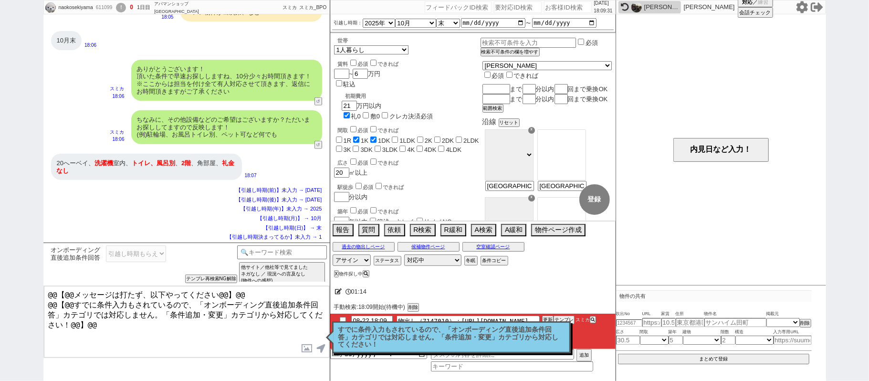
click at [465, 336] on p "すでに条件入力もされているので、「オンボーディング直後追加条件回答」カテゴリでは対応しません。「条件追加・変更」カテゴリから対応してください！" at bounding box center [451, 337] width 226 height 22
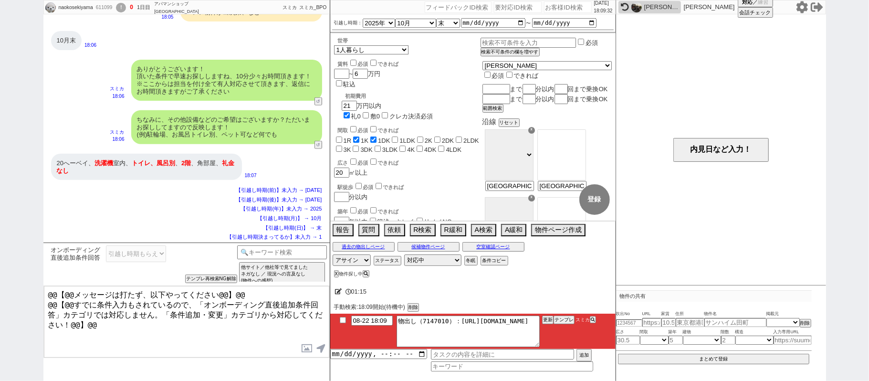
click at [107, 8] on div "611099" at bounding box center [103, 8] width 21 height 8
click at [107, 7] on div "611099" at bounding box center [103, 8] width 21 height 8
copy div "611099"
click at [547, 4] on input "number" at bounding box center [568, 6] width 48 height 11
paste input "611099"
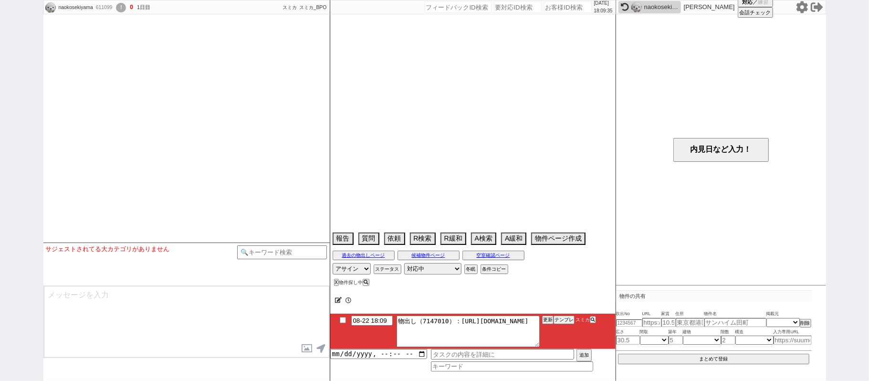
scroll to position [596, 0]
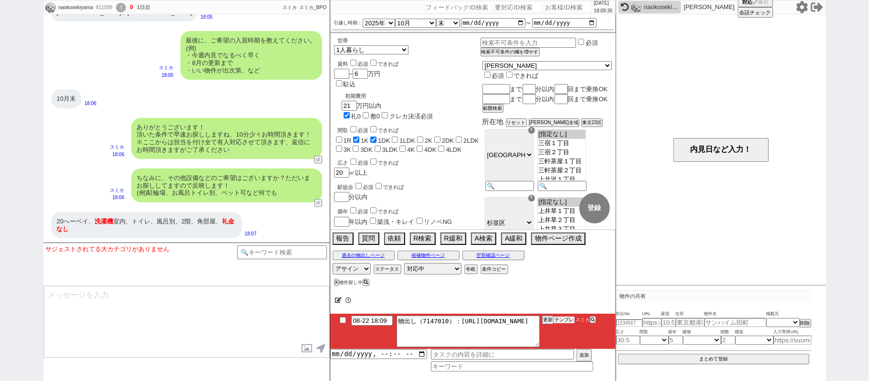
click at [564, 322] on button "テンプレ" at bounding box center [564, 319] width 21 height 7
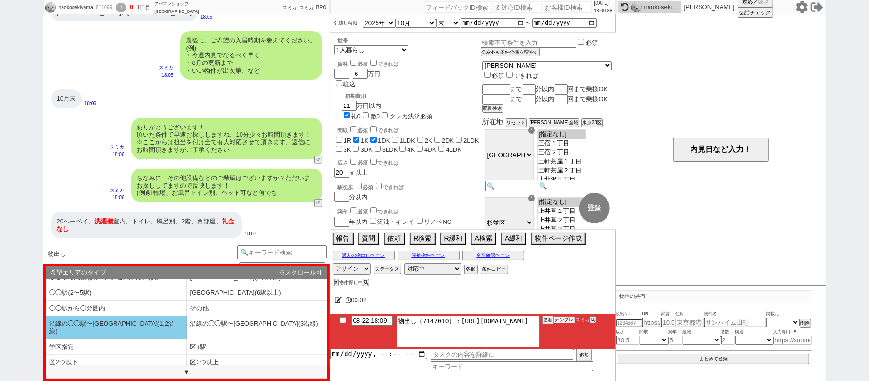
scroll to position [39, 0]
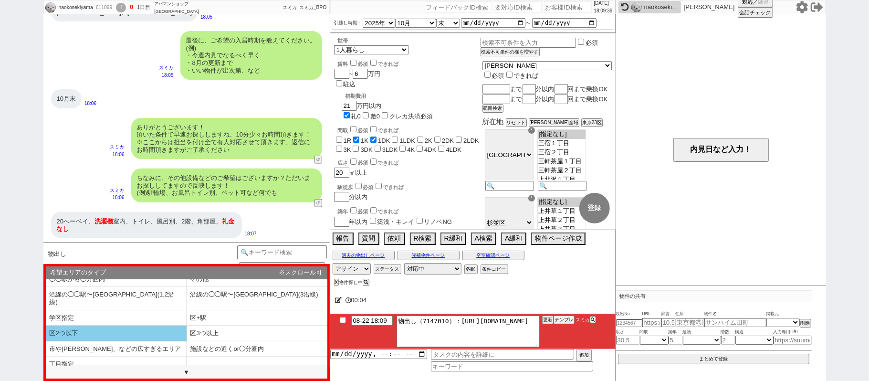
click at [162, 326] on li "区2つ以下" at bounding box center [116, 334] width 141 height 16
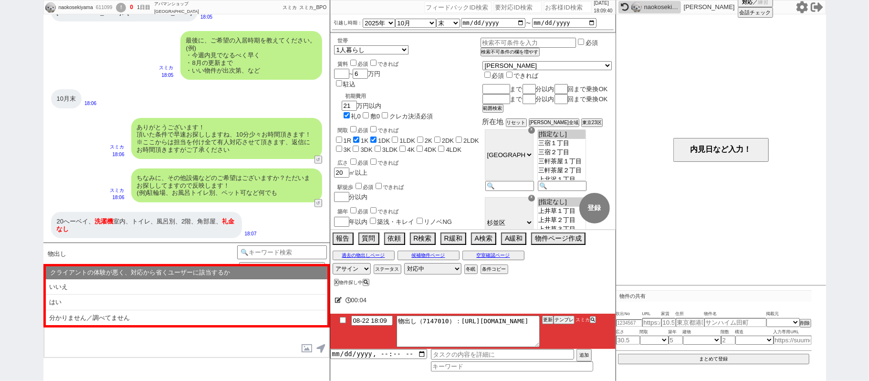
scroll to position [0, 0]
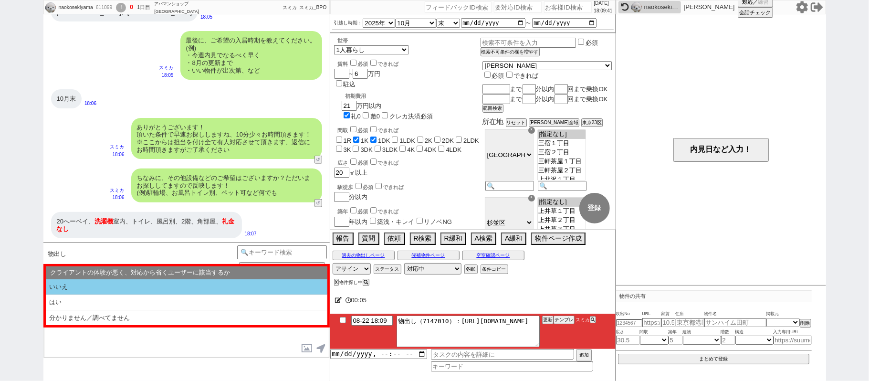
click at [159, 289] on li "いいえ" at bounding box center [187, 287] width 282 height 16
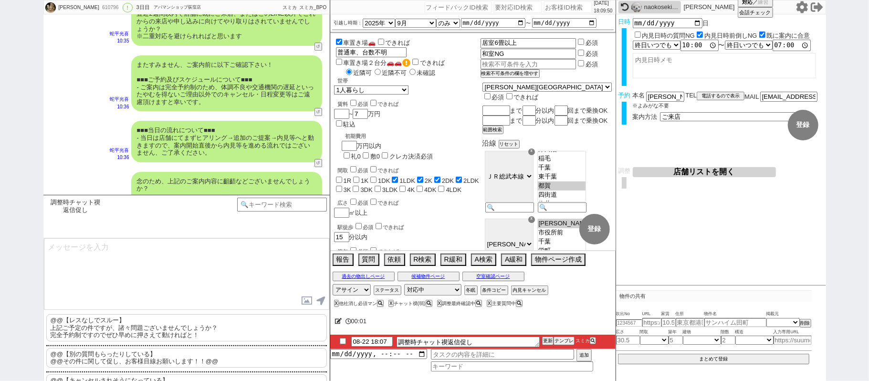
scroll to position [2125, 0]
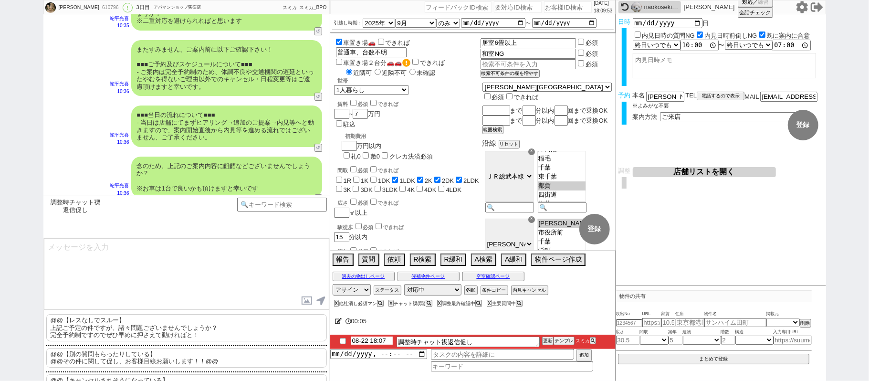
click at [364, 341] on input "08-22 18:07" at bounding box center [372, 340] width 42 height 8
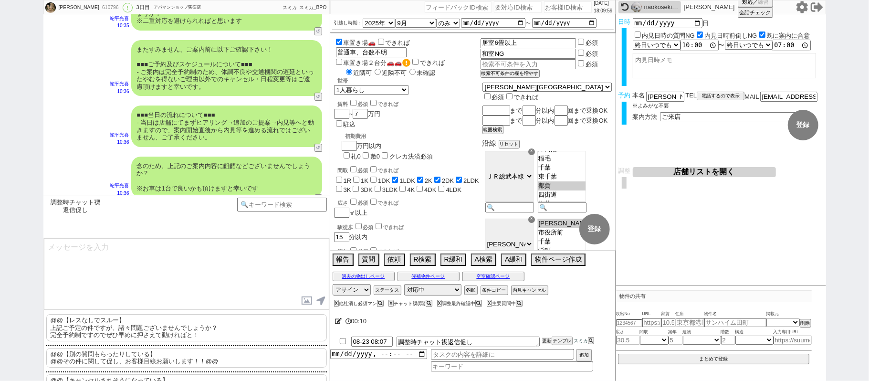
drag, startPoint x: 548, startPoint y: 338, endPoint x: 543, endPoint y: 331, distance: 8.6
click at [546, 336] on li "08-23 08:07 調整時チャット禊返信促し 更新 テンプレ スミカ" at bounding box center [472, 342] width 285 height 14
drag, startPoint x: 543, startPoint y: 331, endPoint x: 543, endPoint y: 338, distance: 6.7
click at [543, 337] on div "00:10 08-23 08:07 調整時チャット禊返信促し 更新 テンプレ スミカ 追加" at bounding box center [472, 345] width 285 height 72
click at [541, 338] on li "08-23 08:07 調整時チャット禊返信促し 更新 テンプレ スミカ" at bounding box center [472, 342] width 285 height 14
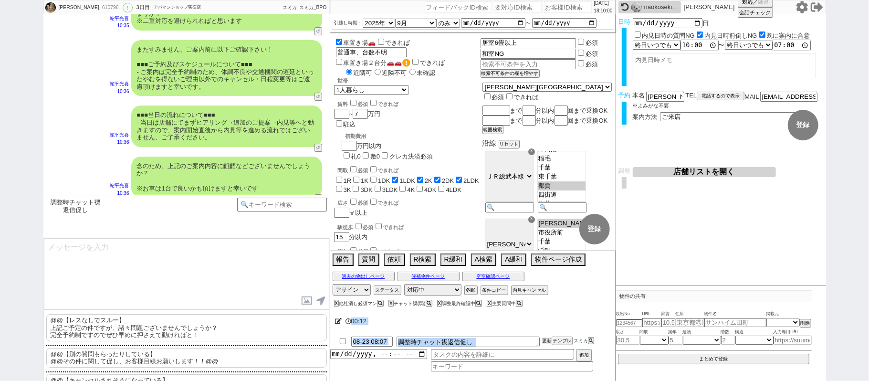
click at [546, 341] on button "更新" at bounding box center [547, 340] width 10 height 7
drag, startPoint x: 546, startPoint y: 342, endPoint x: 548, endPoint y: 334, distance: 8.3
click at [547, 338] on button "更新" at bounding box center [547, 340] width 10 height 7
click at [548, 334] on div at bounding box center [472, 333] width 285 height 4
click at [548, 335] on div "00:12 08-23 08:07 調整時チャット禊返信促し 更新 テンプレ スミカ 追加" at bounding box center [472, 345] width 285 height 72
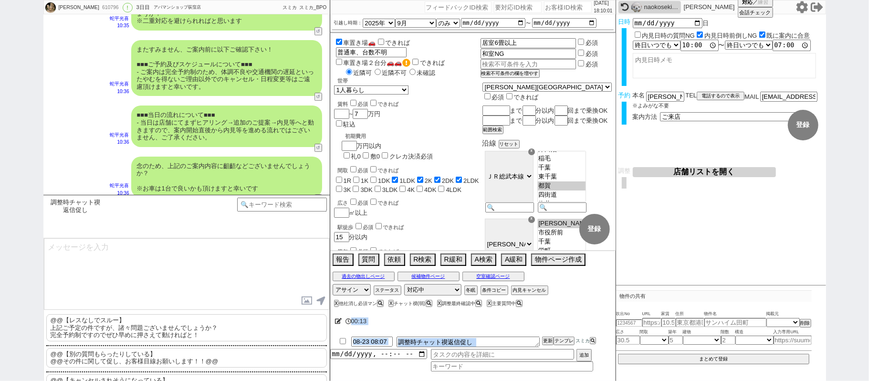
click at [548, 334] on div at bounding box center [472, 333] width 285 height 4
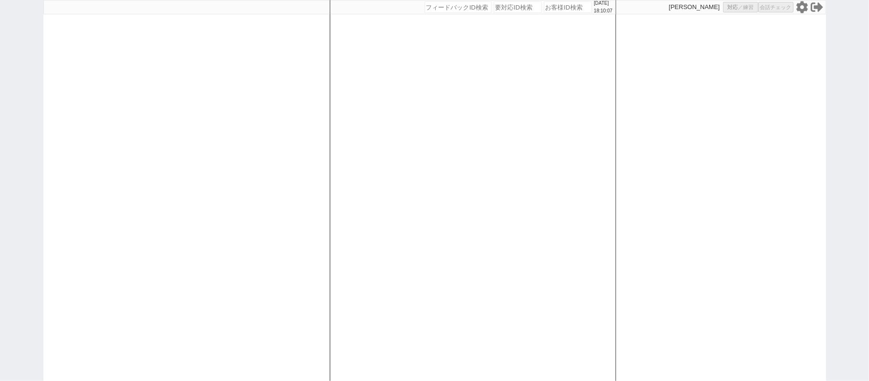
select select "1"
select select "2"
select select
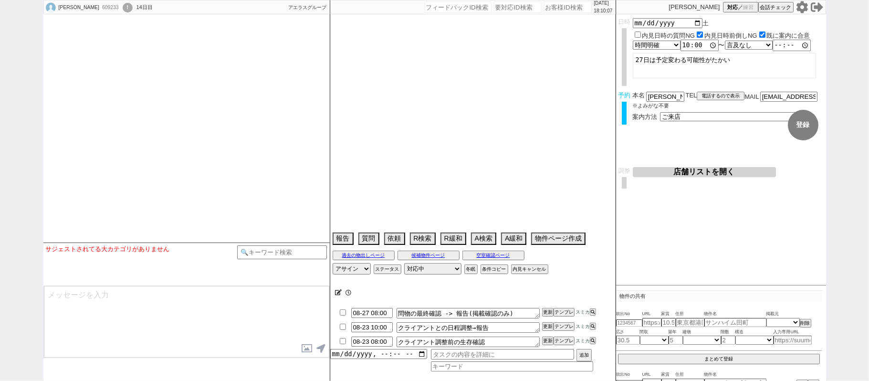
select select
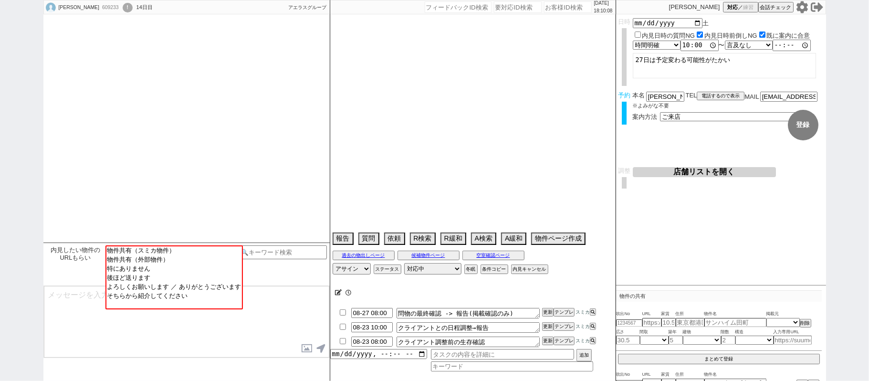
type textarea "当日までの他社予定なし"
select select "2025"
select select "9"
select select "34"
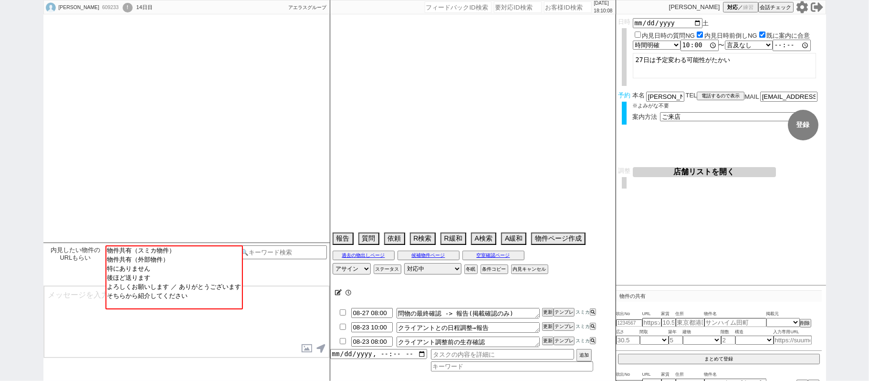
select select "0"
select select "11"
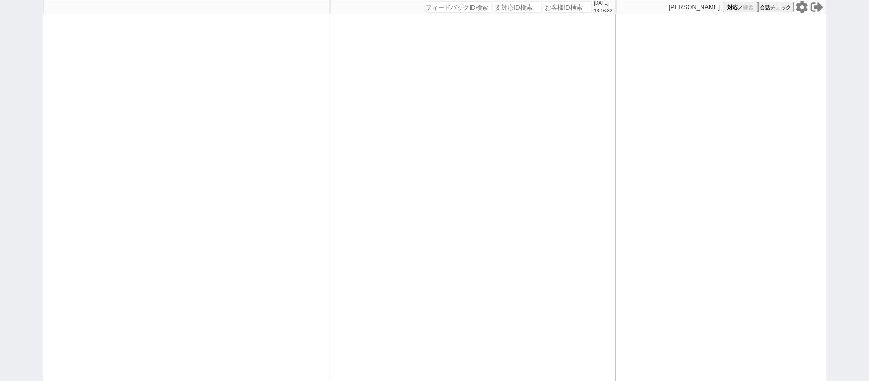
drag, startPoint x: 0, startPoint y: 132, endPoint x: 31, endPoint y: 132, distance: 30.5
click at [0, 132] on div "[DATE] 18:16:32 候補物件を追加してしてください 紹介した物件一覧 他社物件を追加する 空室確認ページに追加・削除 紹介した物件一覧 他社物件を…" at bounding box center [434, 190] width 869 height 381
click at [222, 178] on div at bounding box center [186, 190] width 286 height 381
select select "1"
select select "2"
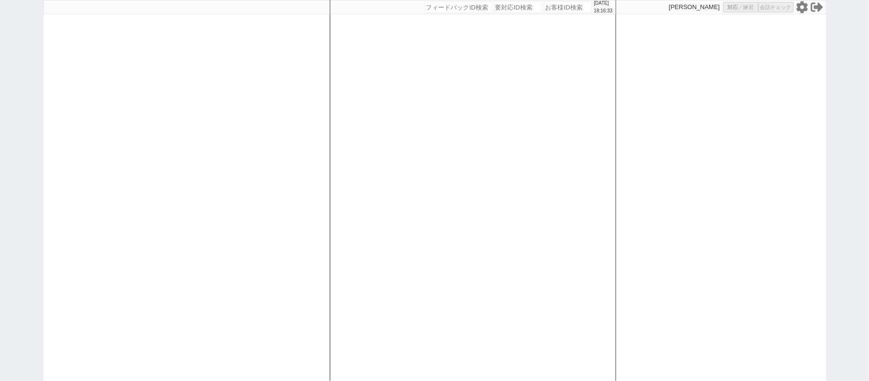
select select
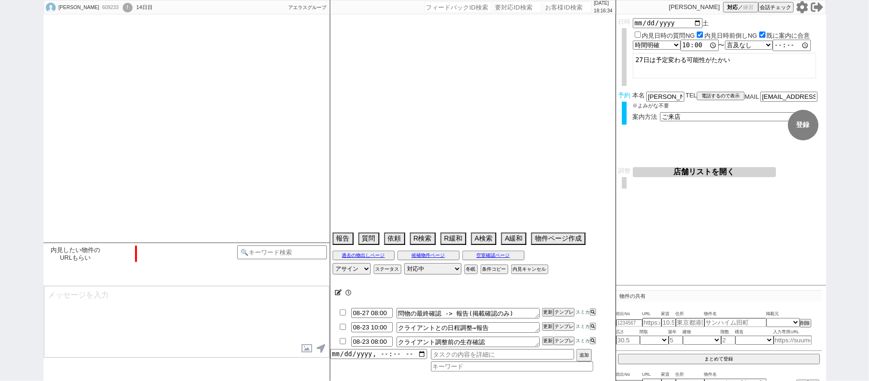
type textarea "当日までの他社予定なし"
select select "2025"
select select "9"
select select "34"
select select "0"
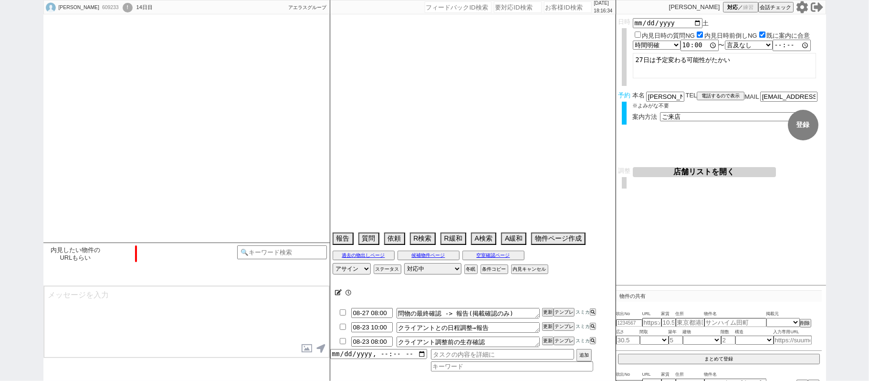
select select "11"
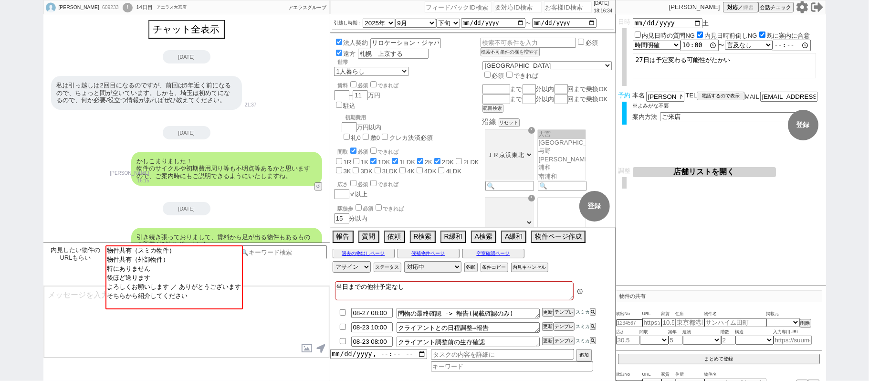
scroll to position [390, 0]
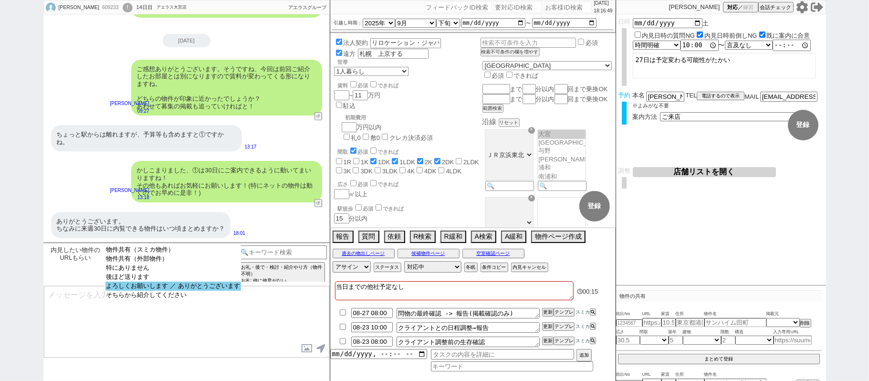
select select "よろしくお願いします ／ ありがとうございます"
click at [177, 291] on option "よろしくお願いします ／ ありがとうございます" at bounding box center [173, 295] width 136 height 9
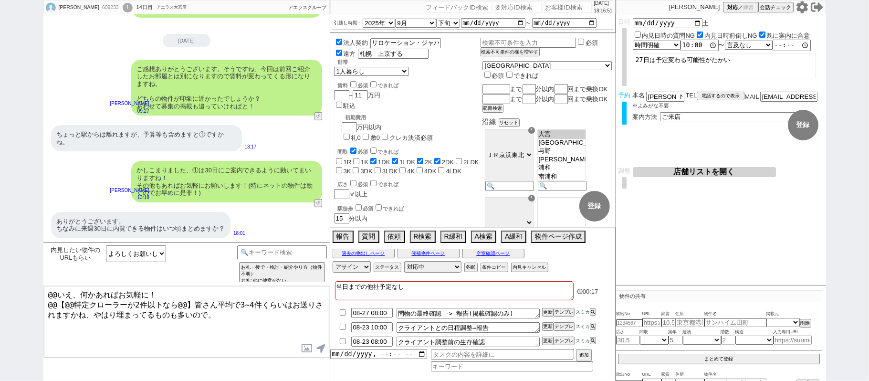
drag, startPoint x: 69, startPoint y: 292, endPoint x: 0, endPoint y: 279, distance: 70.0
click at [0, 275] on div "[PERSON_NAME] 609233 ! 0 14日目 アエラス大宮店 冬眠中 自社客 アエラスグループ スミカ_BPO チャット全表示 [DATE] 私…" at bounding box center [434, 190] width 869 height 381
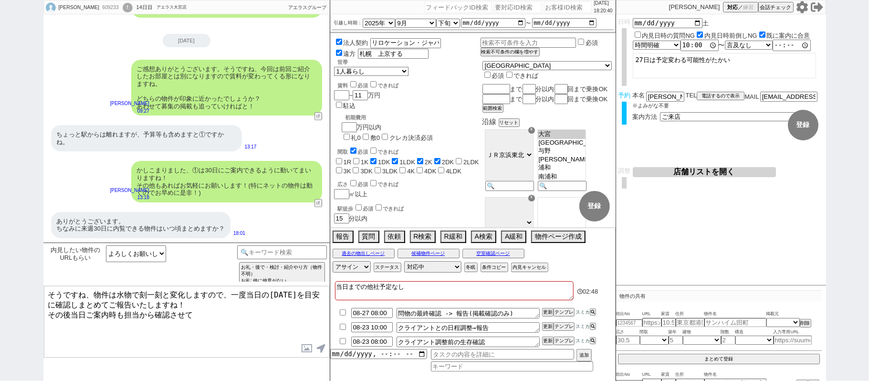
drag, startPoint x: 240, startPoint y: 296, endPoint x: 192, endPoint y: 351, distance: 73.1
click at [190, 351] on textarea "そうですね、物件は水物で刻一刻と変化しますので、一度当日の[DATE]を目安に確認しまとめてご報告いたしますね！ その後当日ご案内時も担当から確認させて" at bounding box center [186, 322] width 285 height 72
click at [187, 296] on textarea "そうですね、物件は水物で刻一刻と変化しますので、一度当日の[DATE]を目安に確認しまとめてご報告いたしますね！ その後当日ご案内時も担当から確認させていただ…" at bounding box center [186, 322] width 285 height 72
type textarea "そうですね、物件は水物で刻一刻と変化しますので、一度当日の[DATE]を目安に確認しまとめてご報告いたしますね。 その後当日ご案内時も担当から確認させていただ…"
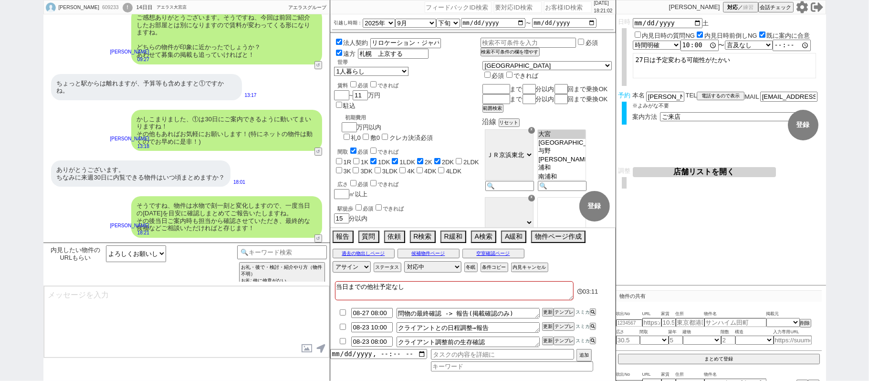
scroll to position [67, 0]
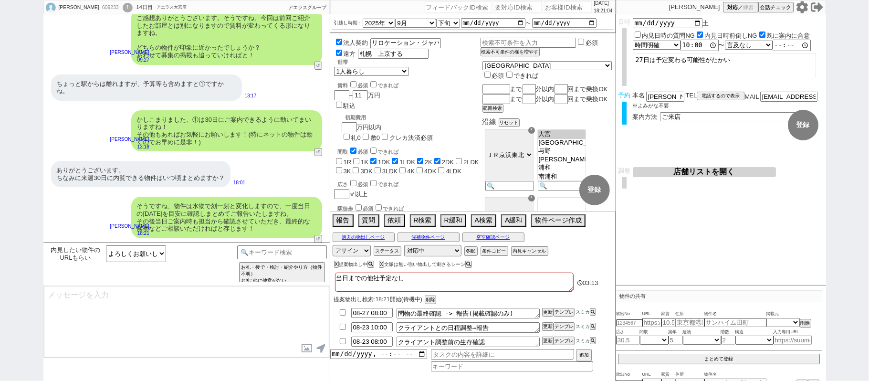
type textarea "@@【@@物出しするシーンなので、このまま物出しします。(タスク等が入っててもこのラリー中の物出しを優先します、場合によってタスクを整理してください) 「文脈…"
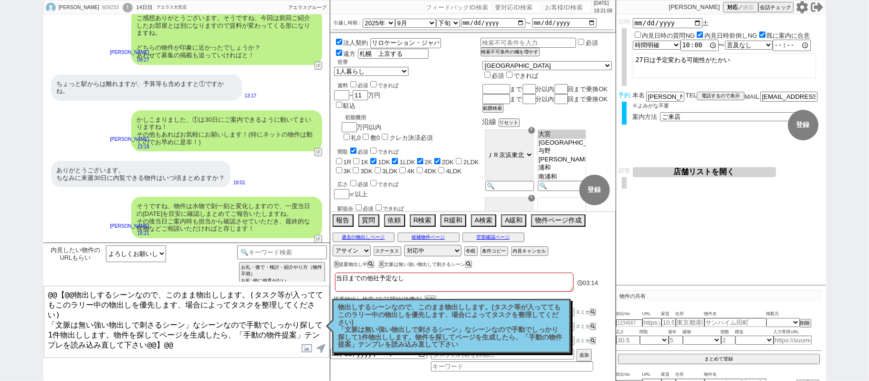
click at [470, 346] on p "物出しするシーンなので、このまま物出しします。(タスク等が入っててもこのラリー中の物出しを優先します、場合によってタスクを整理してください) 「文脈は無い強い…" at bounding box center [451, 326] width 226 height 45
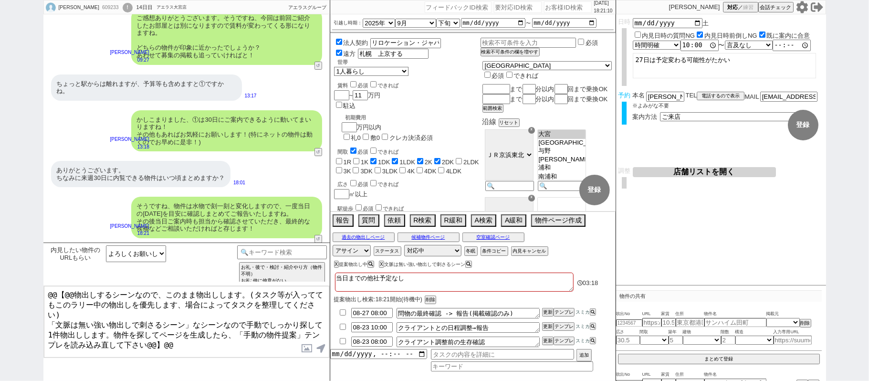
click at [116, 12] on div "[PERSON_NAME] 609233 ! 0 14日目 [GEOGRAPHIC_DATA]" at bounding box center [116, 7] width 145 height 14
copy div "609233"
click at [565, 10] on input "number" at bounding box center [568, 6] width 48 height 11
paste input "609233"
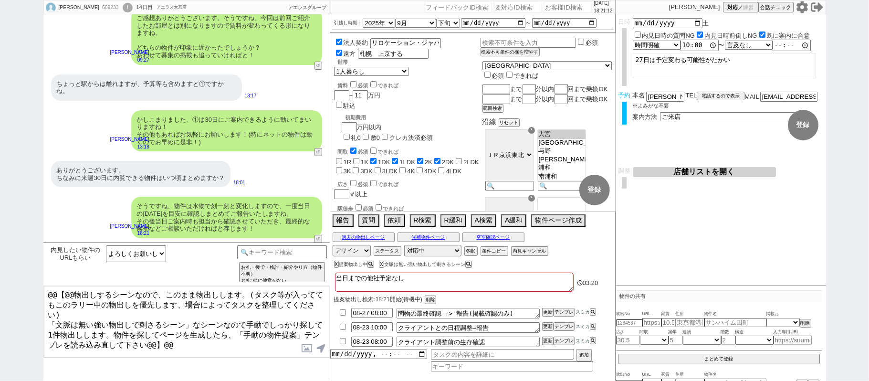
type input "609233"
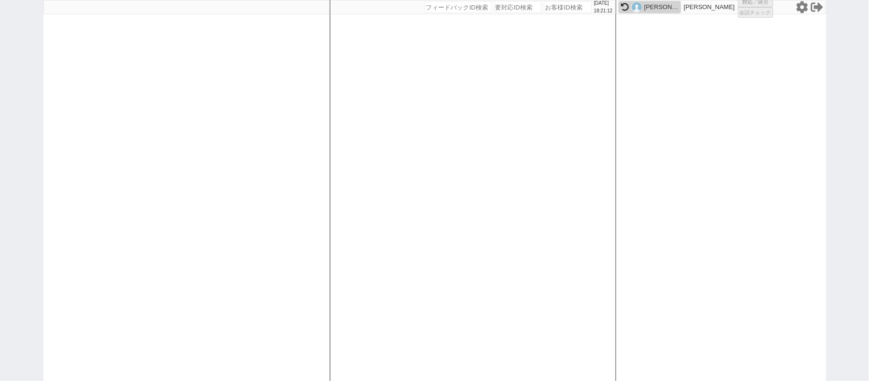
select select "1"
select select "2"
select select
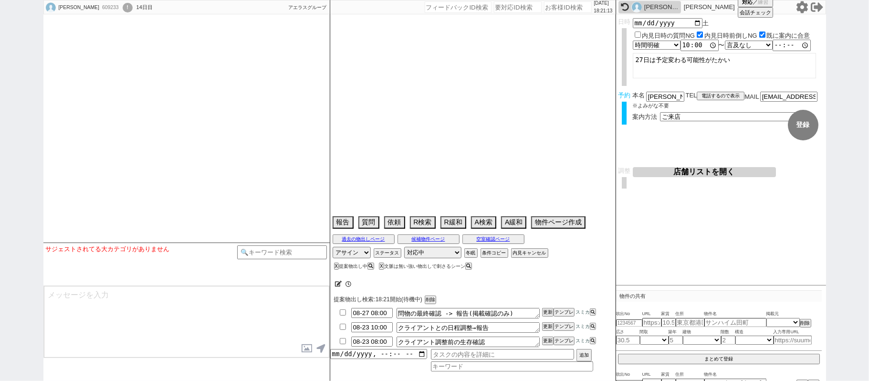
type textarea "当日までの他社予定なし"
select select "2025"
select select "9"
select select "34"
select select "0"
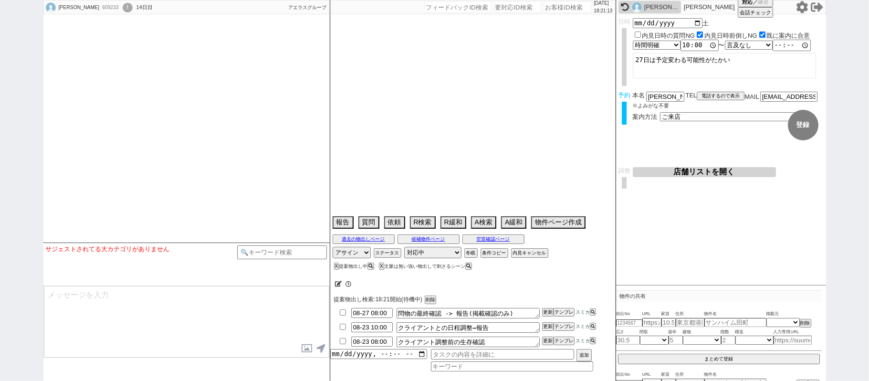
select select "11"
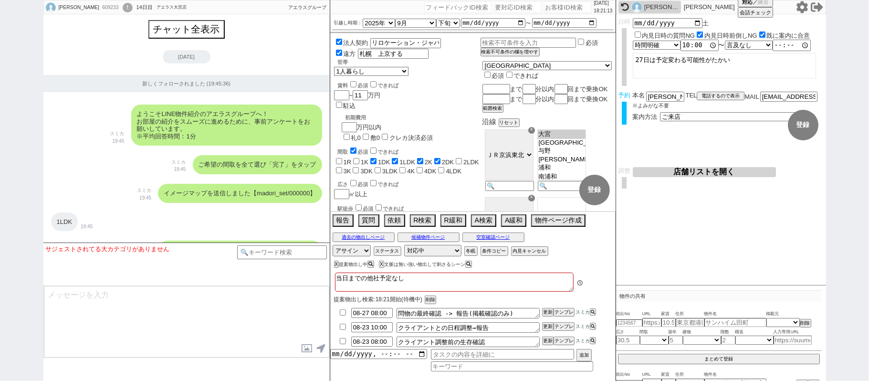
scroll to position [6958, 0]
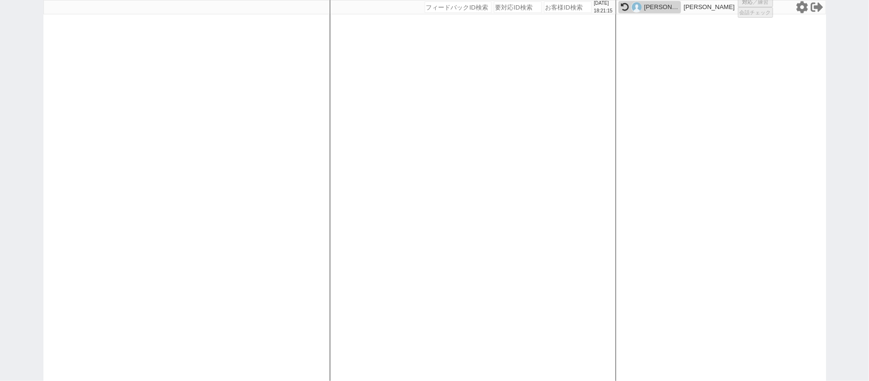
select select "1"
select select "2"
select select
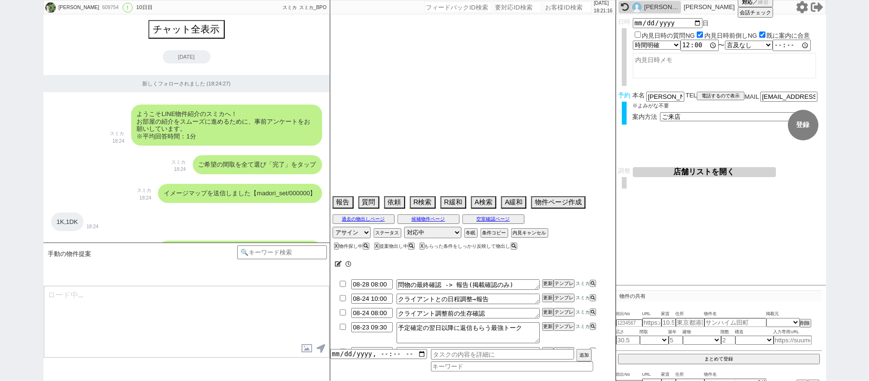
scroll to position [8314, 0]
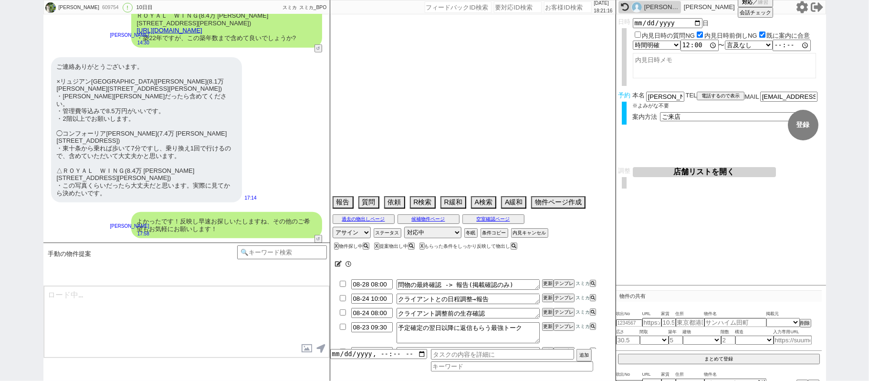
select select "2025"
select select "9"
select select "27"
select select "0"
select select "60"
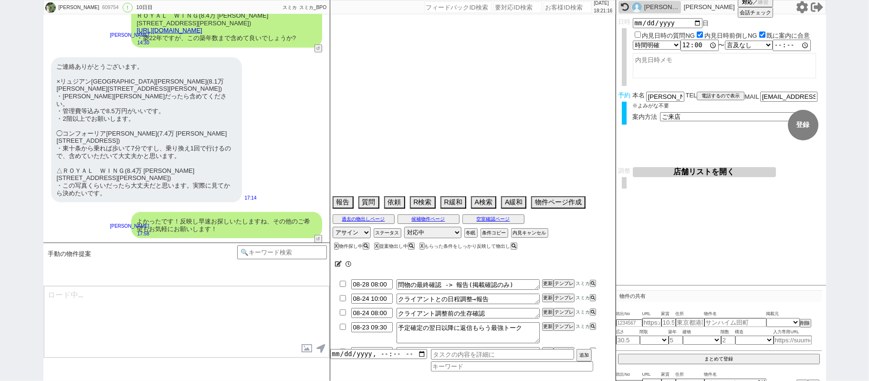
select select "59"
select select "75"
select select "14"
select select "819"
select select "62"
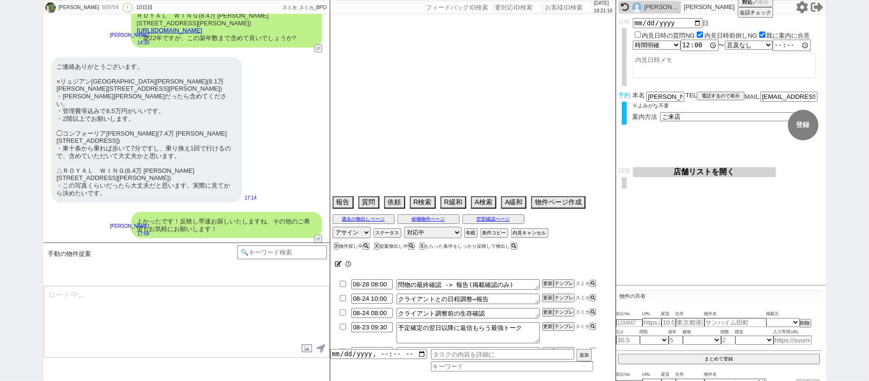
select select "[DATE]"
select select "65"
select select "1577"
select select "23"
select select "733"
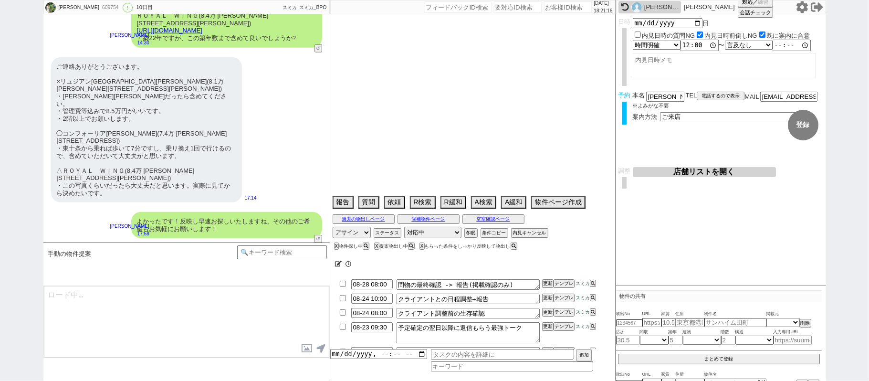
select select "67"
select select "64"
select select "1559"
select select "63"
select select "70"
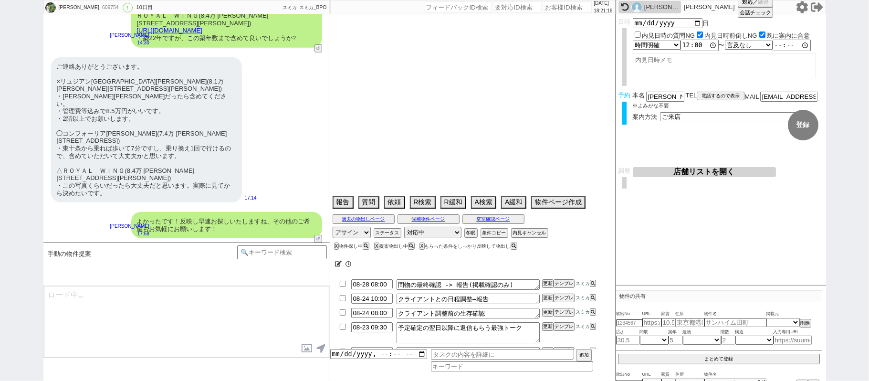
select select "[DATE]"
select select "69"
select select "66"
select select "71"
select select "68"
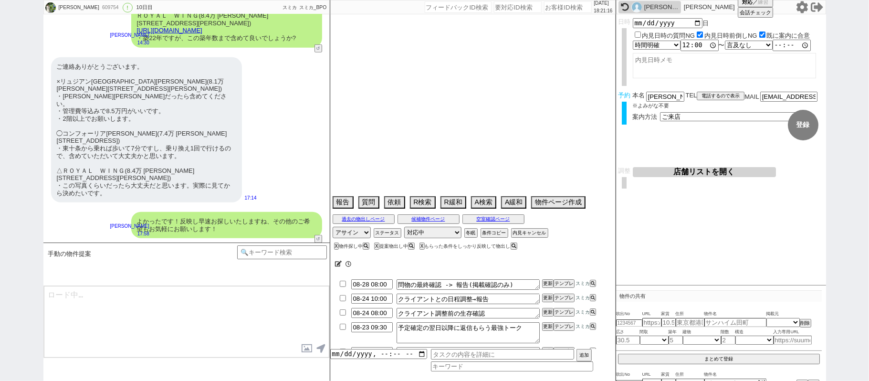
select select "[DATE]"
select select "48"
select select "47"
select select "50"
select select "53"
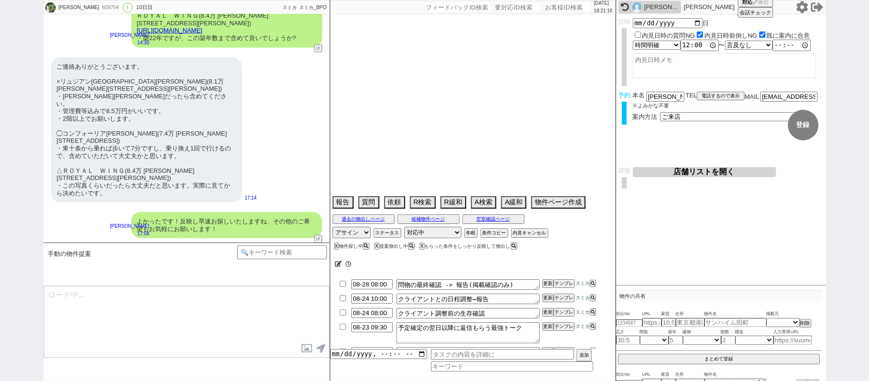
select select "74"
select select "56"
select select "25"
select select "3117"
select select "44"
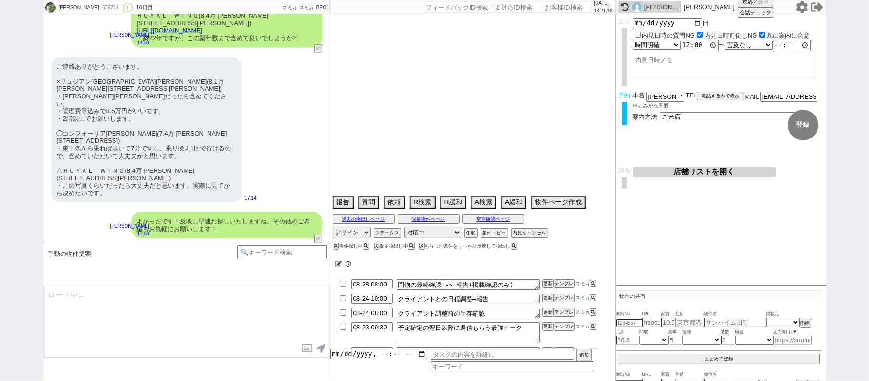
select select "52"
select select "7"
select select "55"
select select "12"
select select "11"
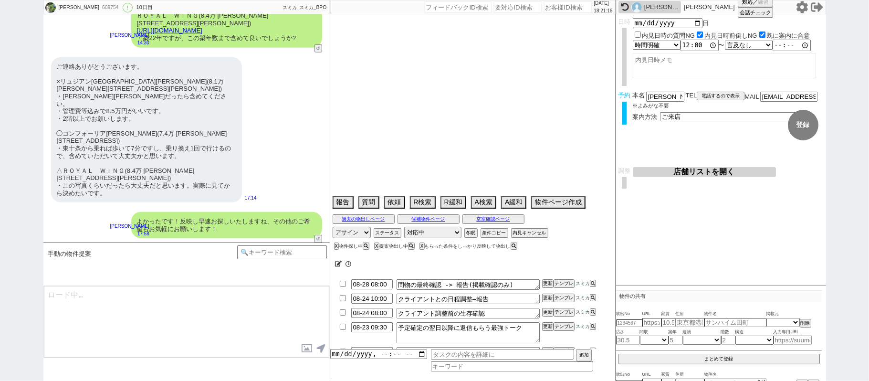
select select "38"
select select "77"
select select "61"
select select "72"
select select "1747"
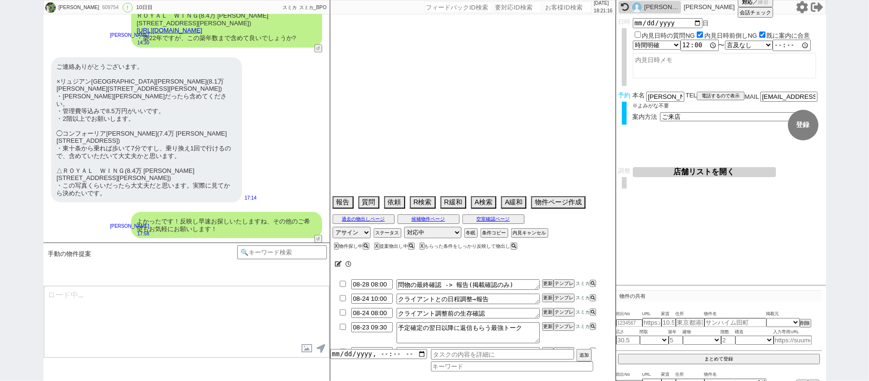
select select "15"
select select "54"
select select "35"
select select "29"
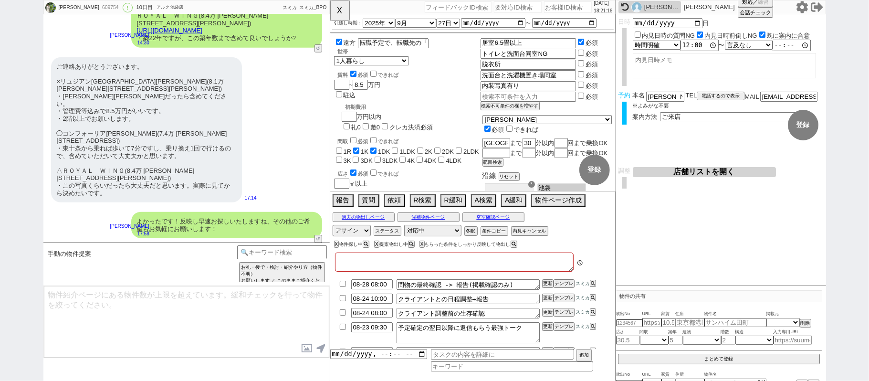
type textarea "他社なし@新潟から来る"
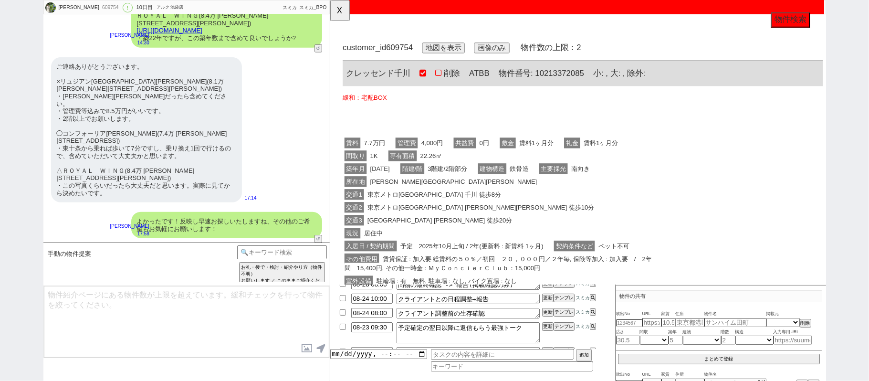
scroll to position [0, 0]
